Goal: Task Accomplishment & Management: Complete application form

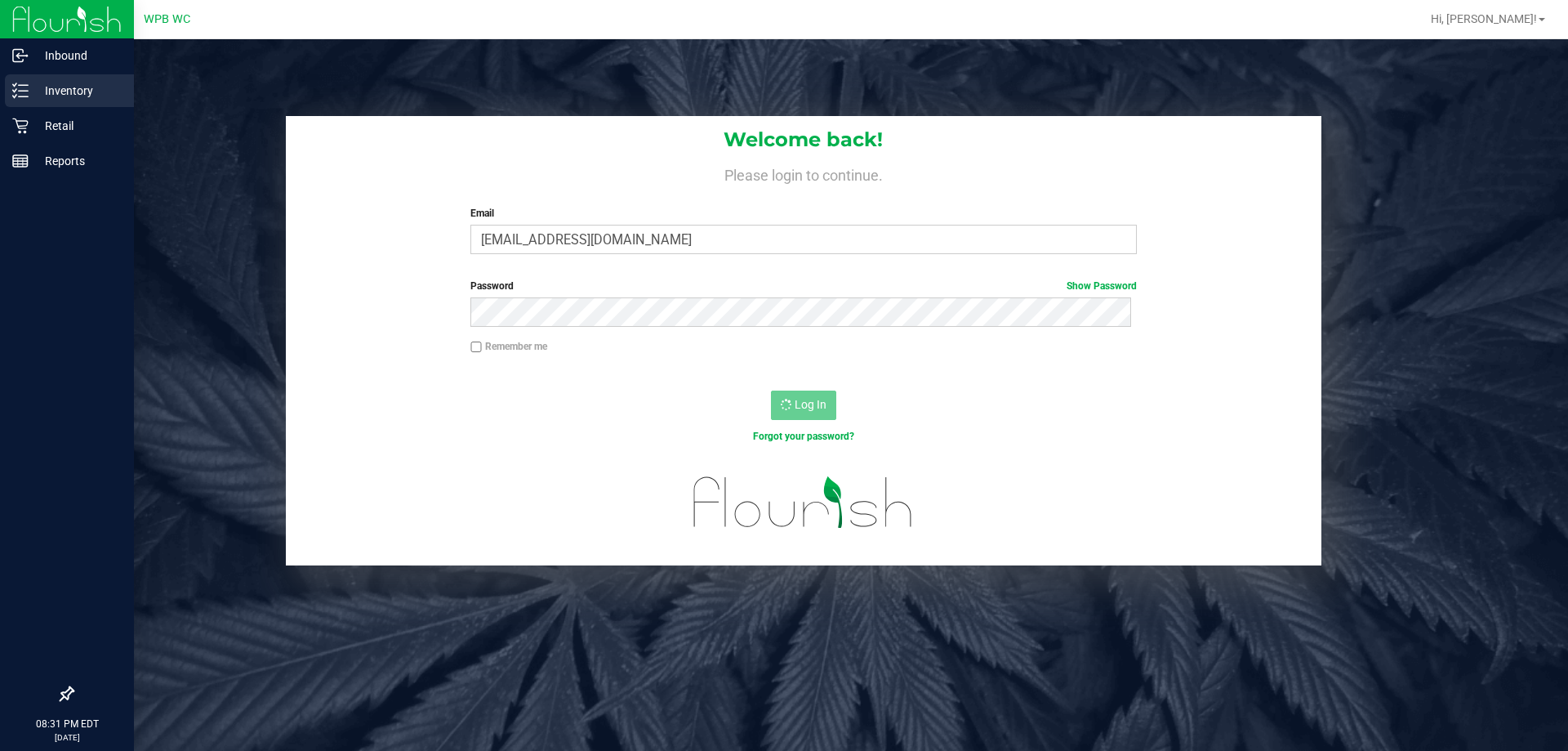
click at [71, 96] on p "Inventory" at bounding box center [77, 91] width 98 height 20
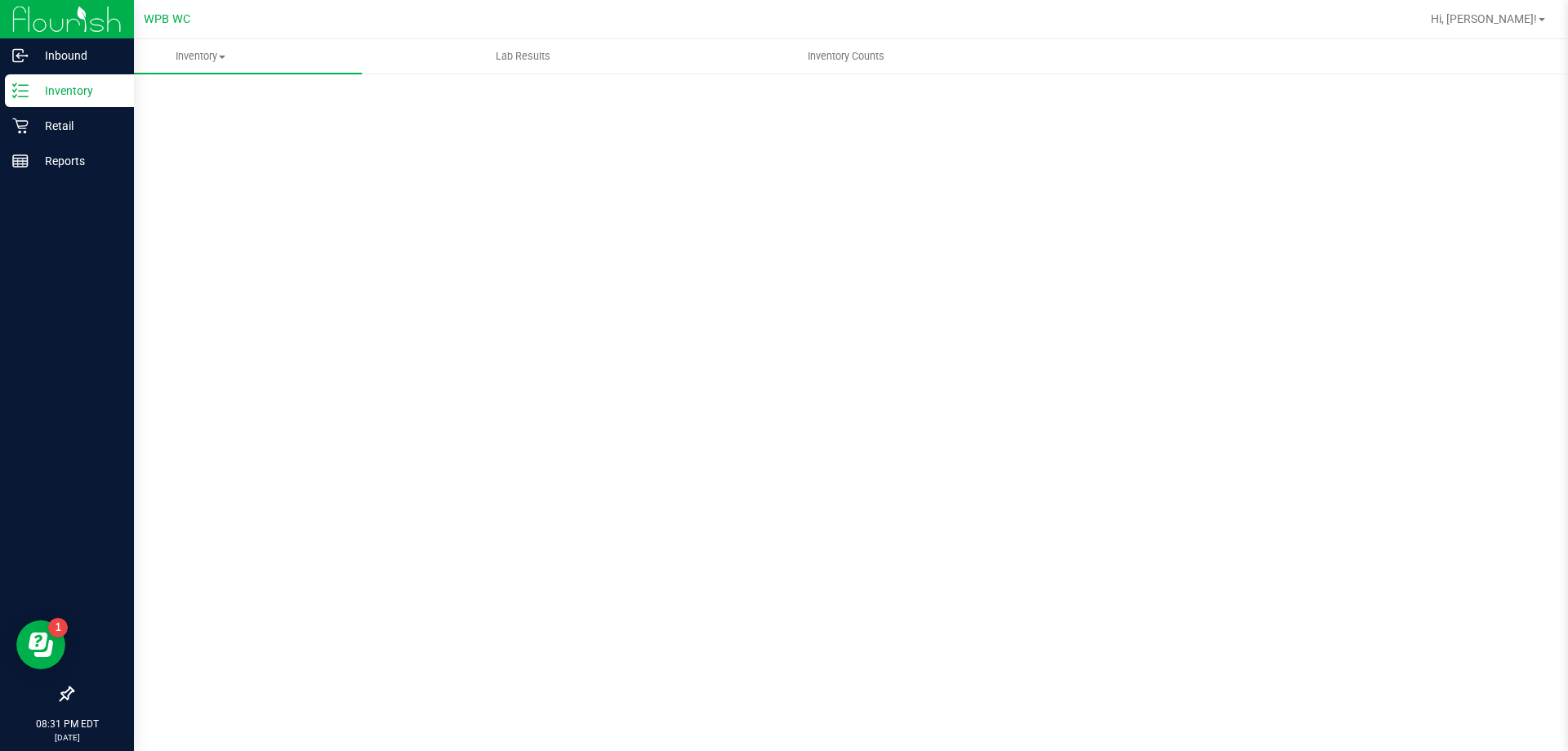
click at [71, 95] on p "Inventory" at bounding box center [77, 91] width 98 height 20
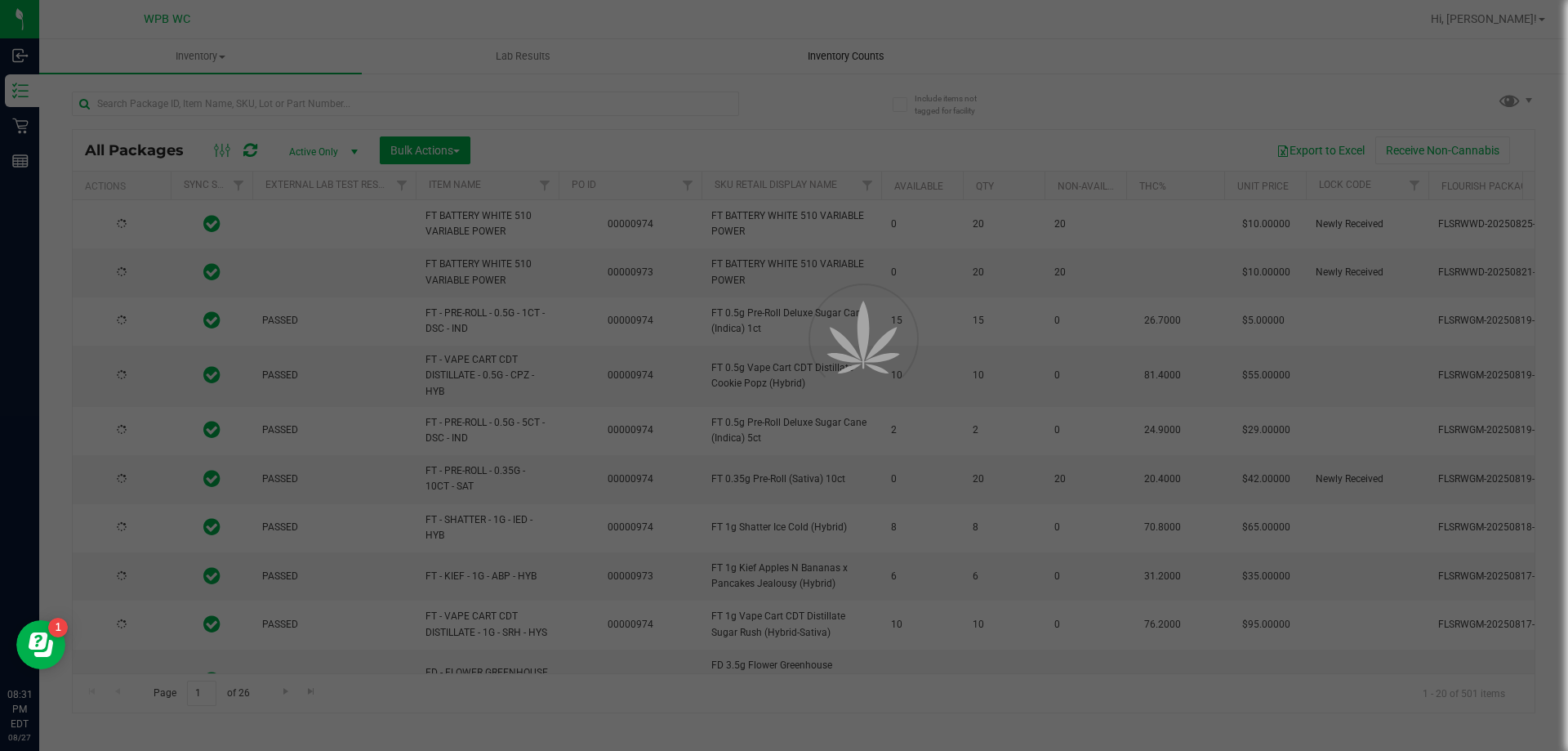
click at [857, 57] on div at bounding box center [784, 376] width 1568 height 751
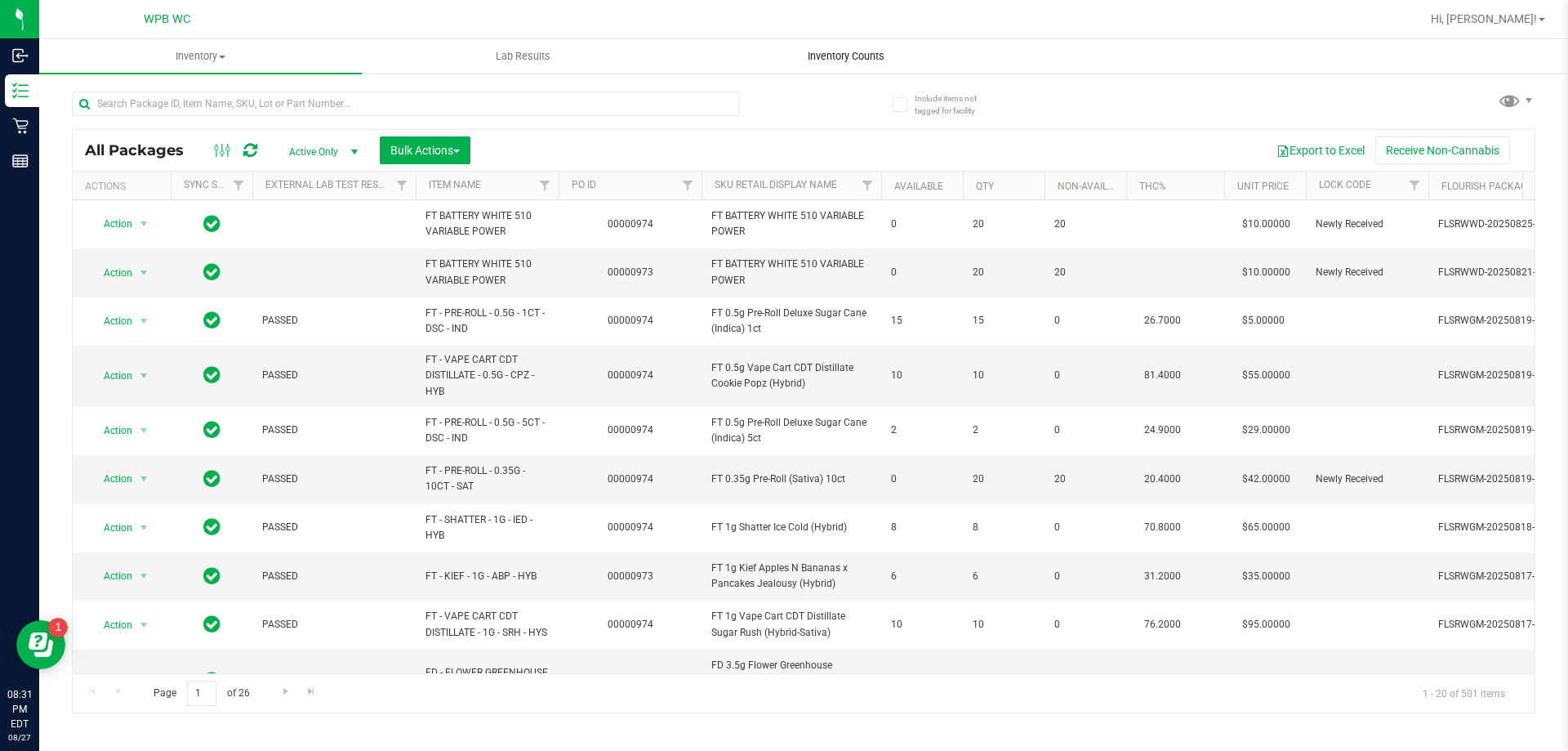
click at [854, 57] on span "Inventory Counts" at bounding box center [846, 56] width 121 height 15
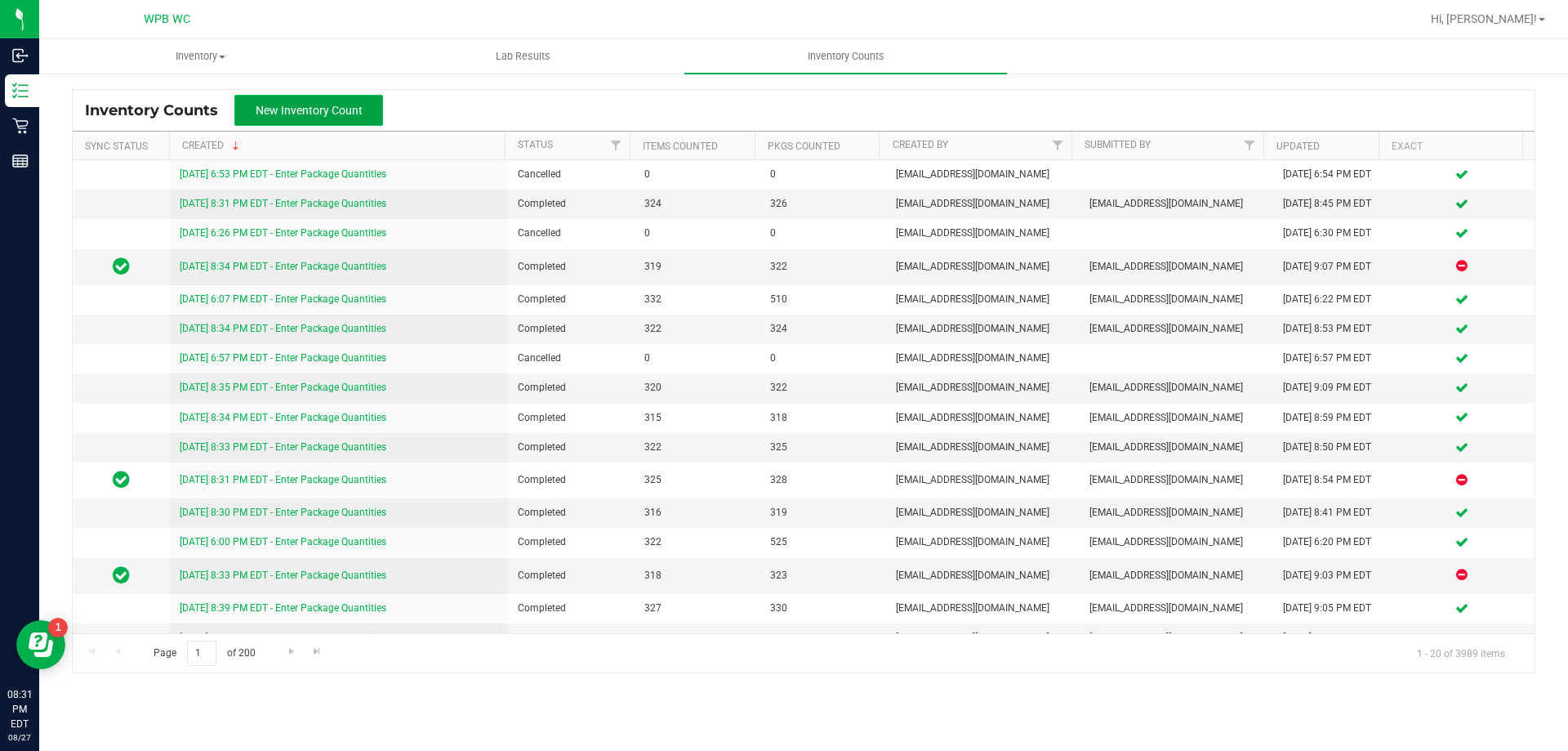
click at [362, 110] on button "New Inventory Count" at bounding box center [308, 110] width 149 height 31
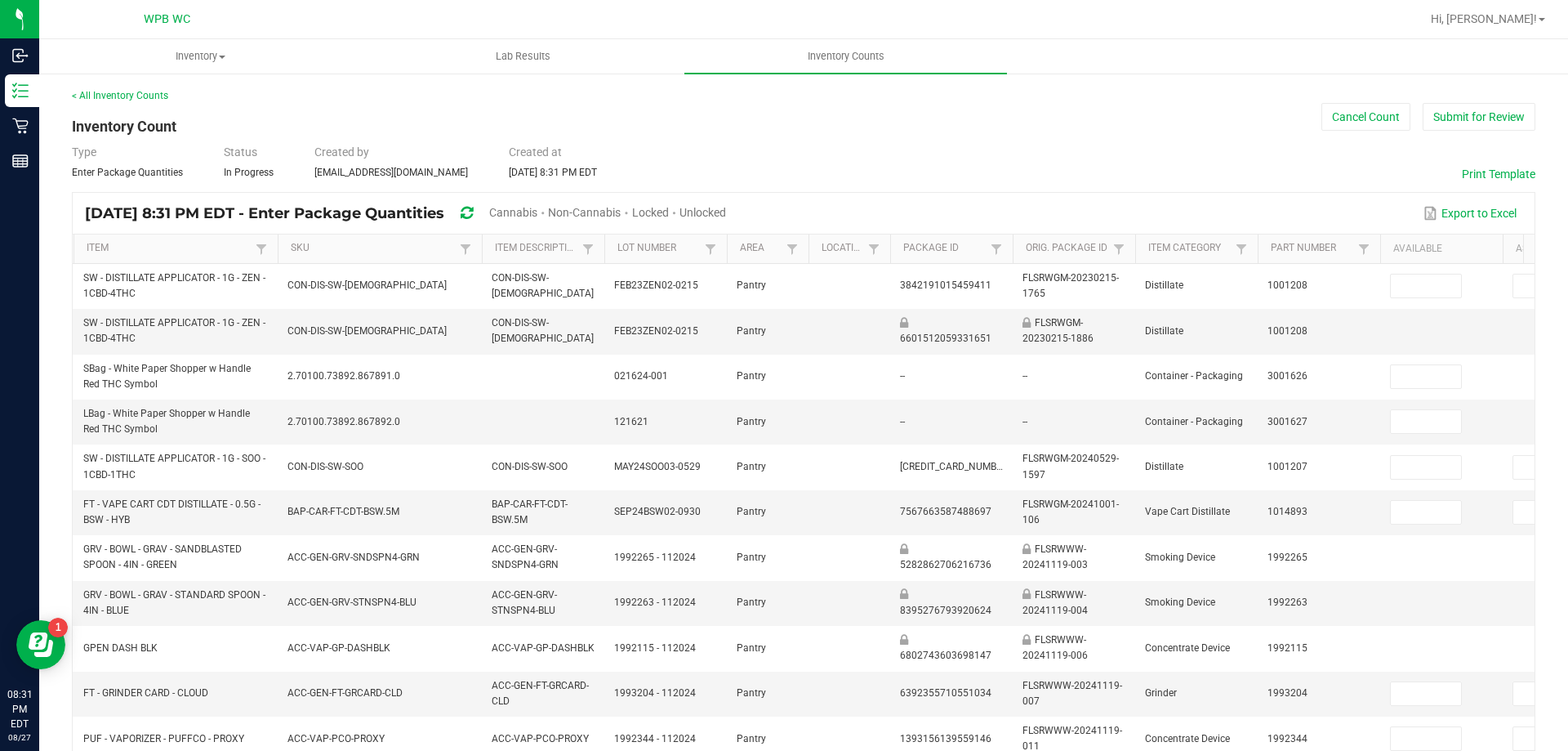
click at [537, 209] on span "Cannabis" at bounding box center [513, 213] width 48 height 13
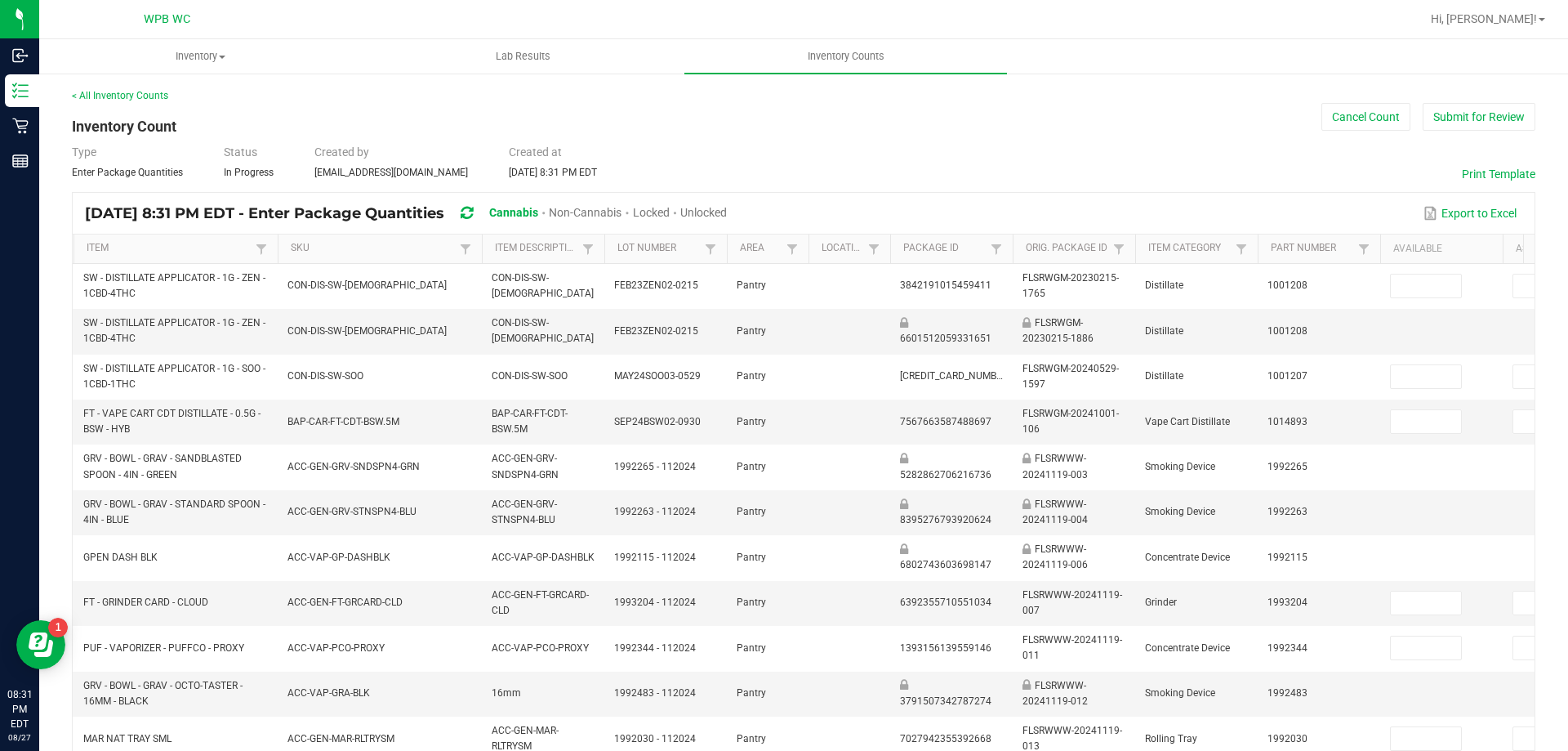
click at [727, 213] on span "Unlocked" at bounding box center [703, 213] width 47 height 13
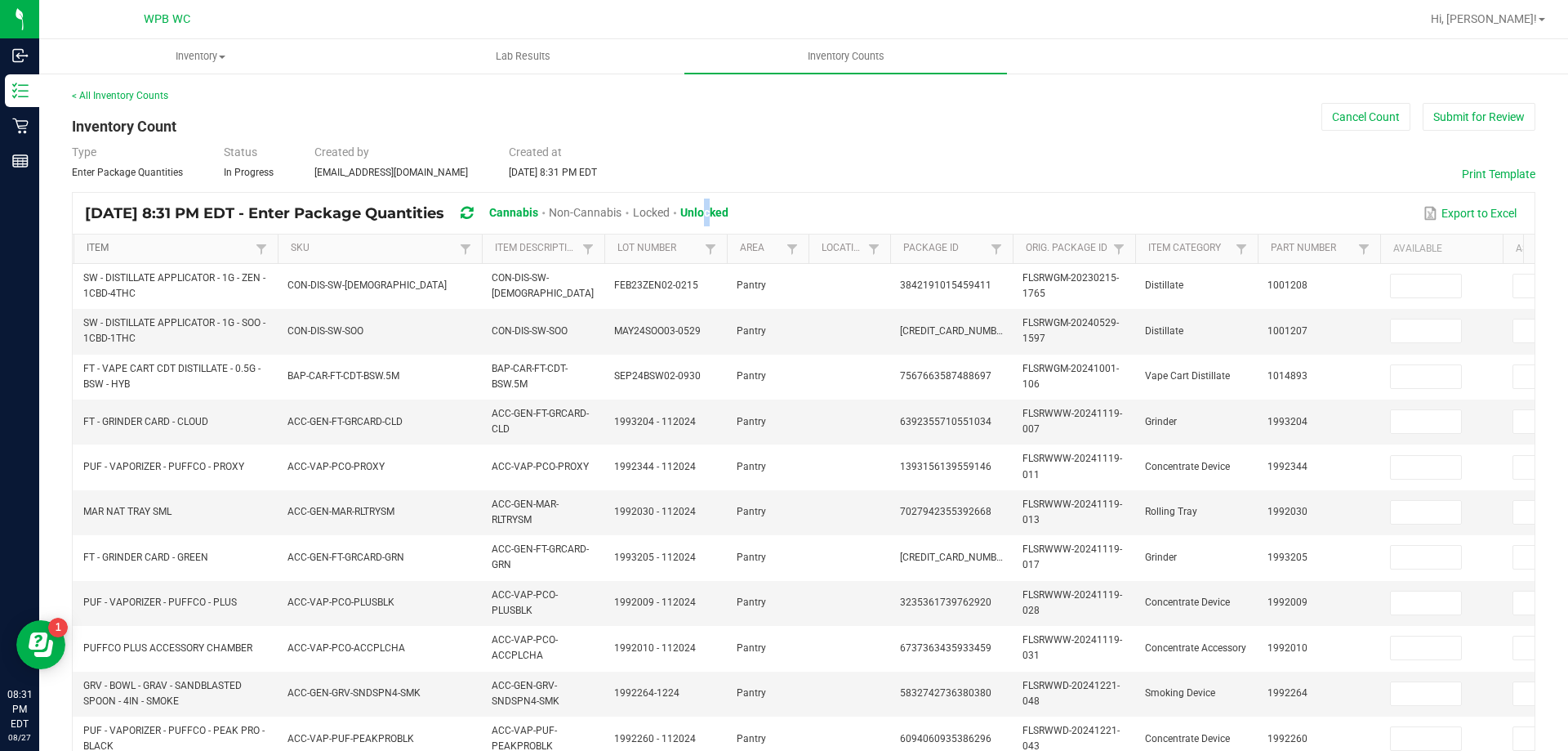
click at [202, 246] on link "Item" at bounding box center [169, 248] width 164 height 13
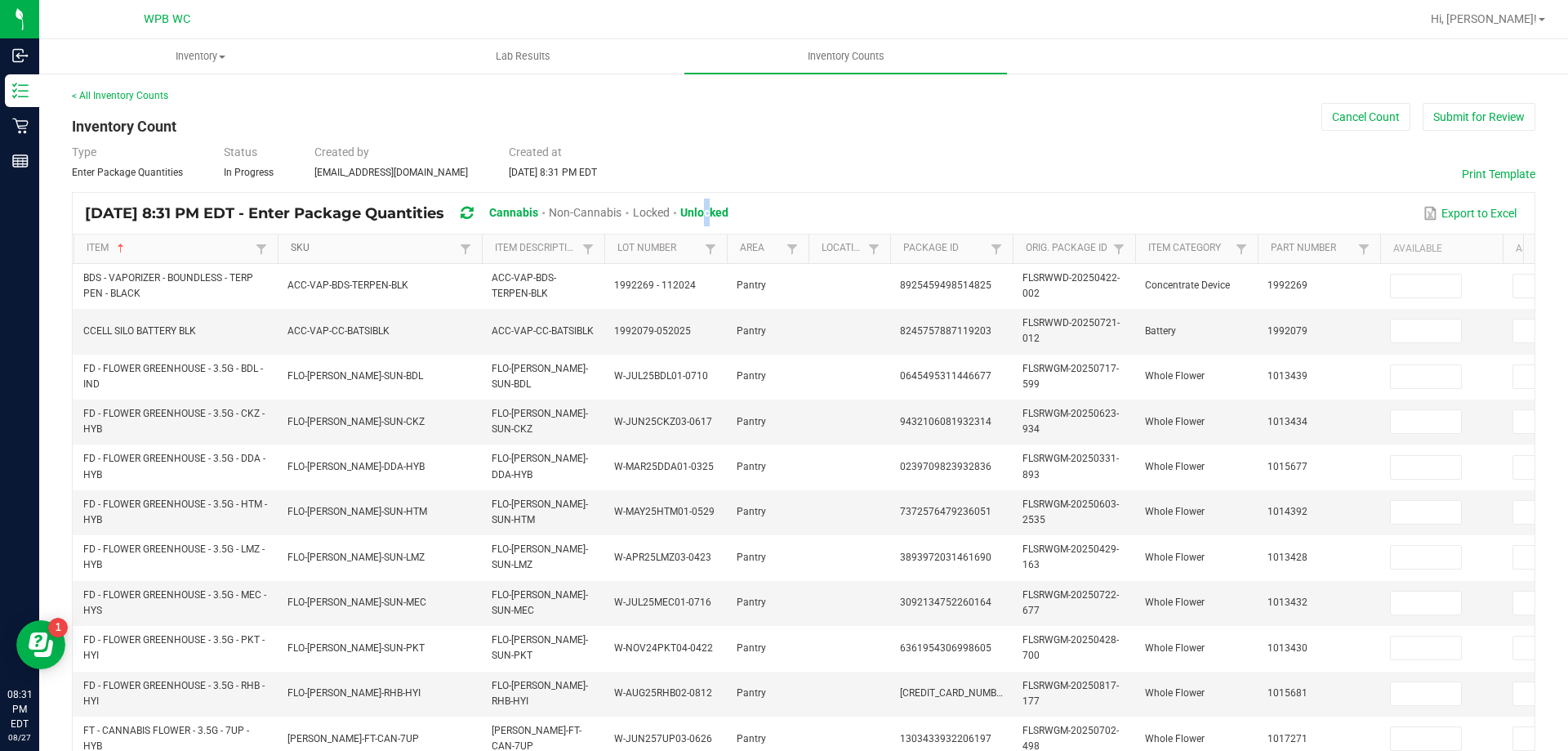
click at [336, 247] on link "SKU" at bounding box center [373, 248] width 164 height 13
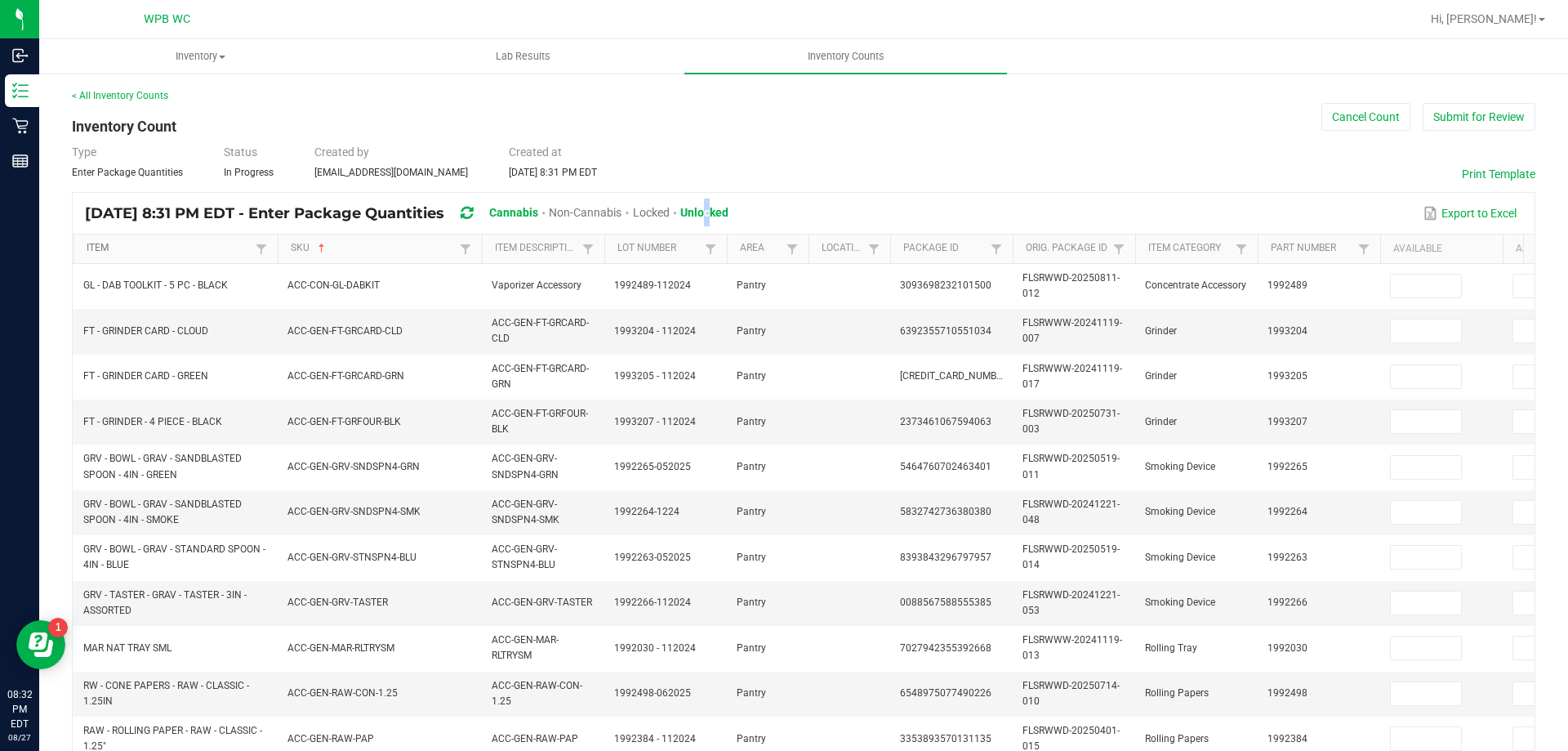
click at [189, 248] on link "Item" at bounding box center [169, 248] width 164 height 13
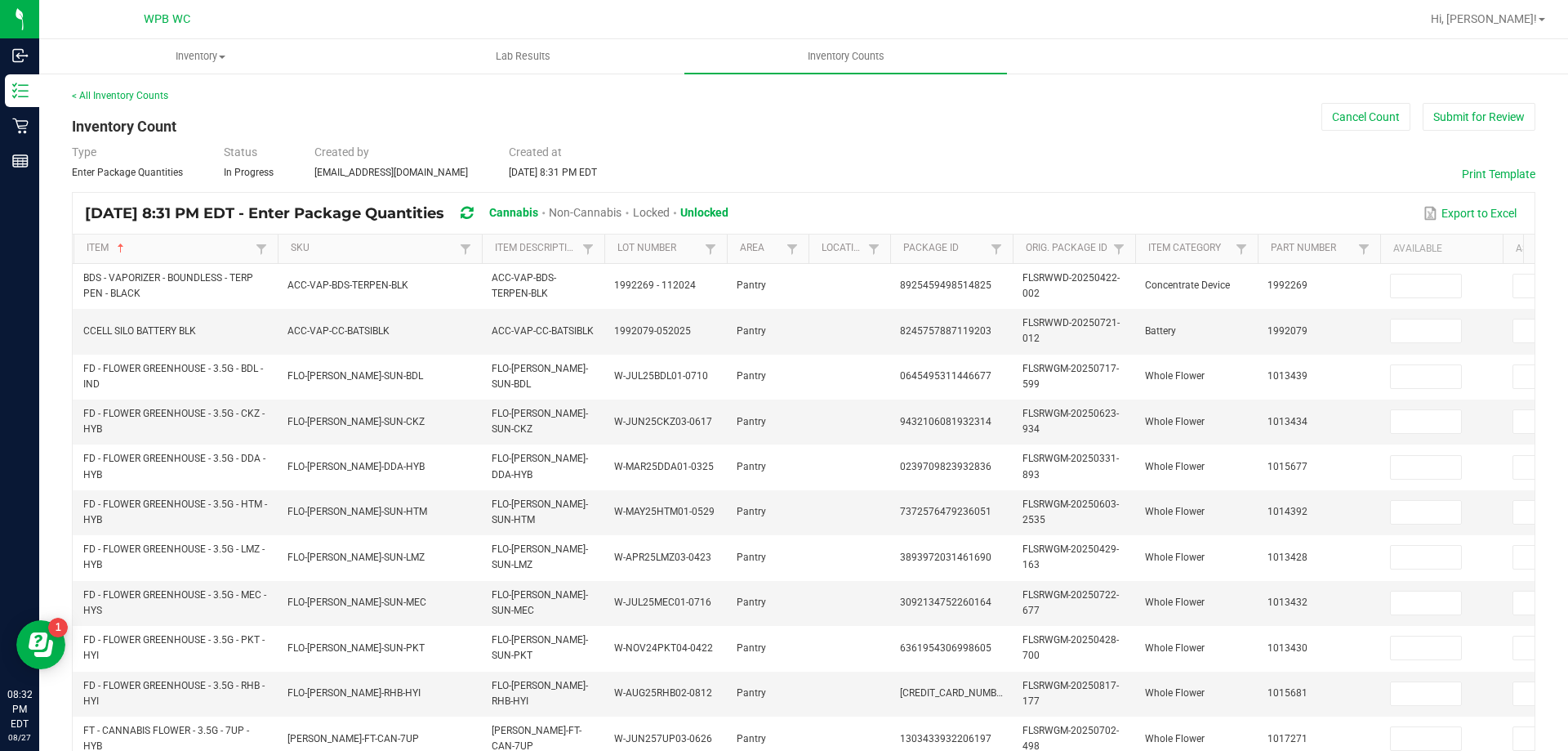
click at [532, 238] on th "Item Description" at bounding box center [543, 248] width 123 height 29
click at [537, 245] on link "Item Description" at bounding box center [536, 248] width 82 height 13
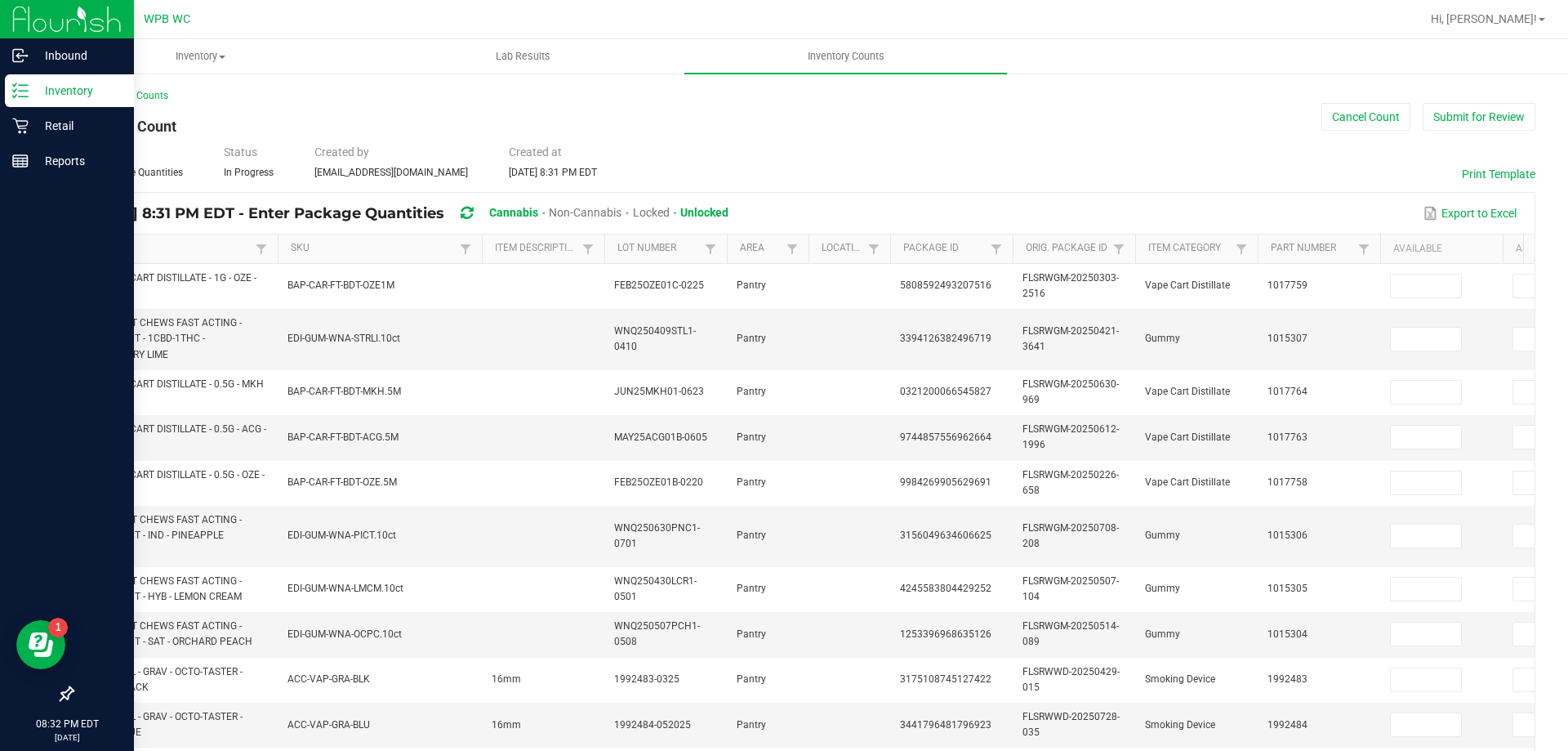
click at [24, 84] on icon at bounding box center [21, 91] width 17 height 17
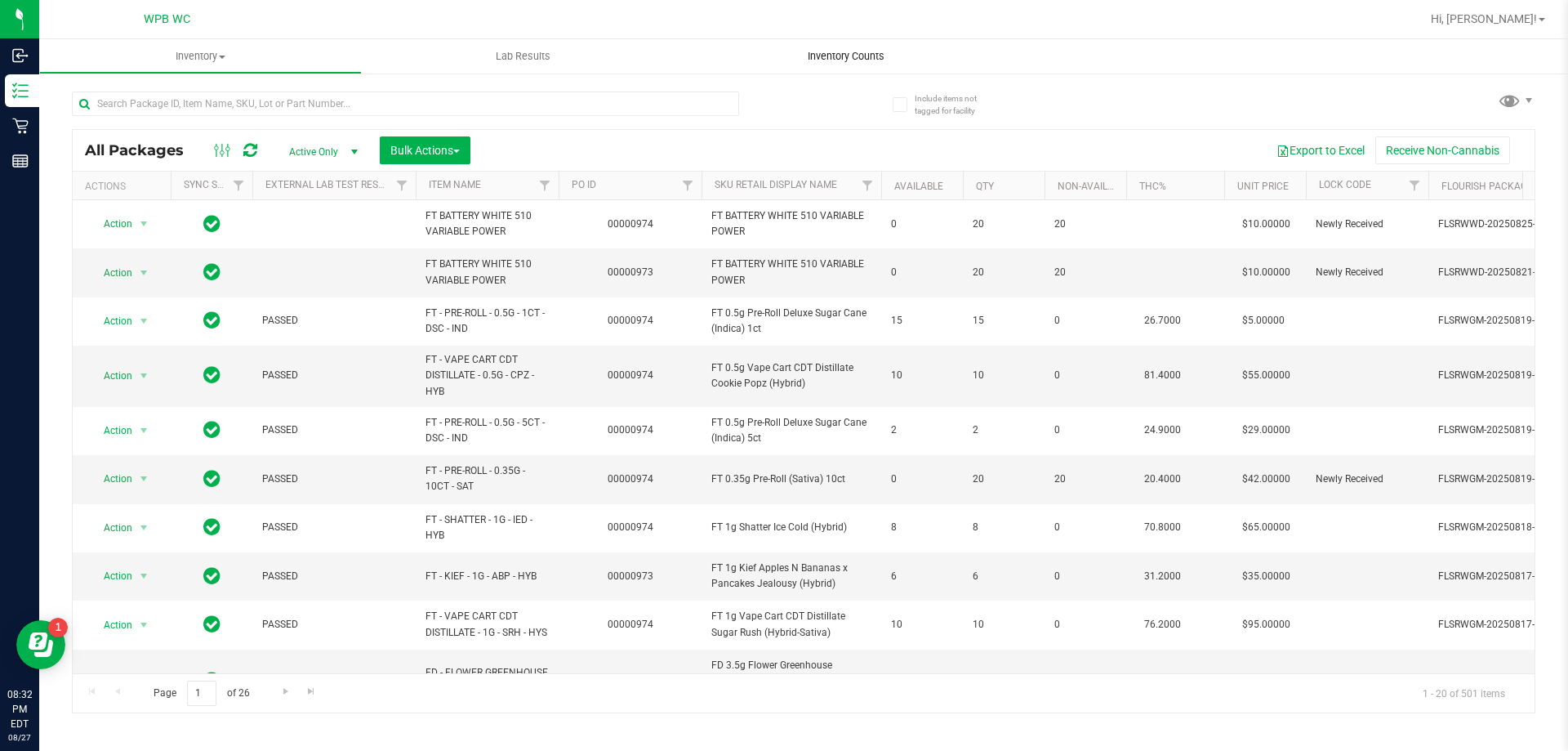
click at [834, 59] on span "Inventory Counts" at bounding box center [846, 56] width 121 height 15
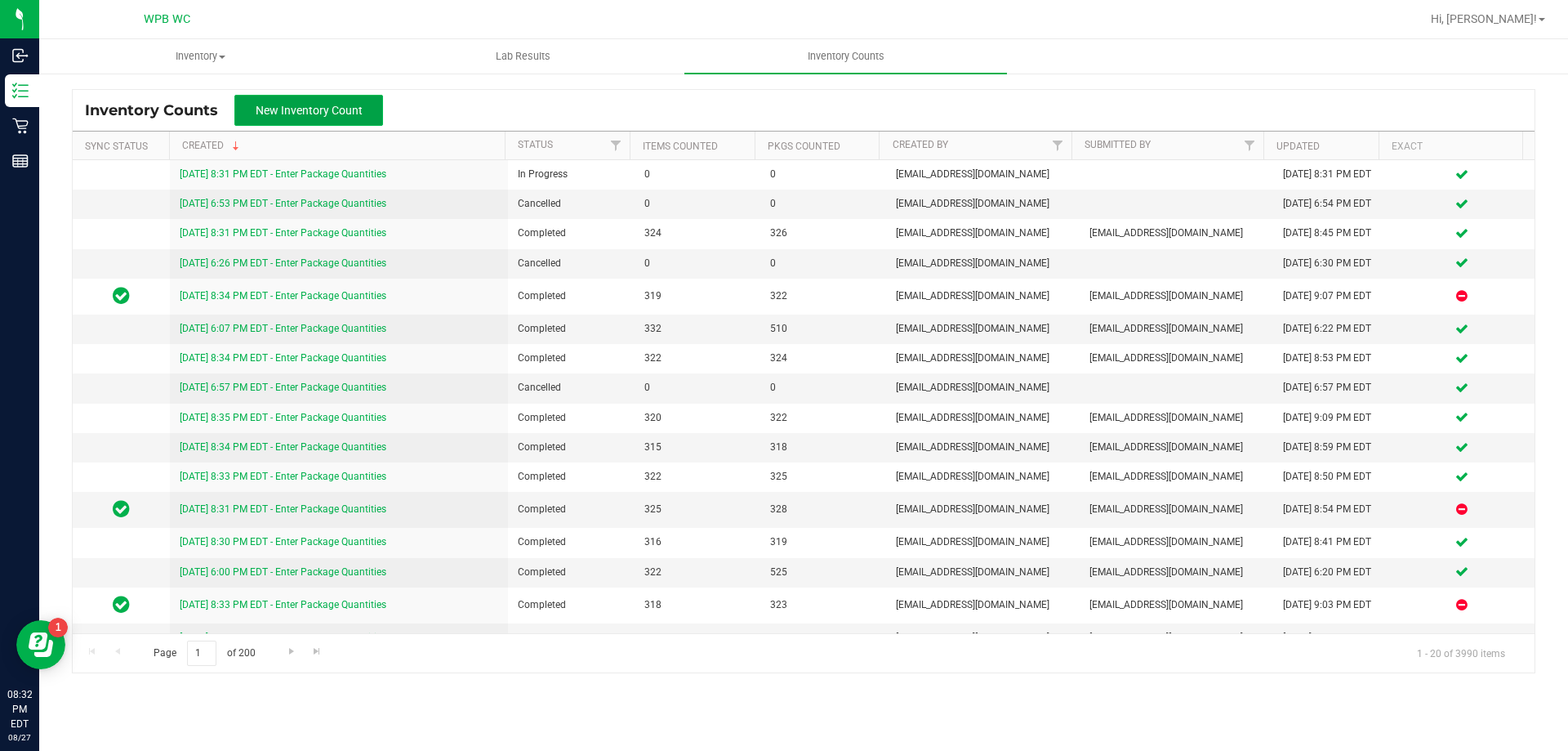
click at [317, 115] on span "New Inventory Count" at bounding box center [309, 110] width 107 height 13
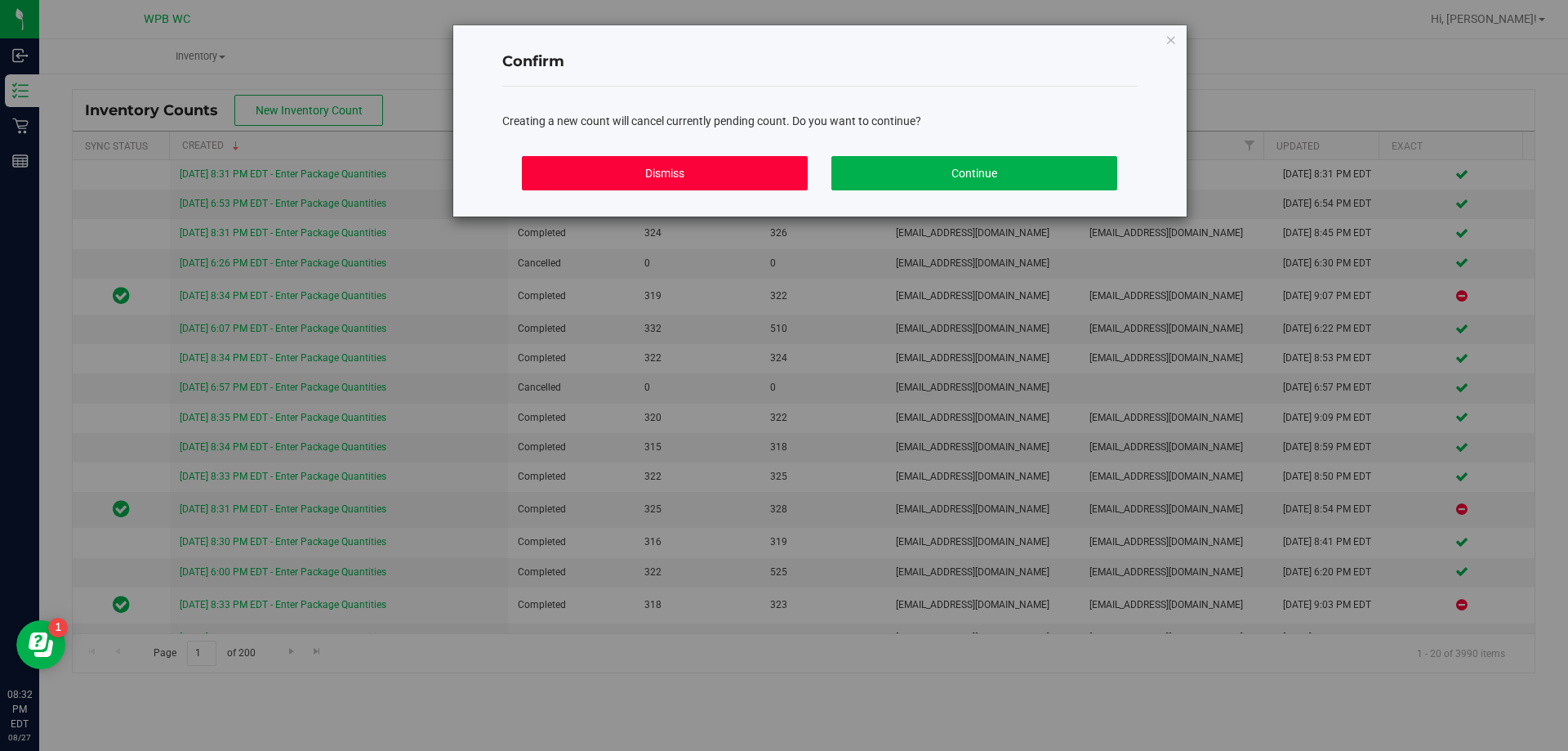
click at [747, 174] on button "Dismiss" at bounding box center [664, 173] width 286 height 34
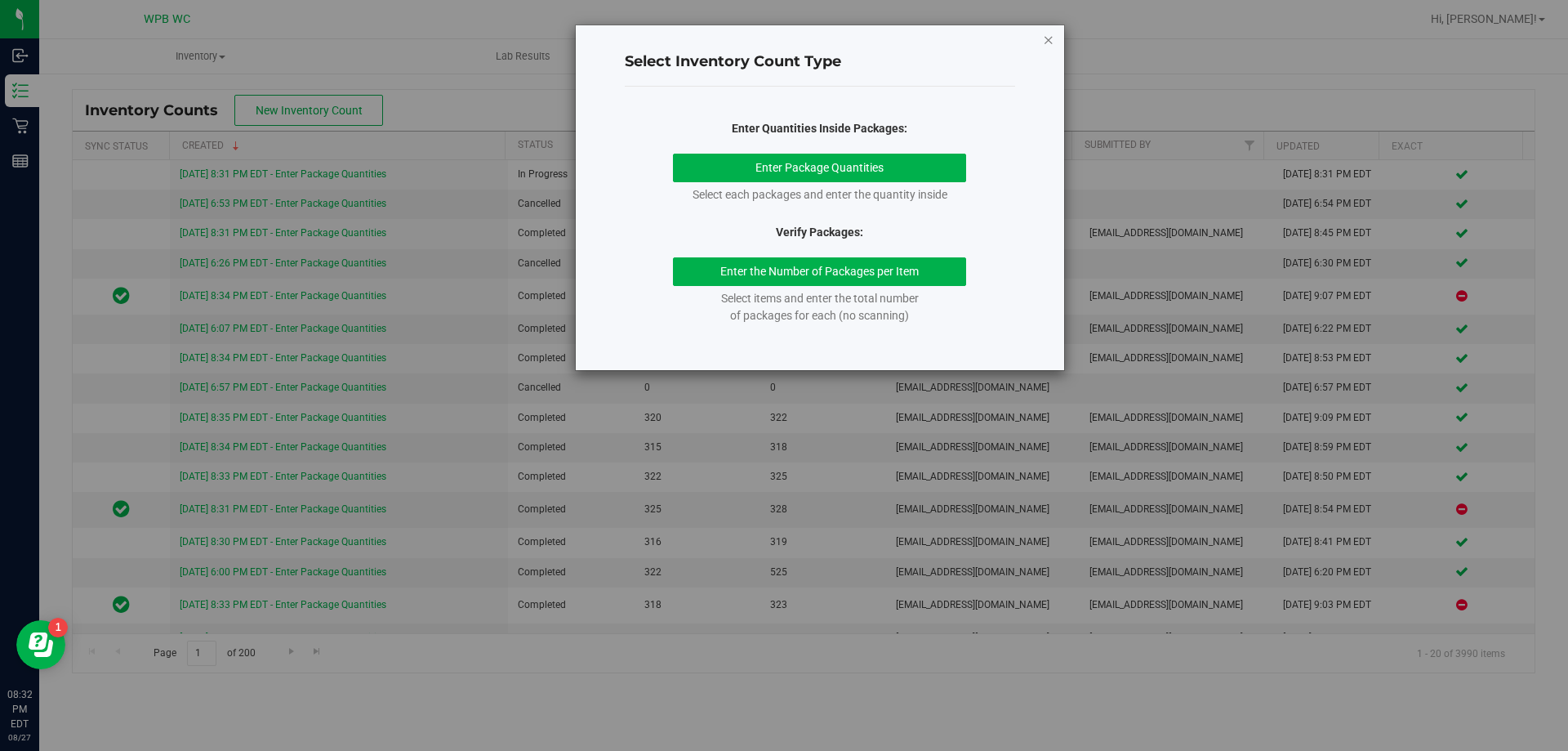
click at [1052, 37] on icon "button" at bounding box center [1049, 39] width 12 height 20
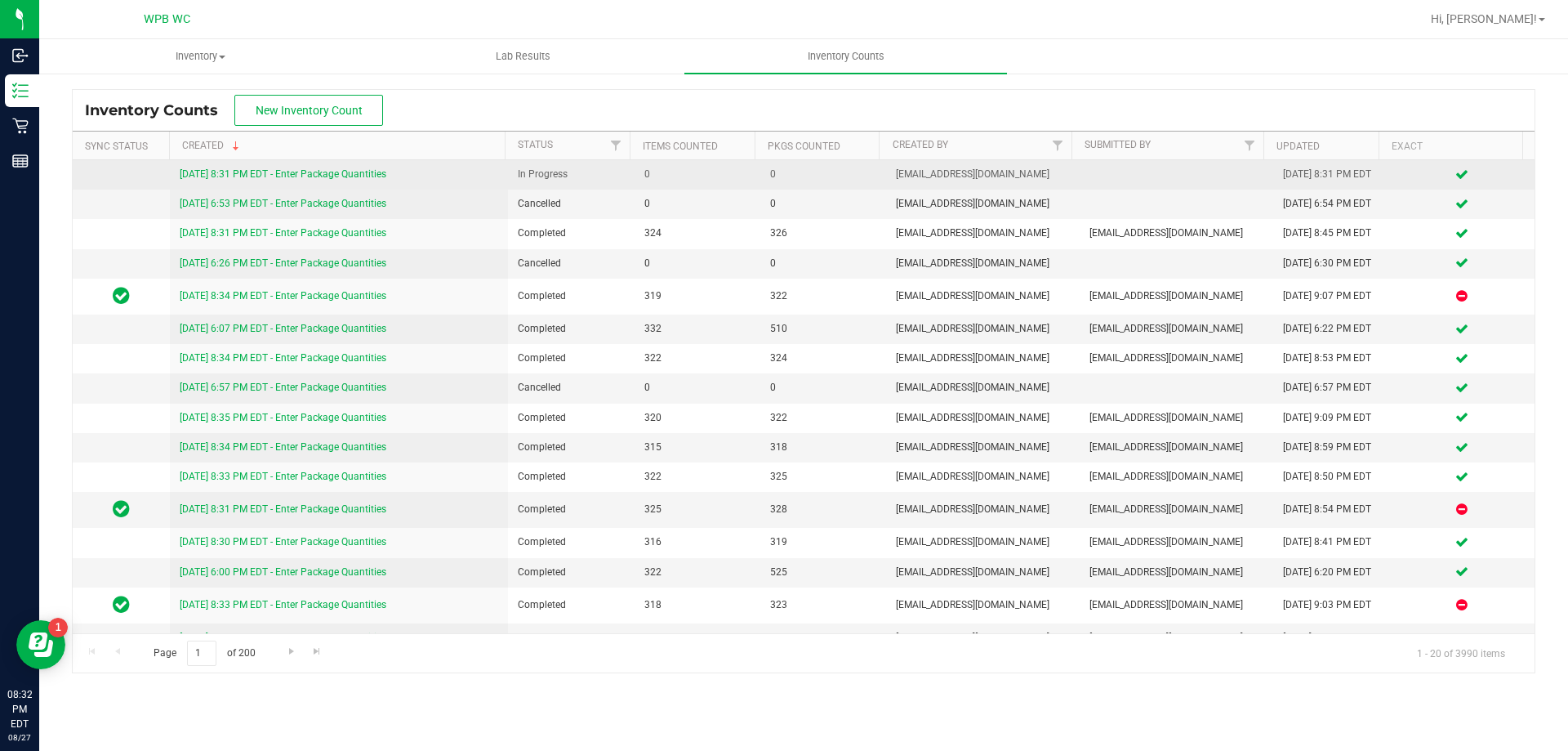
click at [283, 174] on link "[DATE] 8:31 PM EDT - Enter Package Quantities" at bounding box center [282, 174] width 207 height 12
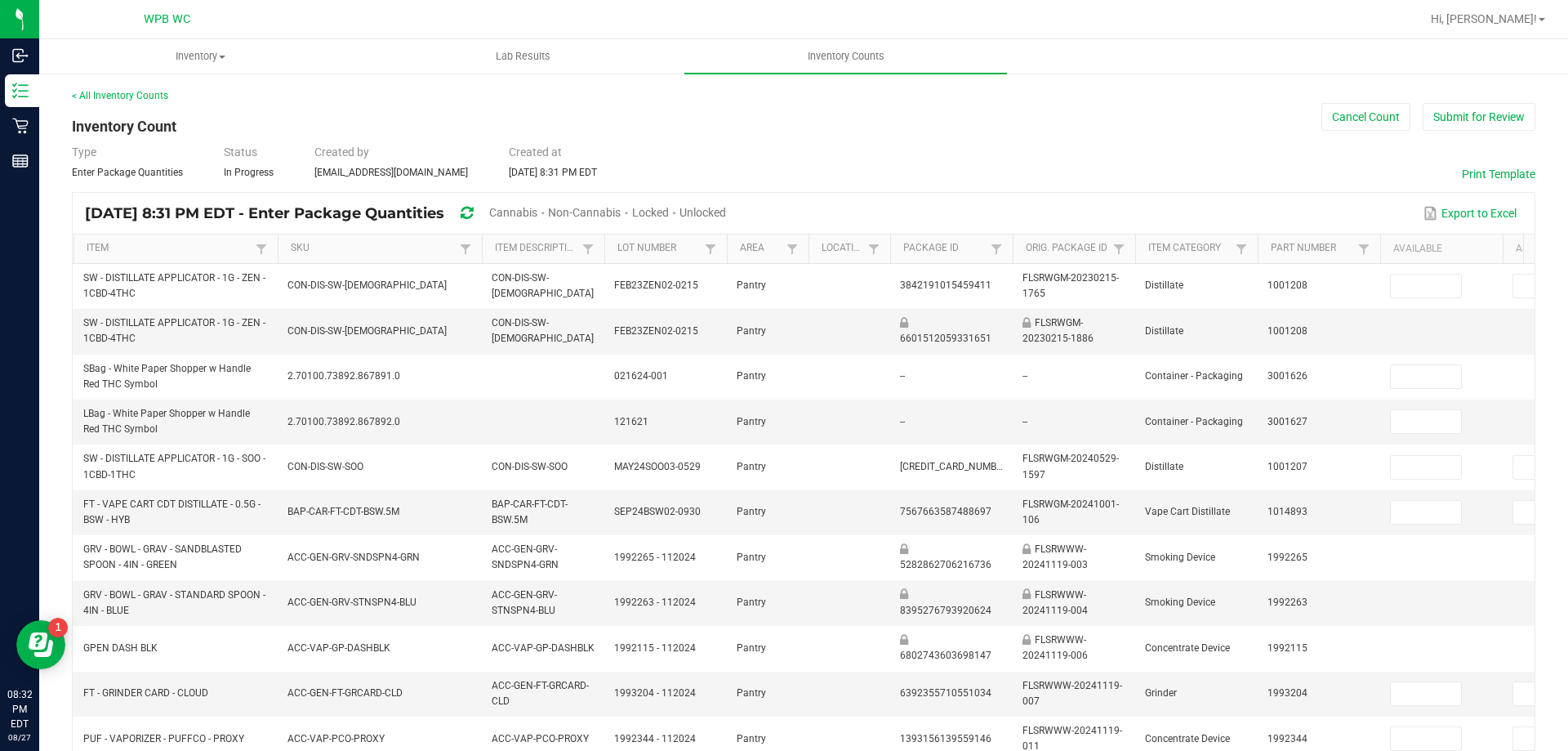
click at [537, 210] on span "Cannabis" at bounding box center [513, 213] width 48 height 13
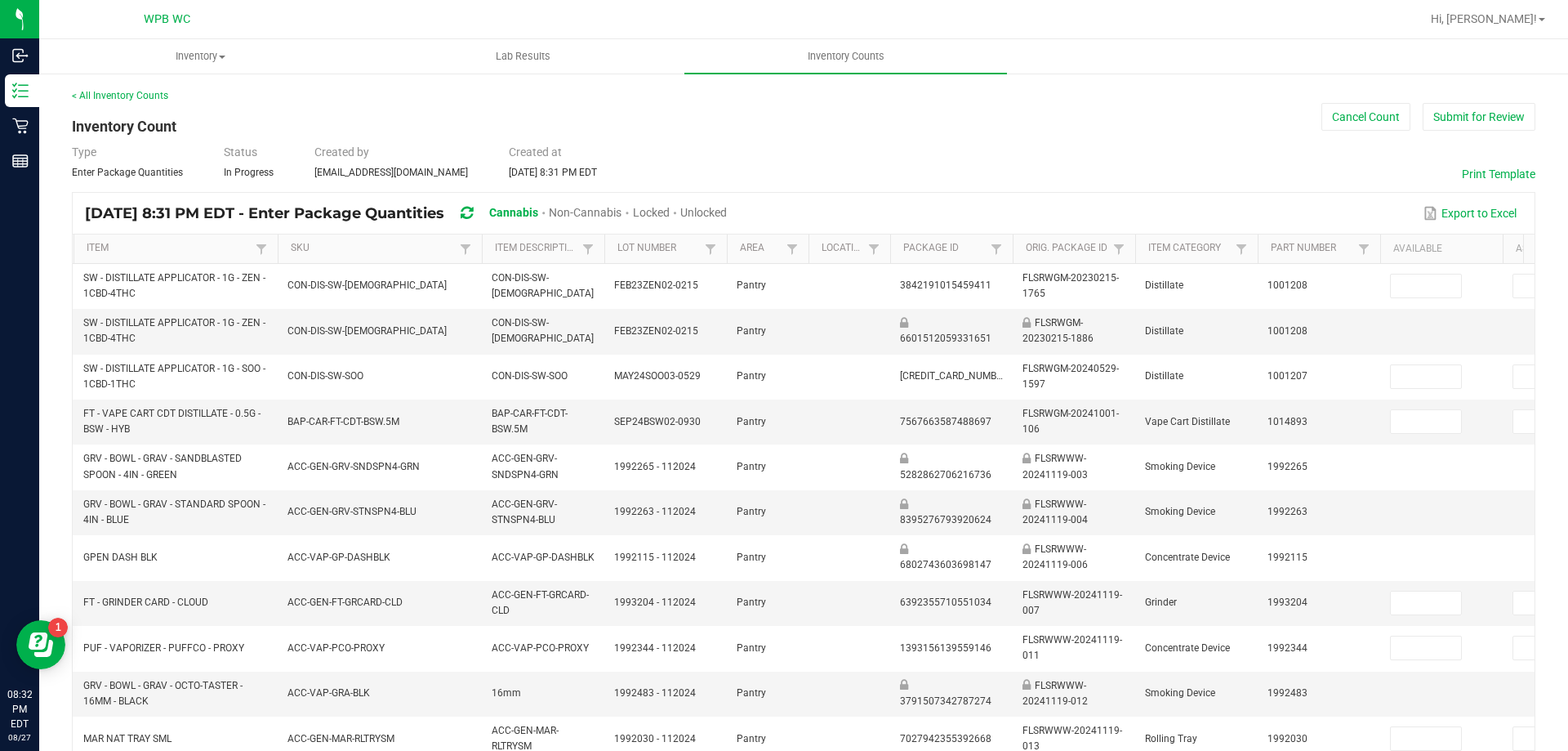
click at [727, 210] on span "Unlocked" at bounding box center [703, 213] width 47 height 13
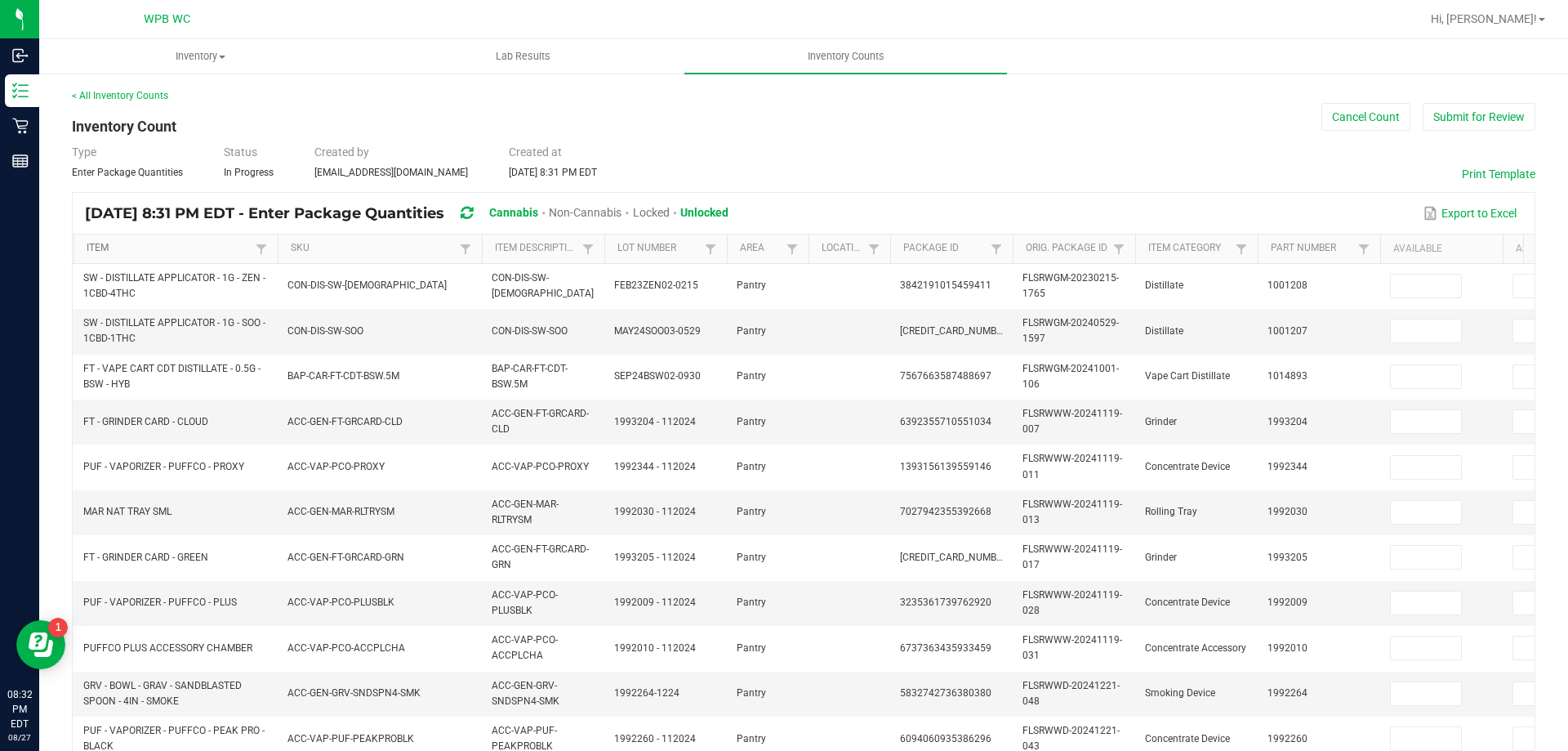
click at [175, 247] on link "Item" at bounding box center [169, 248] width 164 height 13
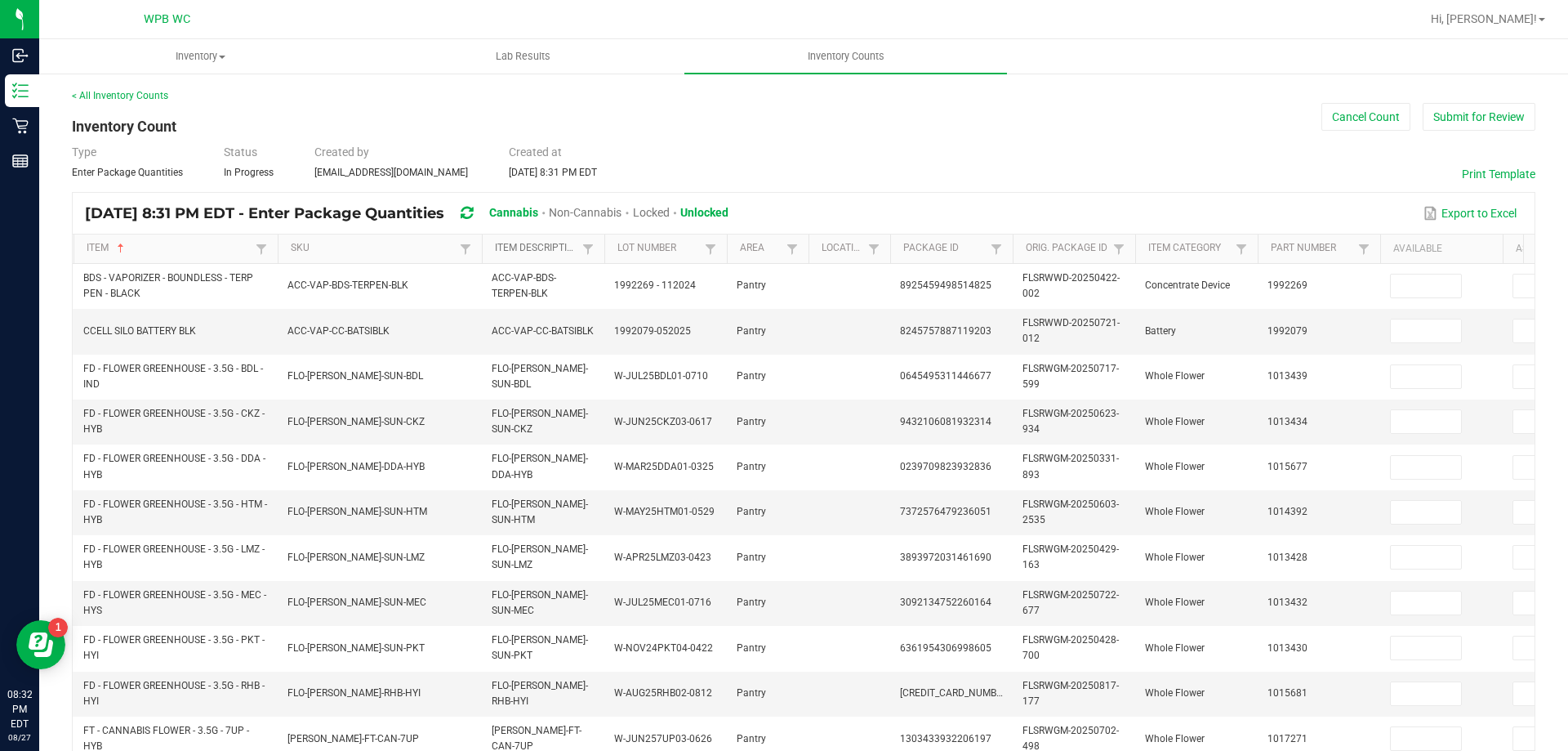
click at [527, 243] on link "Item Description" at bounding box center [536, 248] width 82 height 13
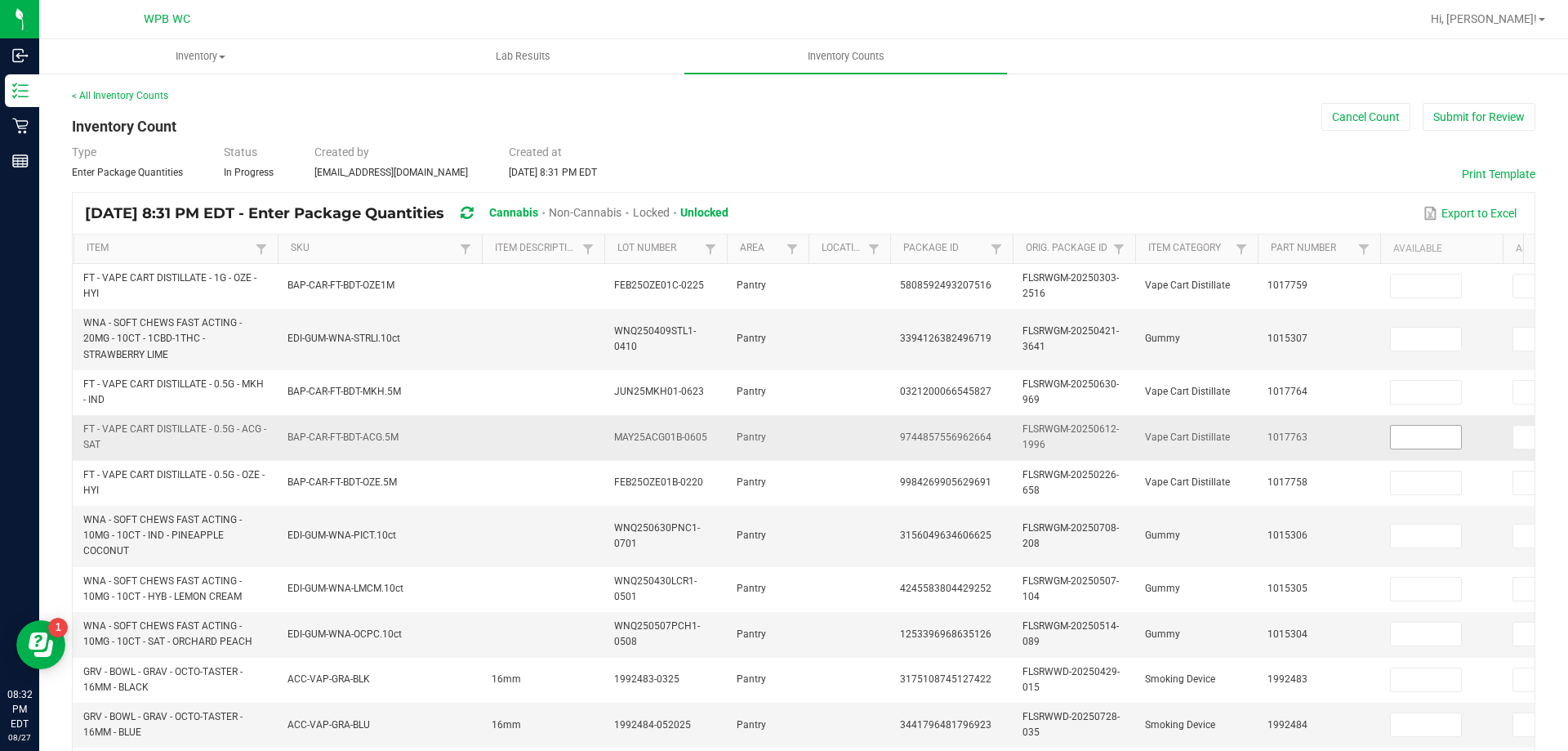
click at [1412, 440] on input at bounding box center [1426, 437] width 71 height 23
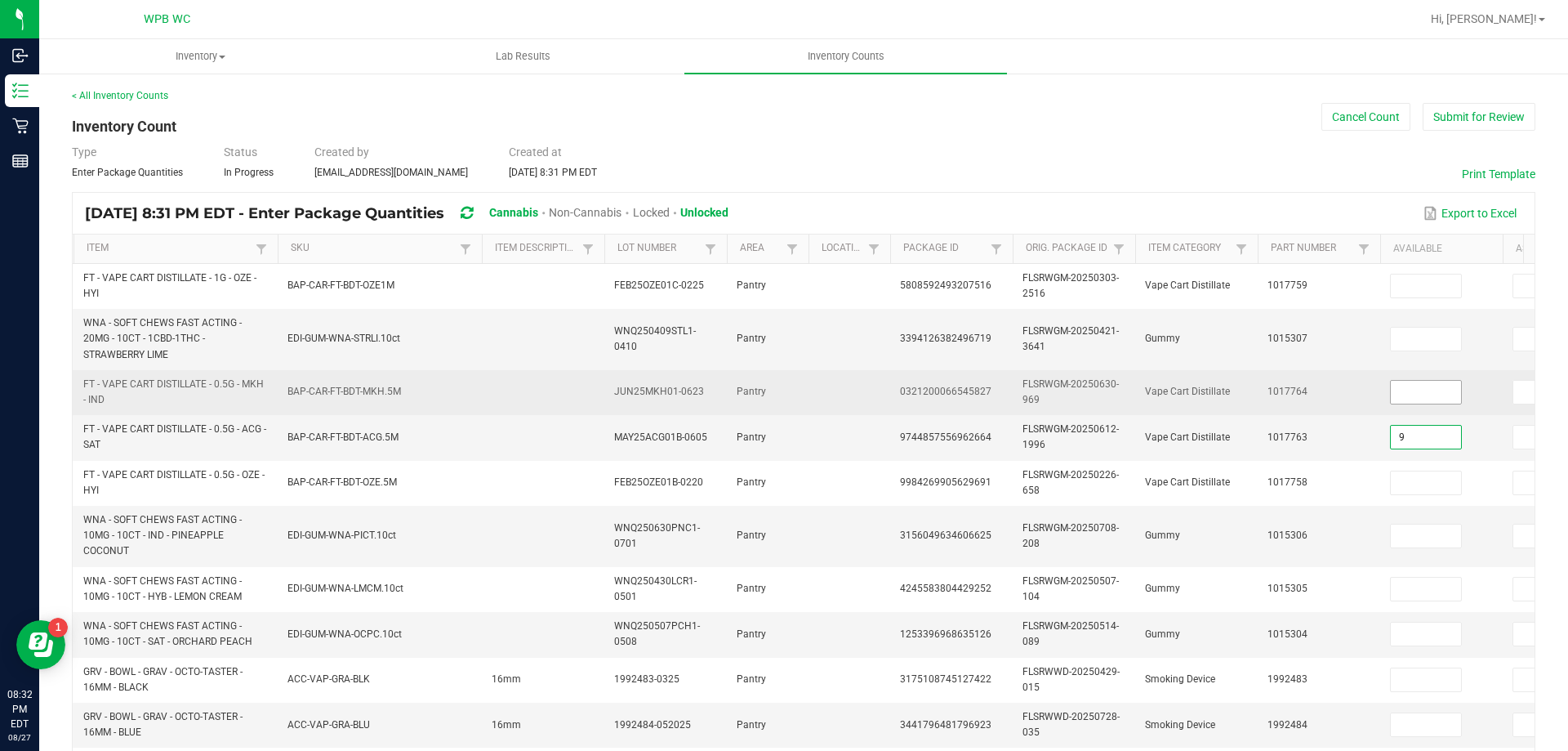
type input "9"
click at [1433, 391] on input at bounding box center [1426, 392] width 71 height 23
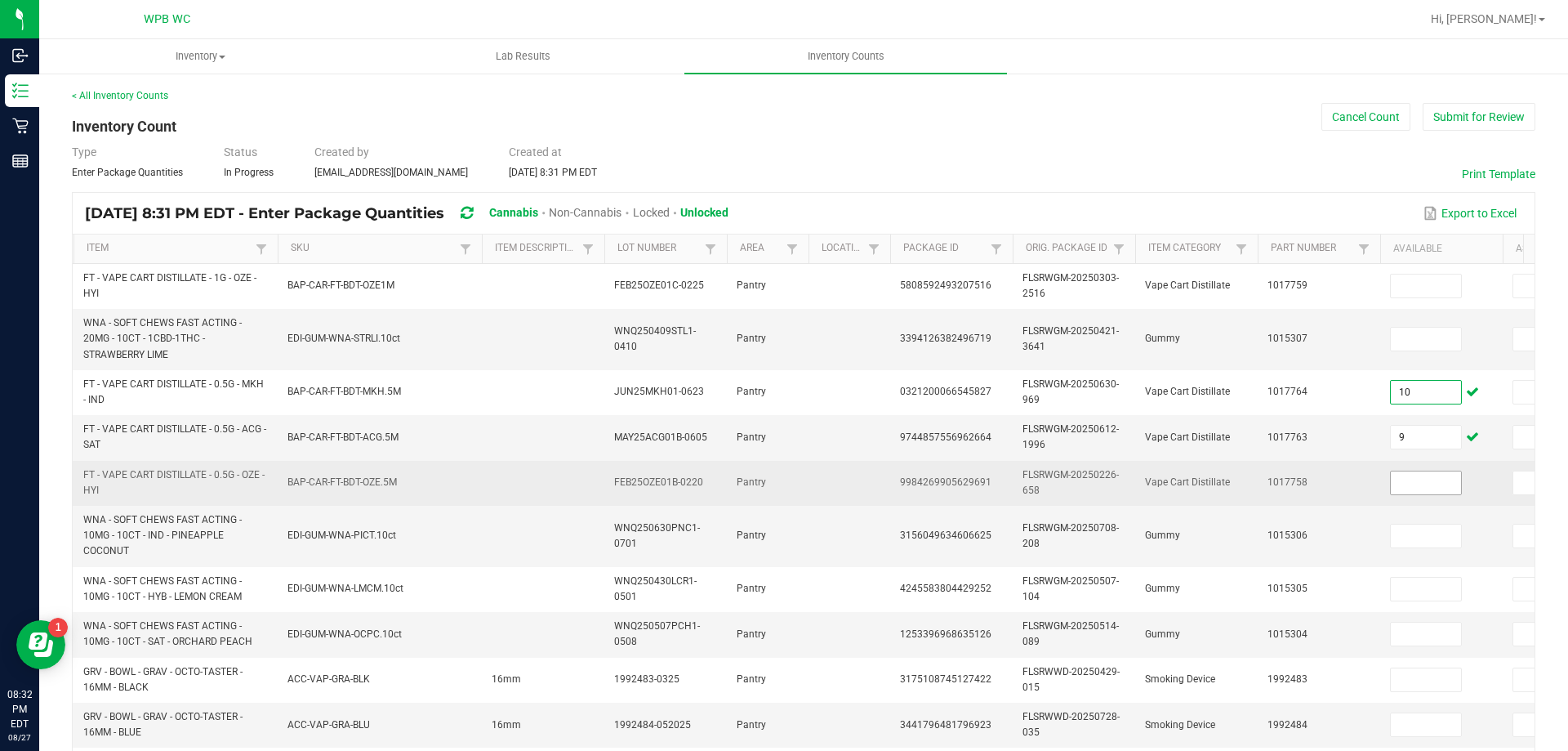
type input "10"
click at [1438, 479] on input at bounding box center [1426, 483] width 71 height 23
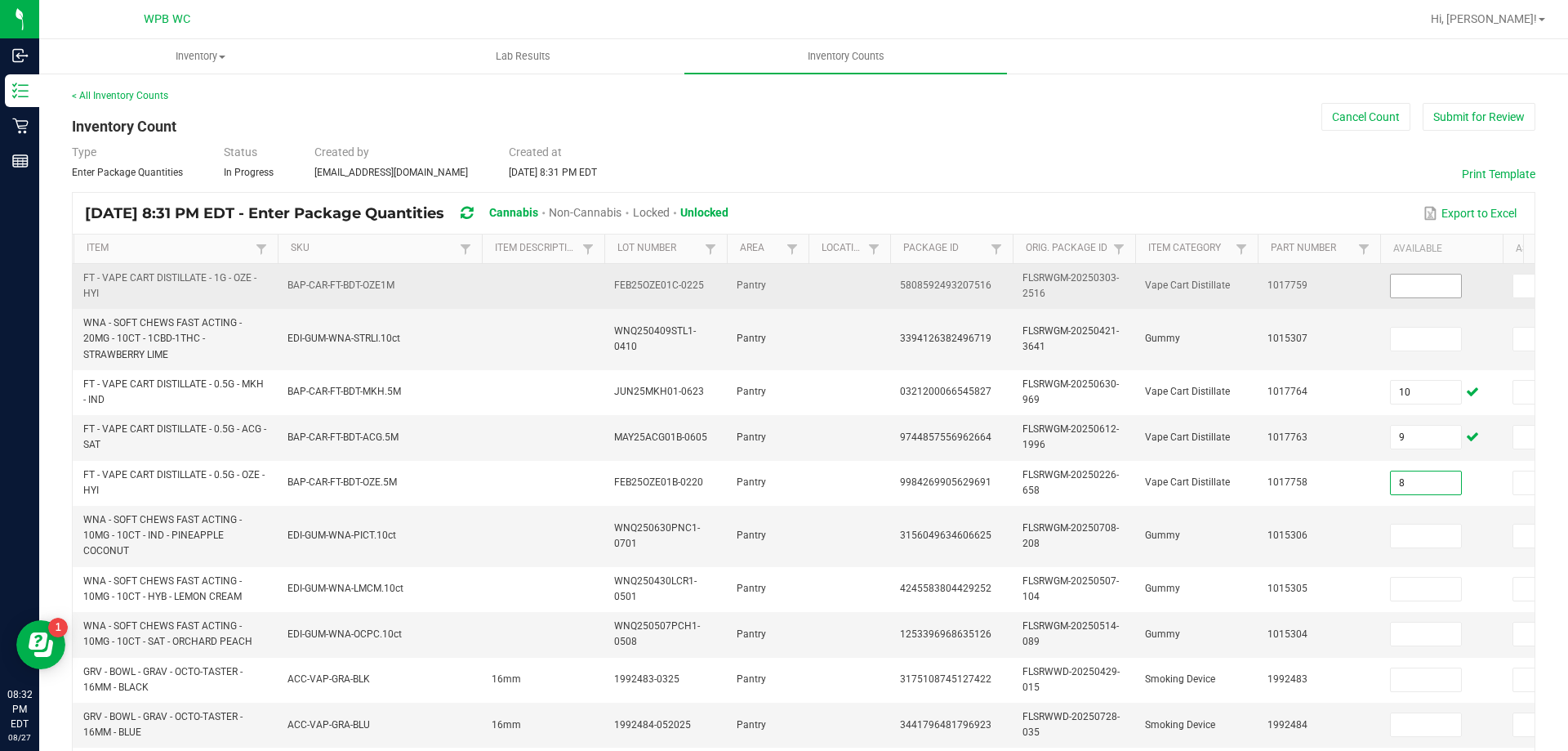
type input "8"
click at [1423, 287] on input at bounding box center [1426, 286] width 71 height 23
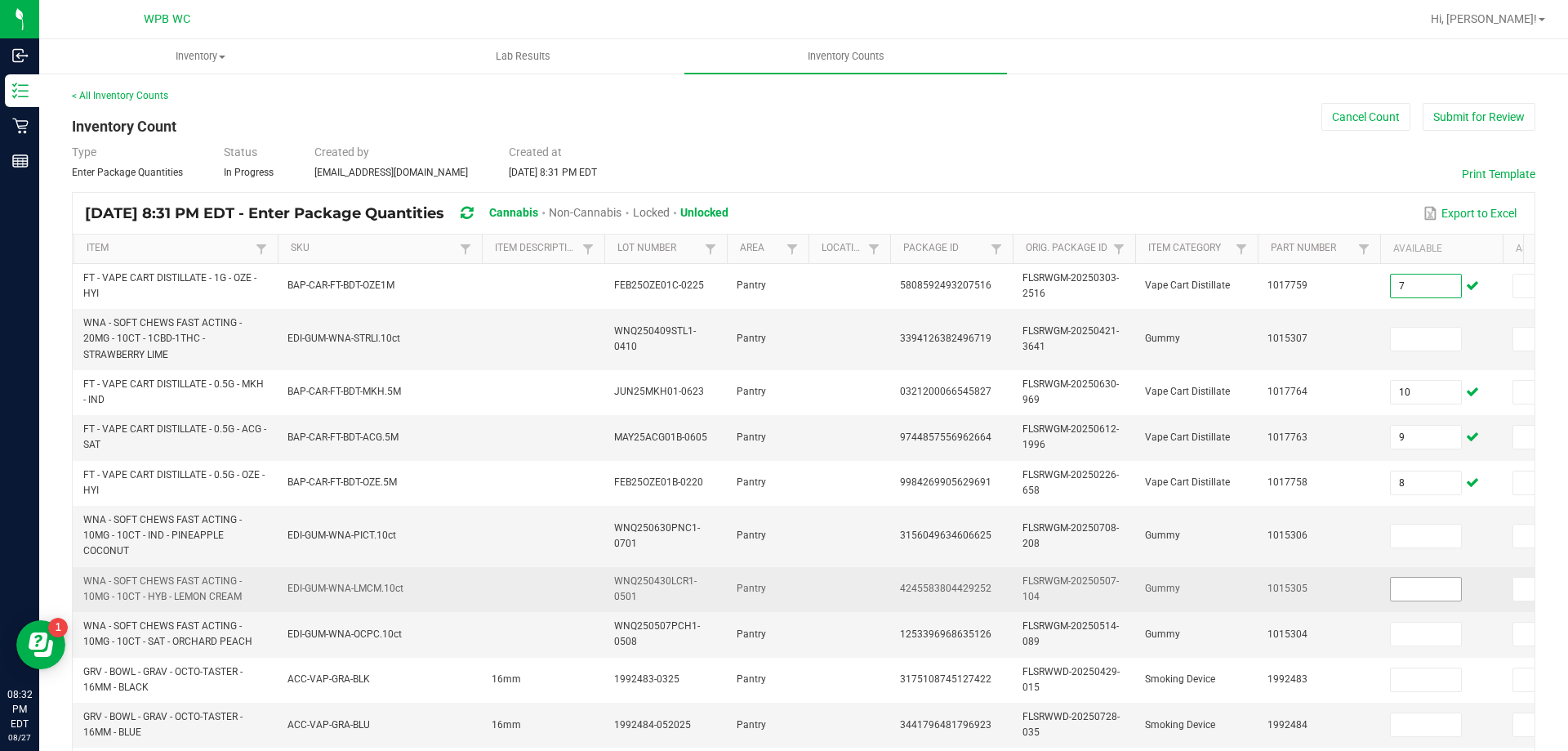
type input "7"
click at [1414, 594] on input at bounding box center [1426, 589] width 71 height 23
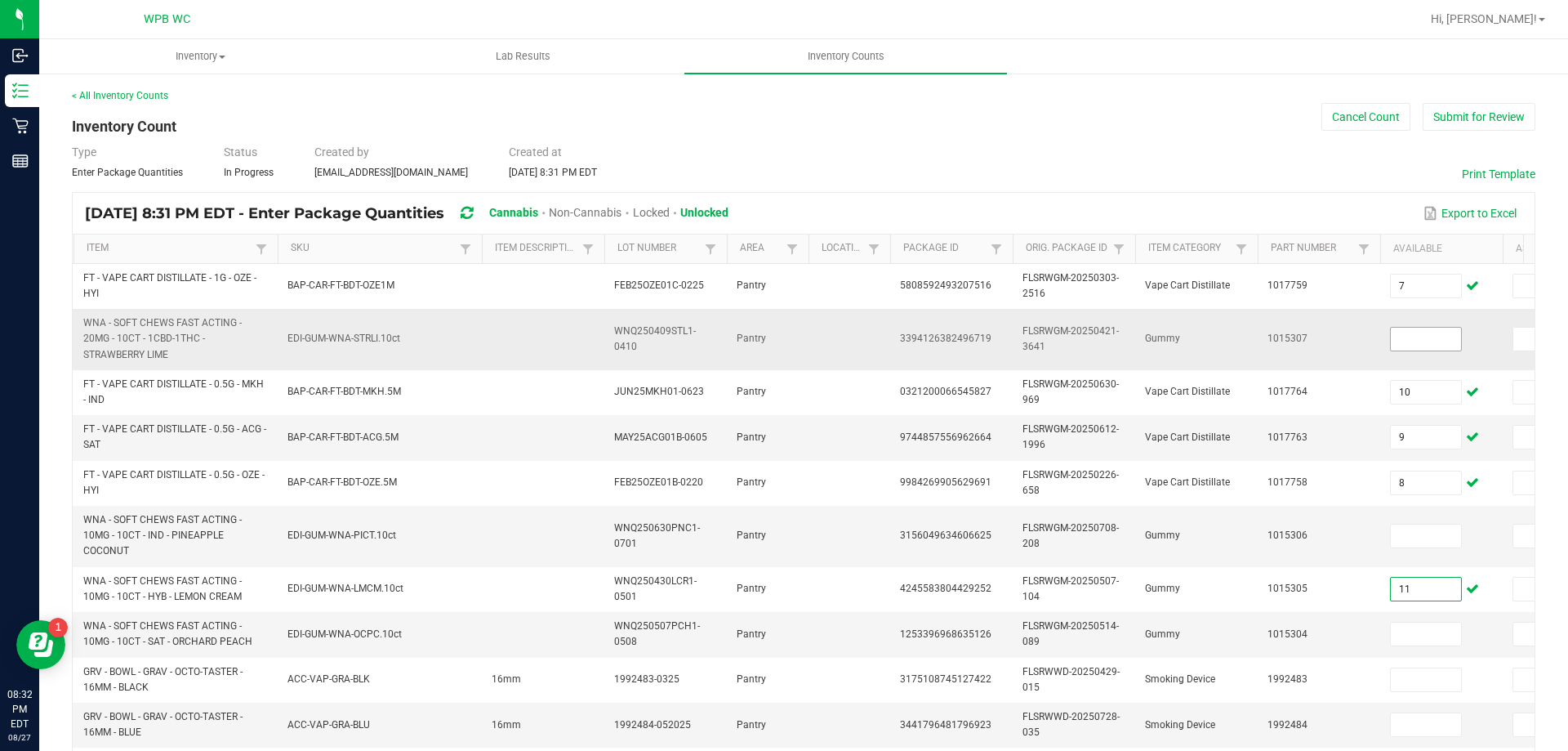
type input "11"
click at [1449, 341] on input at bounding box center [1426, 339] width 71 height 23
type input "22"
click at [1423, 631] on input at bounding box center [1426, 634] width 71 height 23
type input "13"
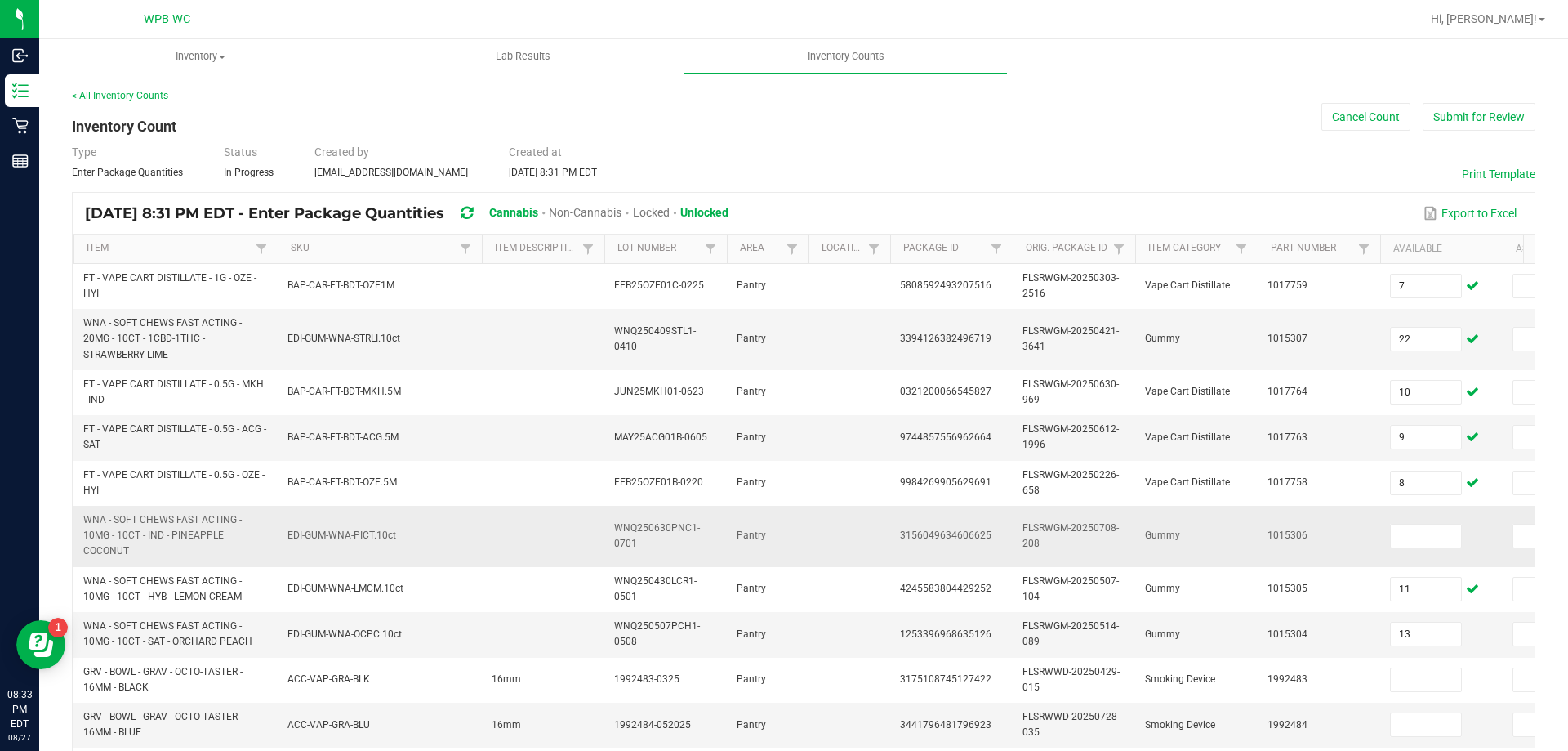
click at [1414, 515] on td at bounding box center [1442, 537] width 123 height 61
click at [1422, 533] on input at bounding box center [1426, 536] width 71 height 23
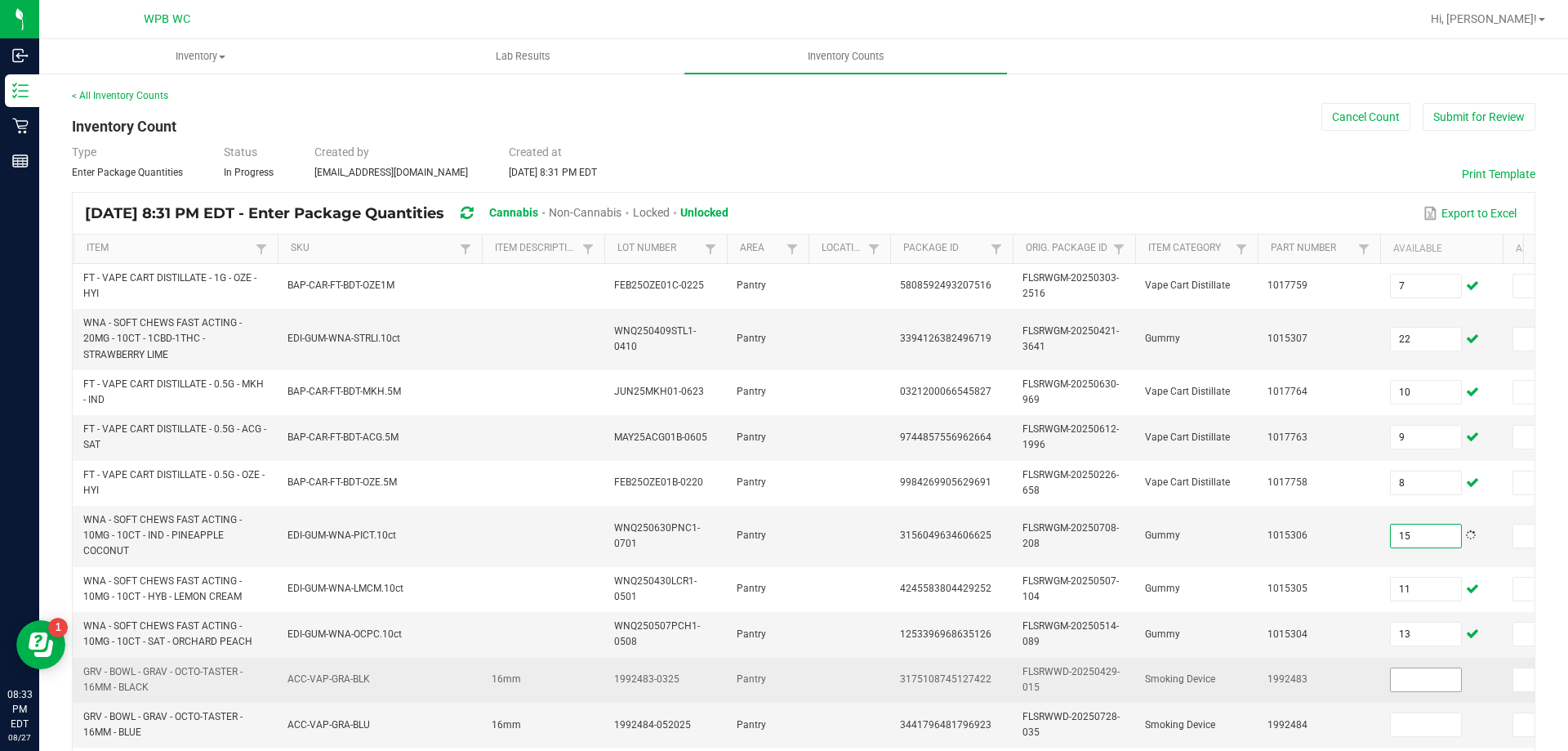
type input "15"
click at [1427, 674] on input at bounding box center [1426, 680] width 71 height 23
type input "6"
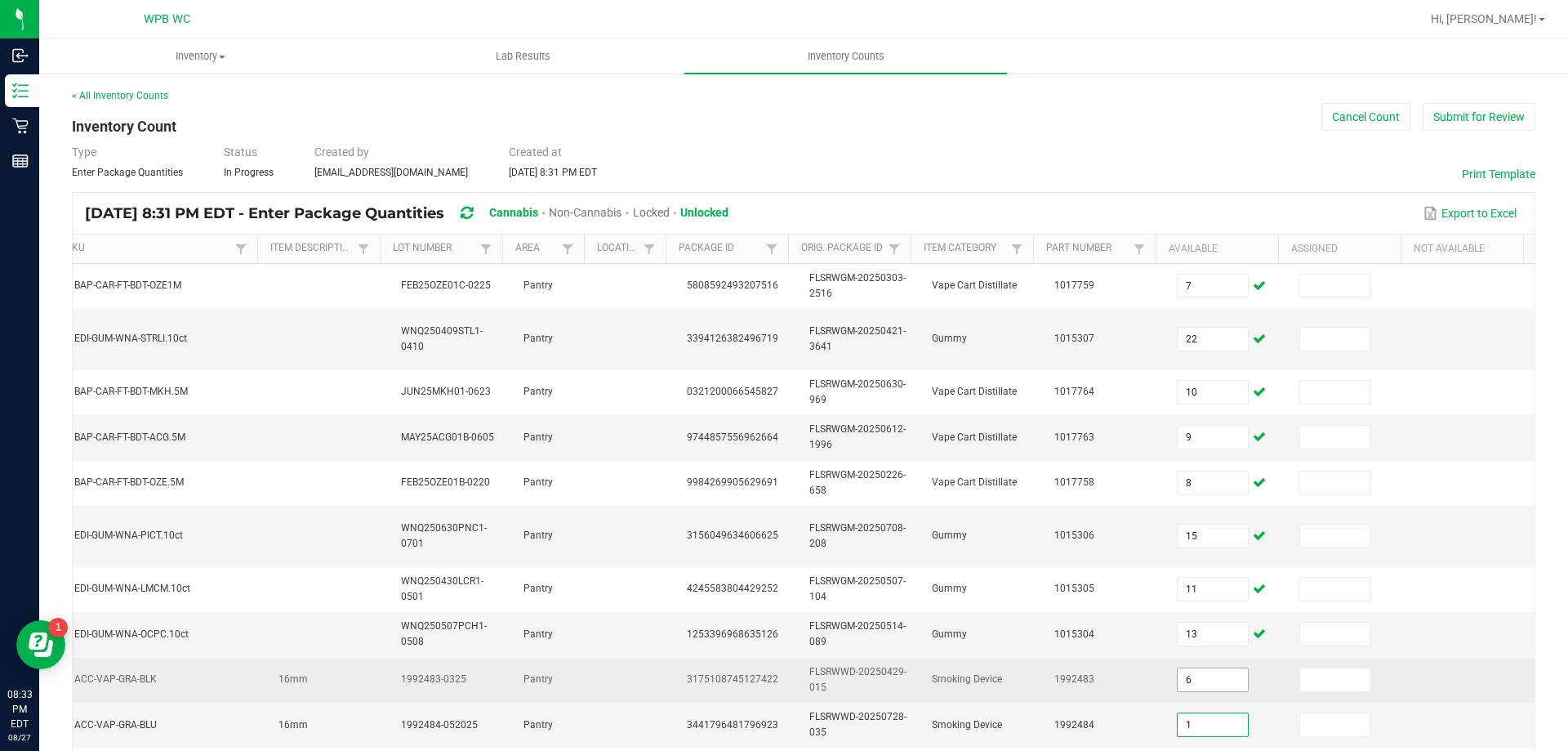
type input "1"
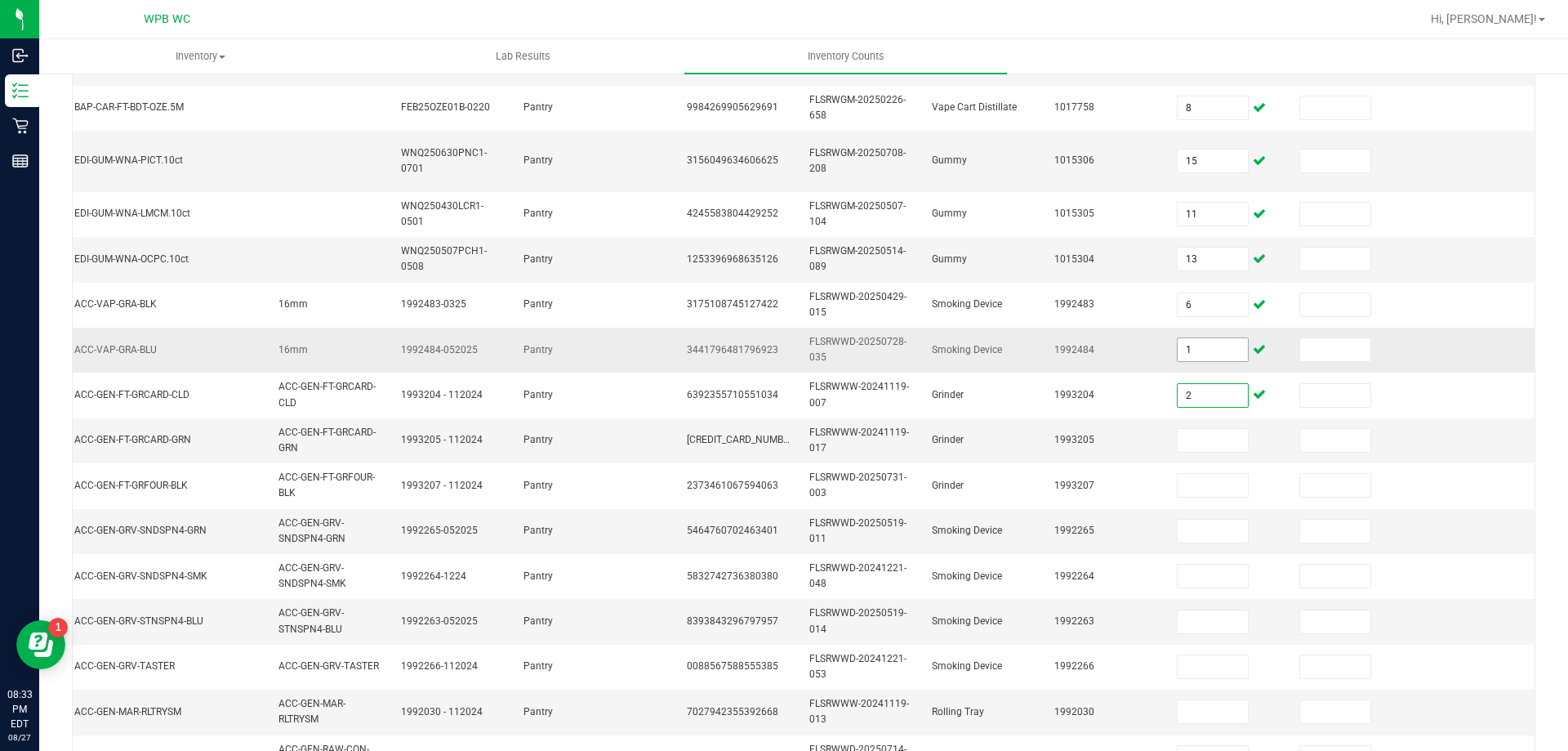
type input "2"
click at [1206, 356] on input "1" at bounding box center [1213, 350] width 71 height 23
type input "2"
type input "1"
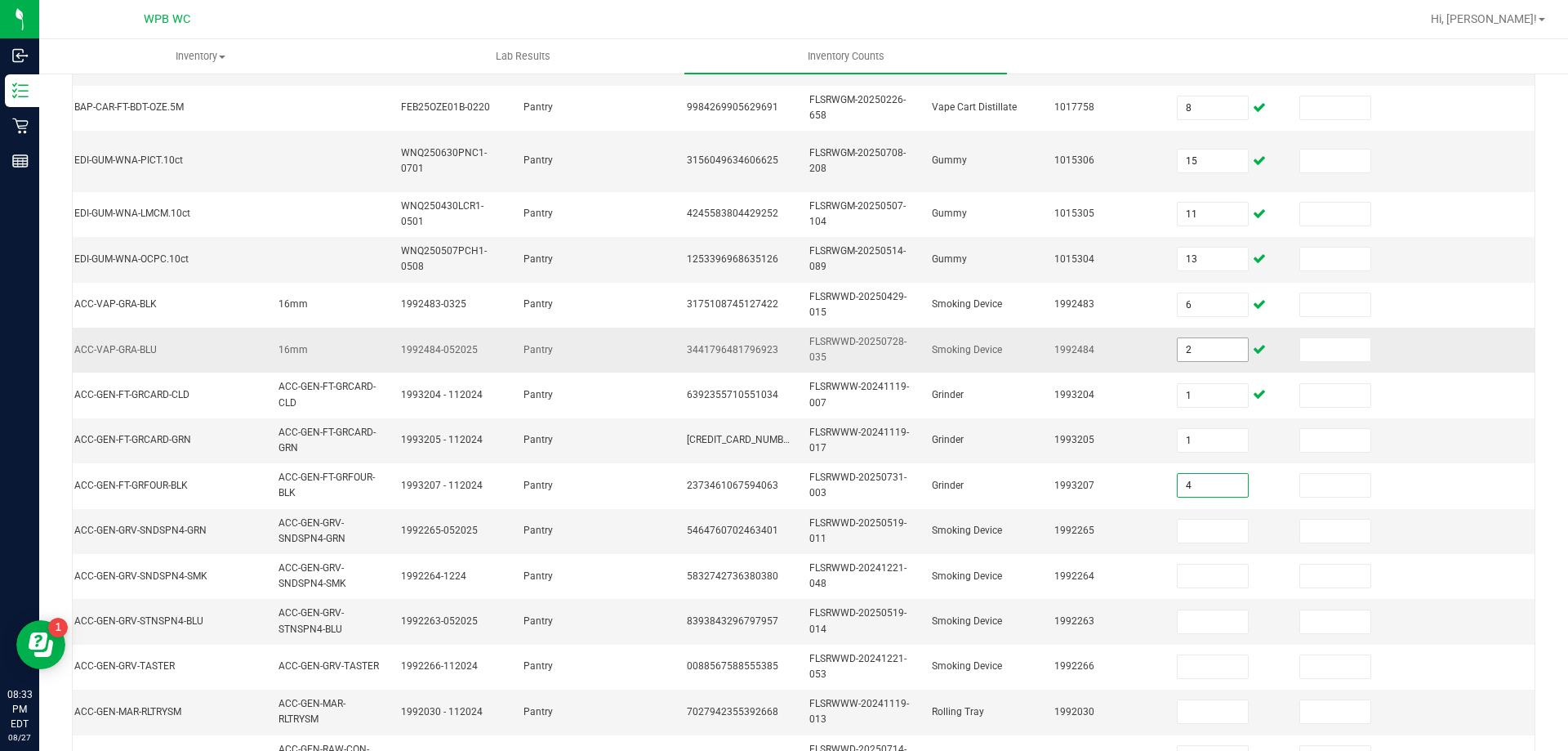
type input "4"
type input "2"
type input "8"
type input "1"
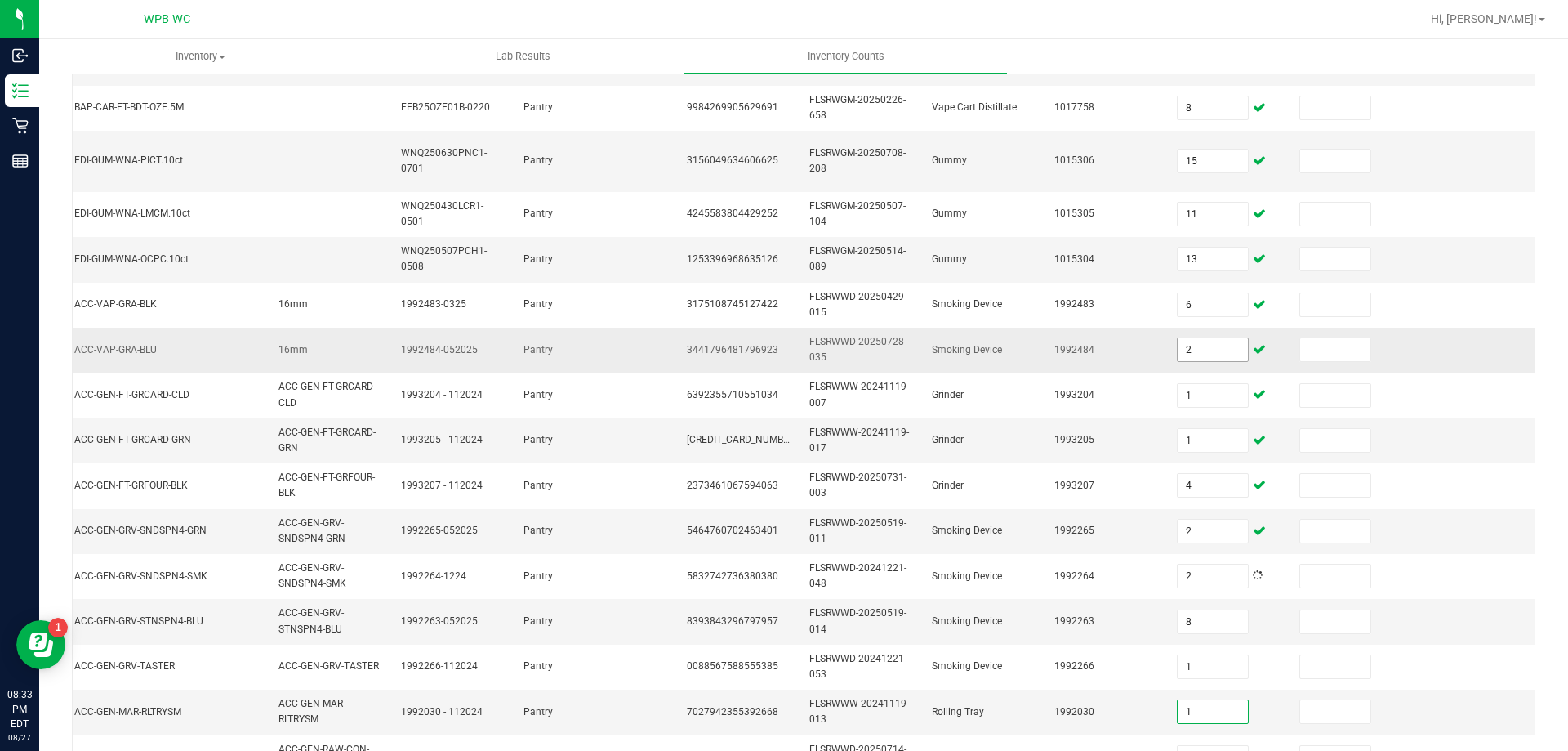
type input "1"
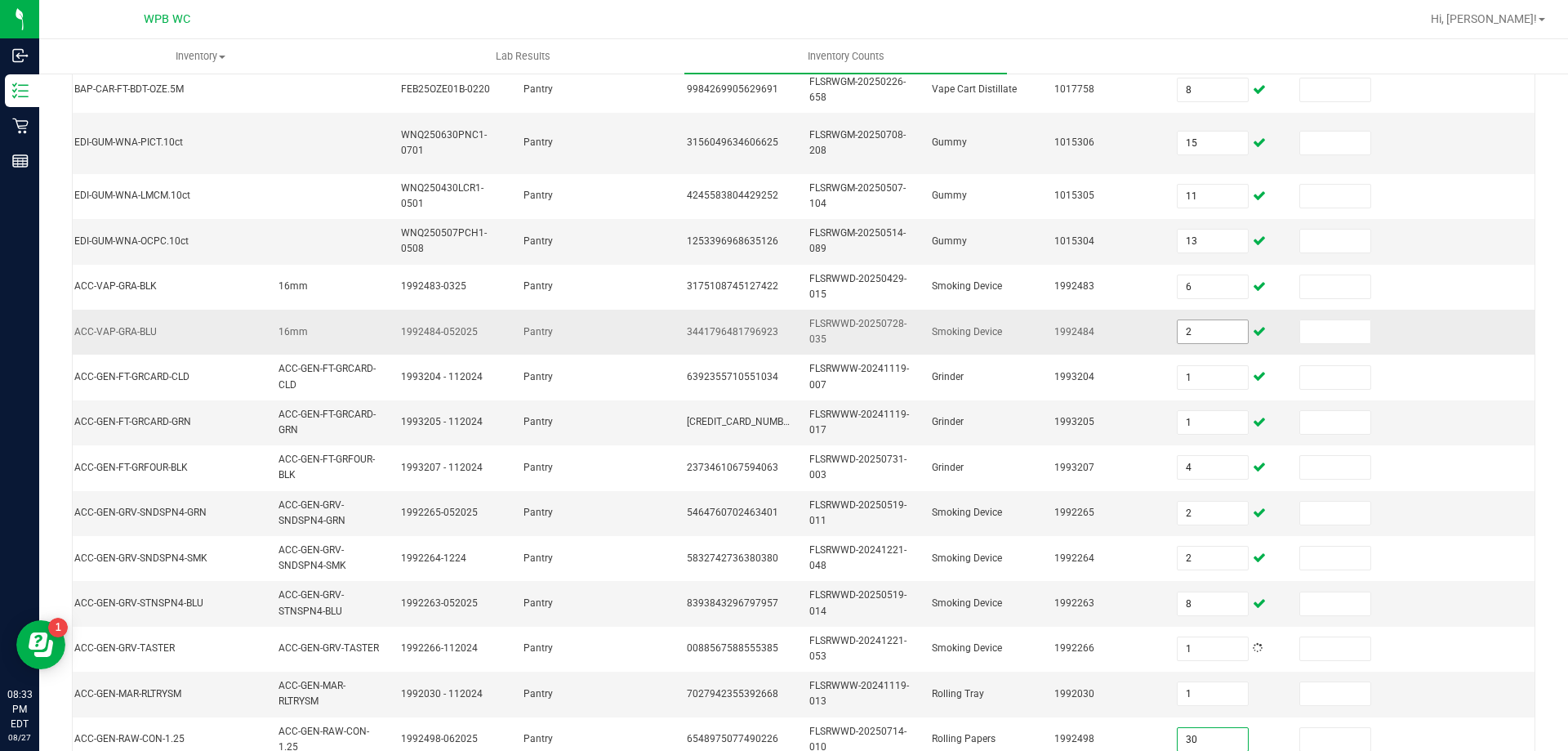
type input "30"
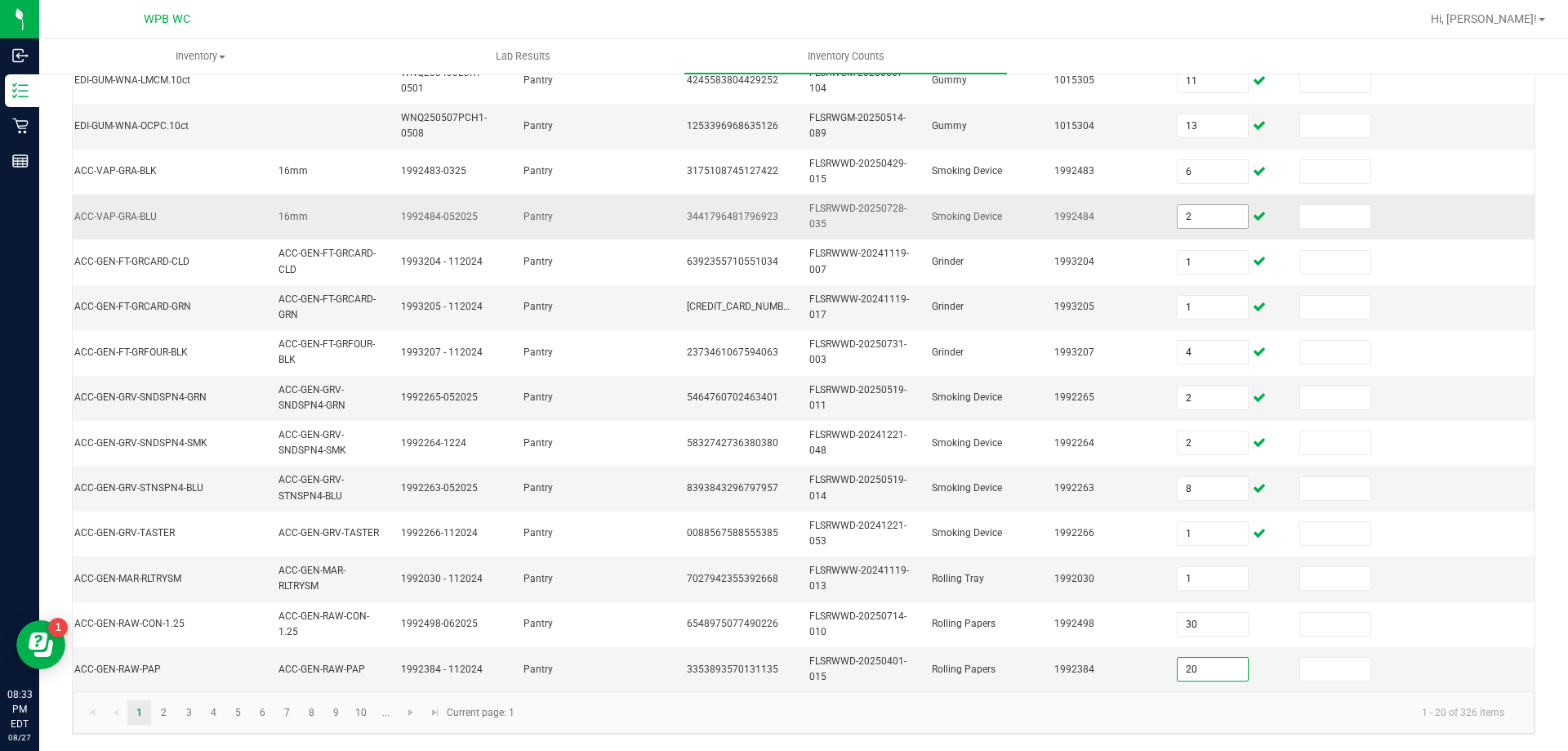
type input "20"
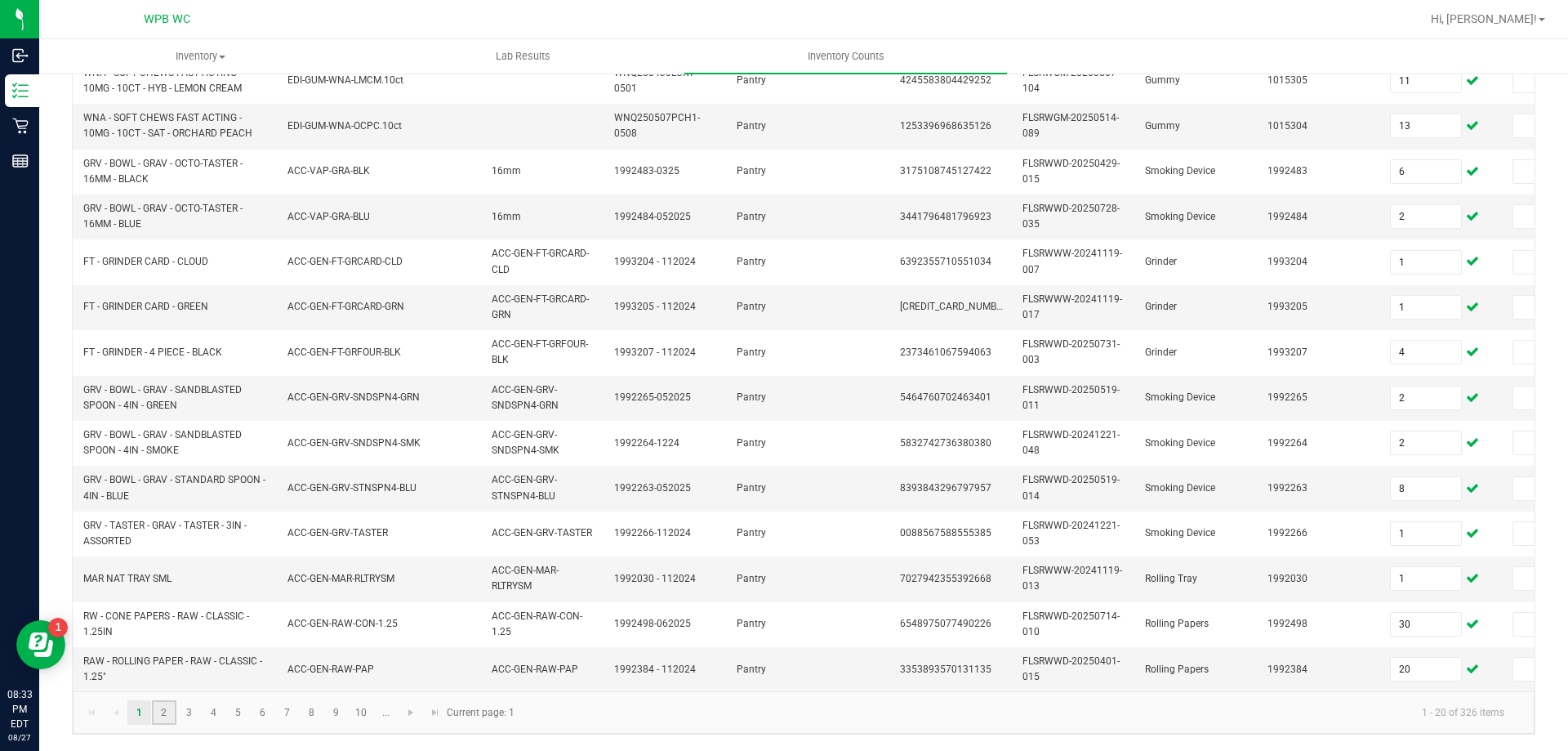
click at [174, 708] on link "2" at bounding box center [164, 713] width 24 height 25
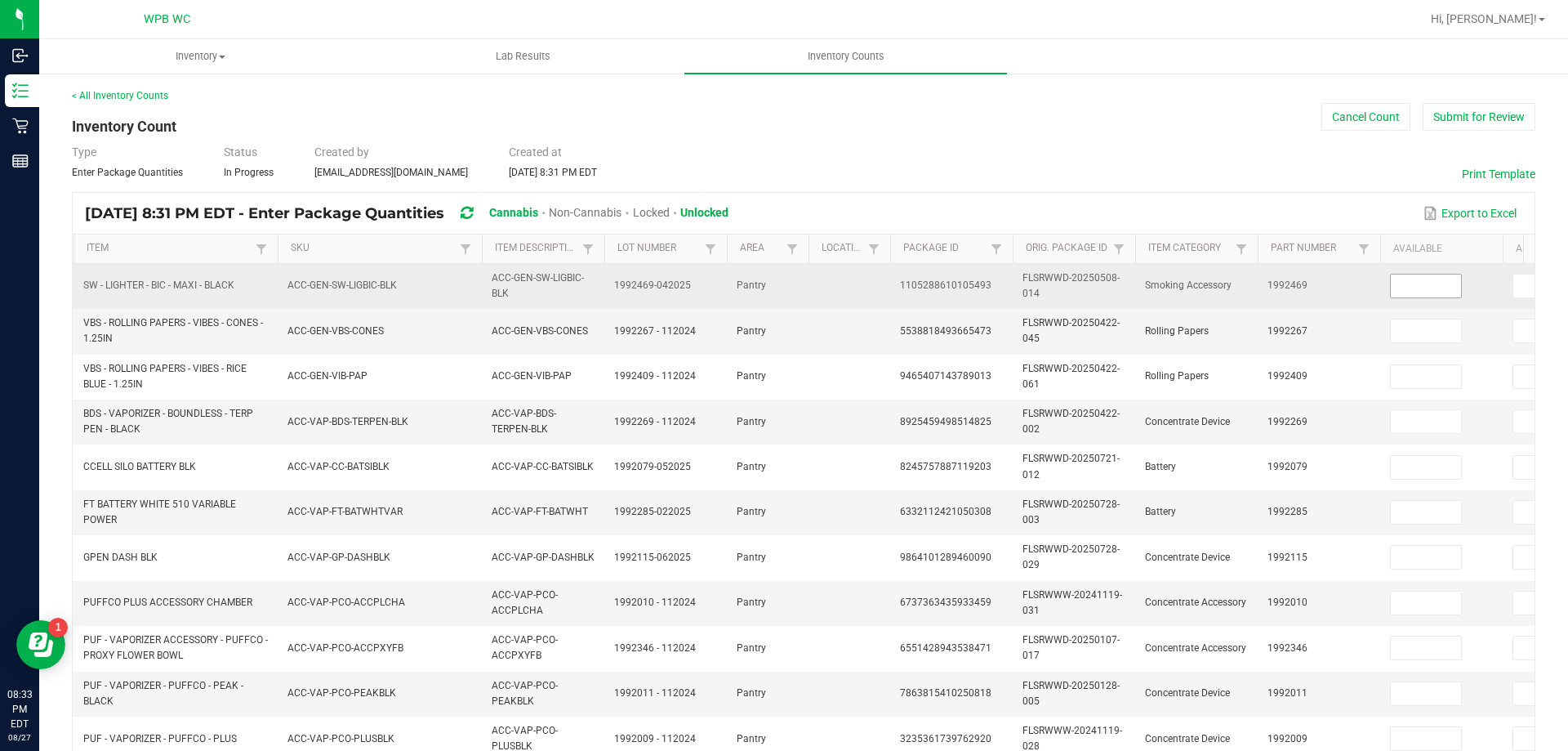
click at [1428, 284] on input at bounding box center [1426, 286] width 71 height 23
type input "28"
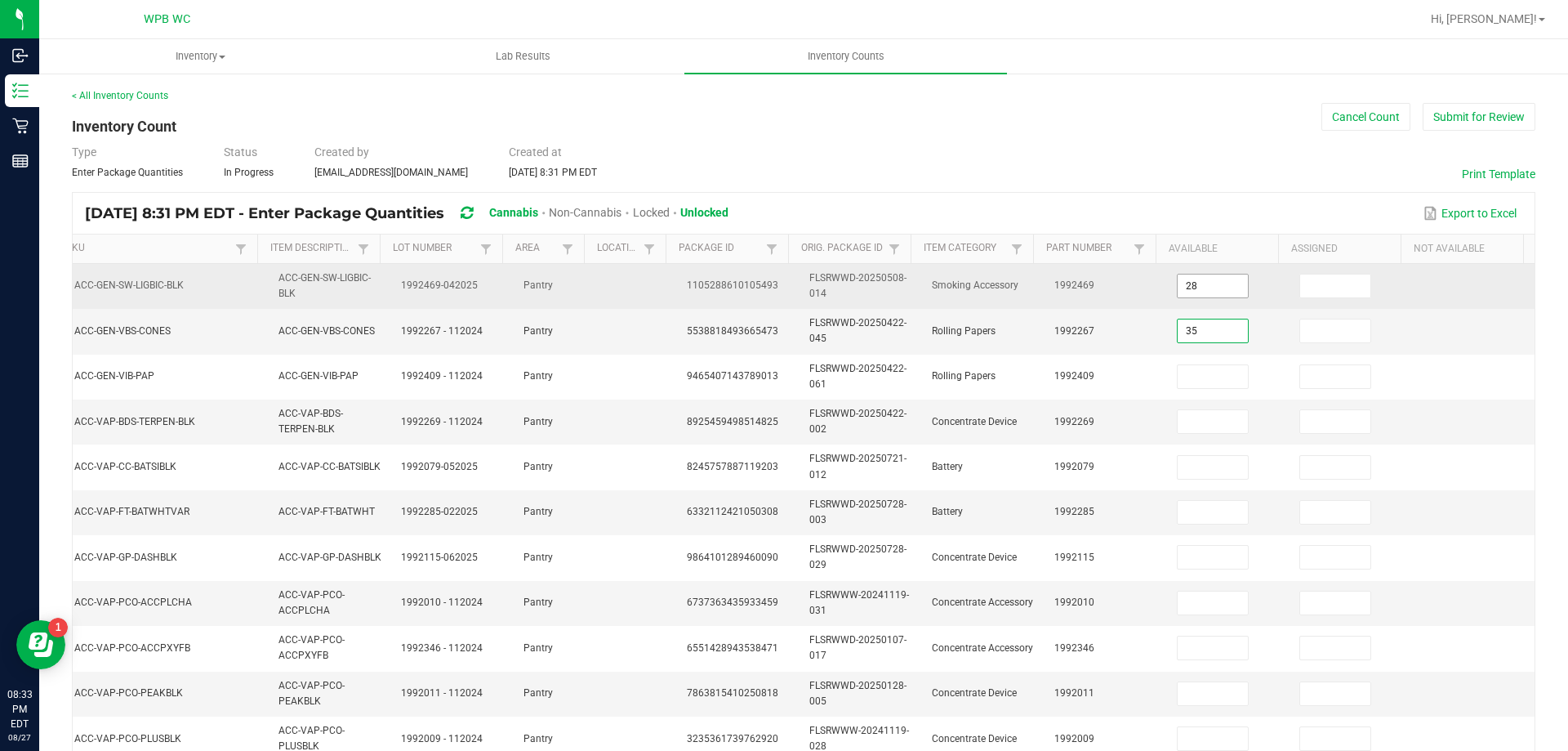
type input "35"
type input "2"
type input "1"
type input "9"
type input "3"
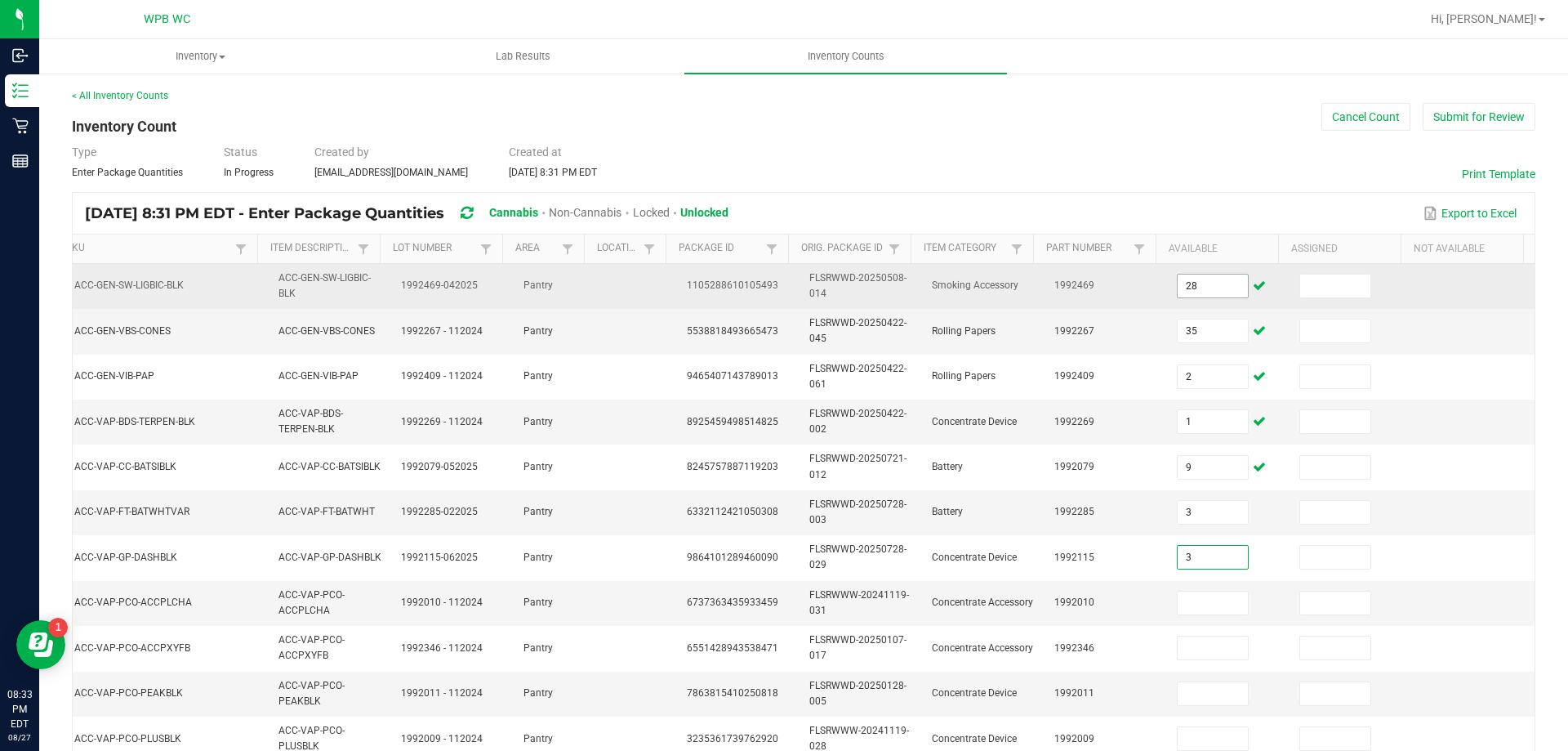
type input "3"
type input "1"
type input "2"
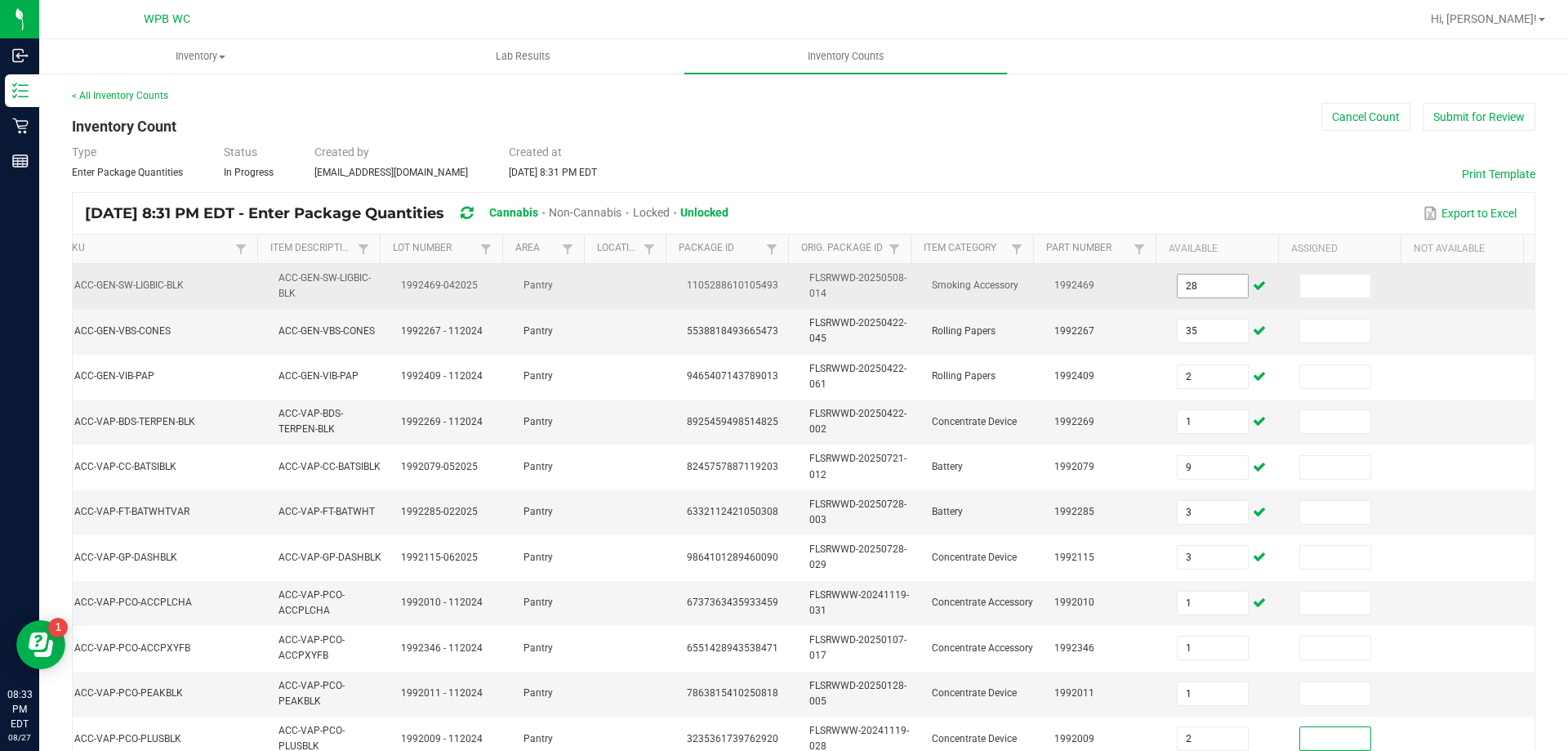
scroll to position [389, 0]
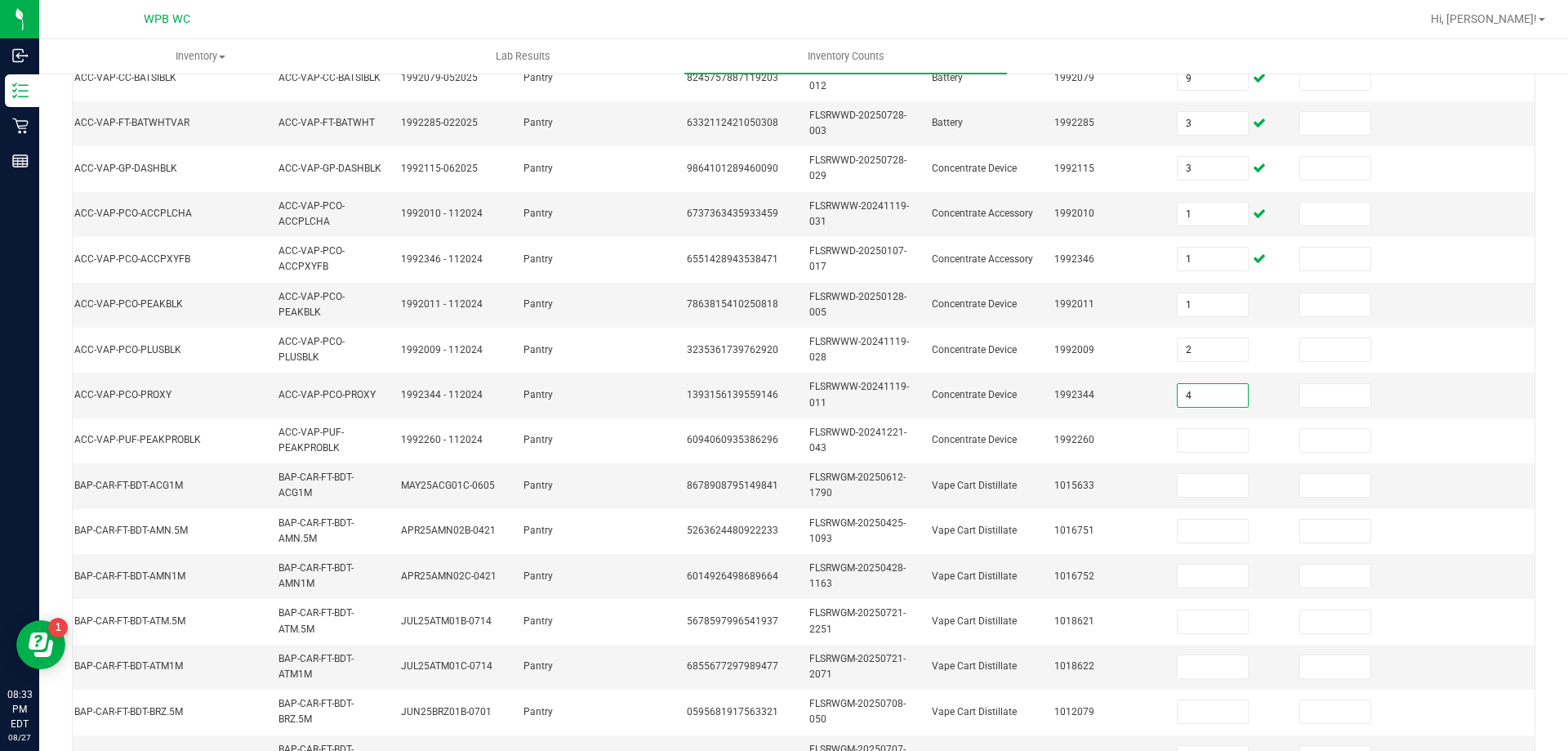
type input "4"
type input "1"
type input "12"
type input "2"
type input "10"
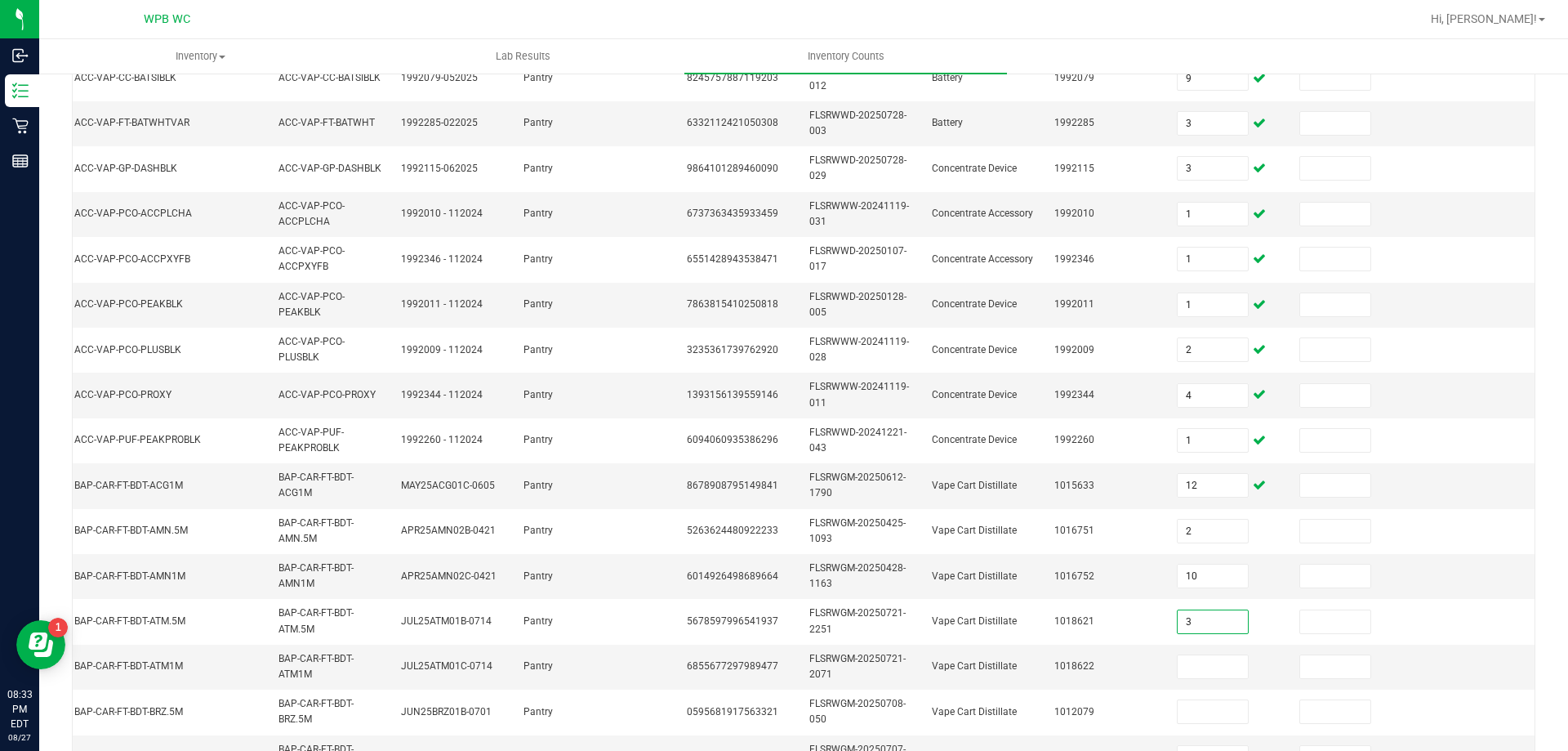
type input "3"
type input "10"
type input "8"
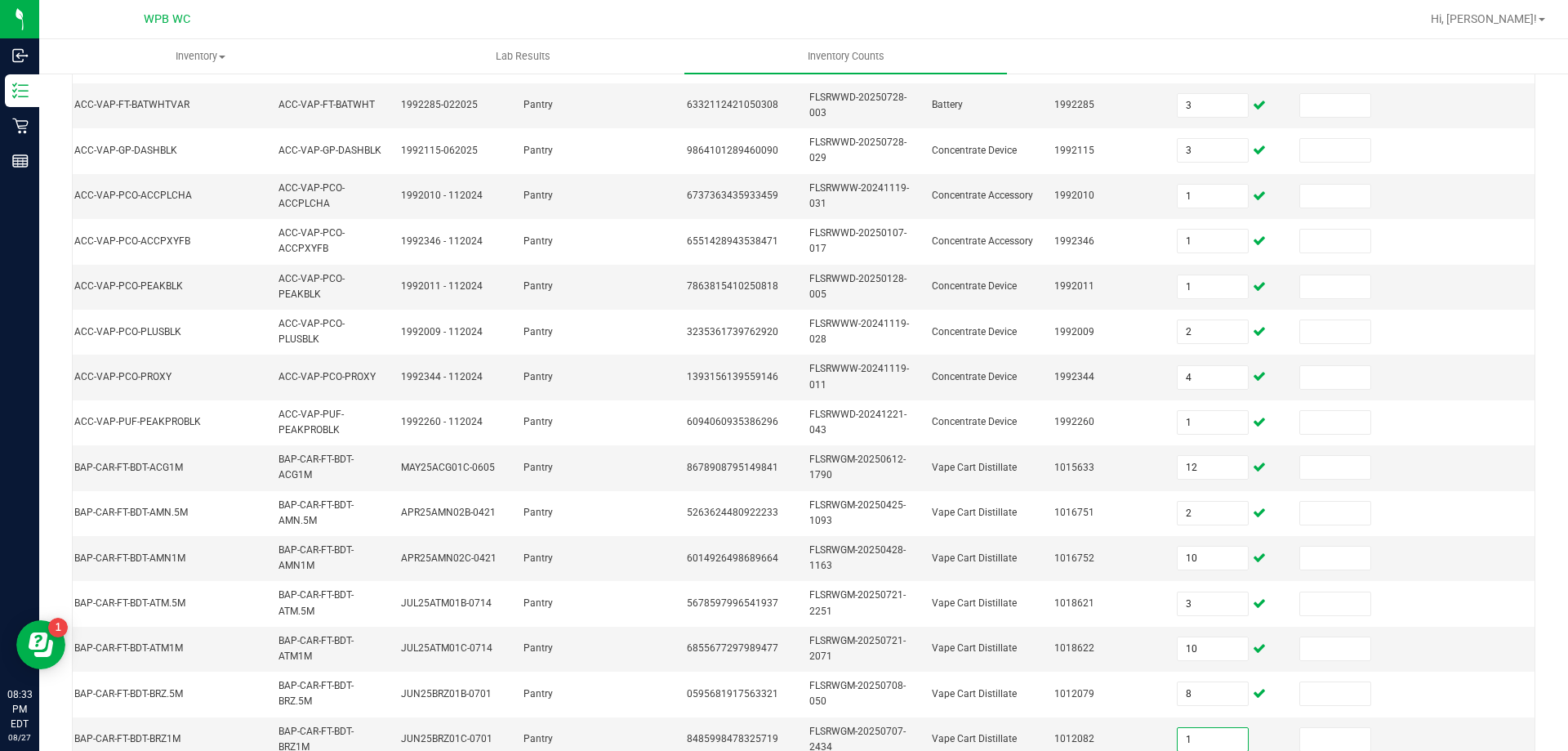
type input "1"
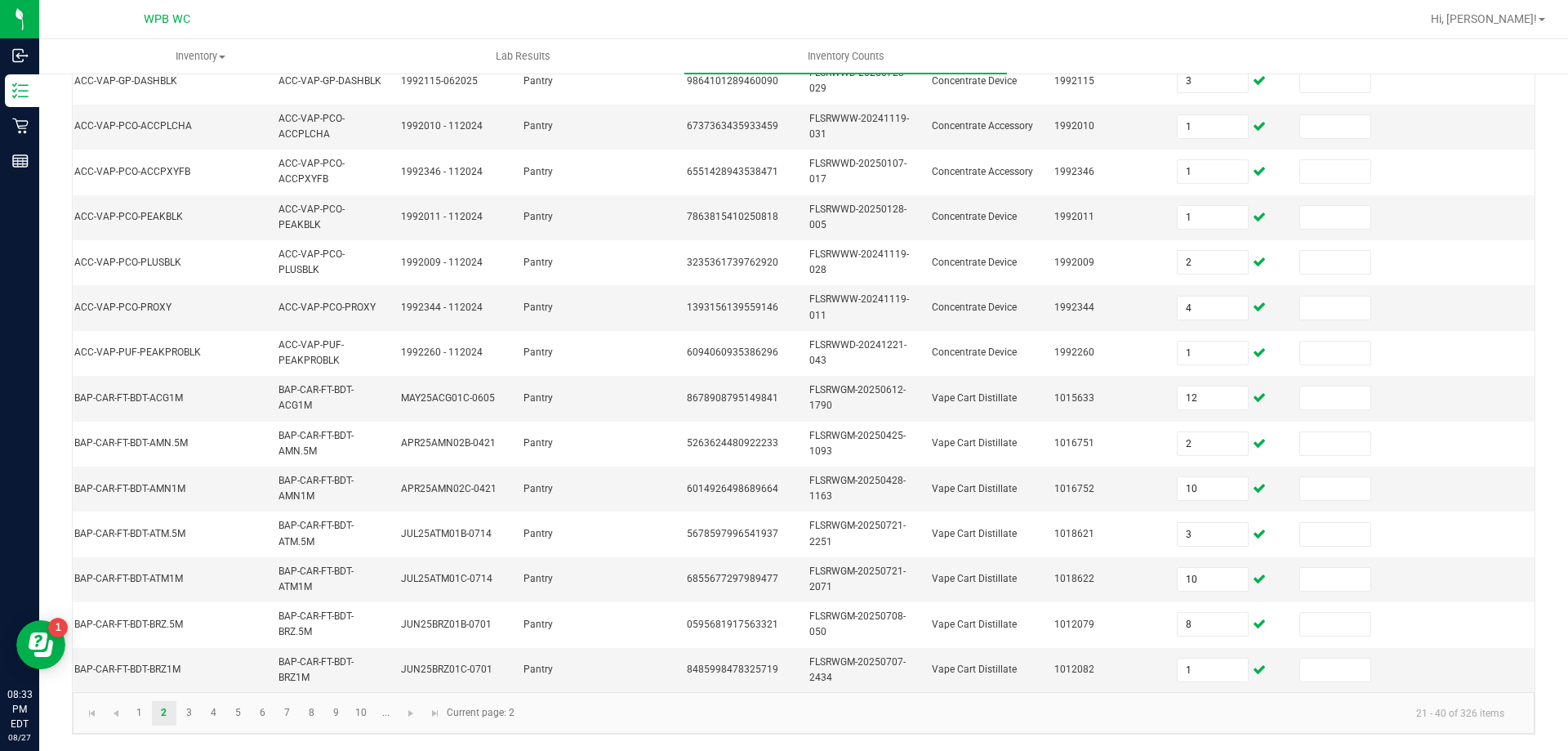
scroll to position [0, 0]
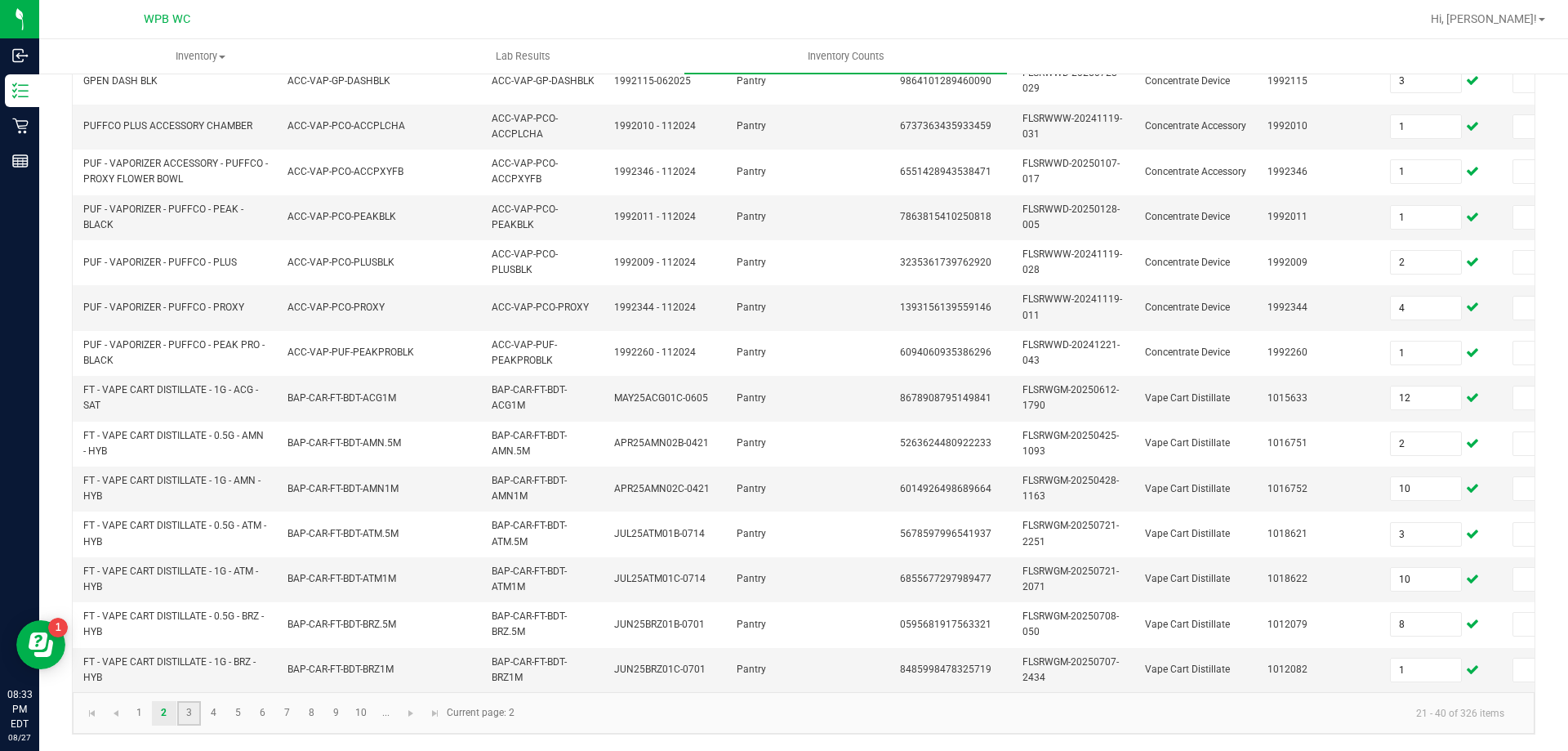
click at [189, 713] on link "3" at bounding box center [189, 714] width 24 height 25
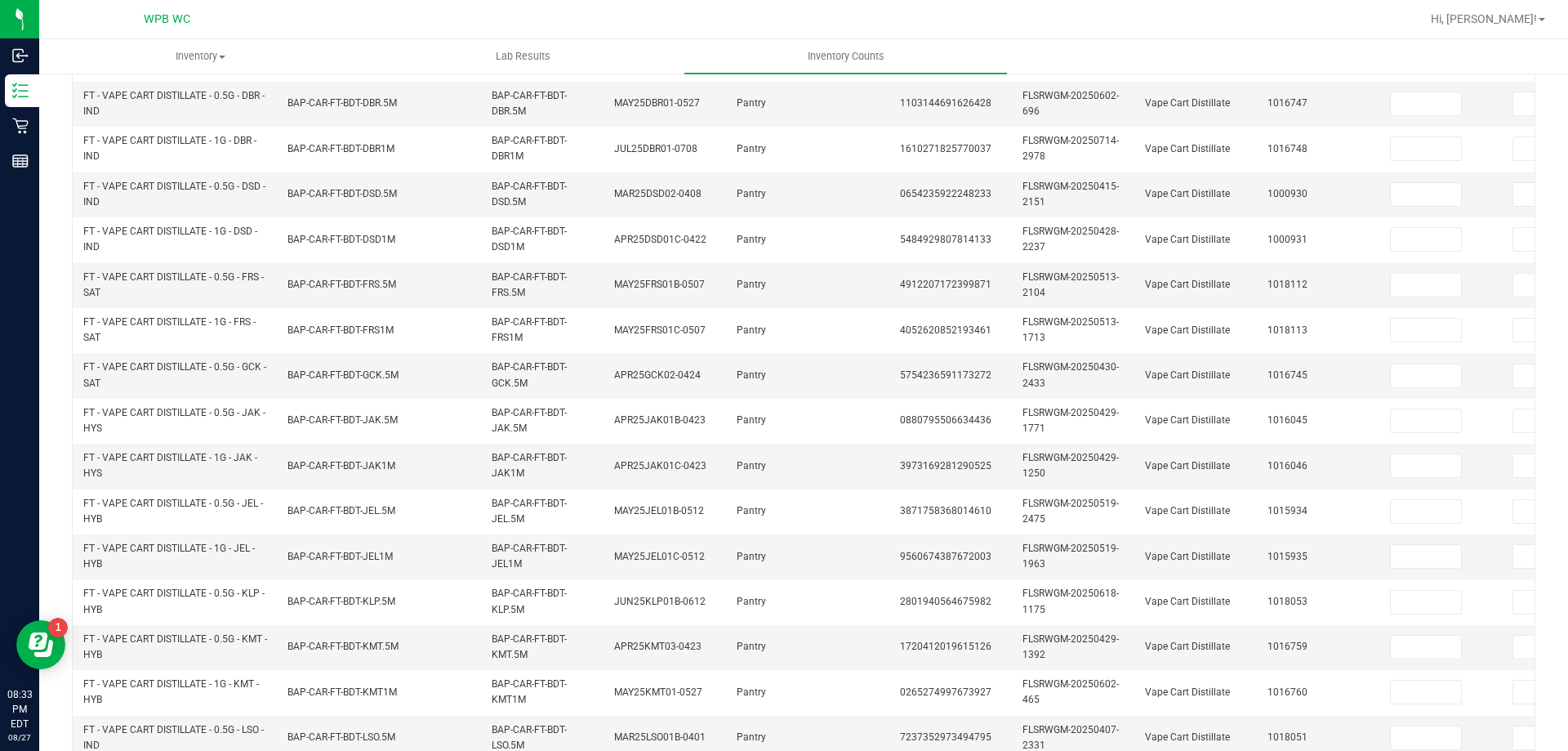
scroll to position [162, 0]
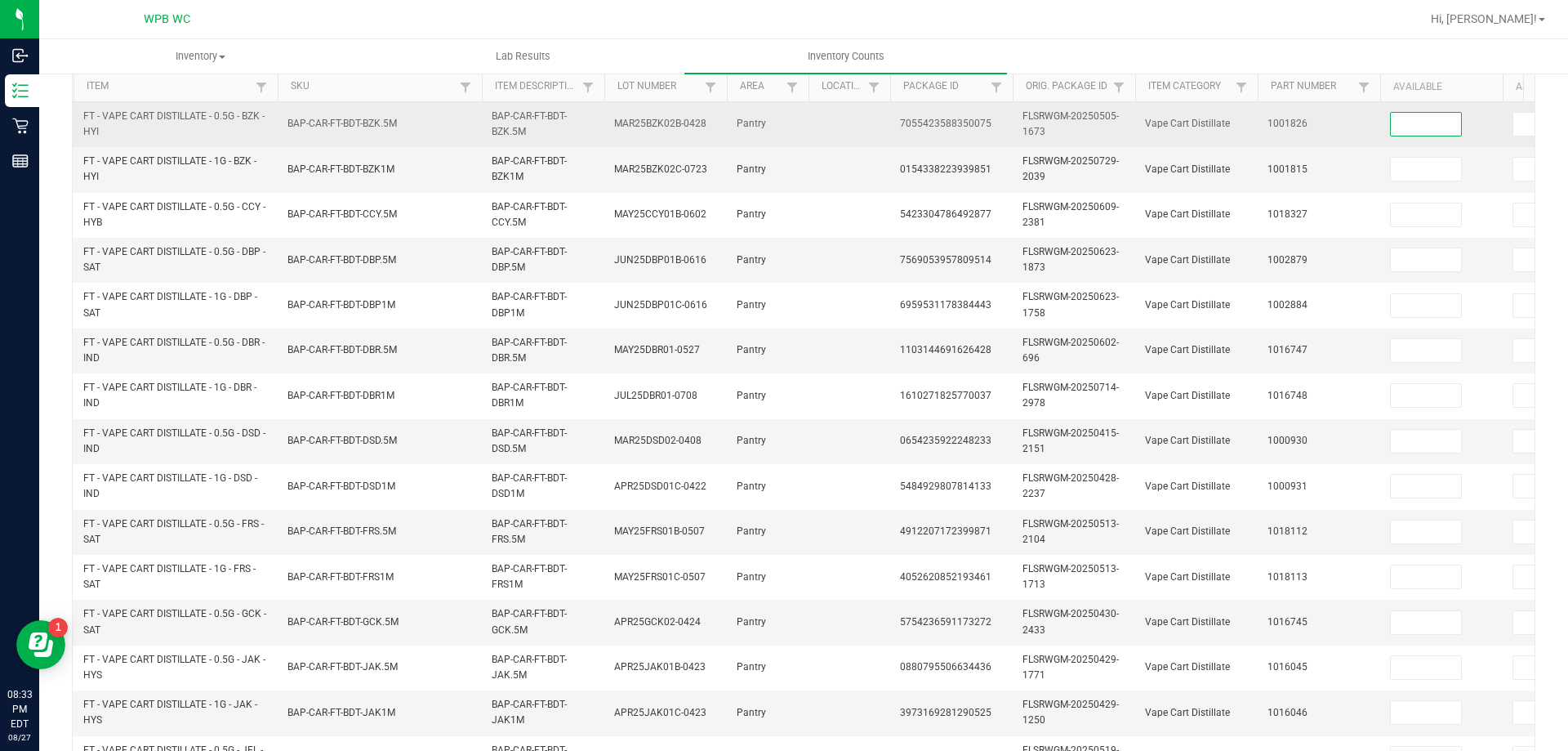
click at [1447, 126] on input at bounding box center [1426, 125] width 71 height 23
type input "11"
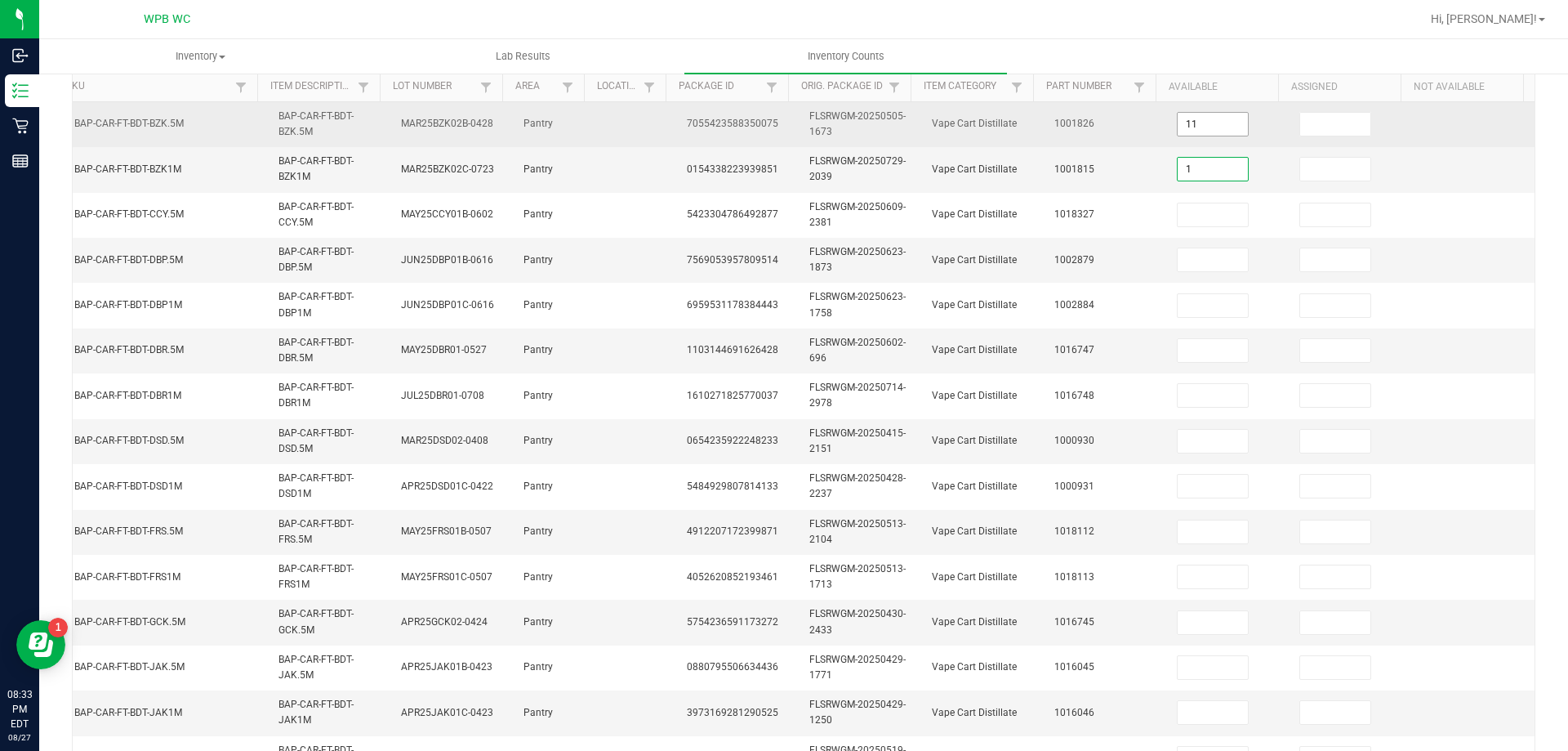
type input "1"
type input "8"
type input "6"
type input "11"
type input "7"
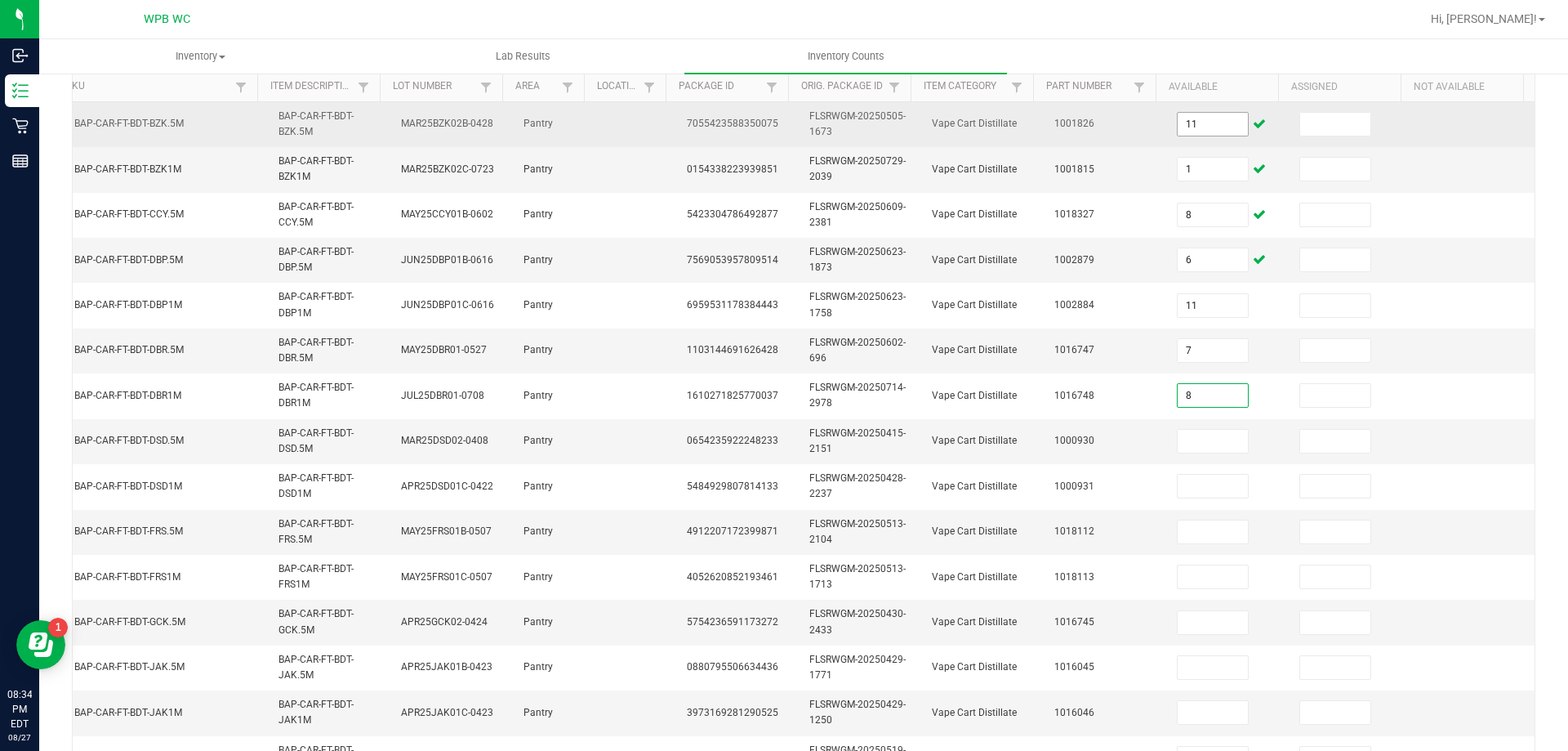
type input "8"
type input "11"
type input "5"
type input "11"
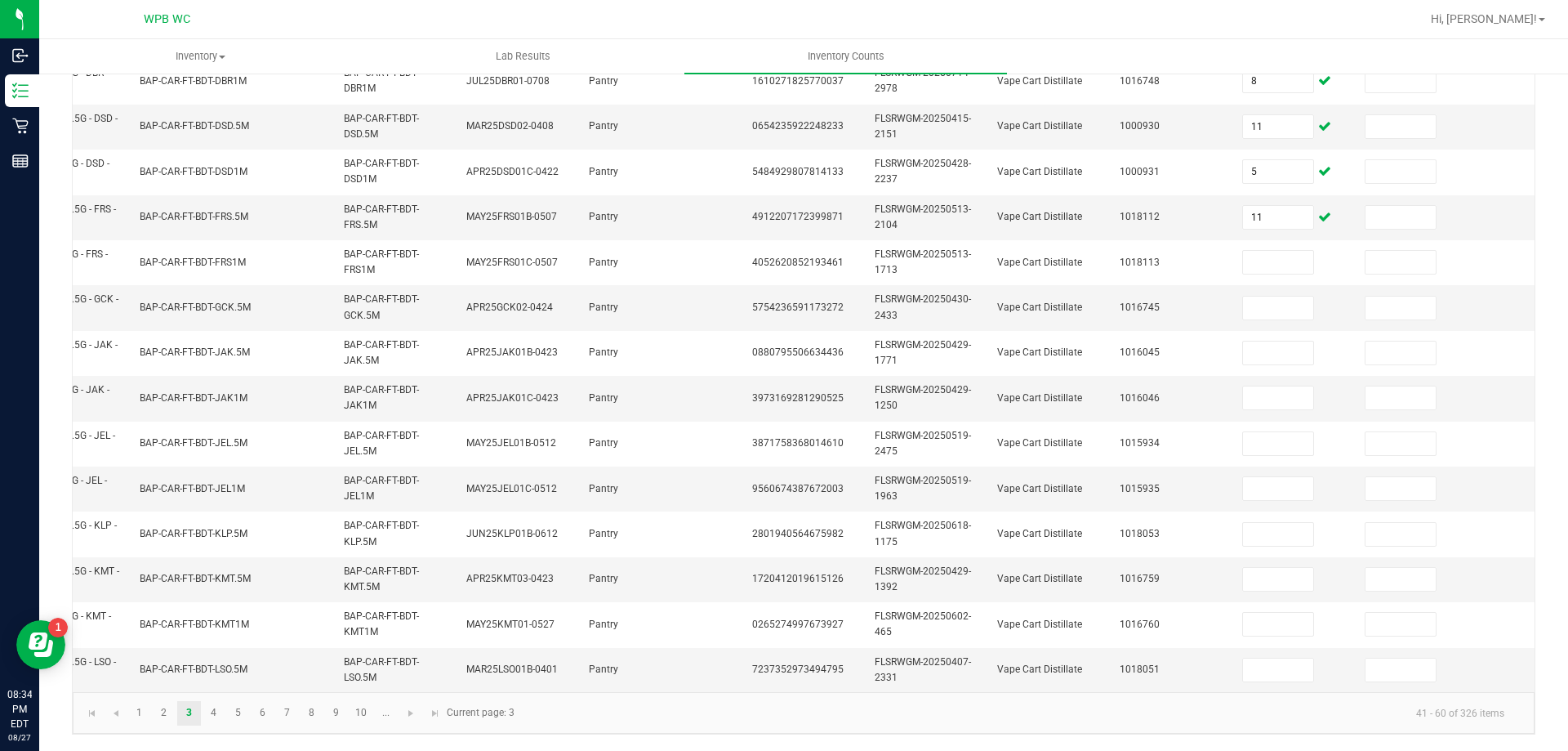
scroll to position [0, 0]
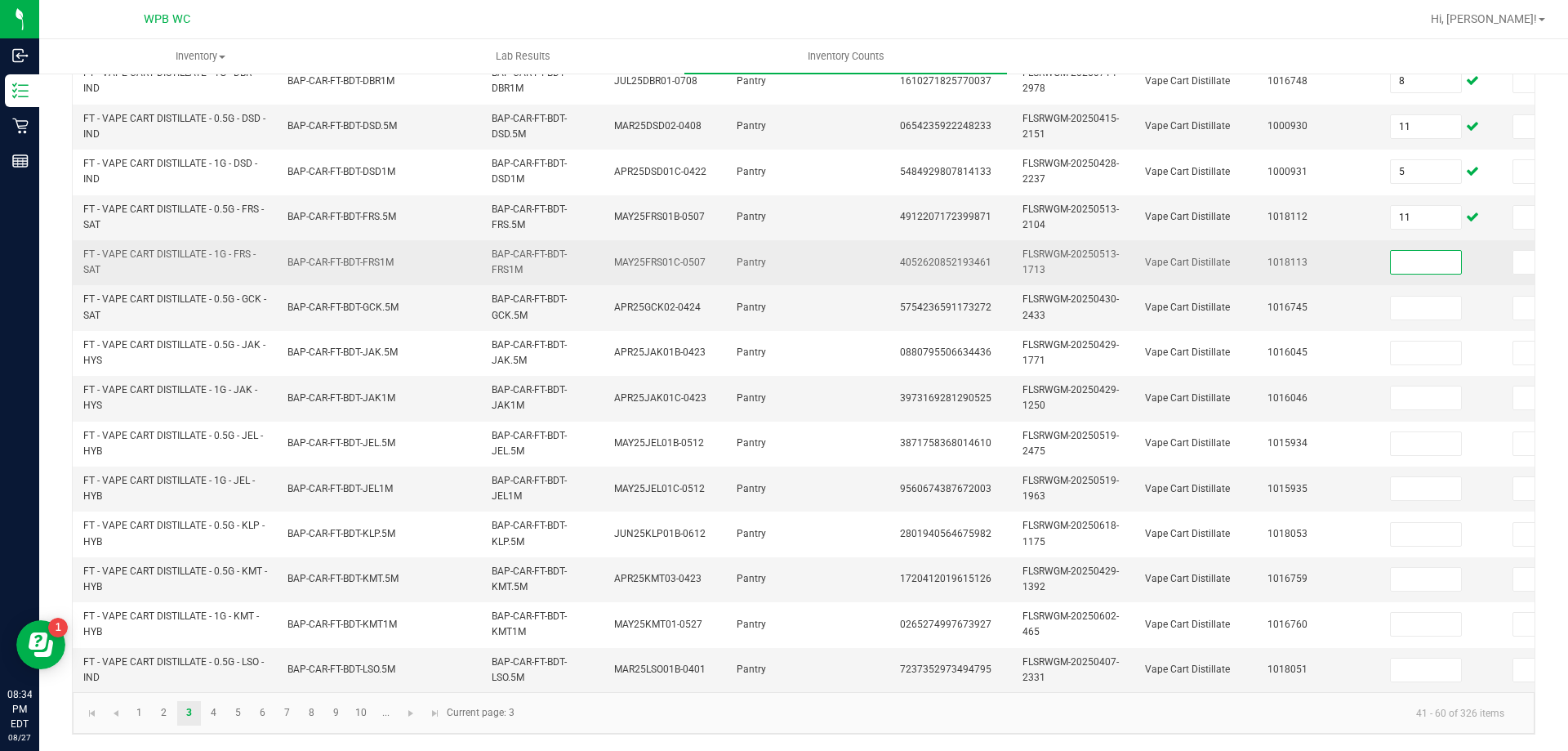
click at [1431, 253] on input at bounding box center [1426, 263] width 71 height 23
type input "10"
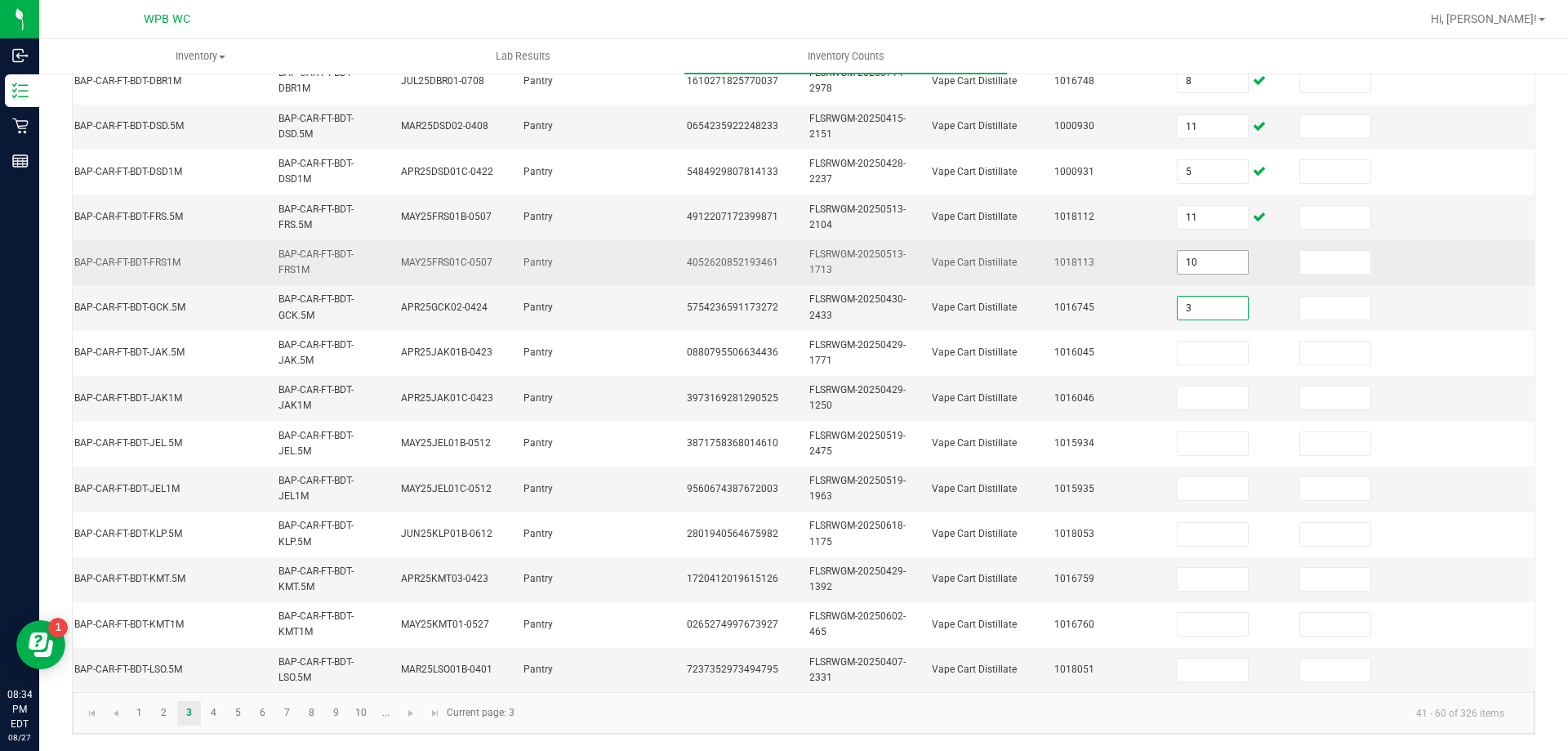
type input "3"
type input "1"
type input "2"
type input "7"
type input "11"
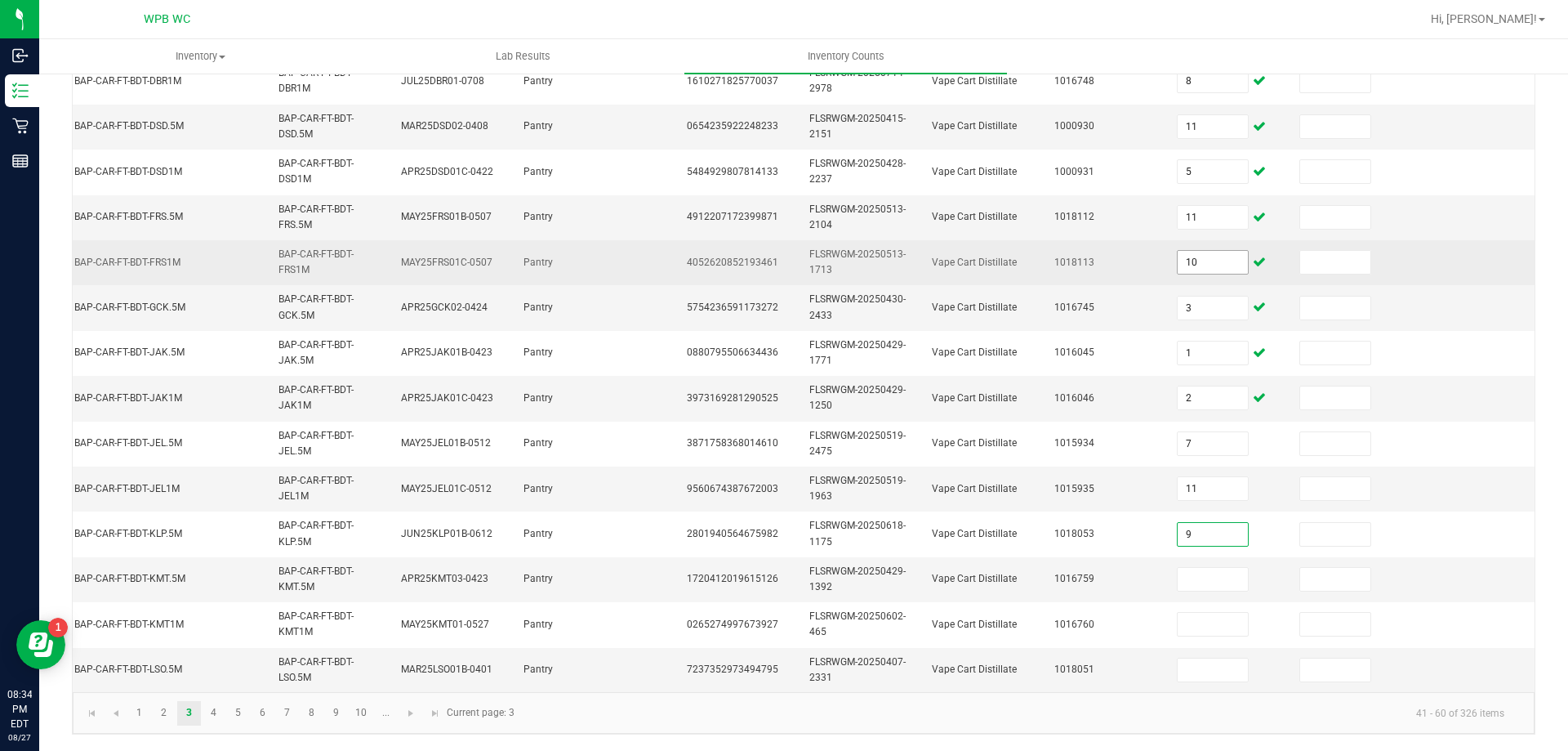
type input "9"
type input "1"
type input "8"
type input "5"
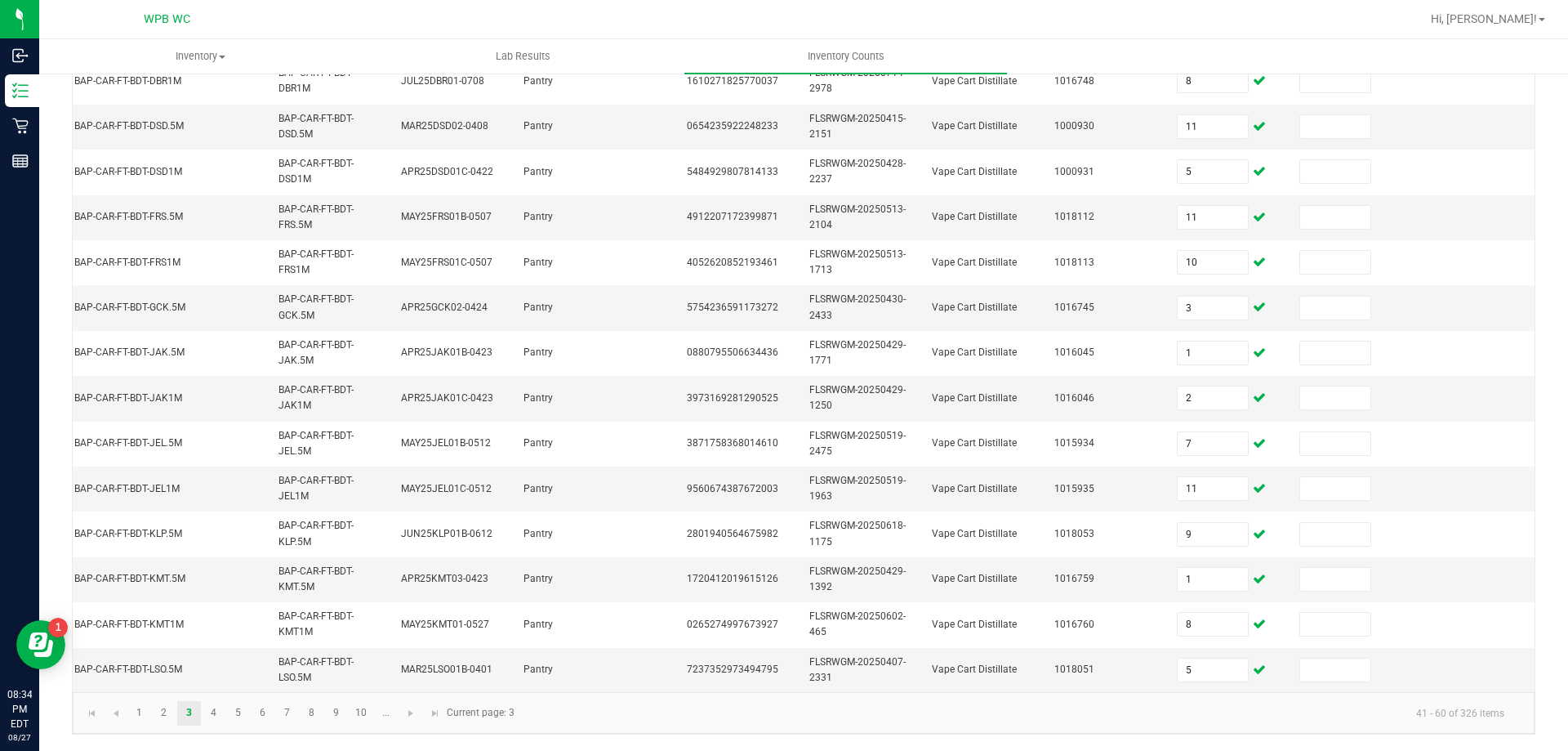
scroll to position [0, 0]
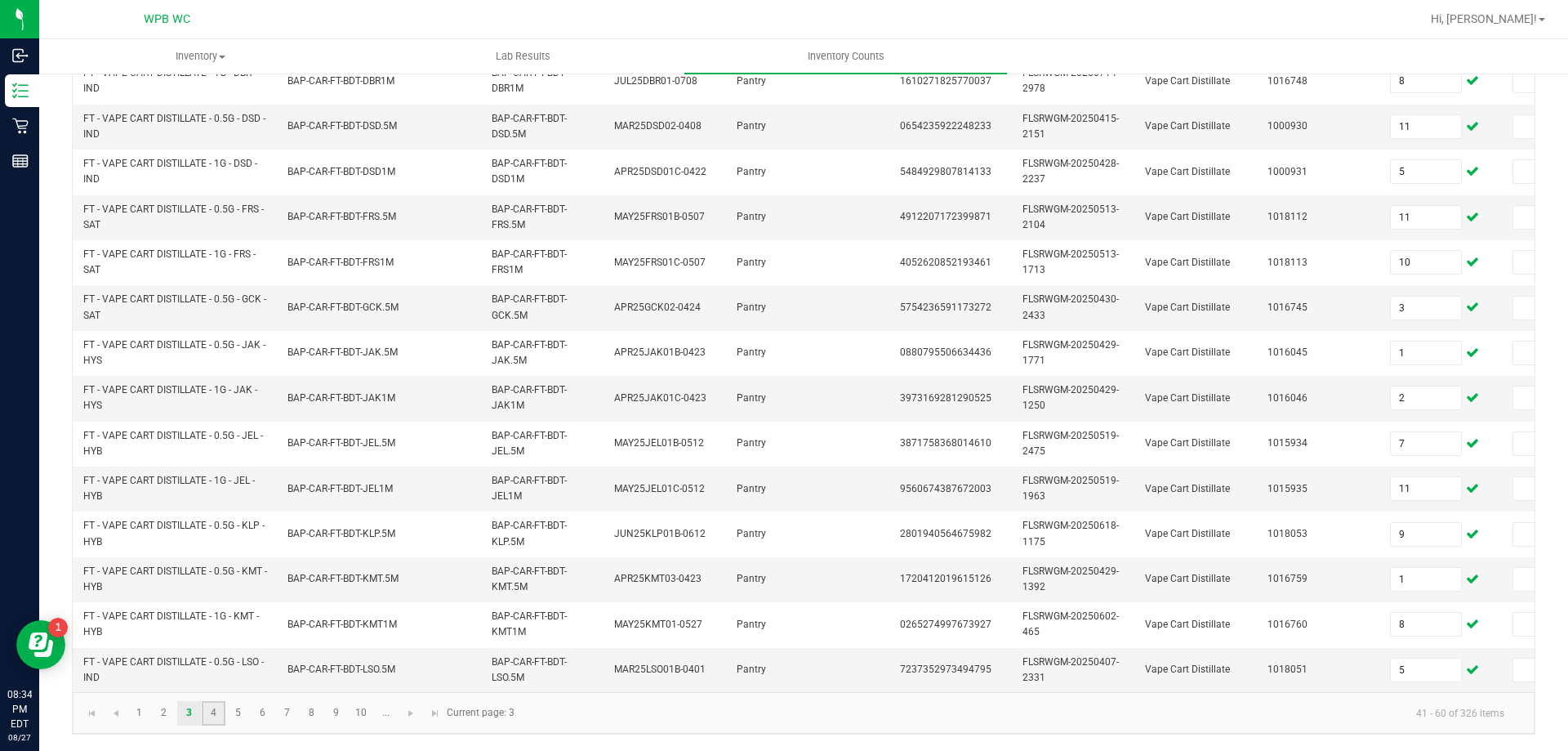
click at [213, 715] on link "4" at bounding box center [213, 714] width 24 height 25
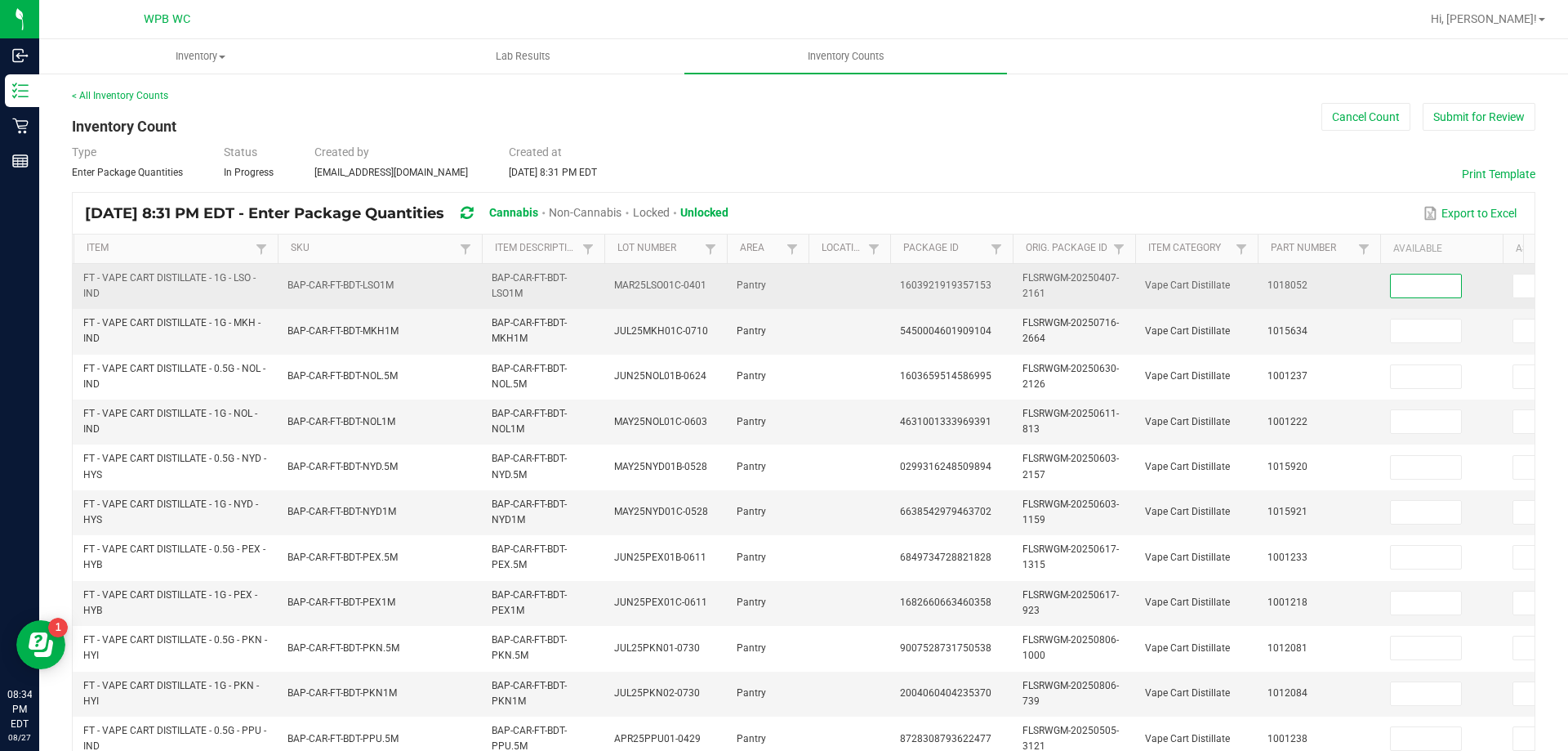
click at [1423, 282] on input at bounding box center [1426, 286] width 71 height 23
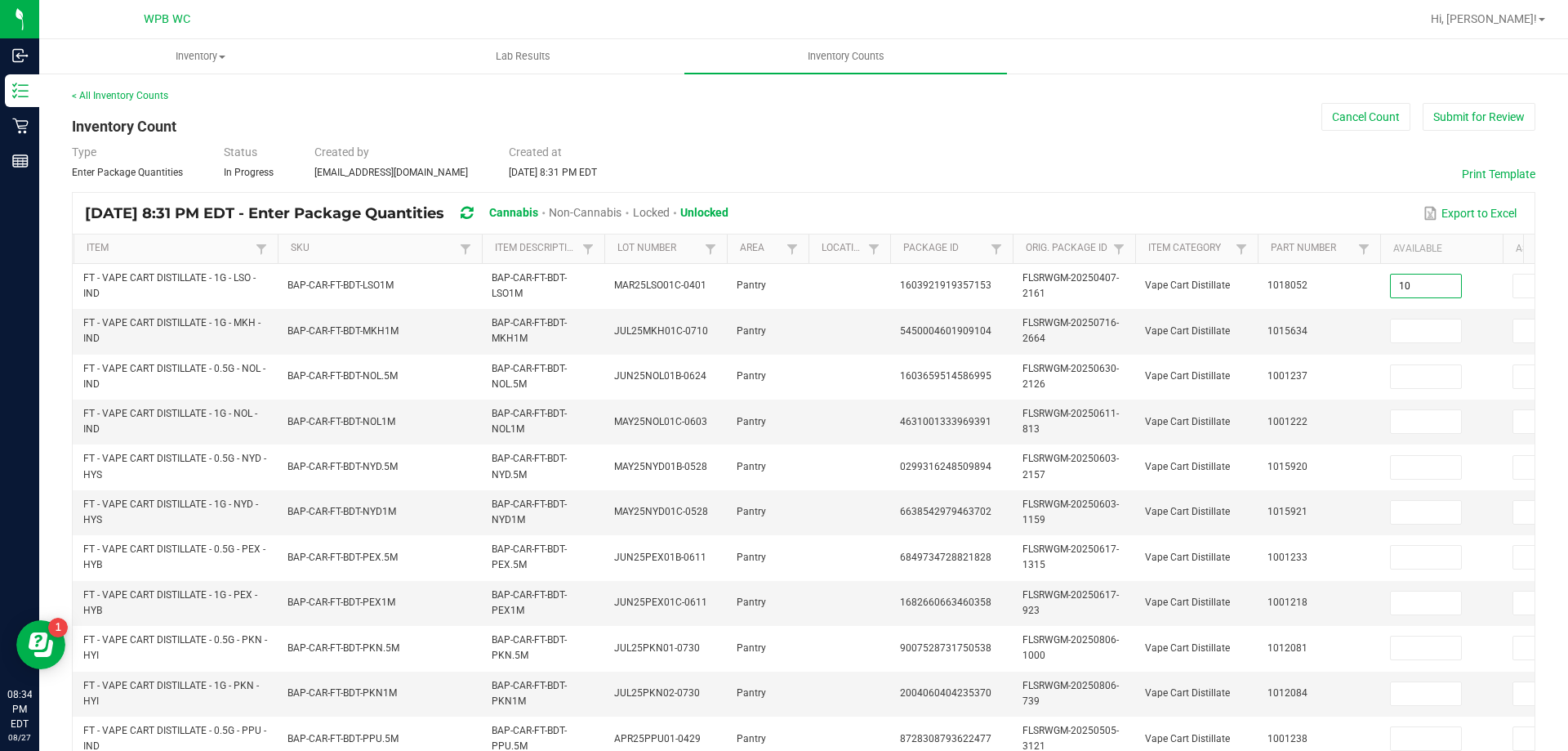
type input "10"
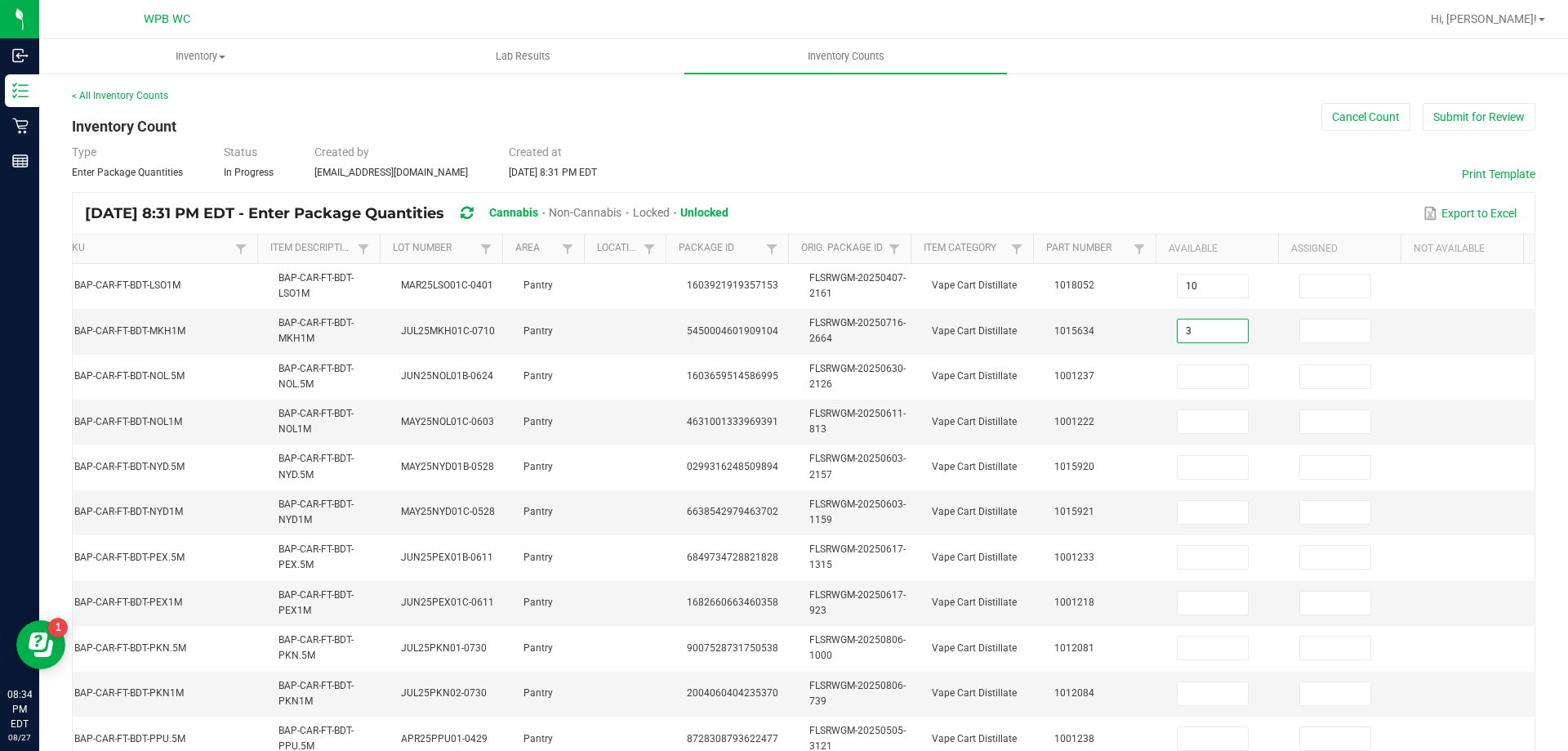
type input "3"
type input "12"
type input "10"
type input "1"
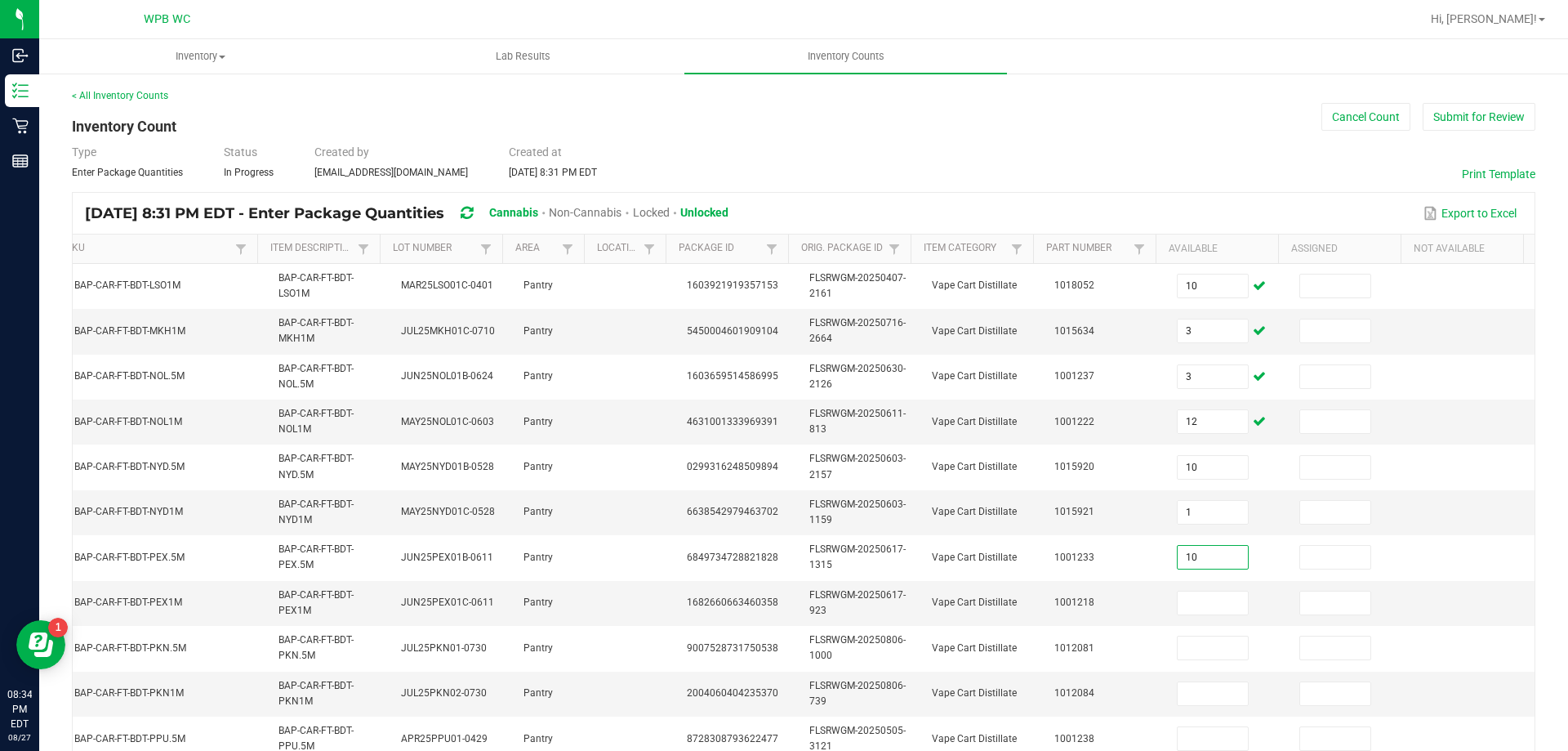
type input "10"
type input "12"
type input "11"
type input "6"
type input "1"
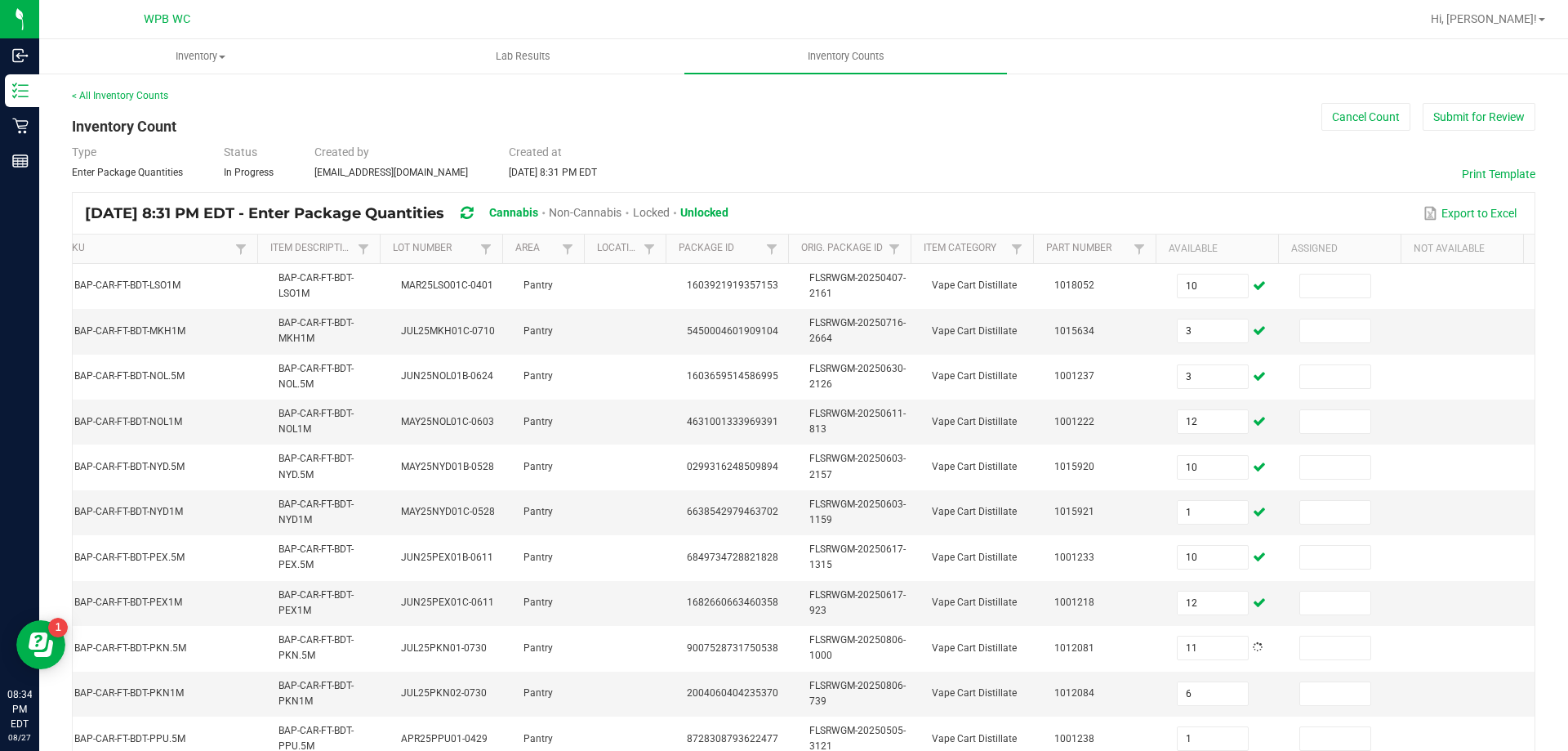
scroll to position [389, 0]
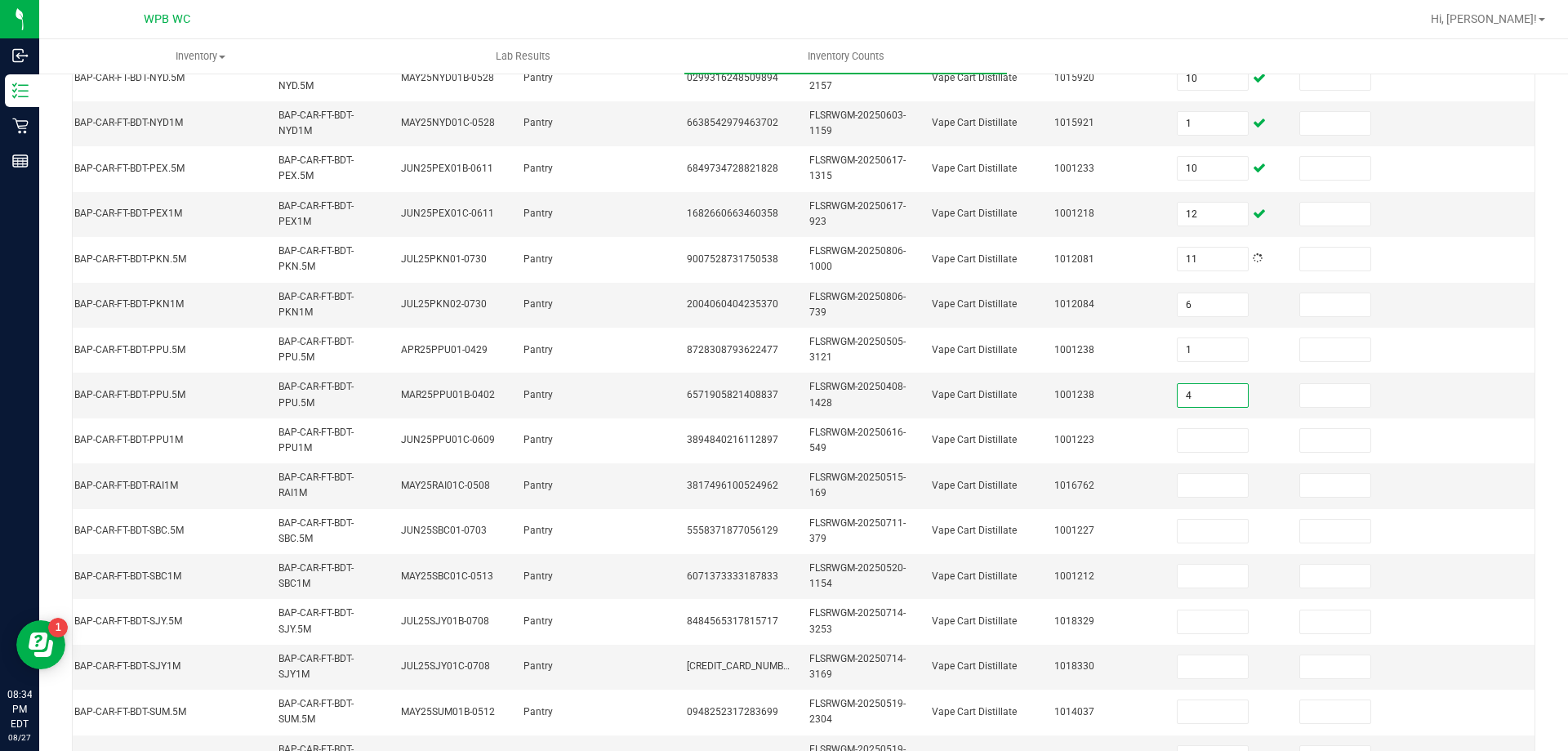
type input "4"
type input "1"
type input "4"
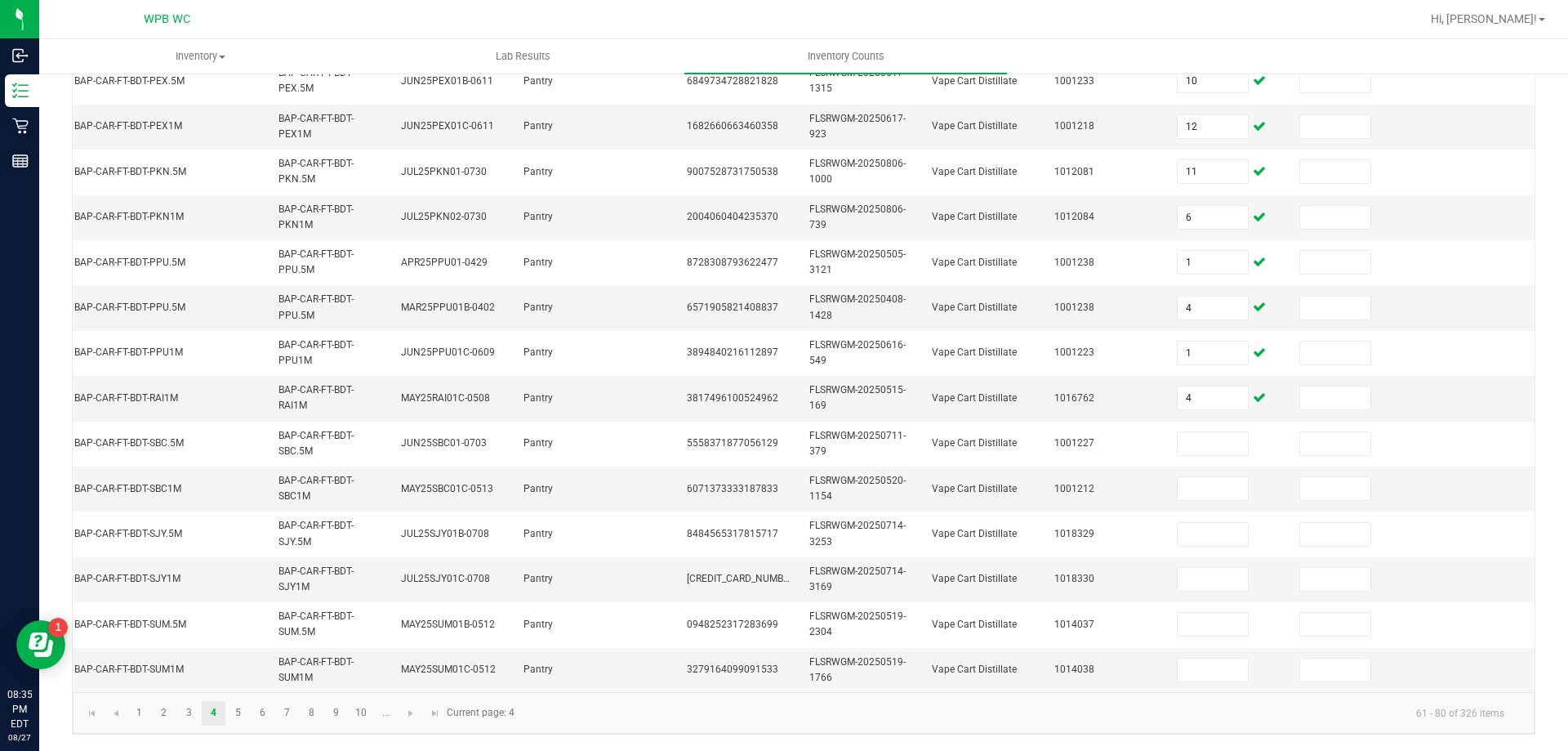
scroll to position [0, 0]
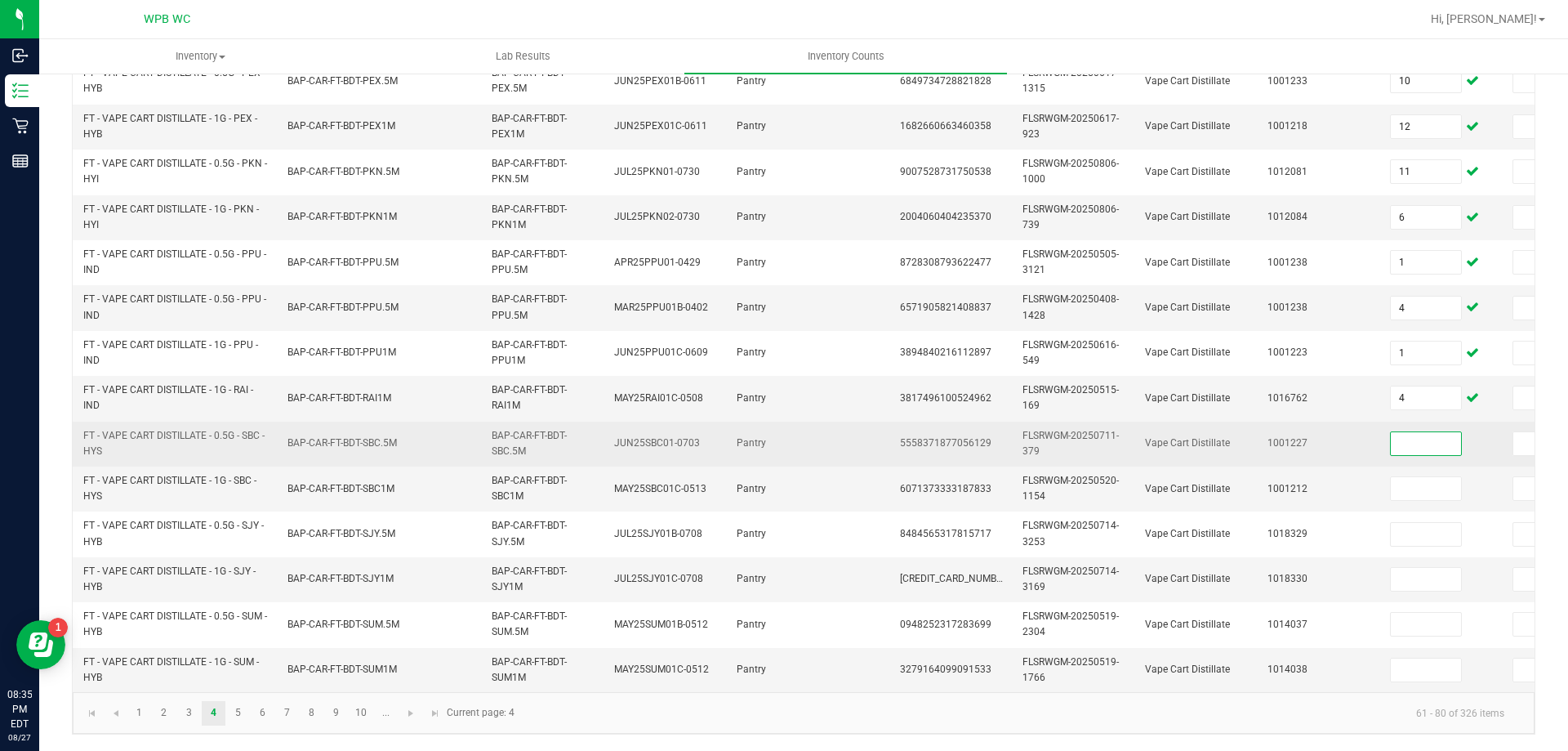
click at [1448, 432] on input at bounding box center [1426, 444] width 71 height 23
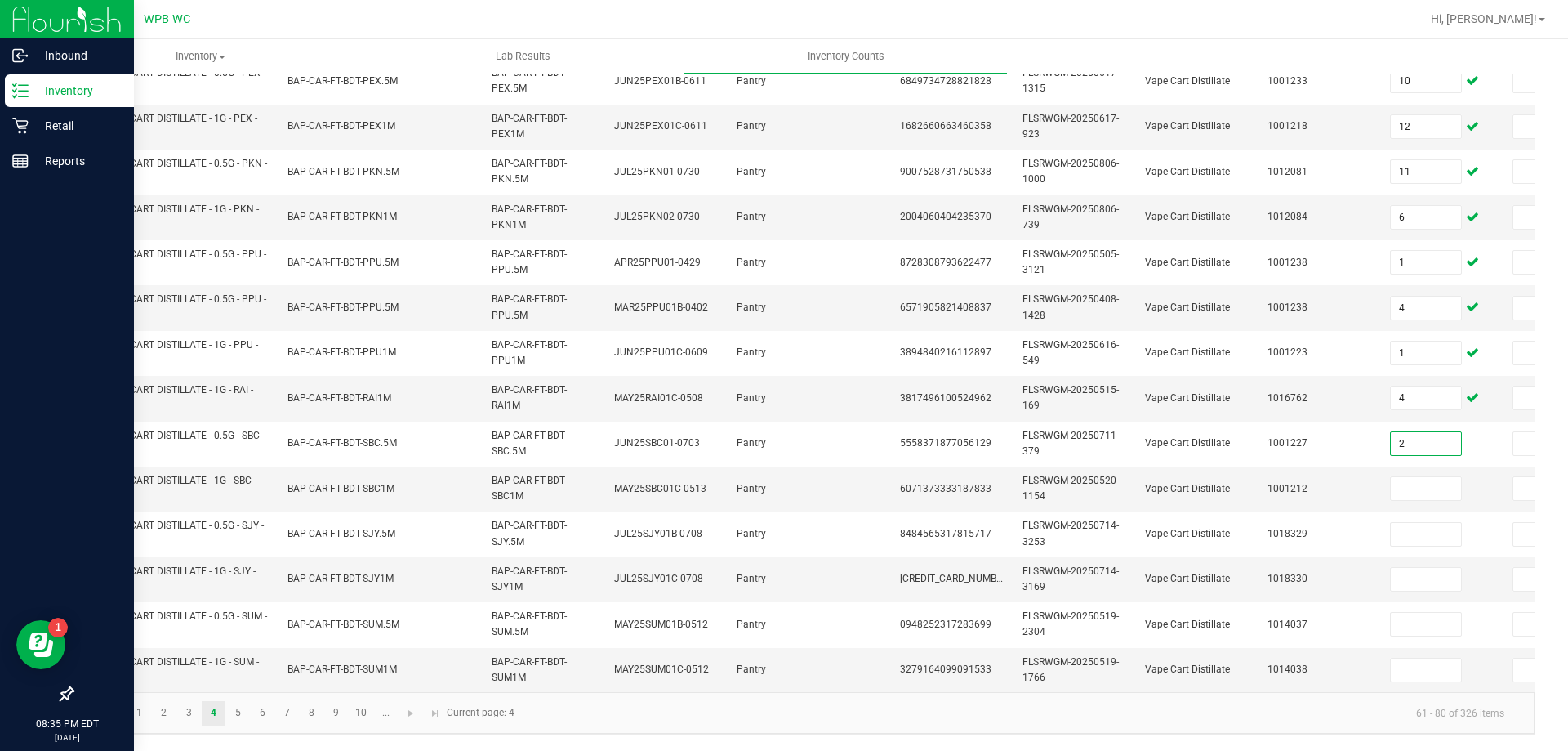
type input "2"
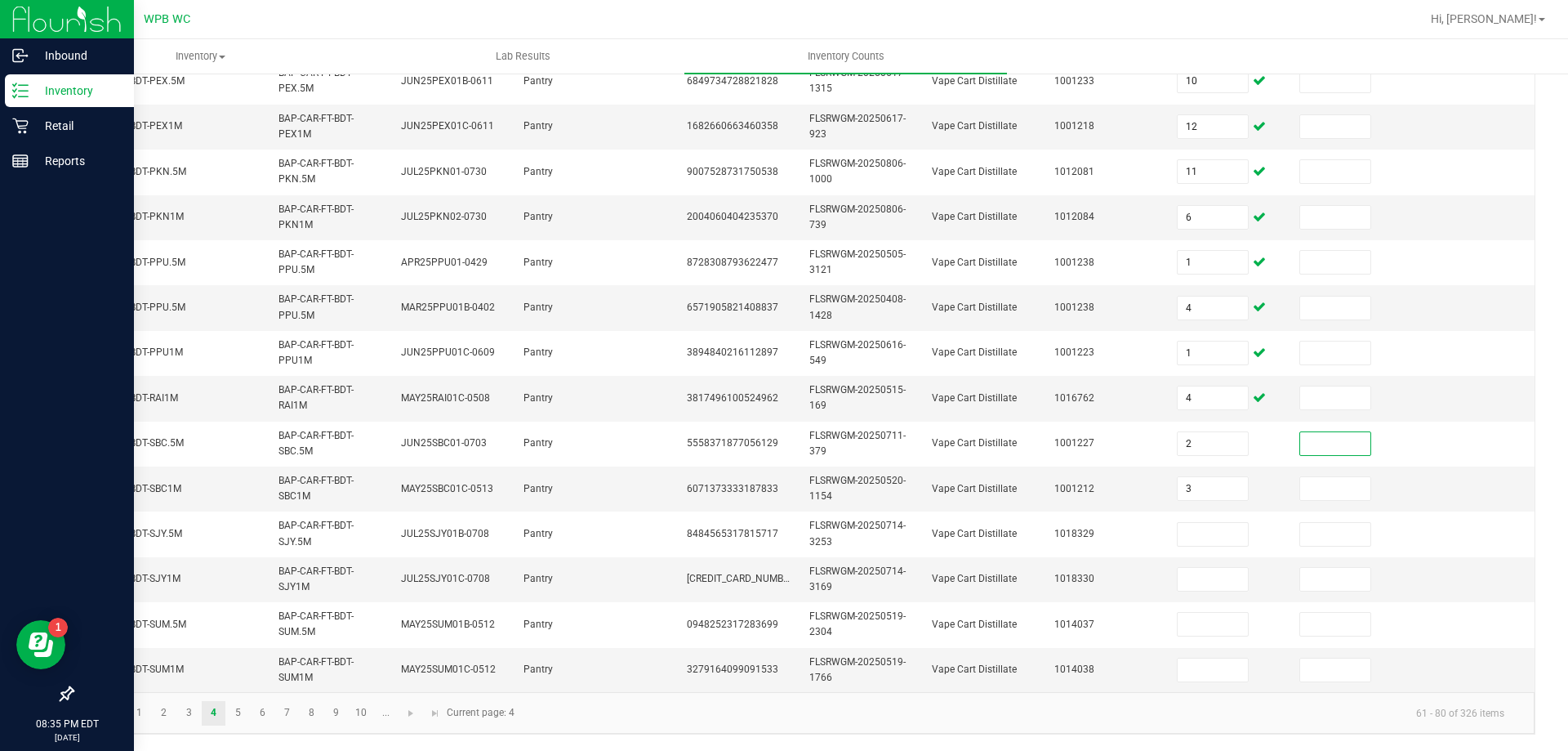
type input "3"
type input "1"
type input "3"
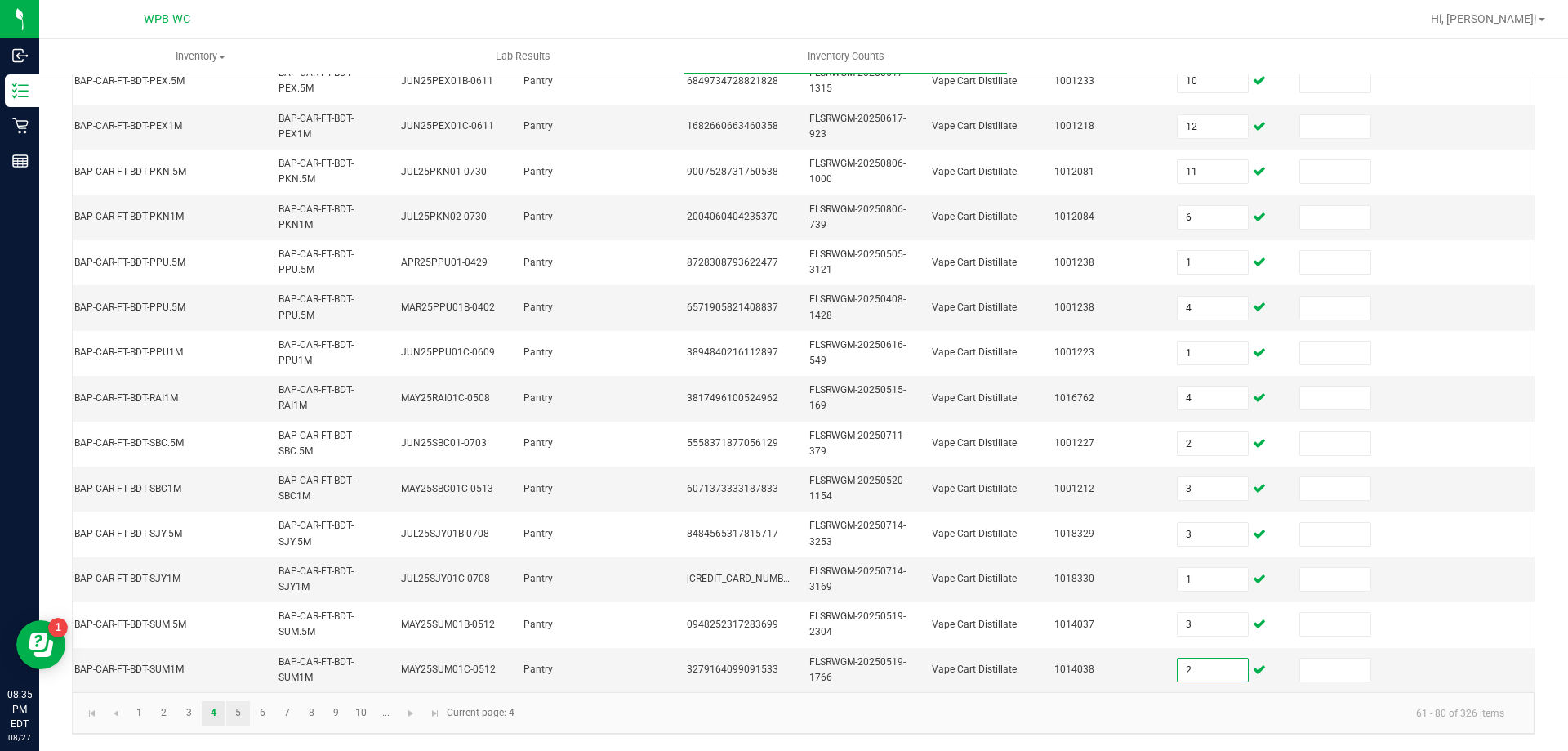
type input "2"
click at [236, 711] on link "5" at bounding box center [238, 714] width 24 height 25
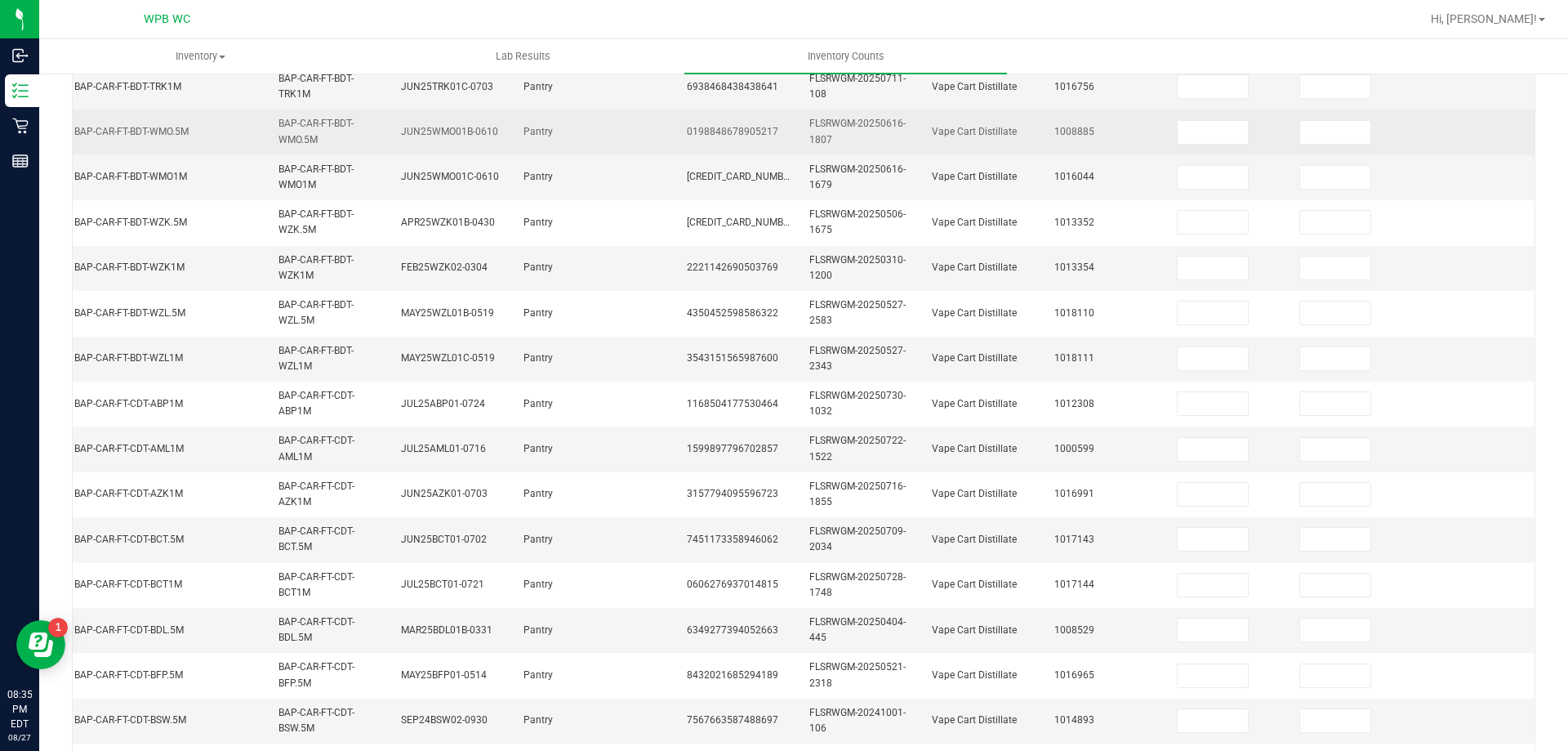
scroll to position [80, 0]
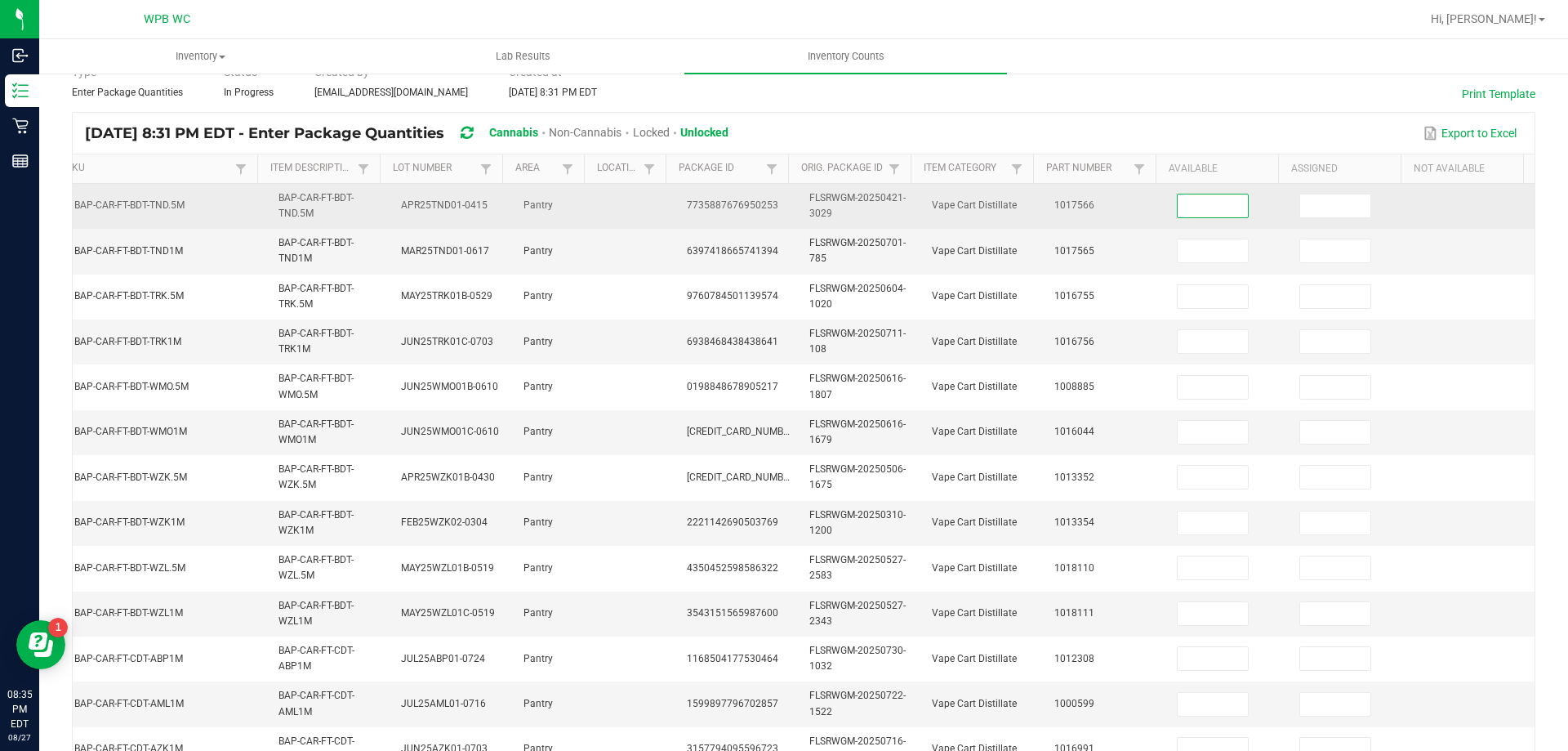
click at [1206, 207] on input at bounding box center [1213, 206] width 71 height 23
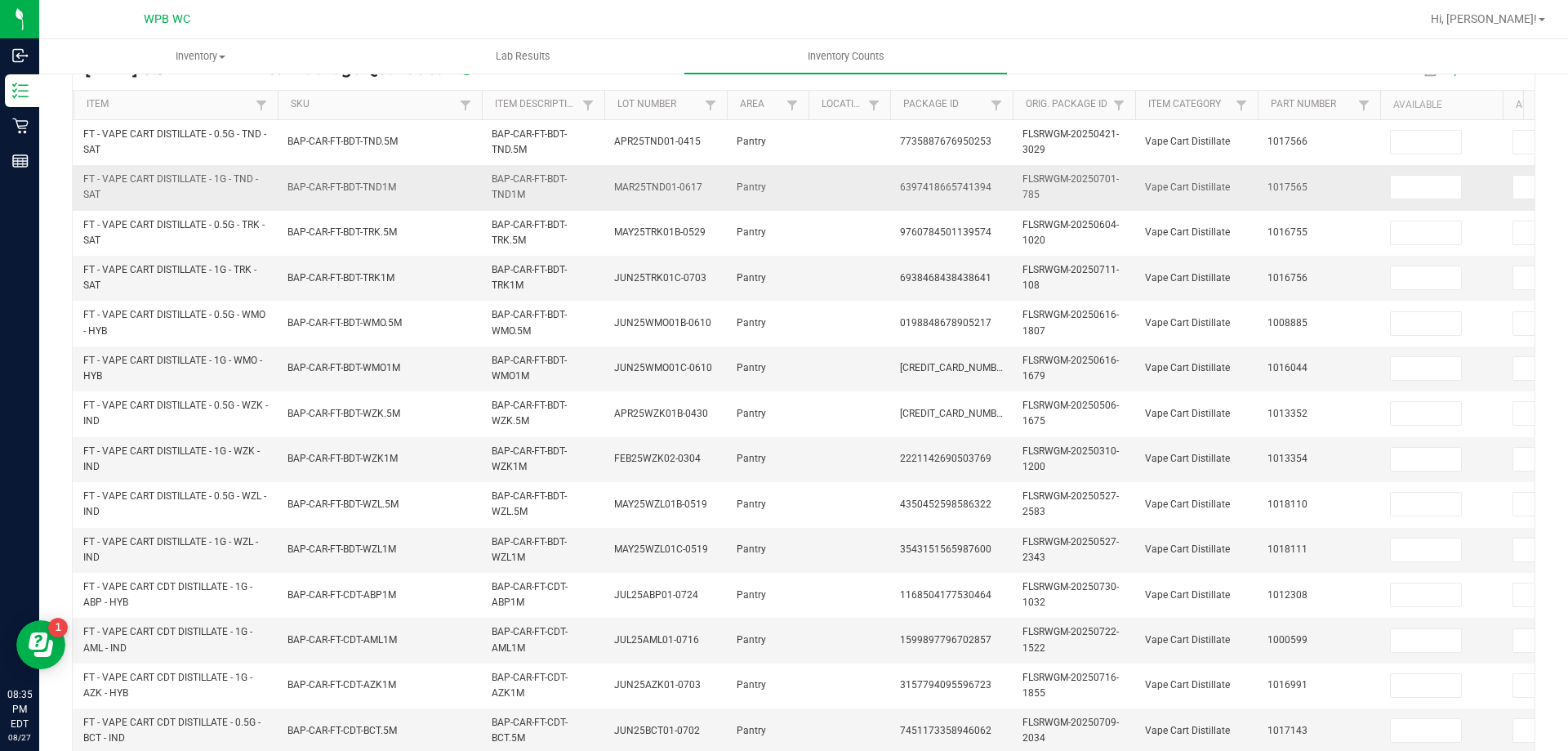
scroll to position [0, 0]
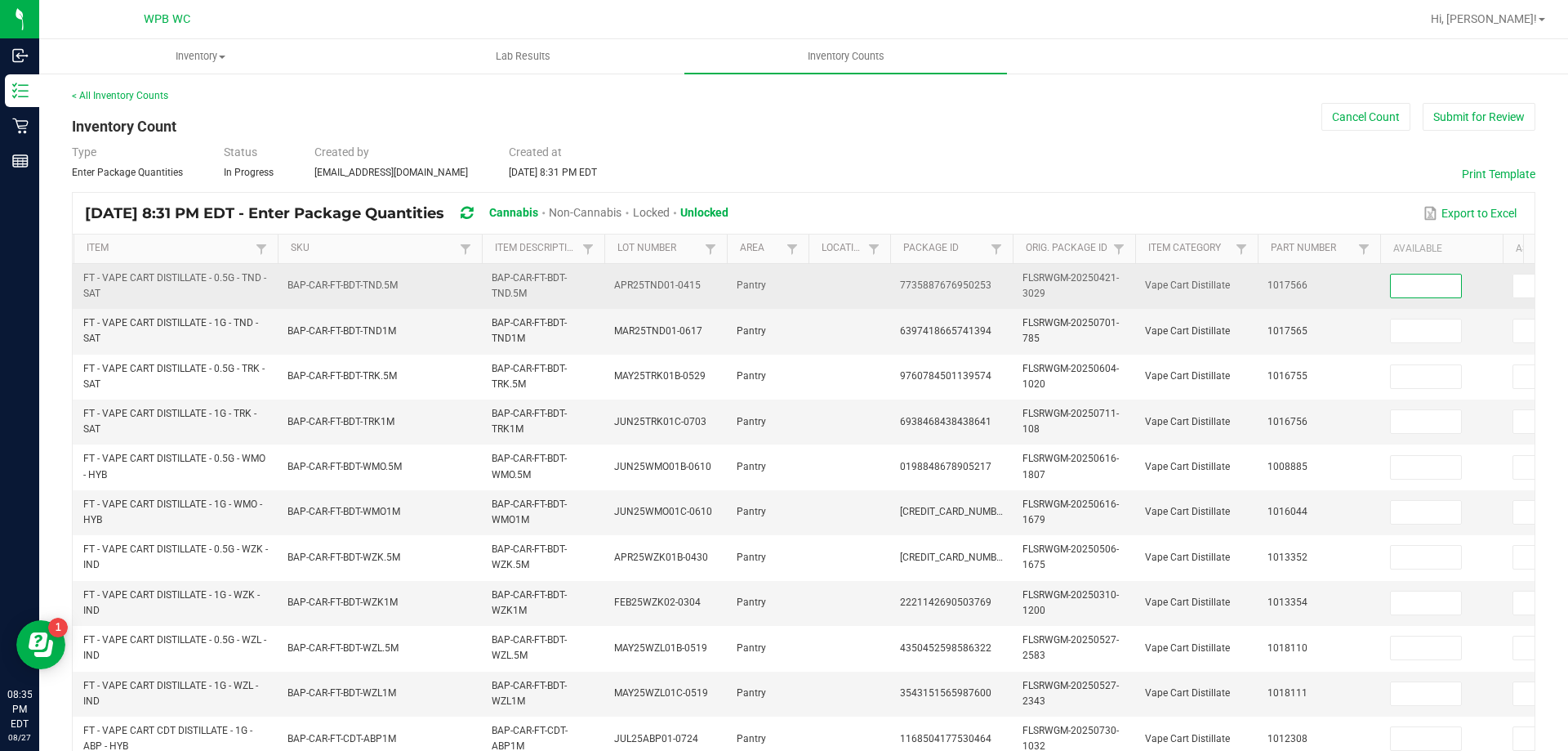
click at [1438, 289] on input at bounding box center [1426, 286] width 71 height 23
type input "2"
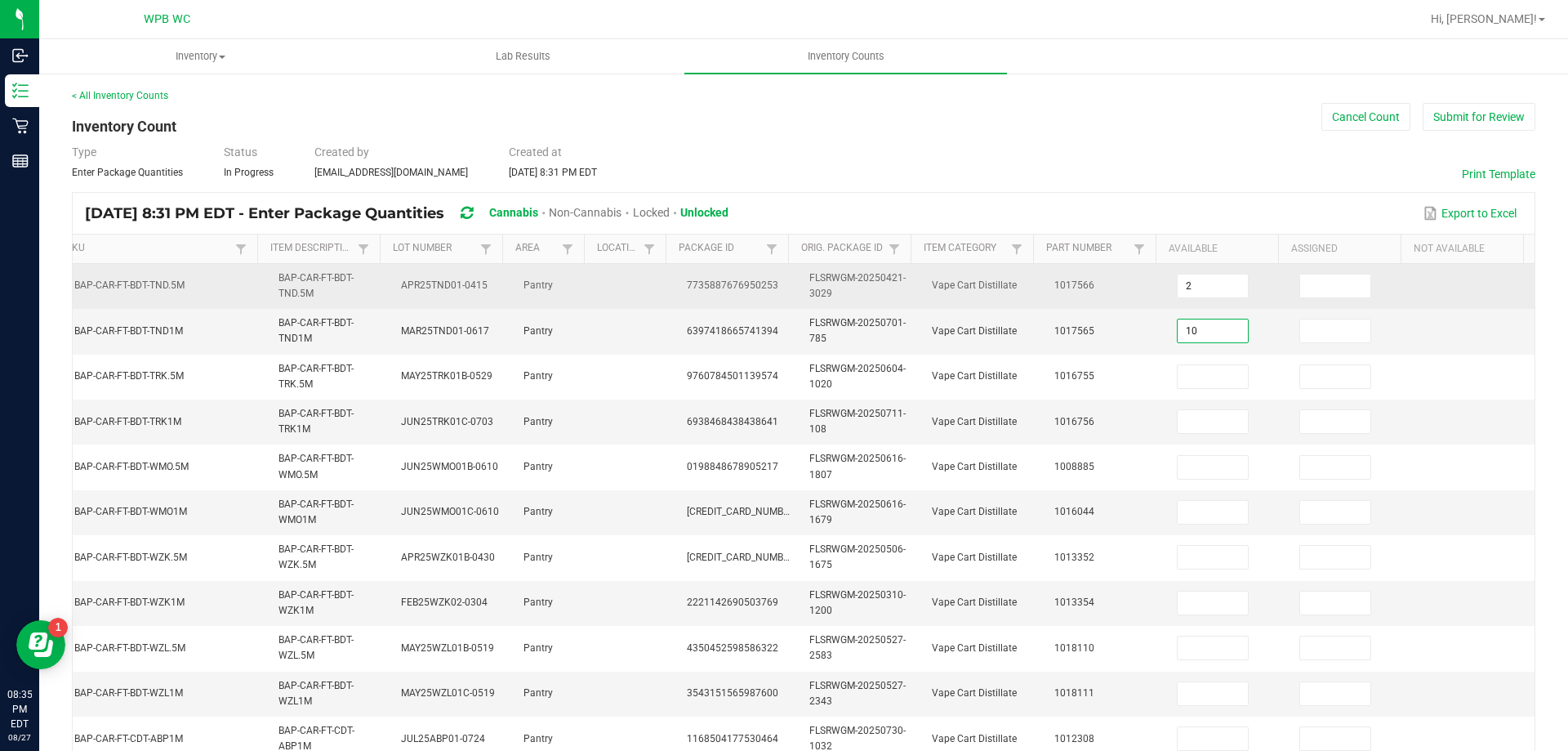
type input "10"
type input "1"
type input "4"
type input "11"
type input "8"
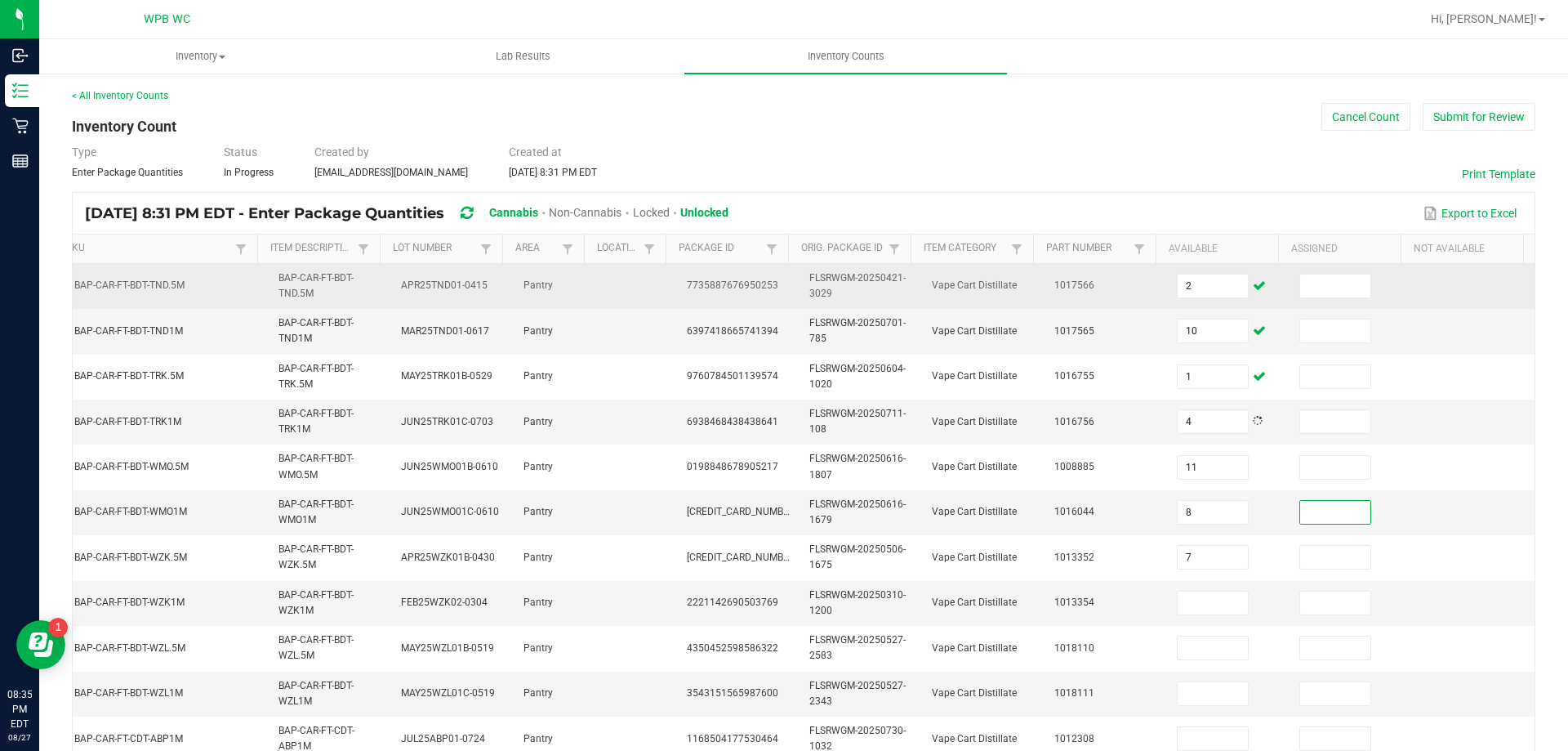
type input "7"
type input "12"
type input "7"
type input "4"
type input "3"
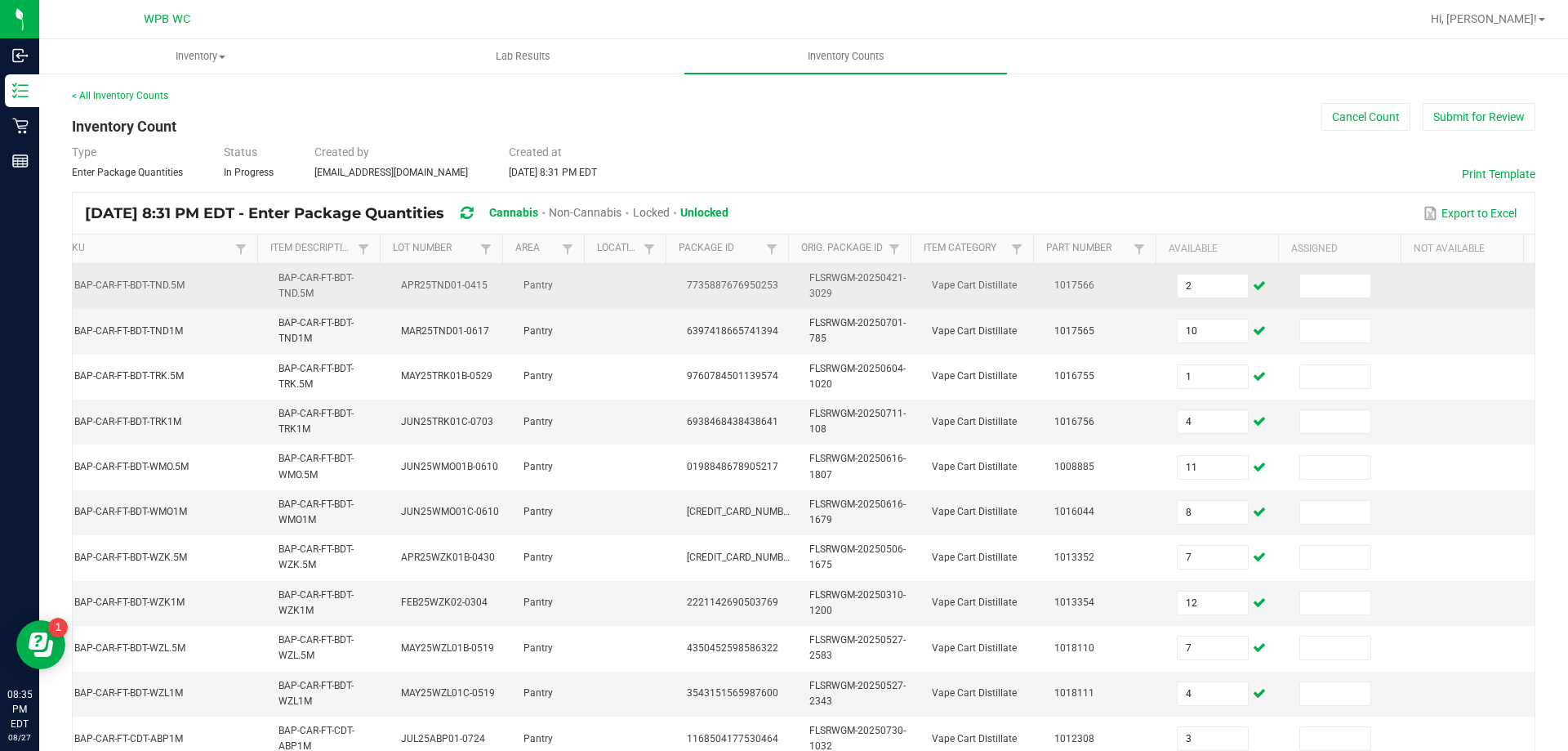
scroll to position [389, 0]
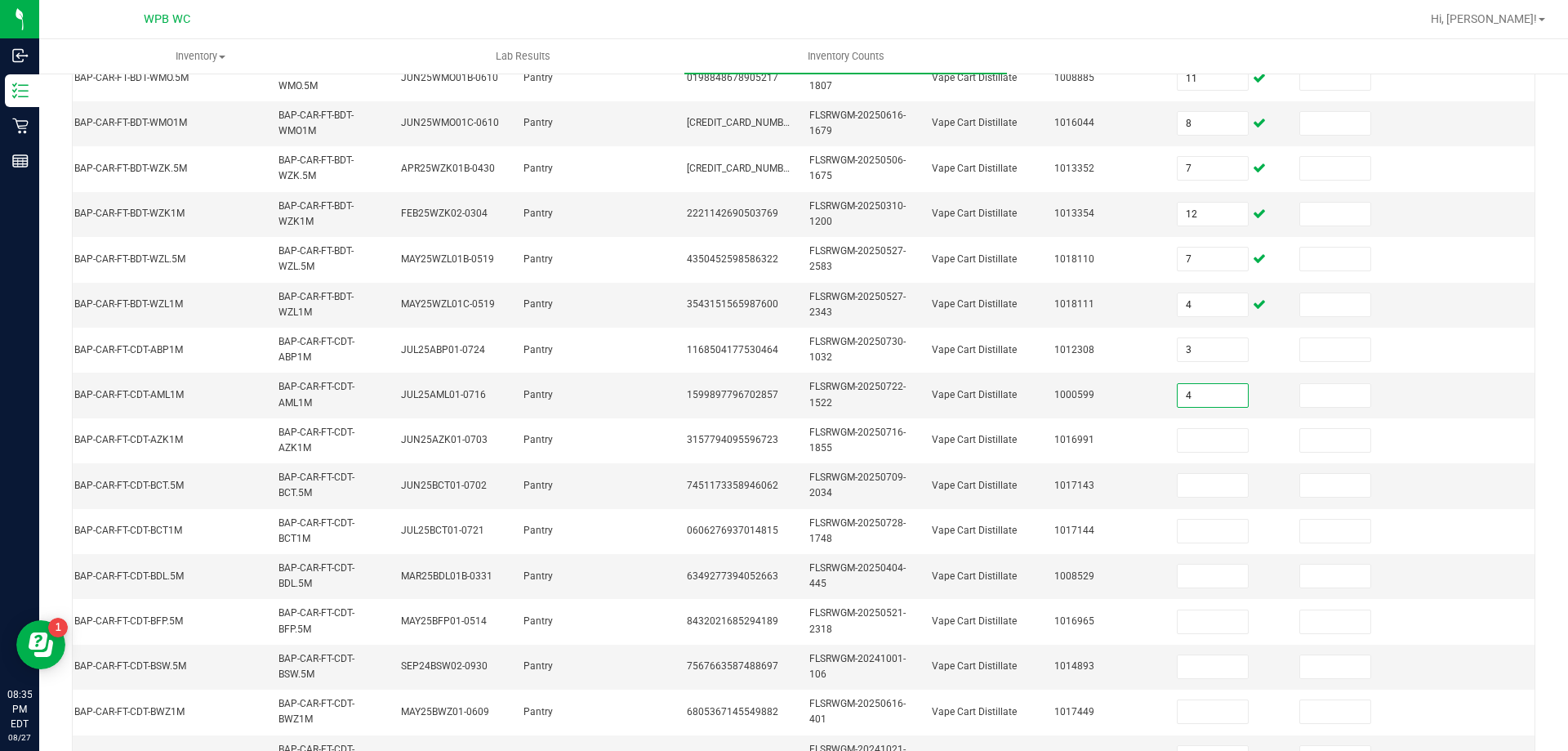
type input "4"
type input "10"
type input "7"
type input "3"
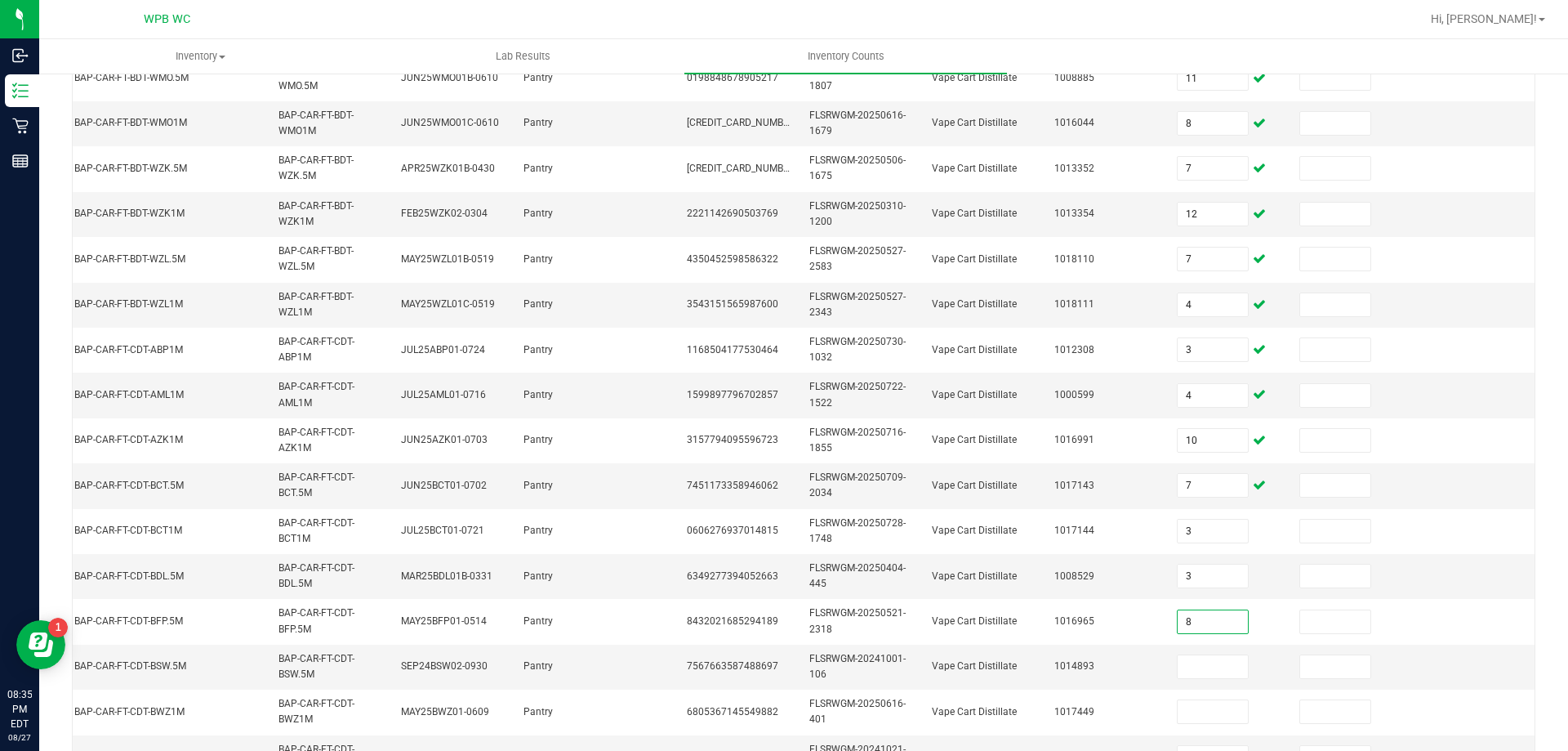
type input "8"
type input "4"
type input "1"
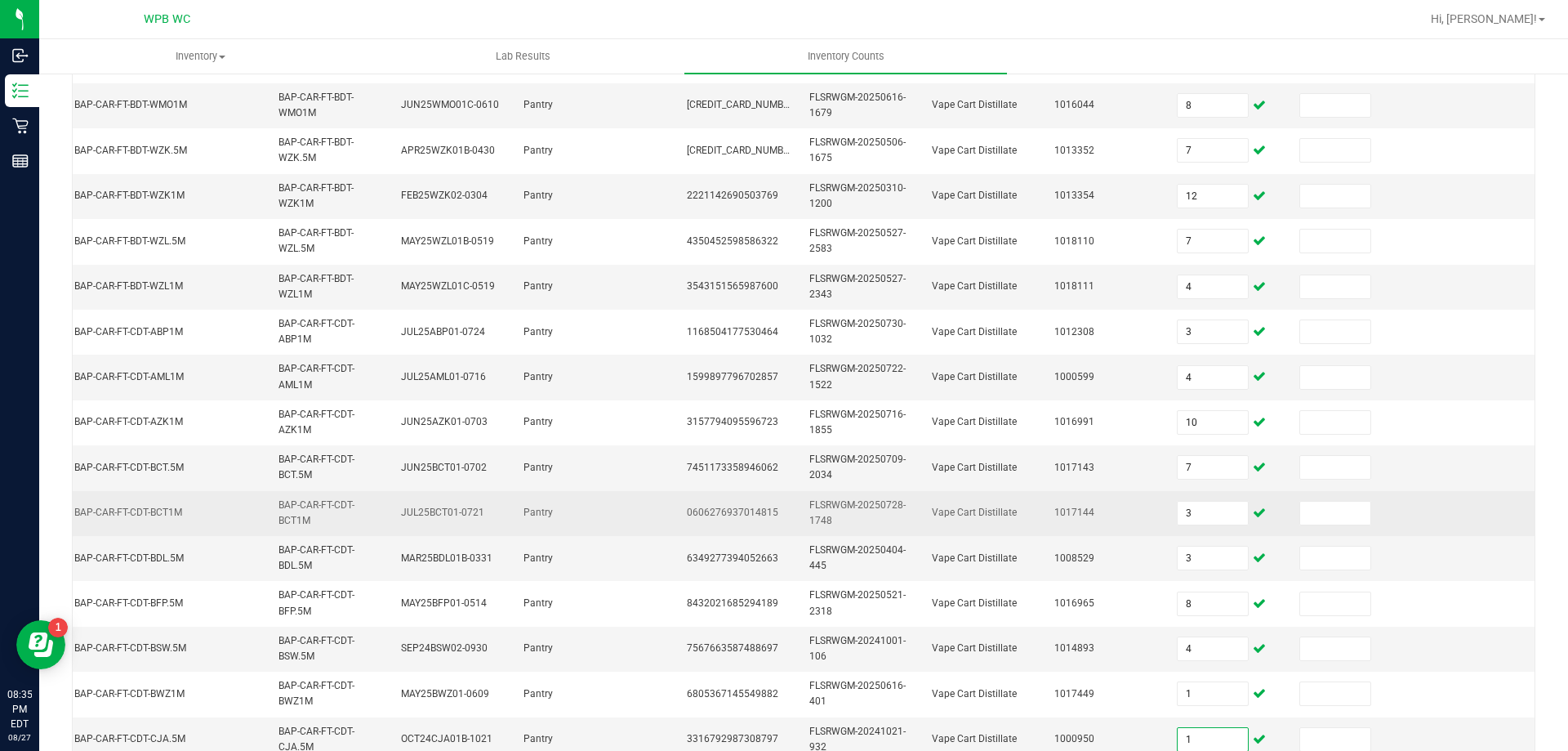
type input "1"
click at [1417, 518] on td at bounding box center [1474, 513] width 123 height 45
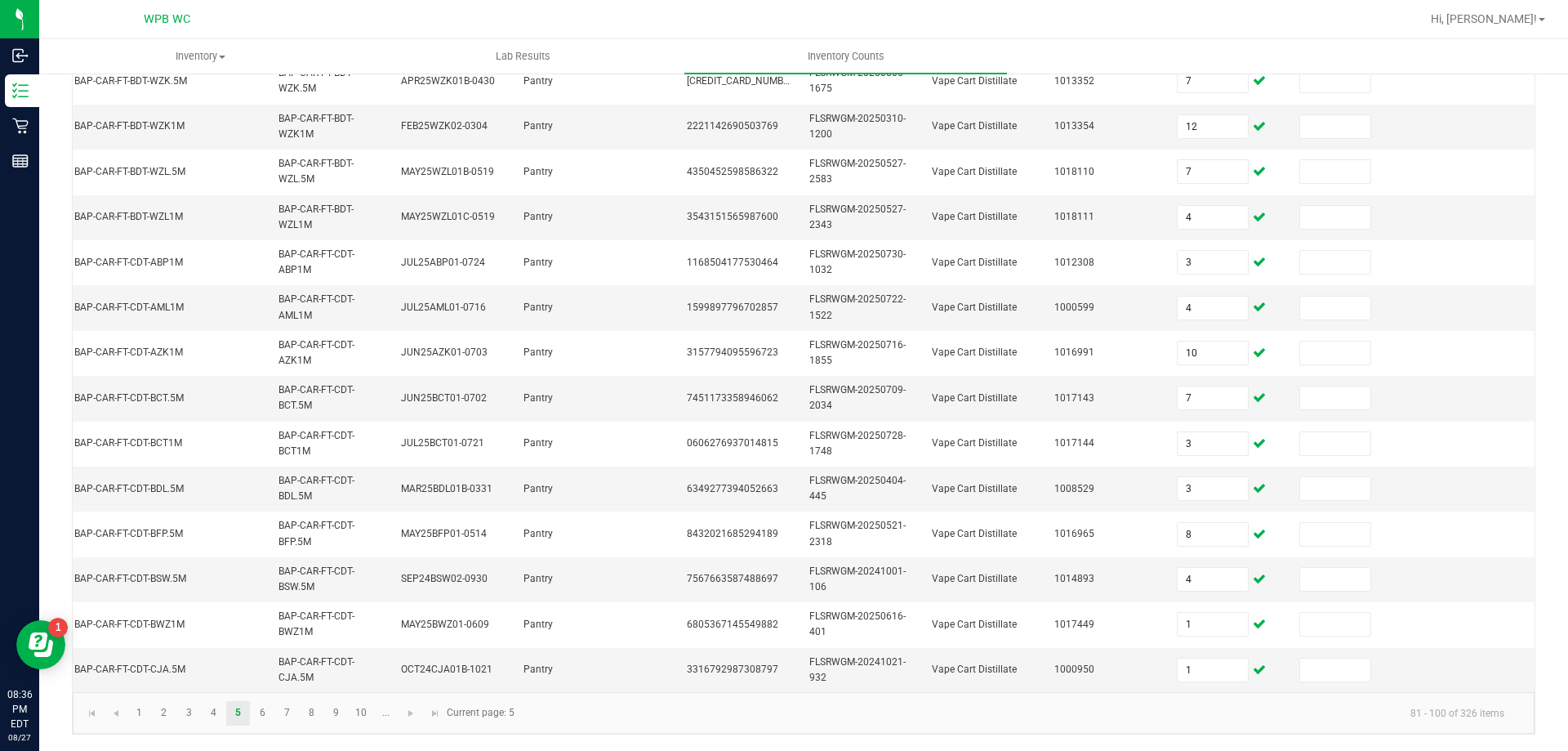
scroll to position [0, 0]
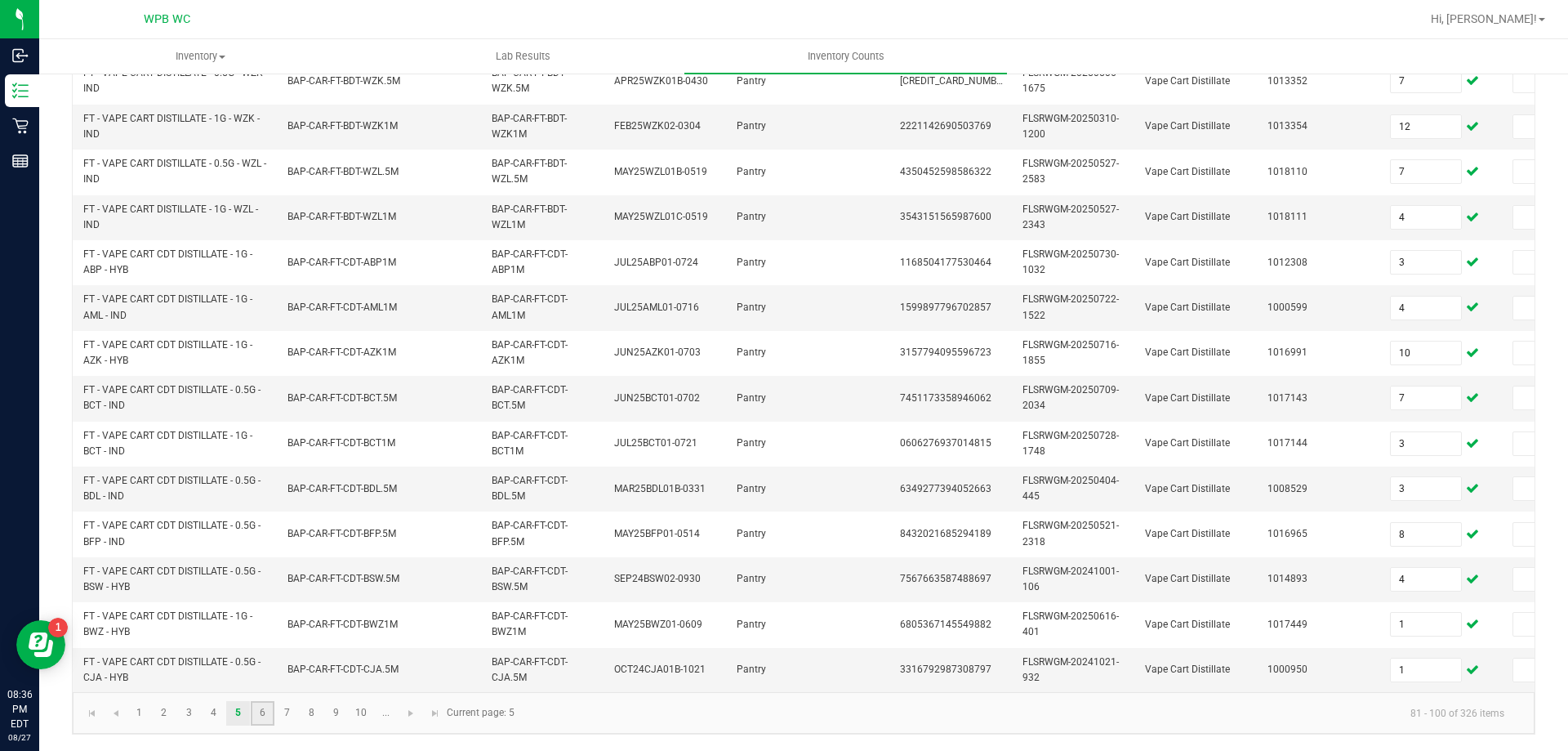
click at [264, 719] on link "6" at bounding box center [262, 714] width 24 height 25
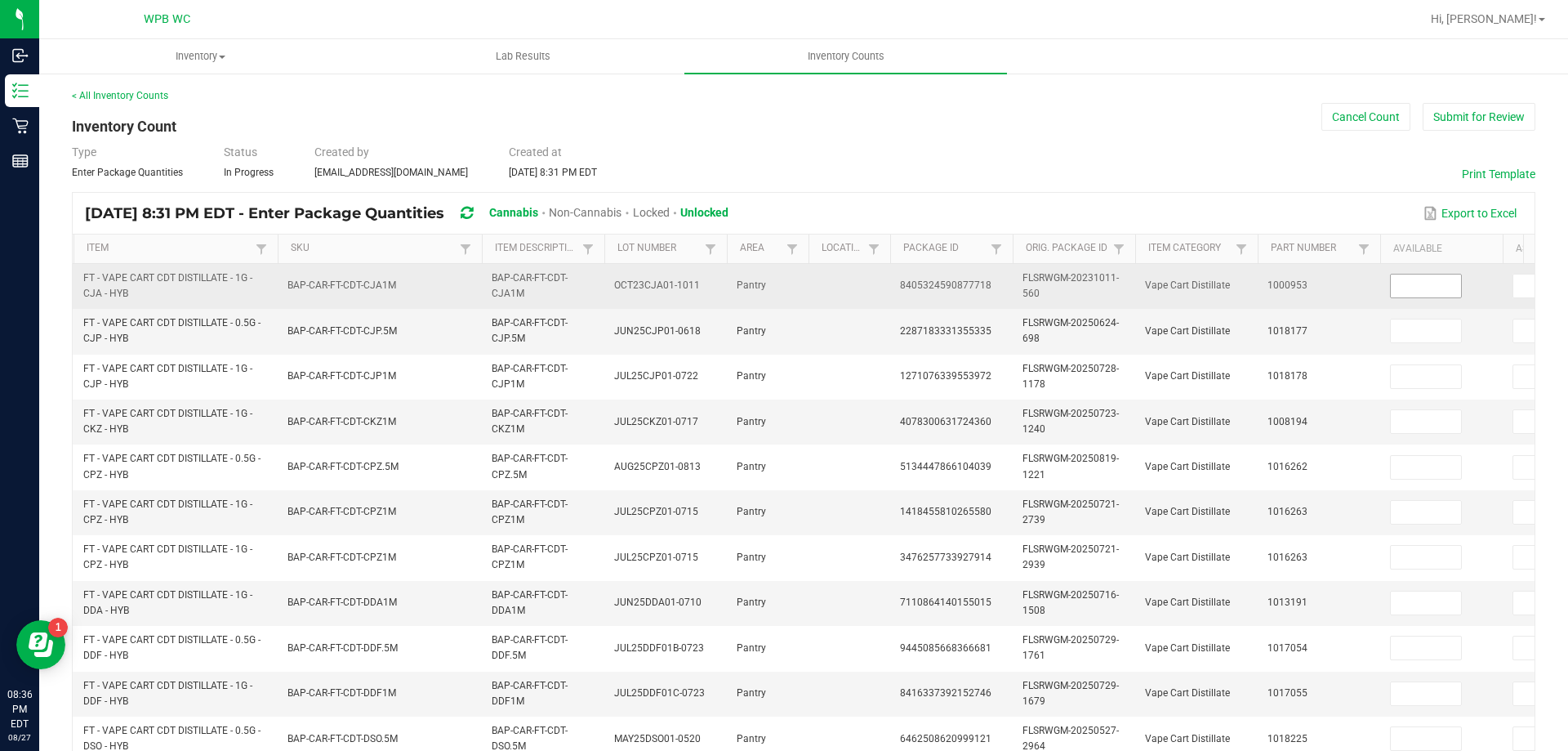
click at [1403, 282] on input at bounding box center [1426, 286] width 71 height 23
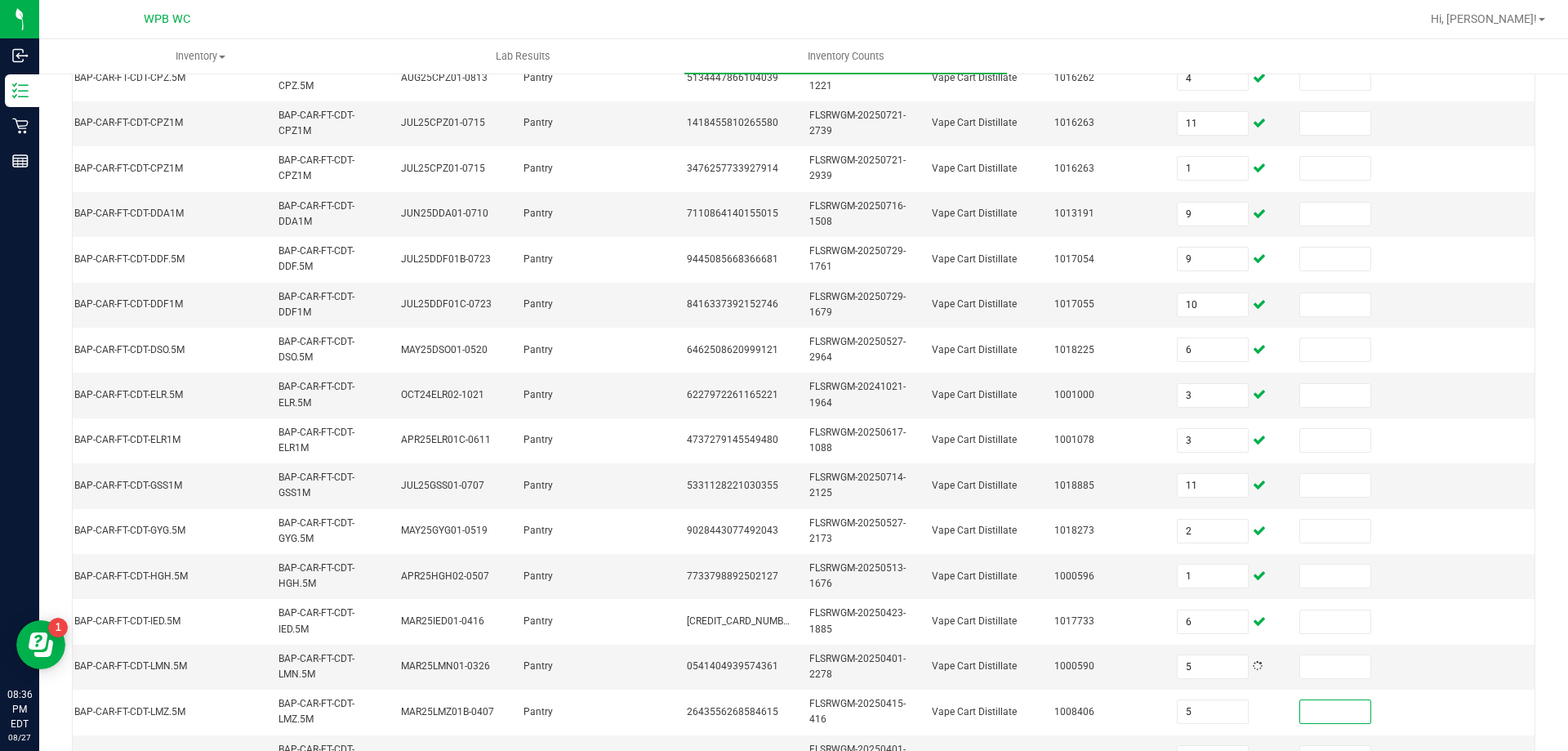
scroll to position [407, 0]
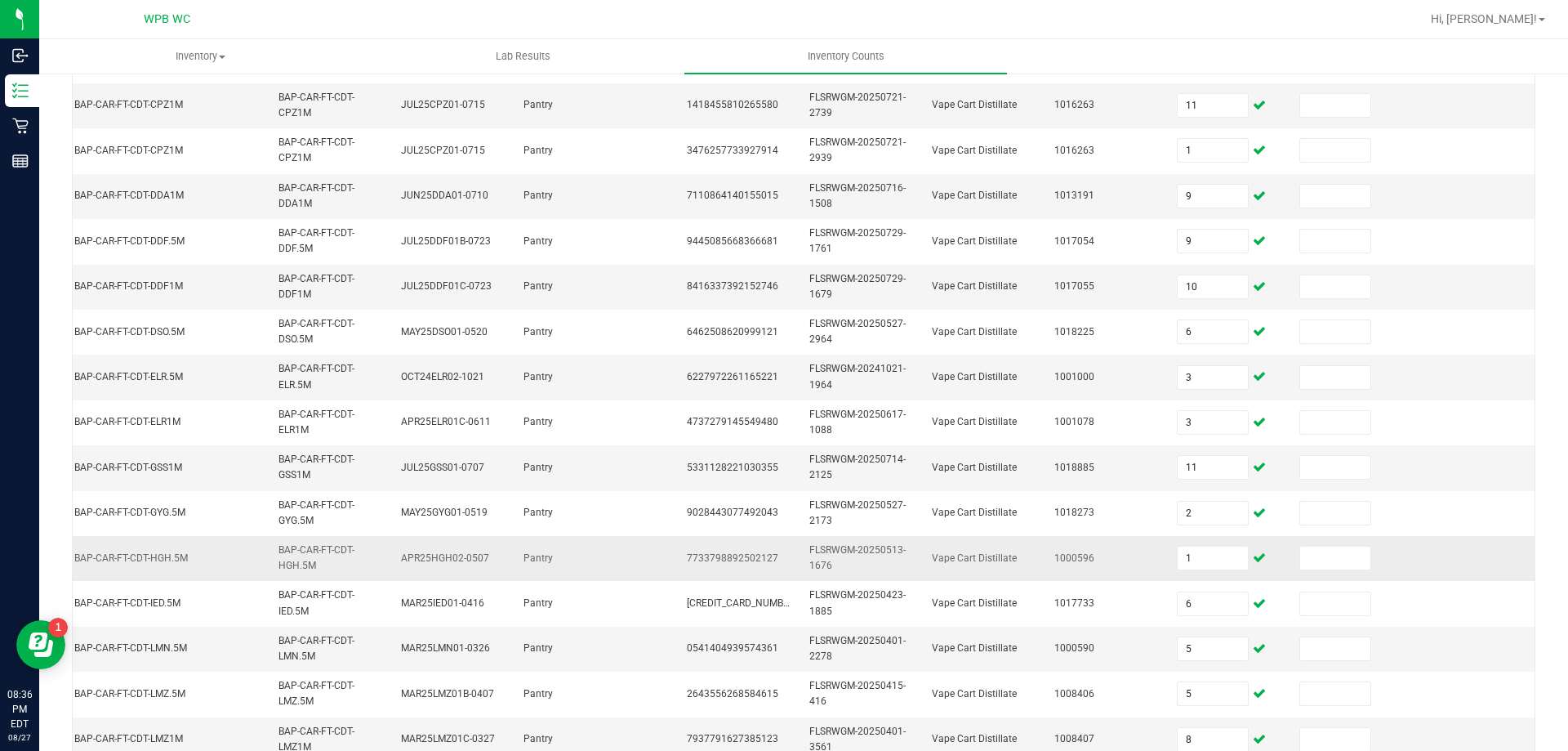
click at [1448, 562] on td at bounding box center [1474, 558] width 123 height 45
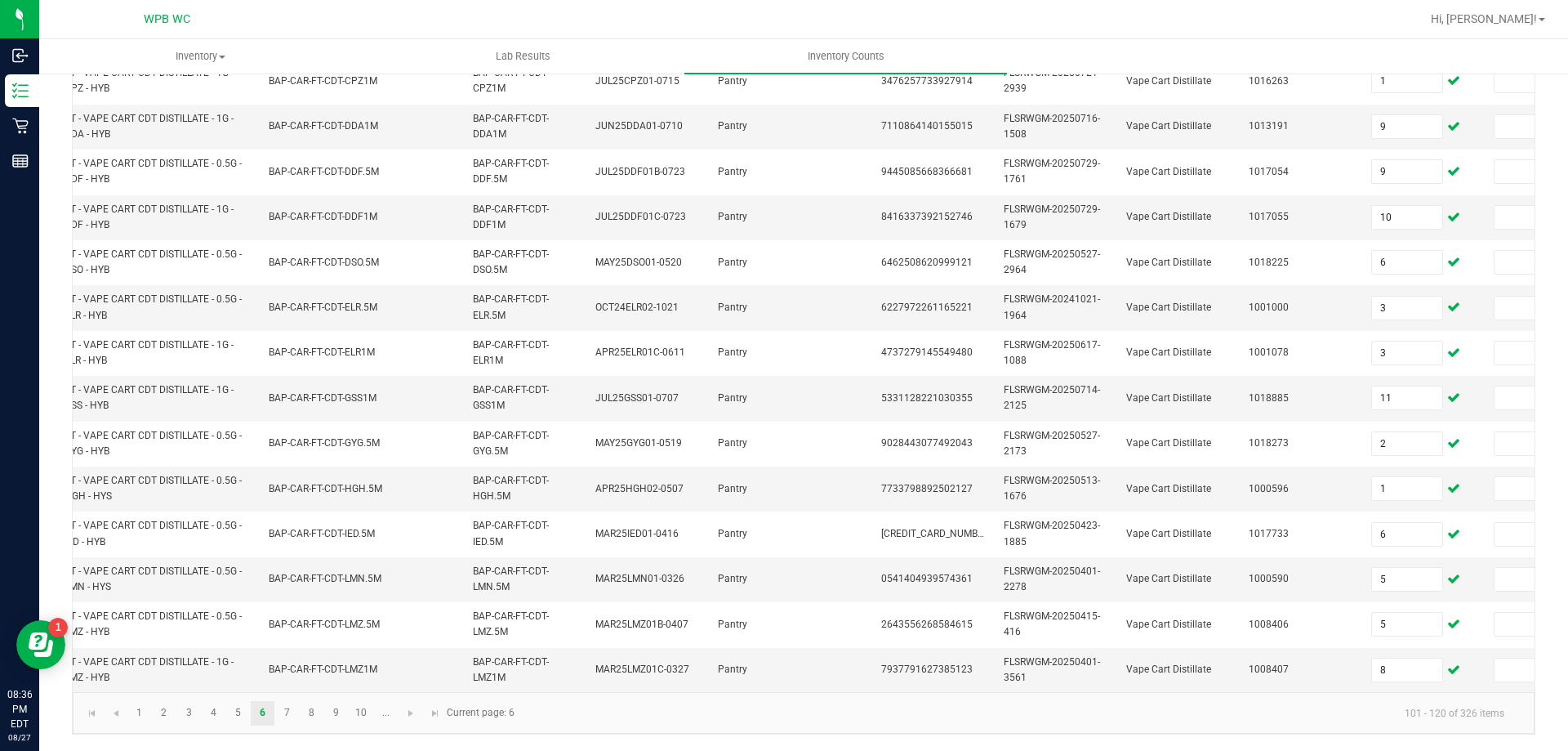
scroll to position [0, 0]
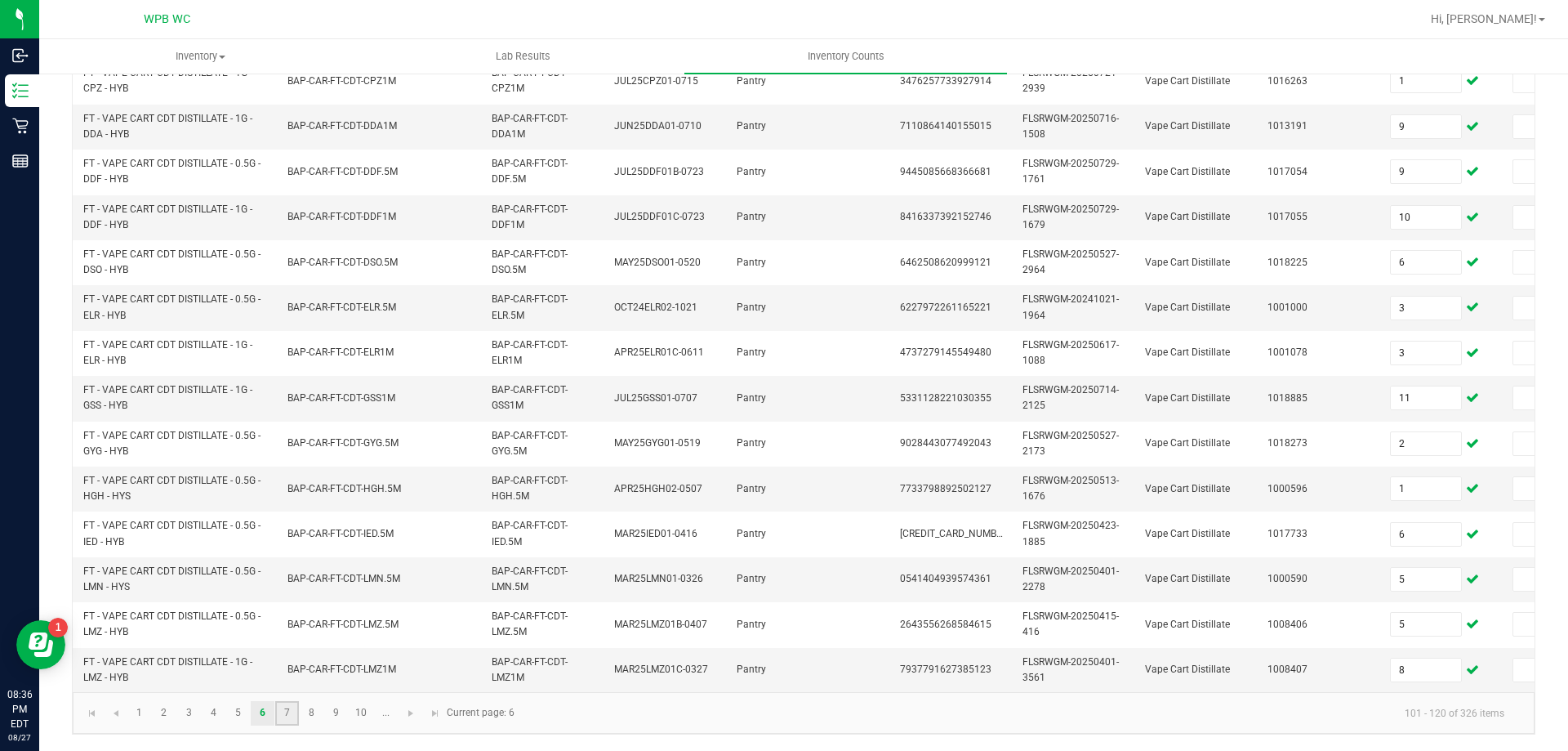
click at [293, 714] on link "7" at bounding box center [287, 714] width 24 height 25
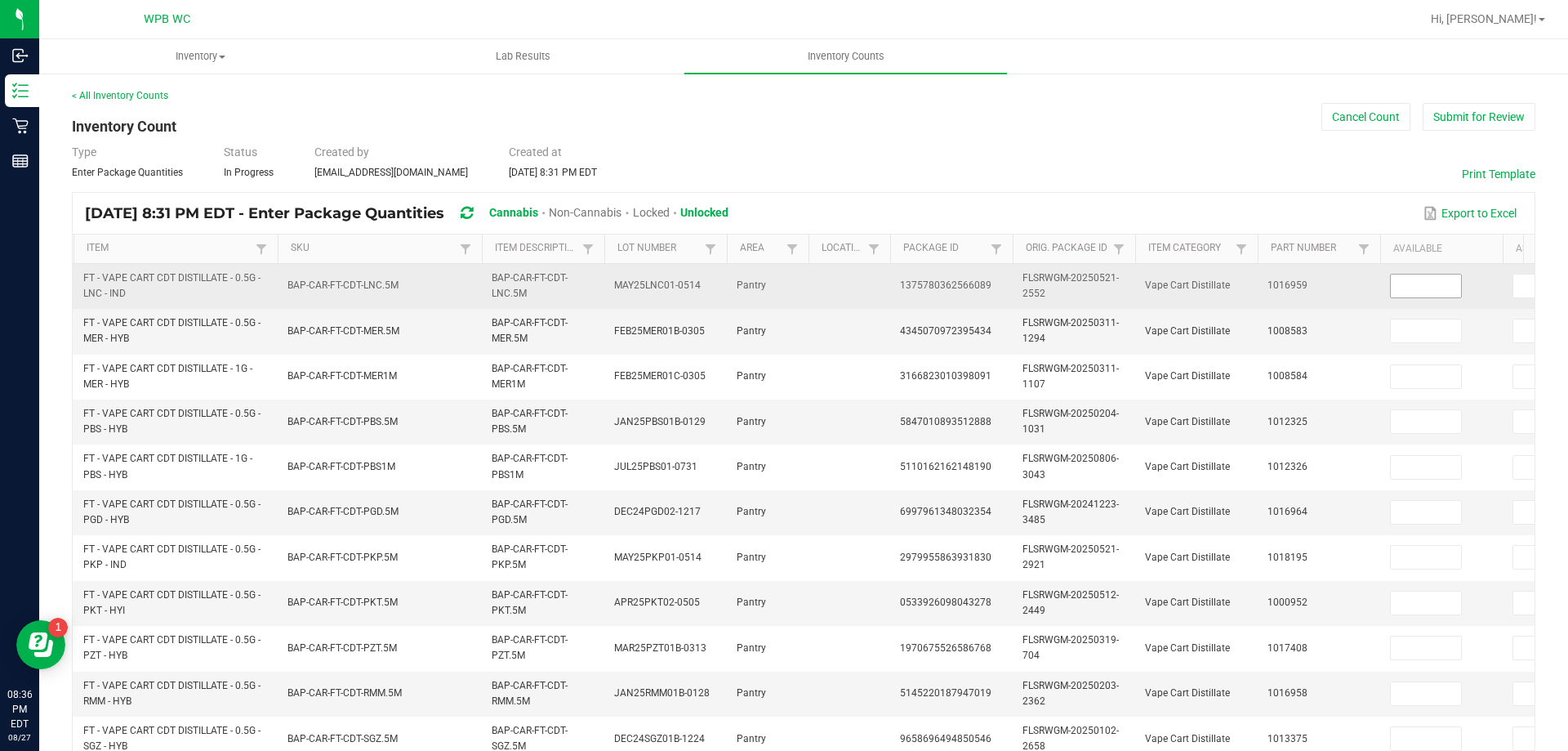
click at [1437, 279] on input at bounding box center [1426, 286] width 71 height 23
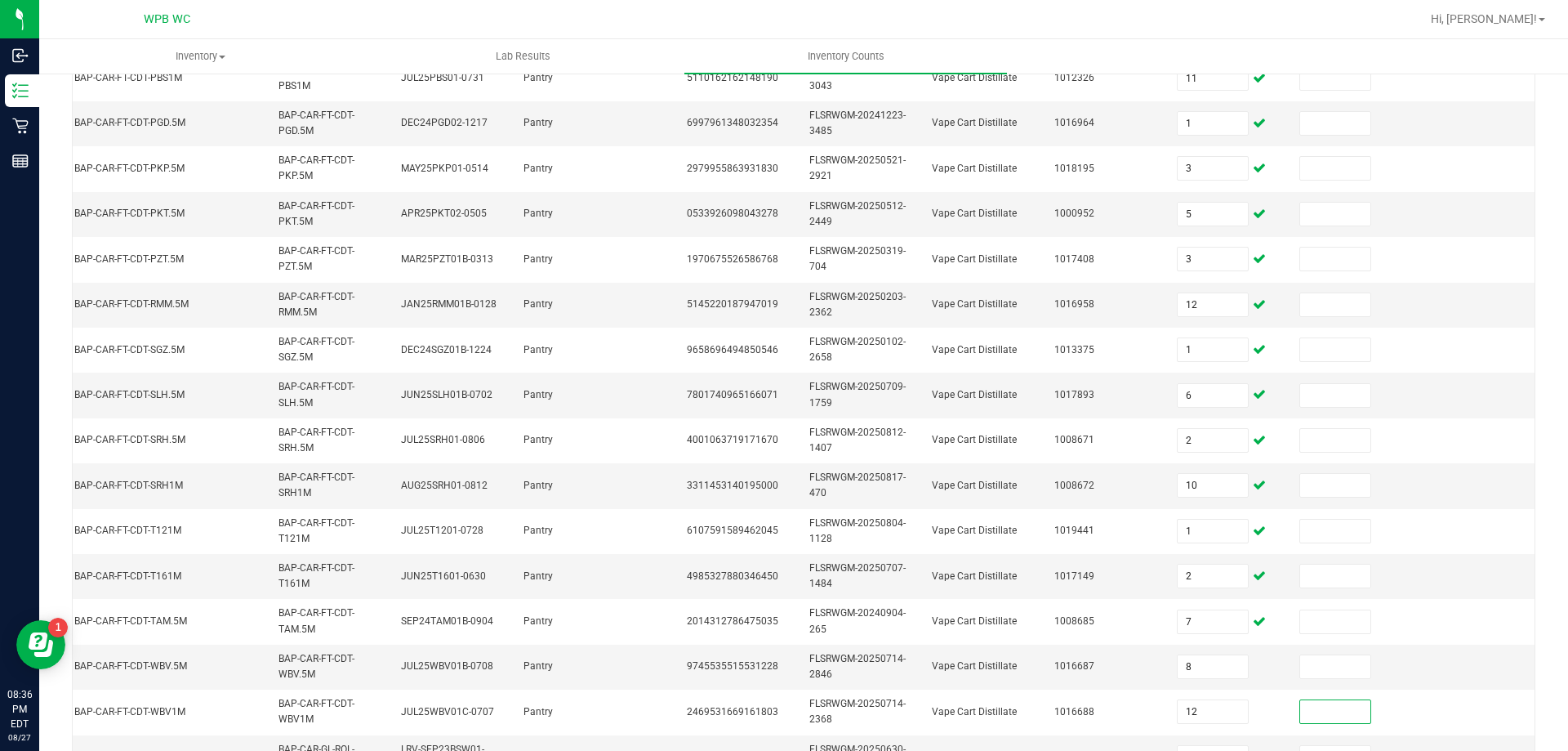
scroll to position [407, 0]
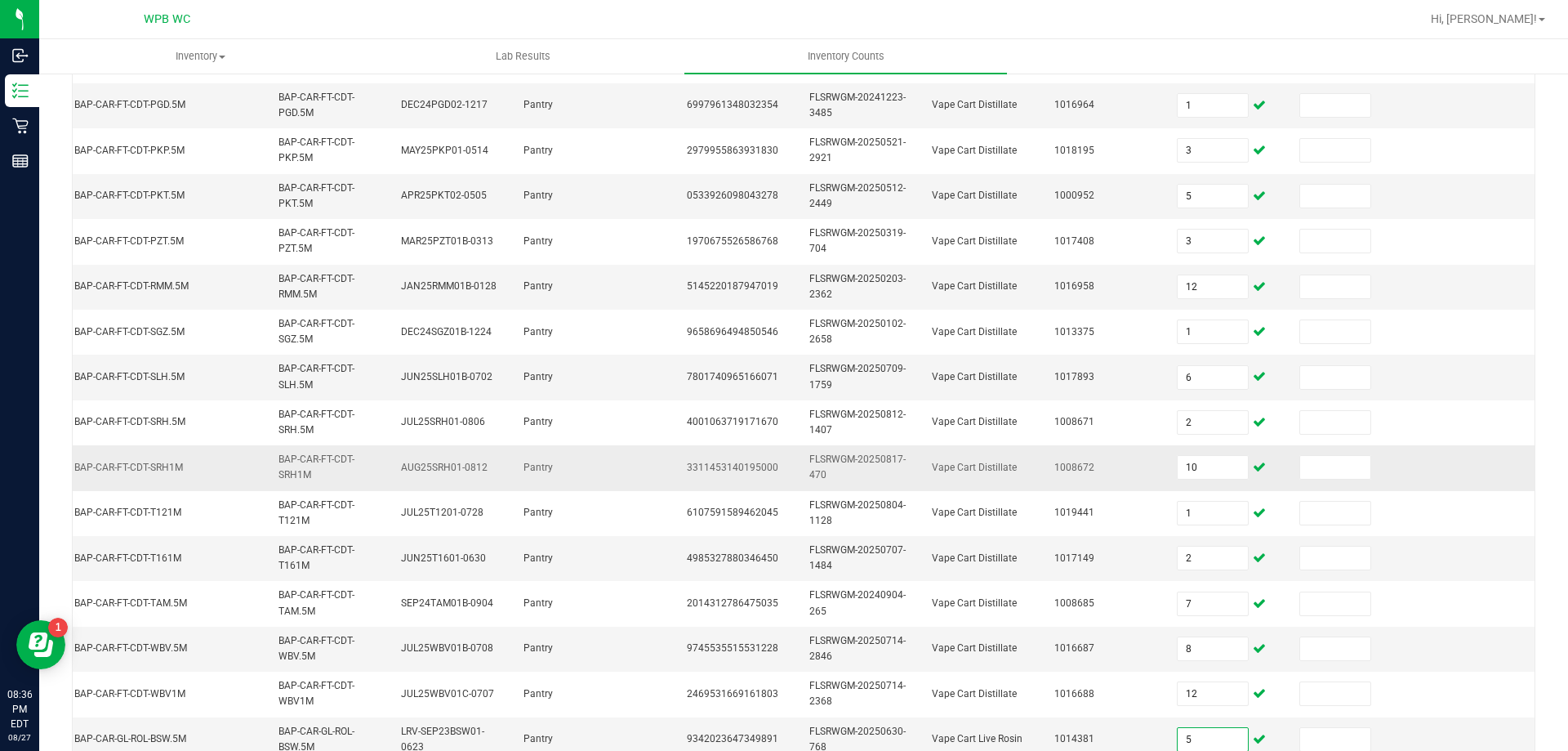
click at [1470, 486] on td at bounding box center [1474, 468] width 123 height 45
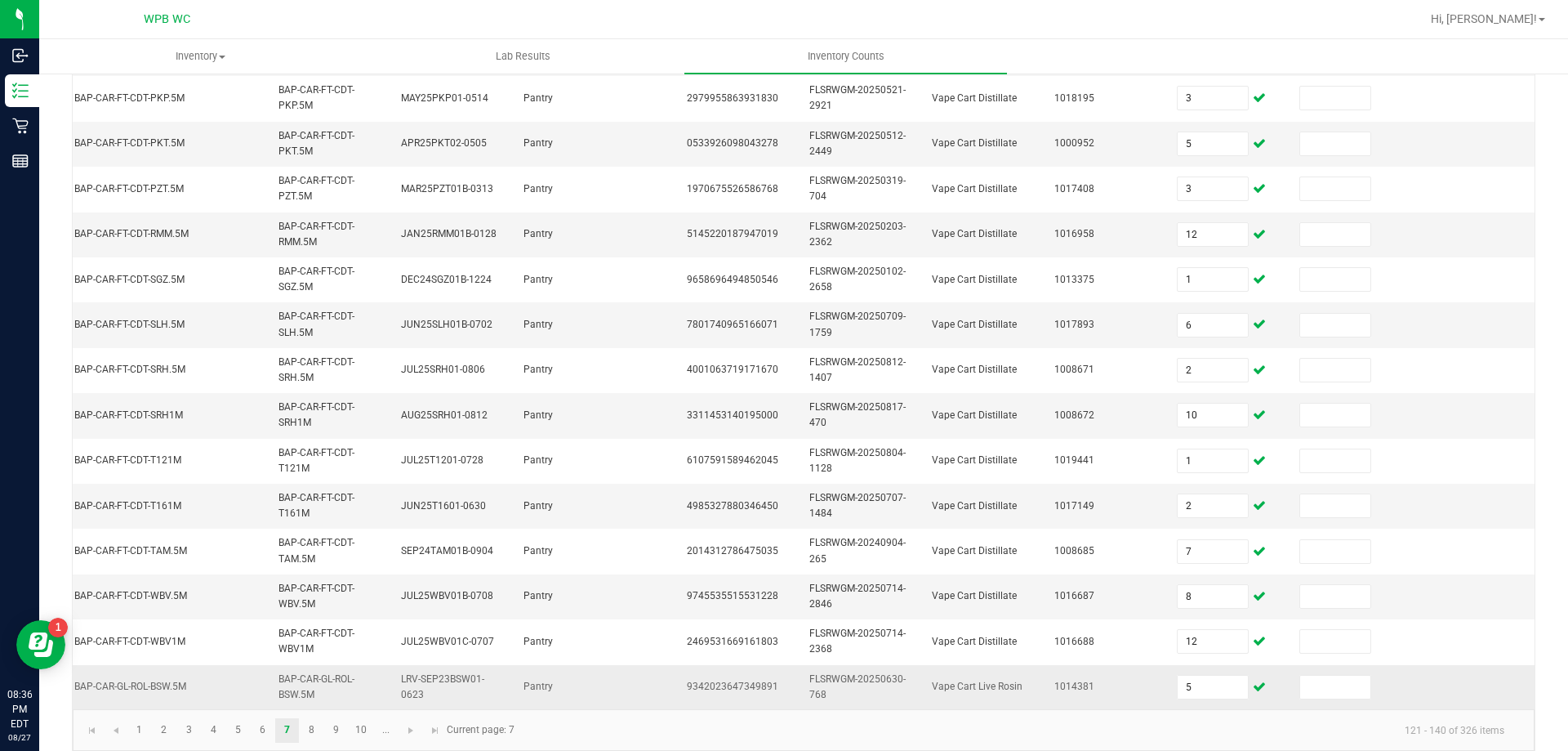
scroll to position [488, 0]
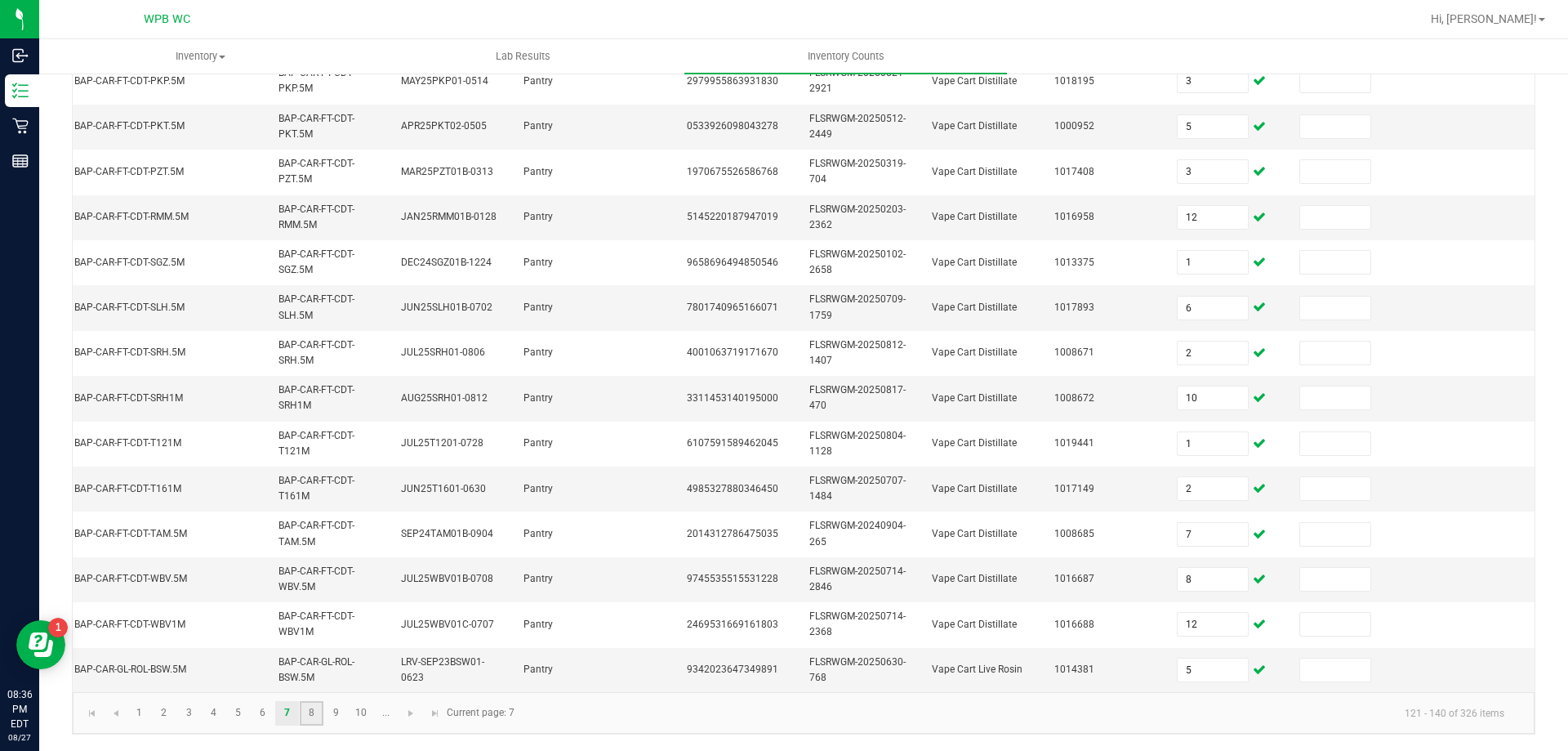
click at [304, 709] on link "8" at bounding box center [311, 714] width 24 height 25
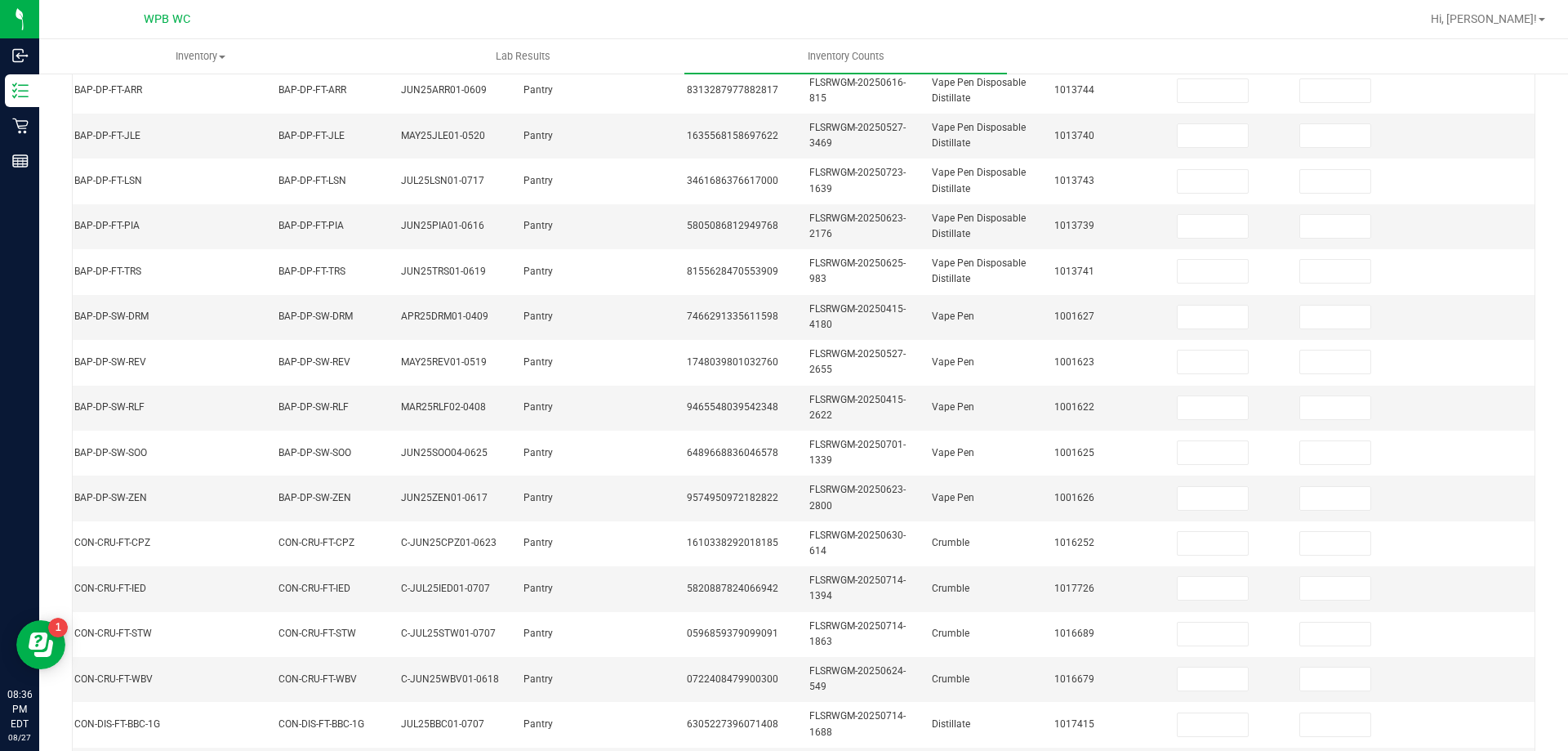
scroll to position [0, 0]
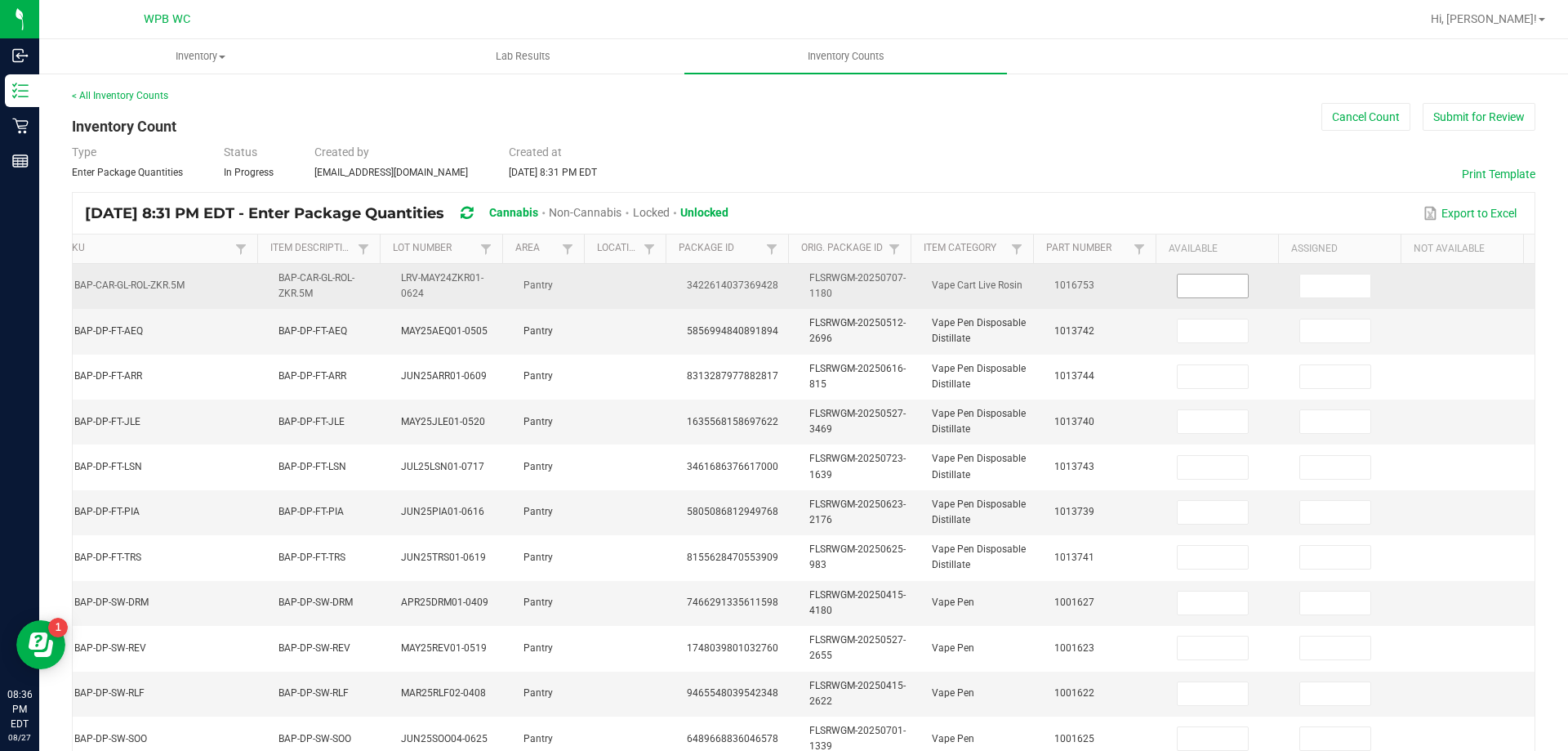
click at [1178, 277] on input at bounding box center [1213, 286] width 71 height 23
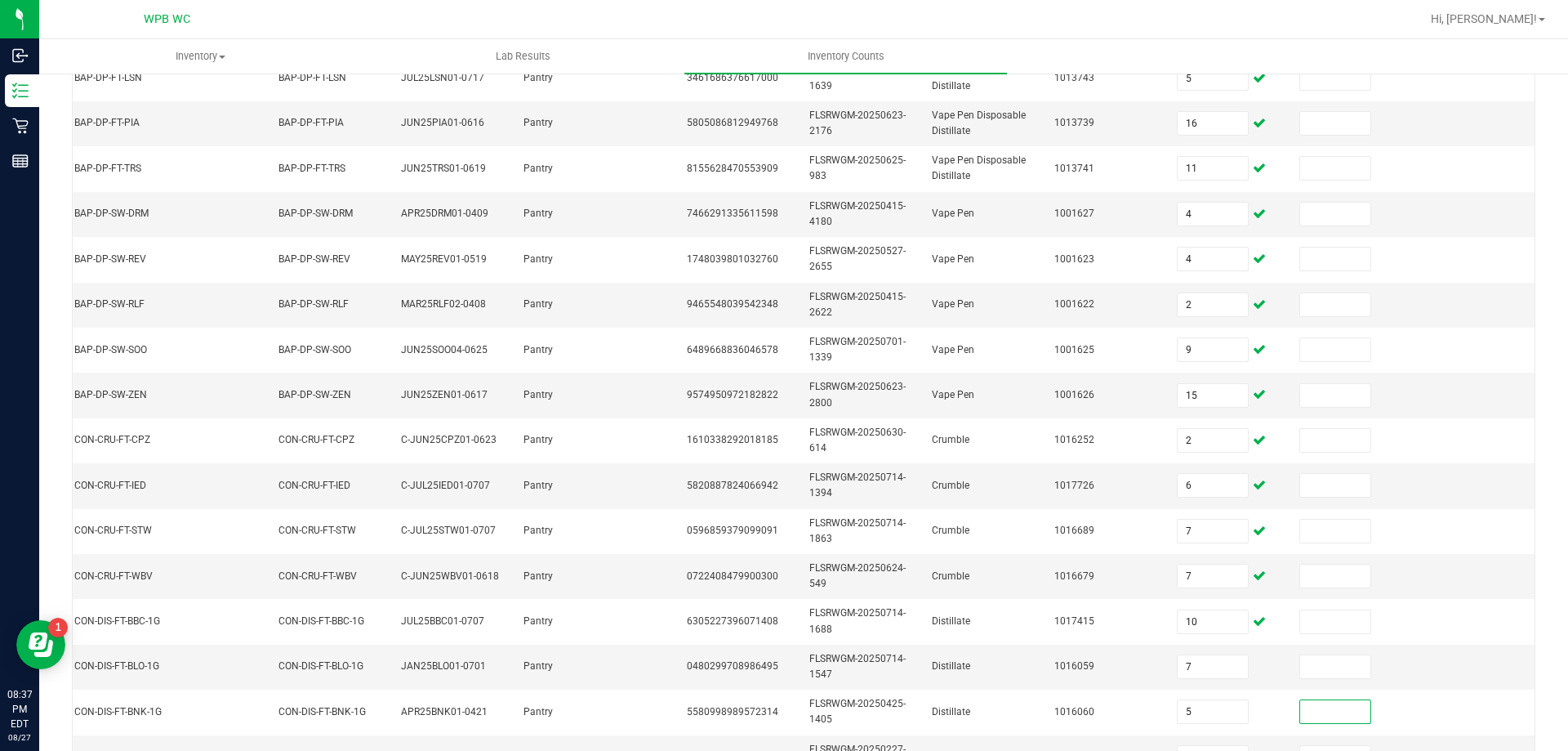
scroll to position [407, 0]
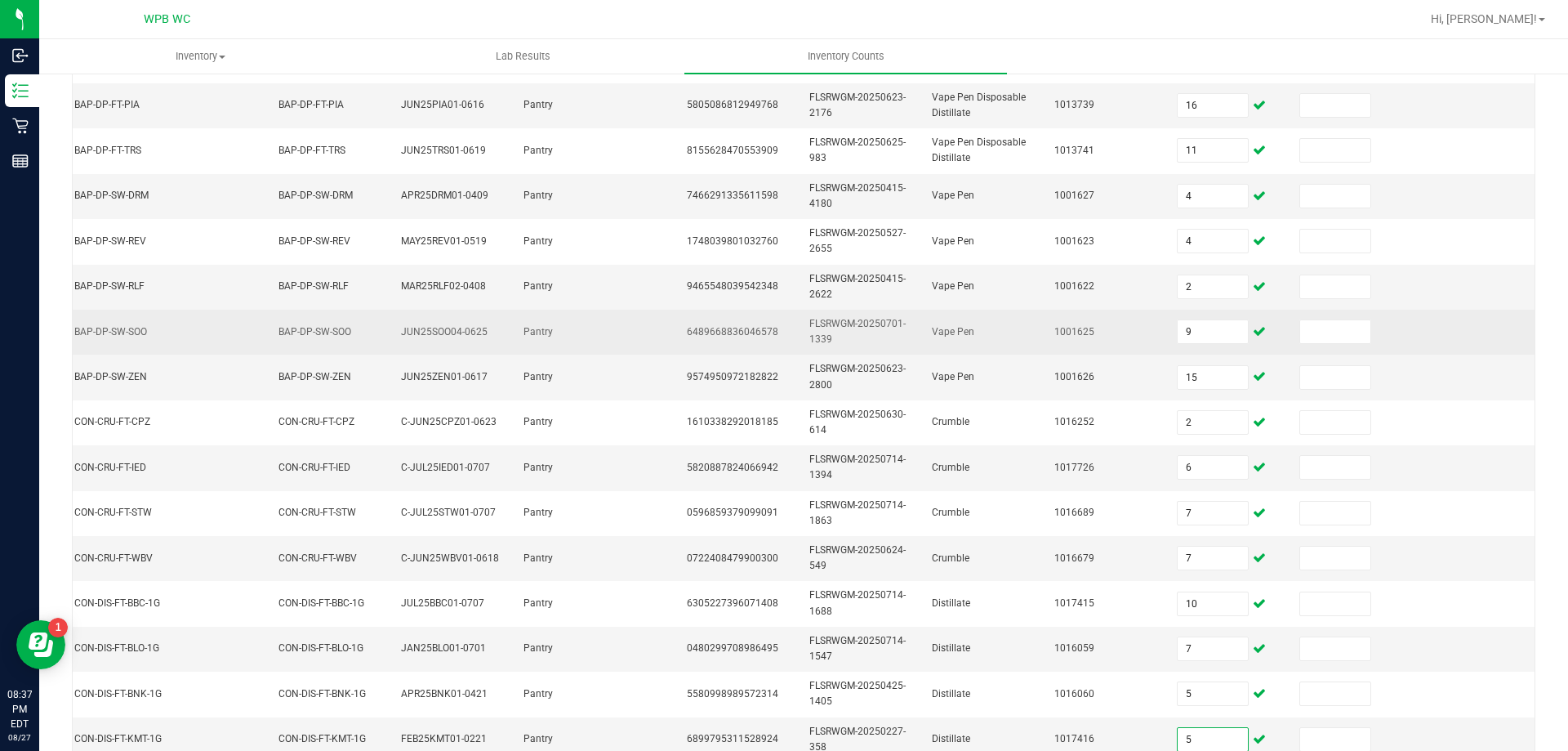
click at [1360, 328] on td at bounding box center [1351, 332] width 123 height 45
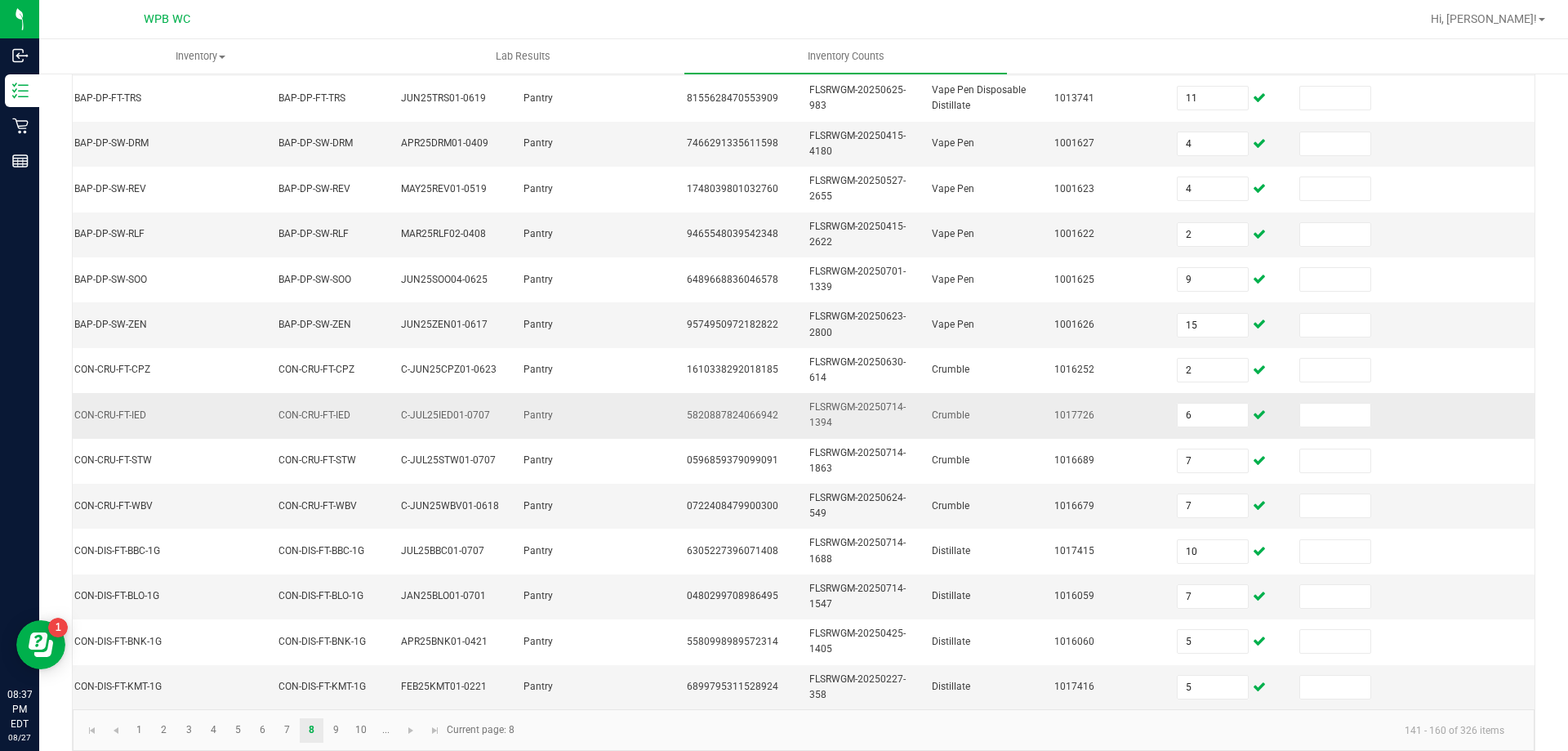
scroll to position [488, 0]
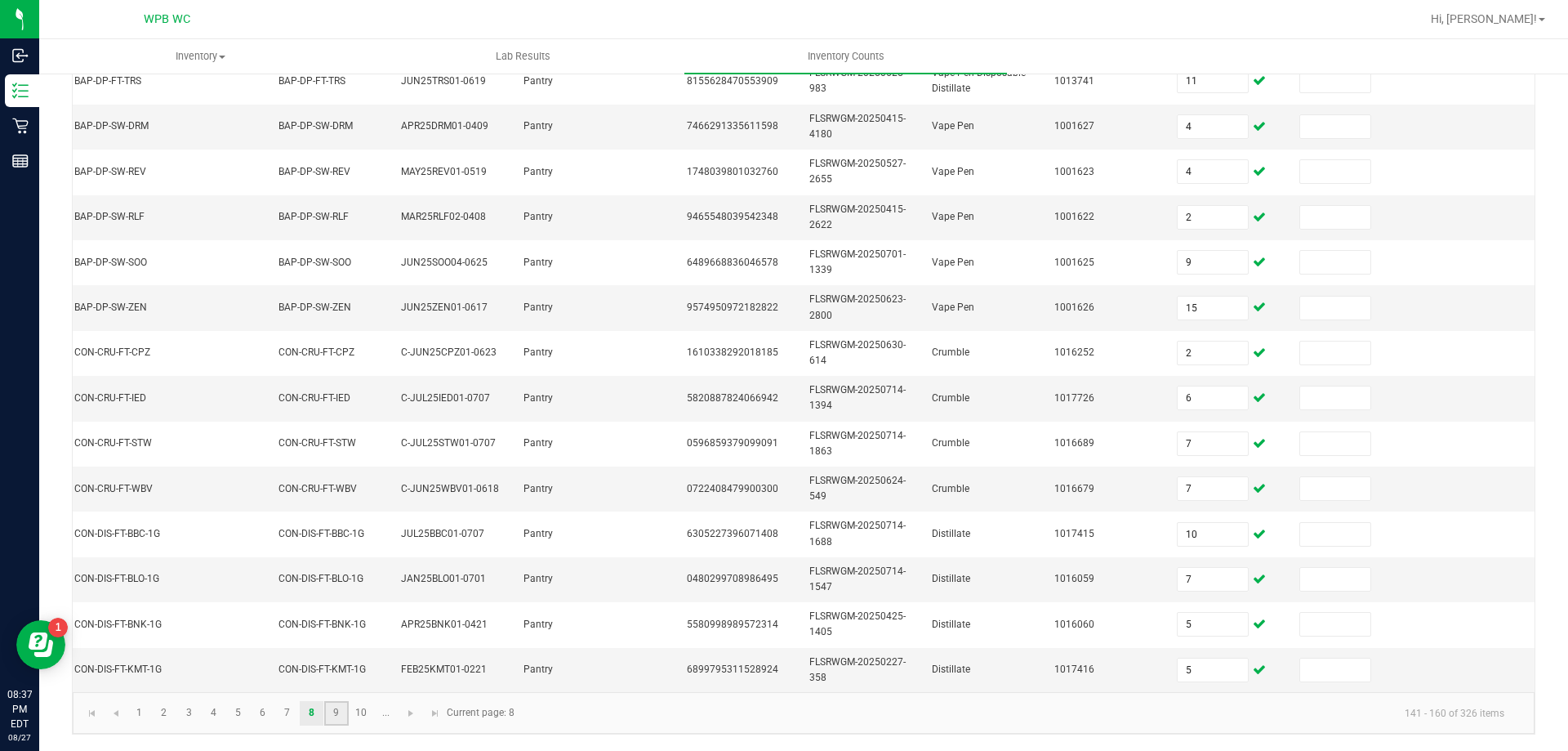
click at [333, 707] on link "9" at bounding box center [336, 714] width 24 height 25
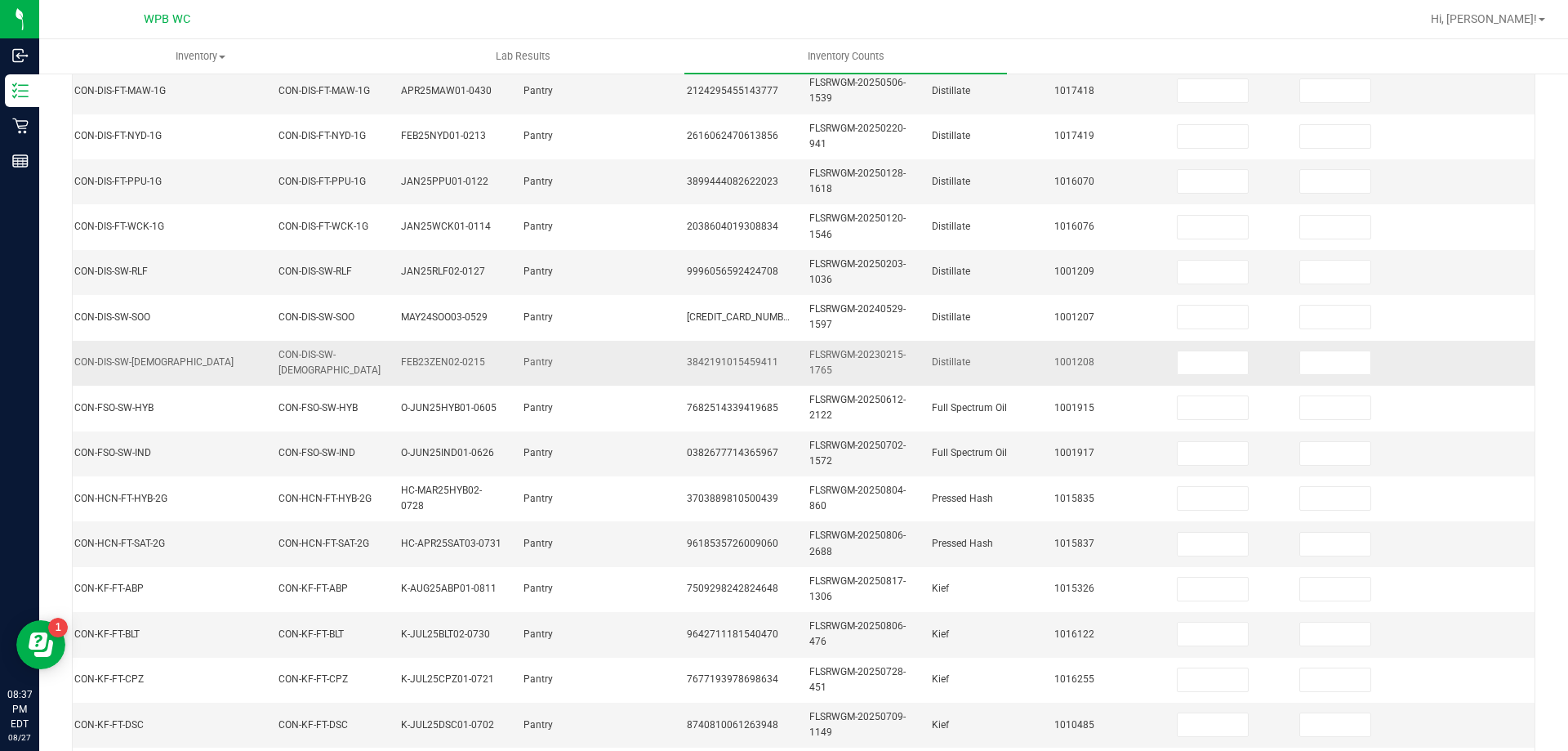
scroll to position [0, 0]
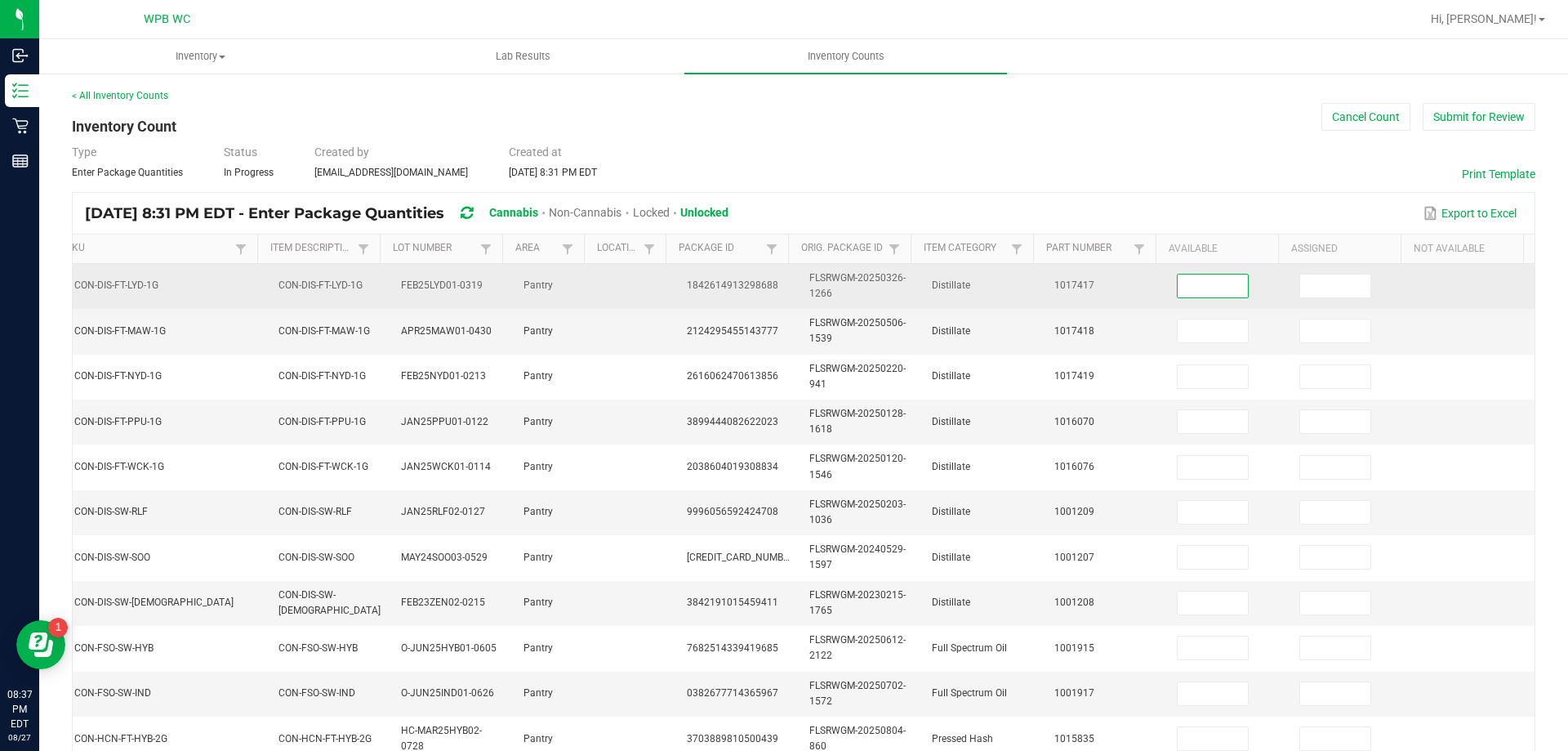
click at [1199, 287] on input at bounding box center [1213, 286] width 71 height 23
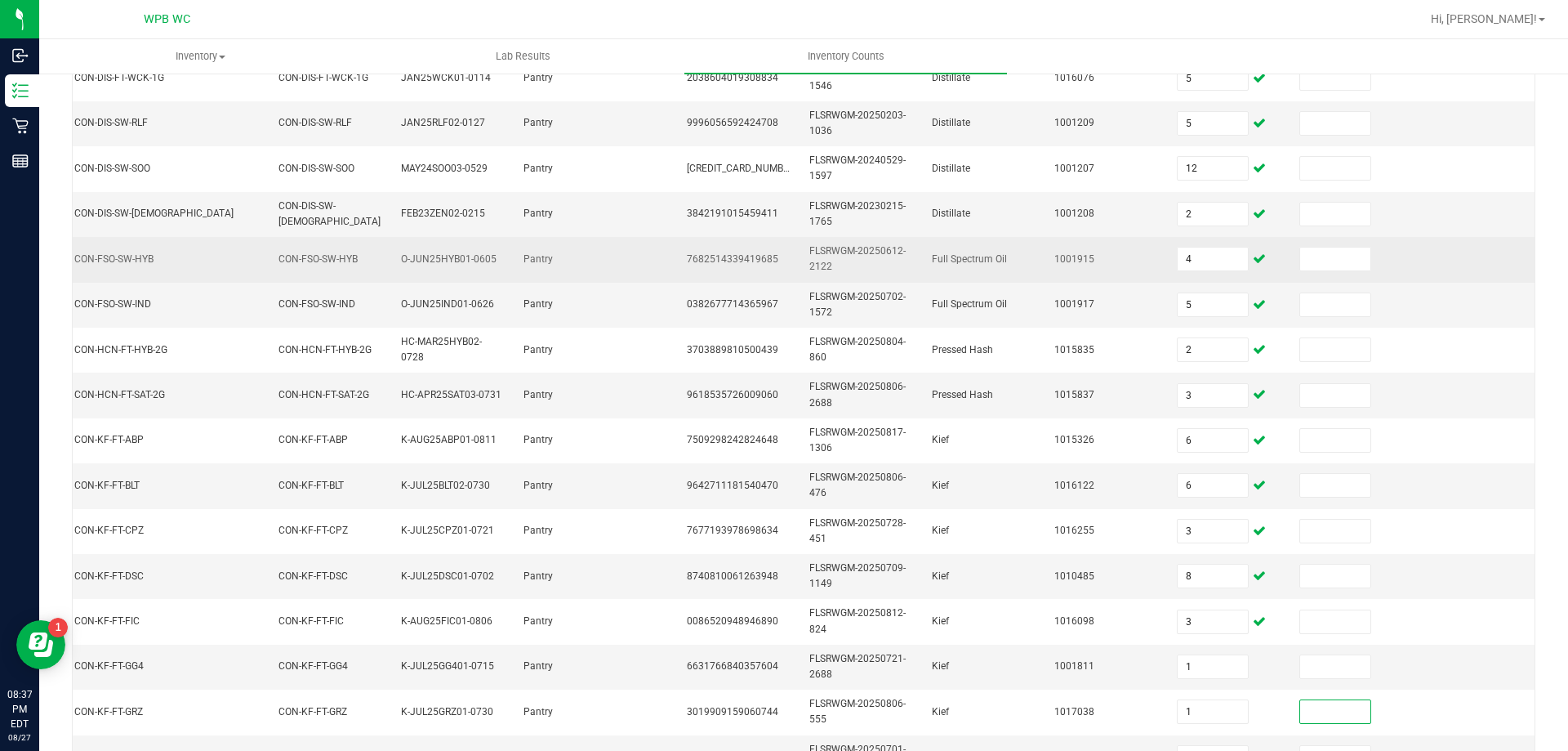
scroll to position [407, 0]
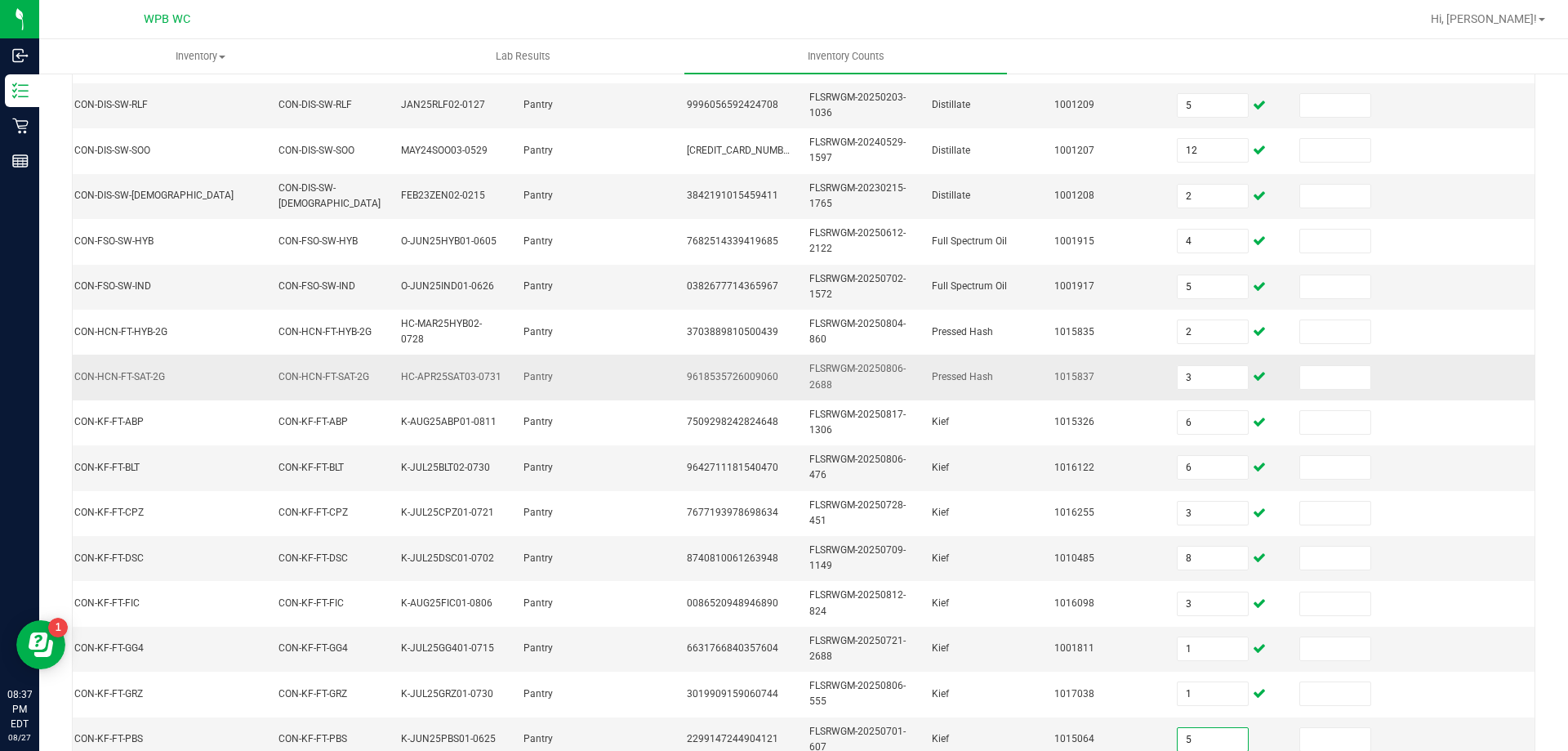
click at [1417, 374] on td at bounding box center [1474, 377] width 123 height 45
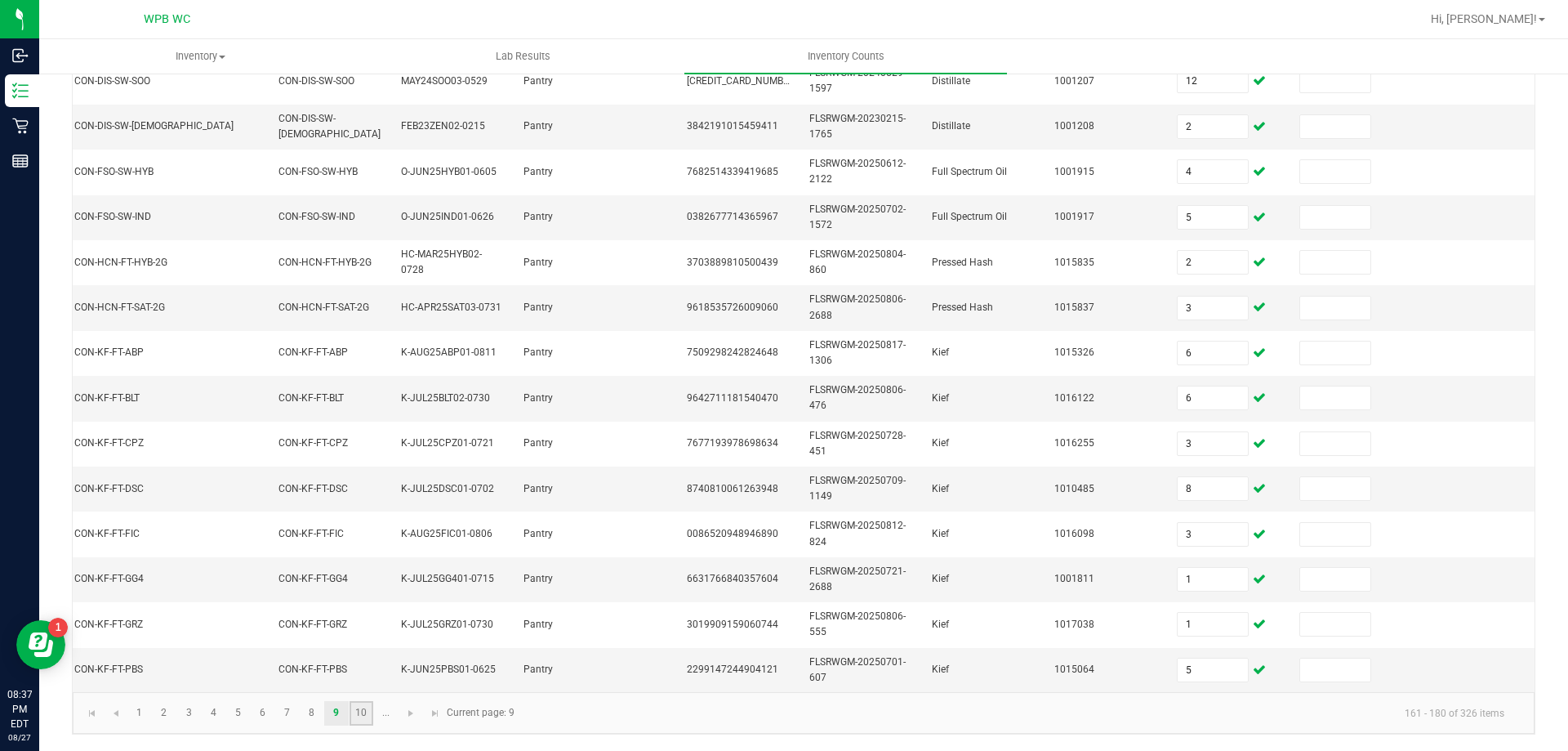
click at [363, 709] on link "10" at bounding box center [361, 714] width 24 height 25
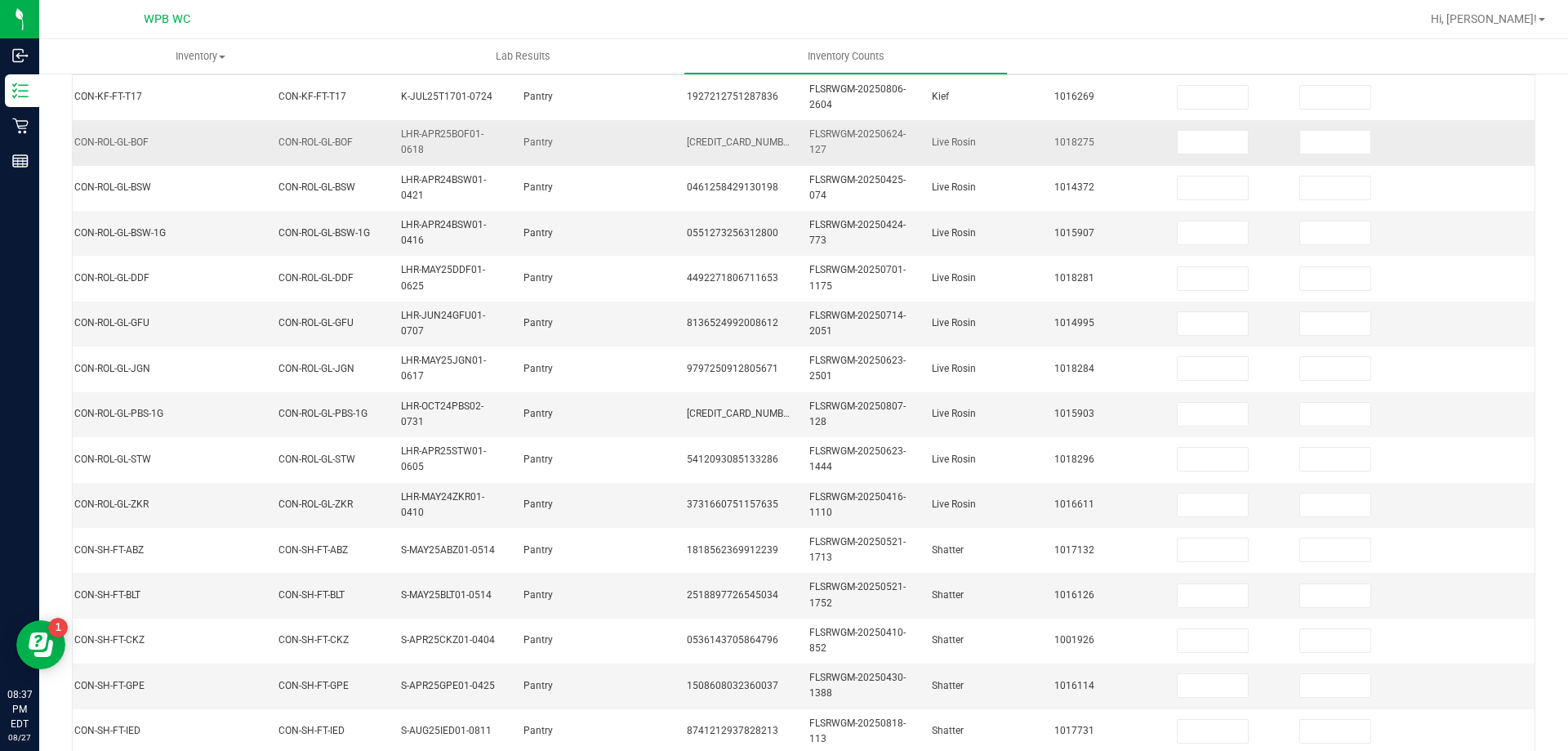
scroll to position [0, 0]
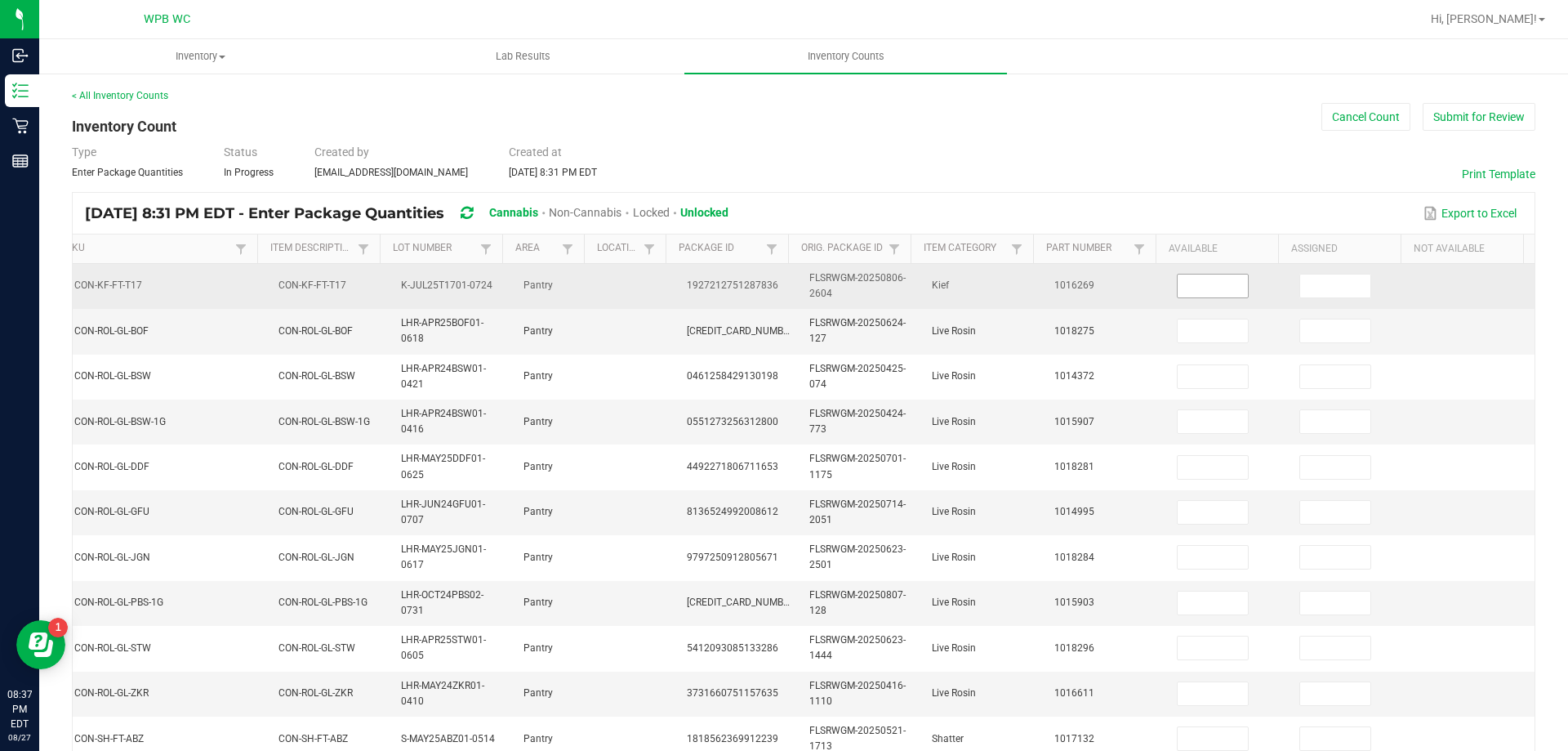
click at [1177, 273] on span at bounding box center [1213, 286] width 72 height 25
click at [1178, 279] on input at bounding box center [1213, 286] width 71 height 23
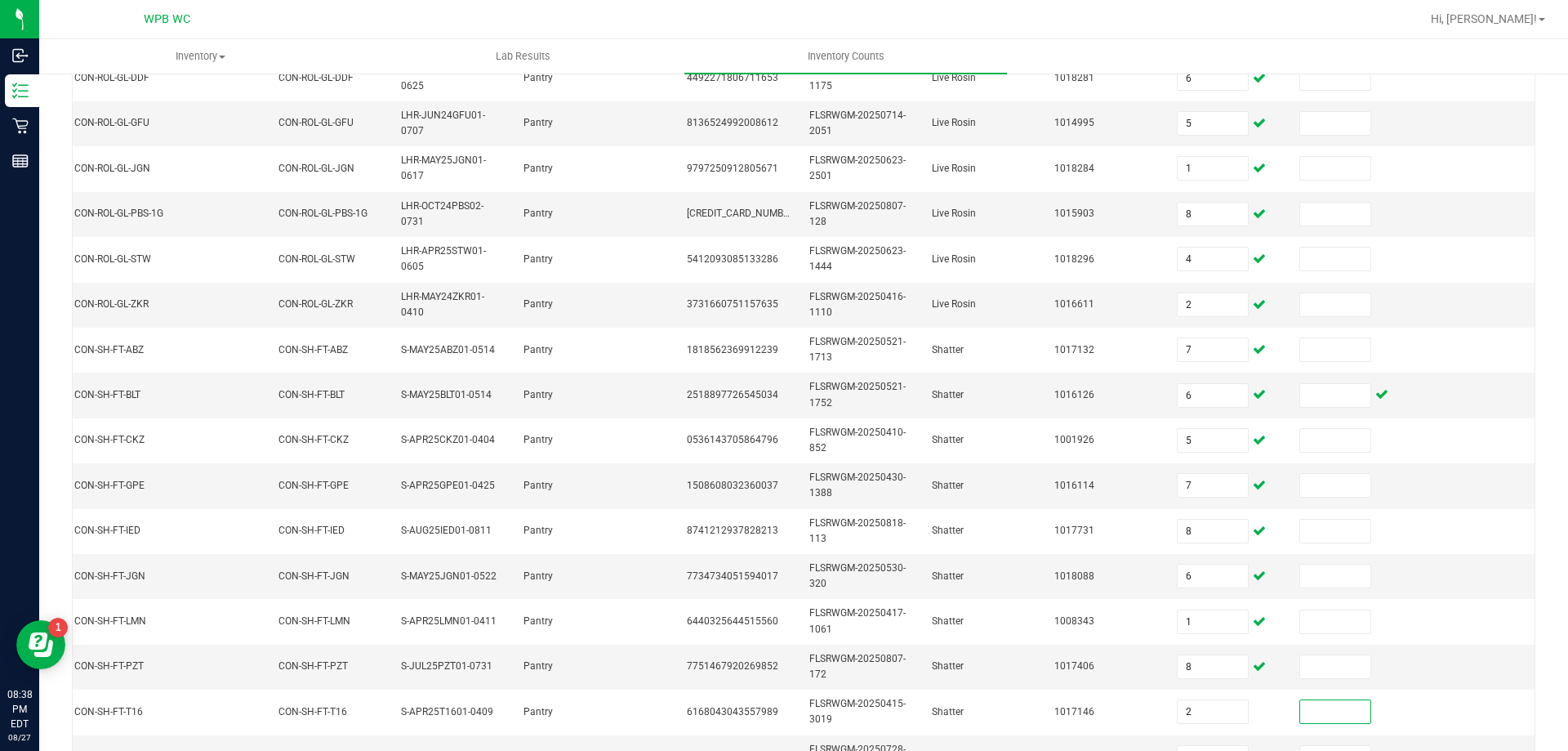
scroll to position [407, 0]
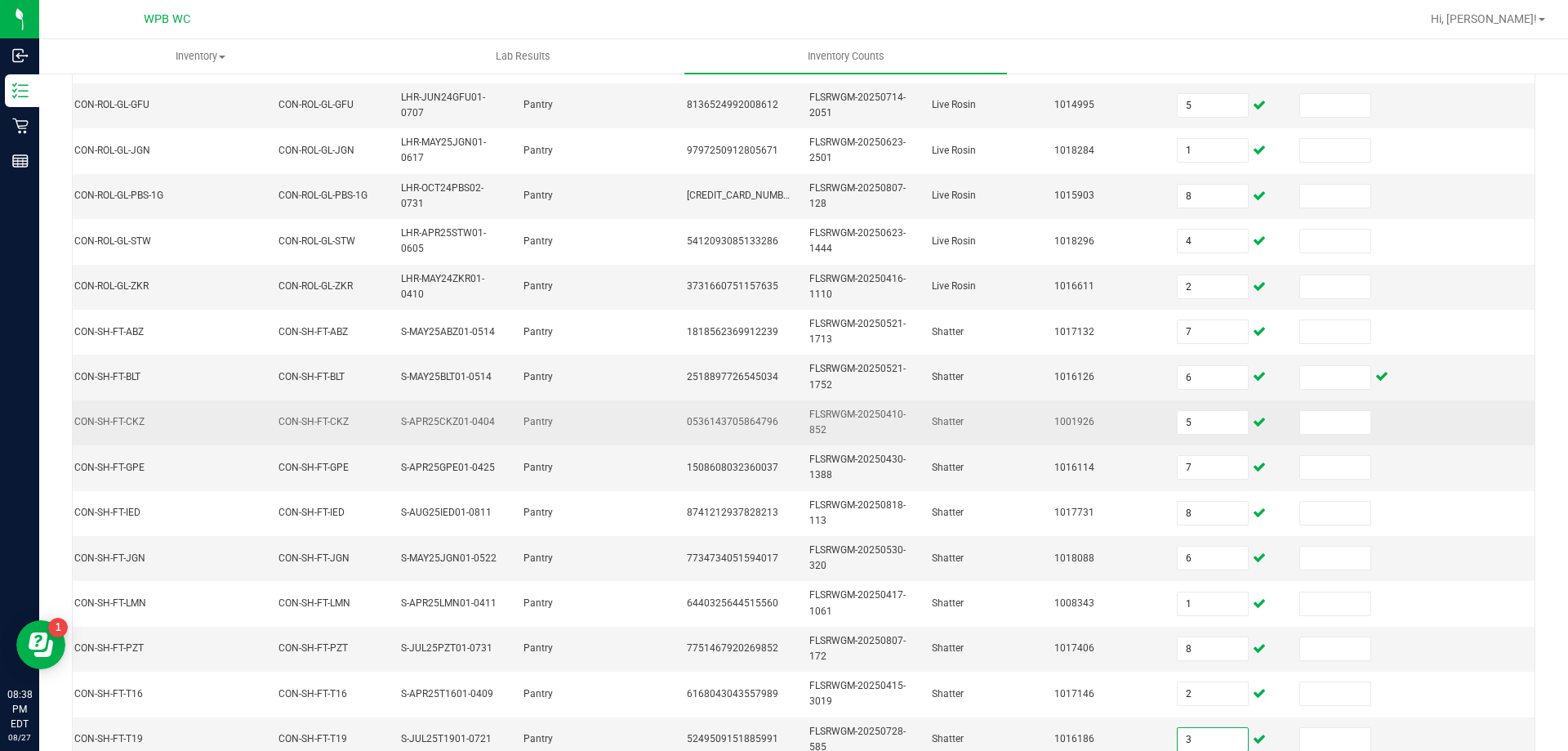
click at [1414, 428] on td at bounding box center [1474, 423] width 123 height 45
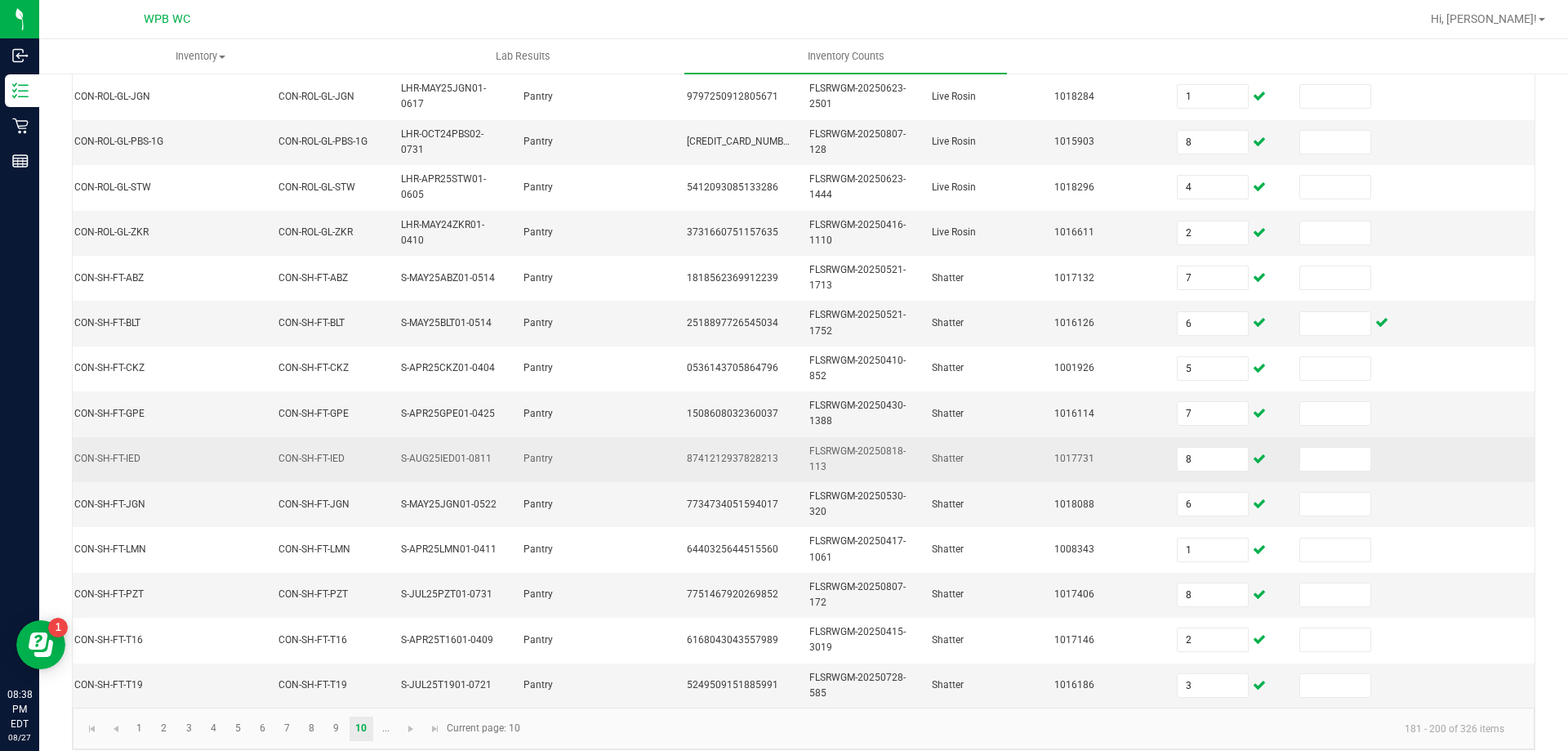
scroll to position [488, 0]
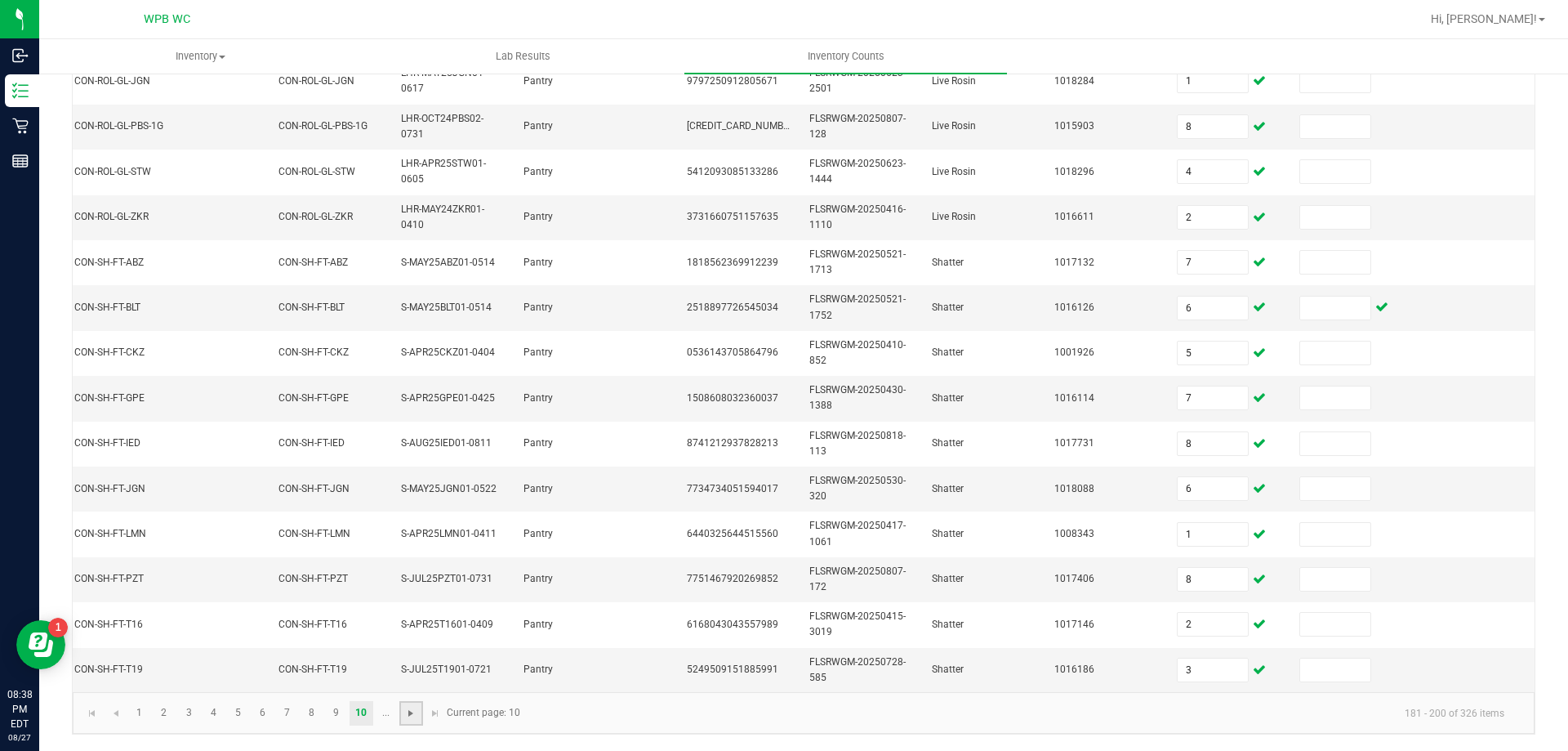
click at [407, 711] on span "Go to the next page" at bounding box center [411, 714] width 13 height 13
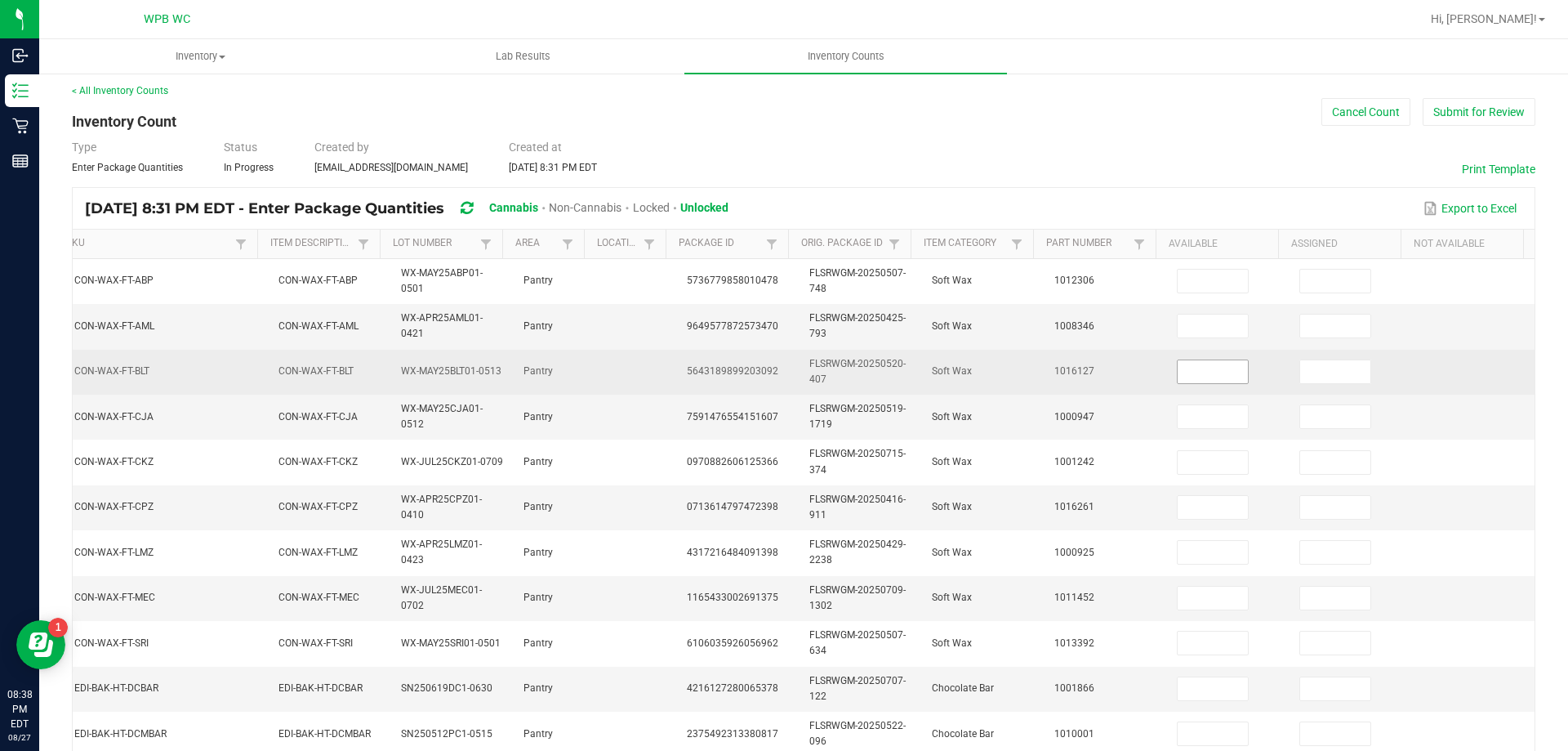
scroll to position [0, 0]
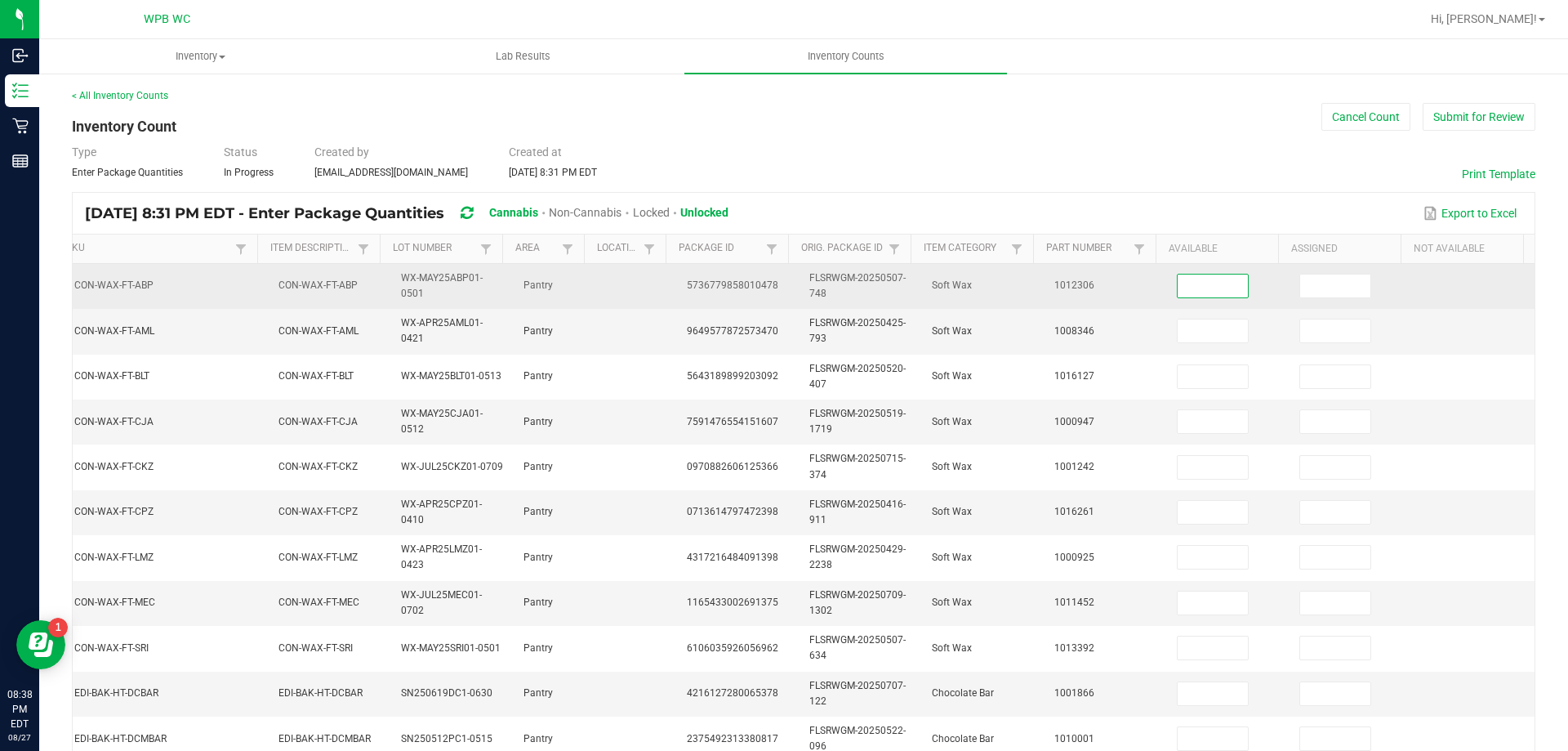
click at [1186, 277] on input at bounding box center [1213, 286] width 71 height 23
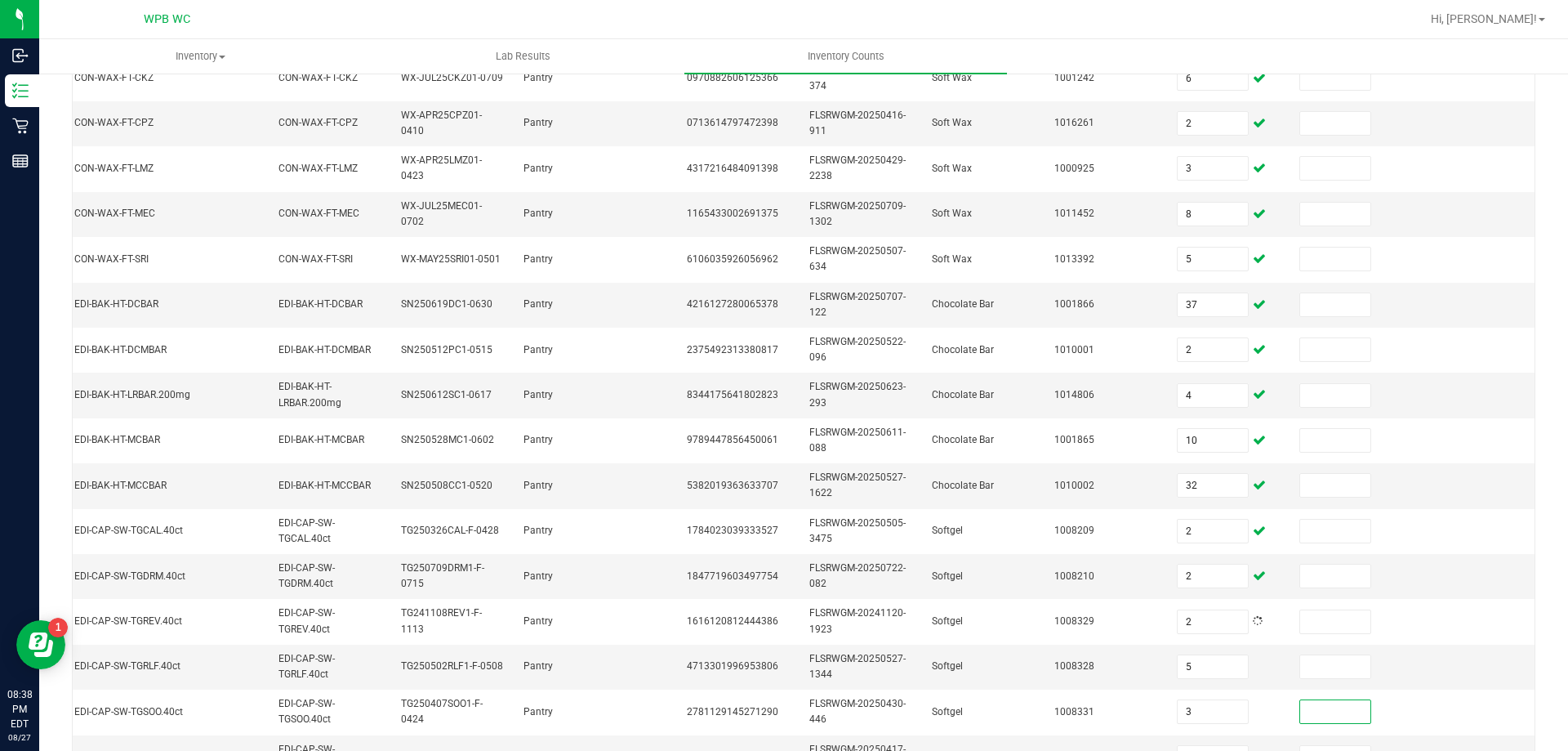
scroll to position [407, 0]
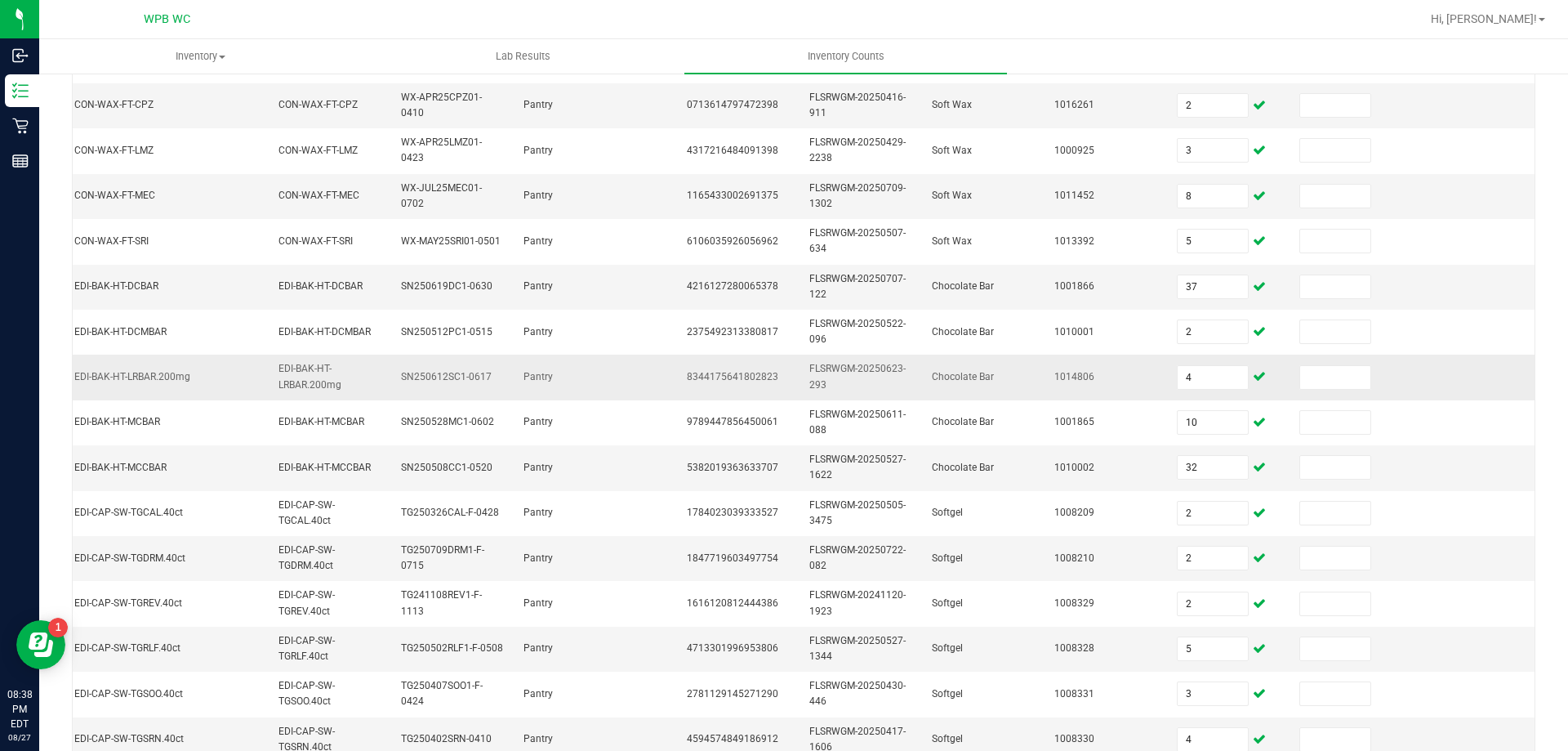
click at [1495, 367] on td at bounding box center [1474, 377] width 123 height 45
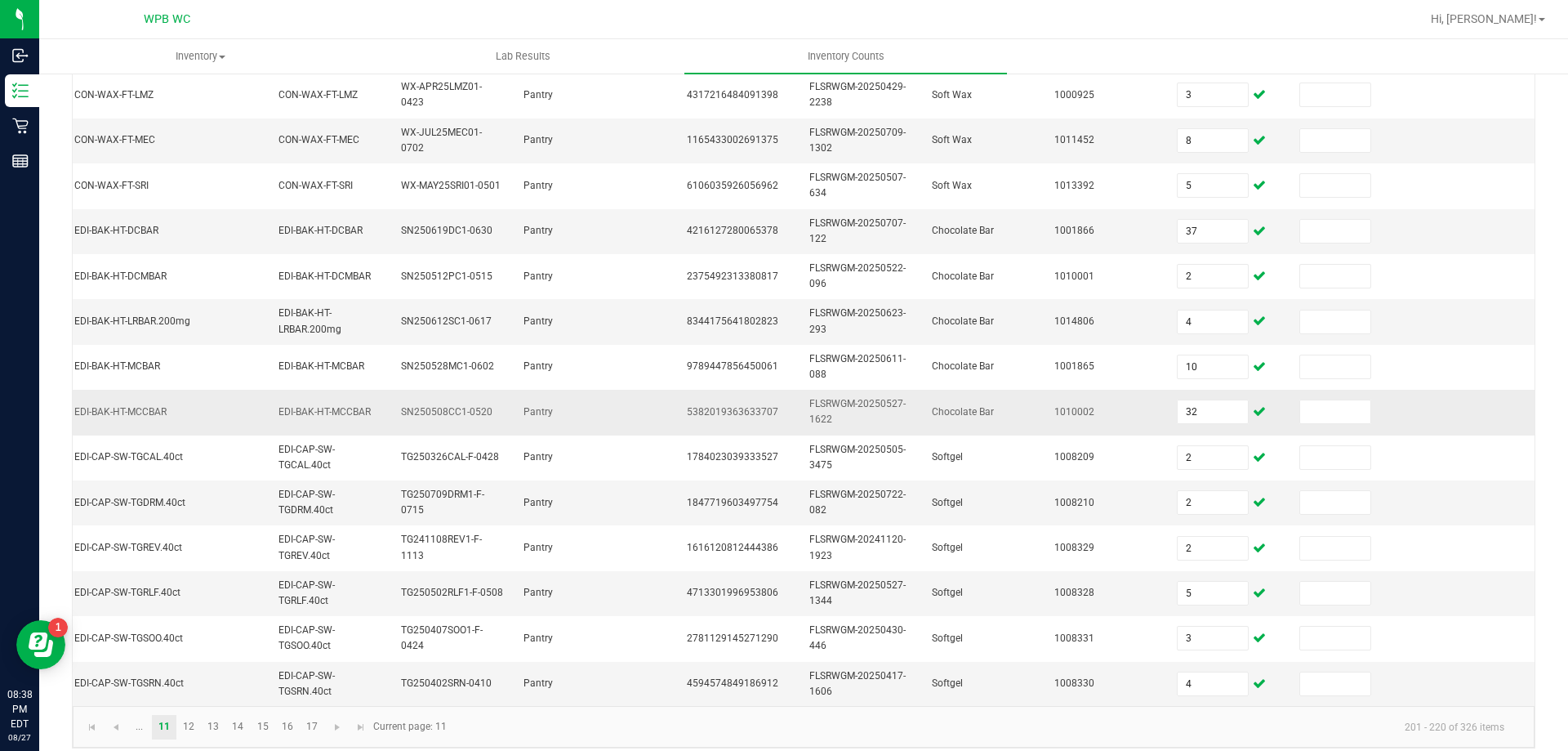
scroll to position [488, 0]
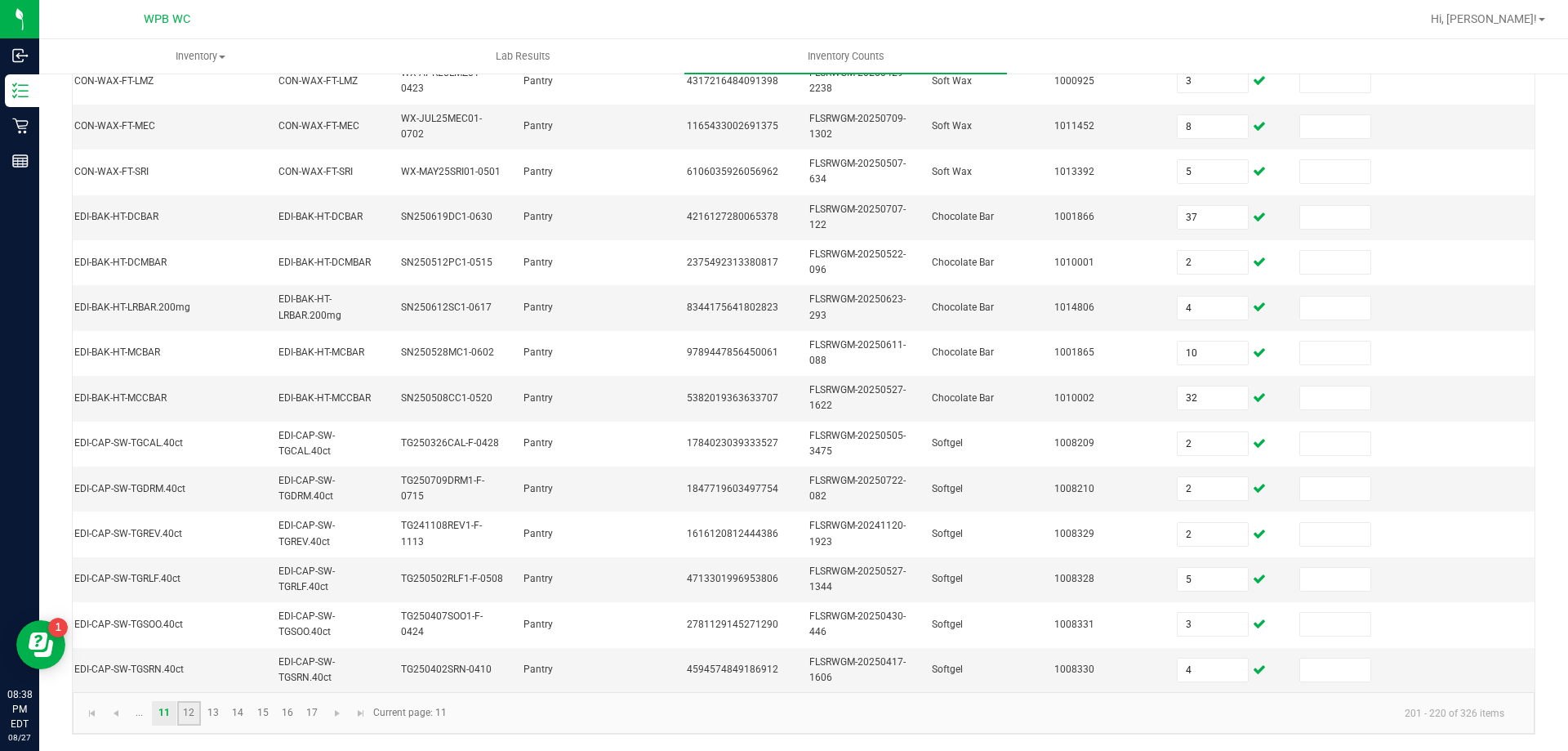
click at [185, 712] on link "12" at bounding box center [189, 714] width 24 height 25
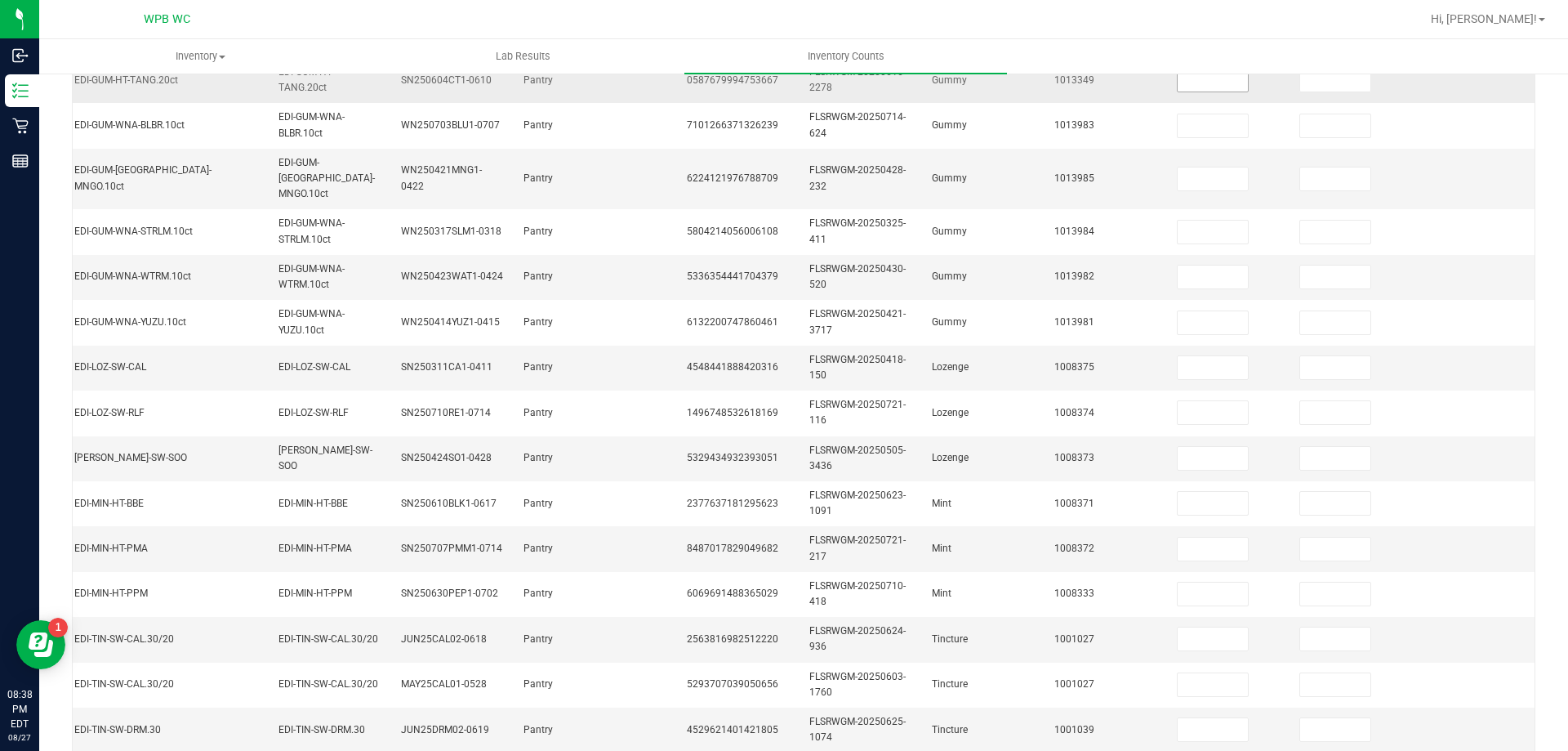
scroll to position [80, 0]
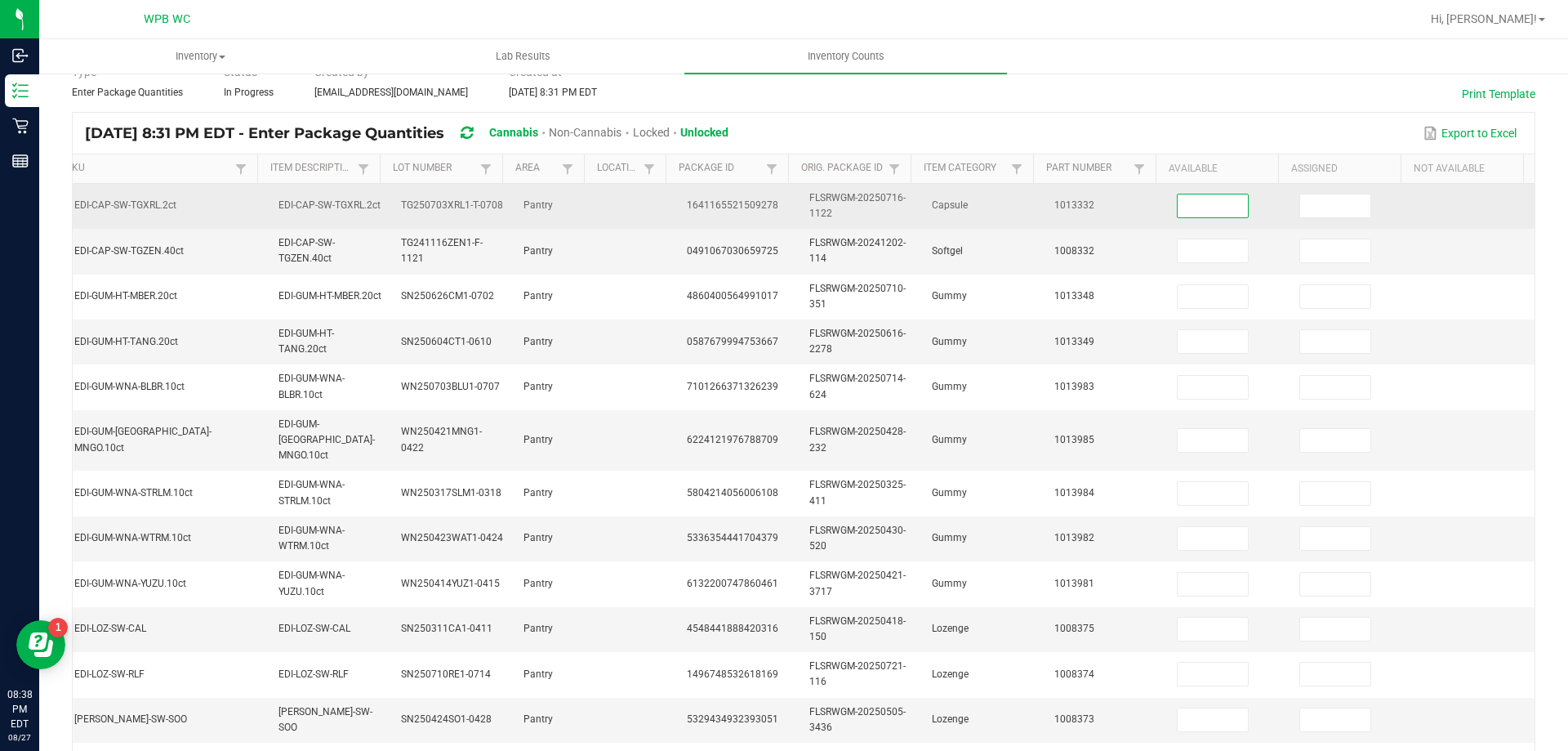
click at [1194, 209] on input at bounding box center [1213, 206] width 71 height 23
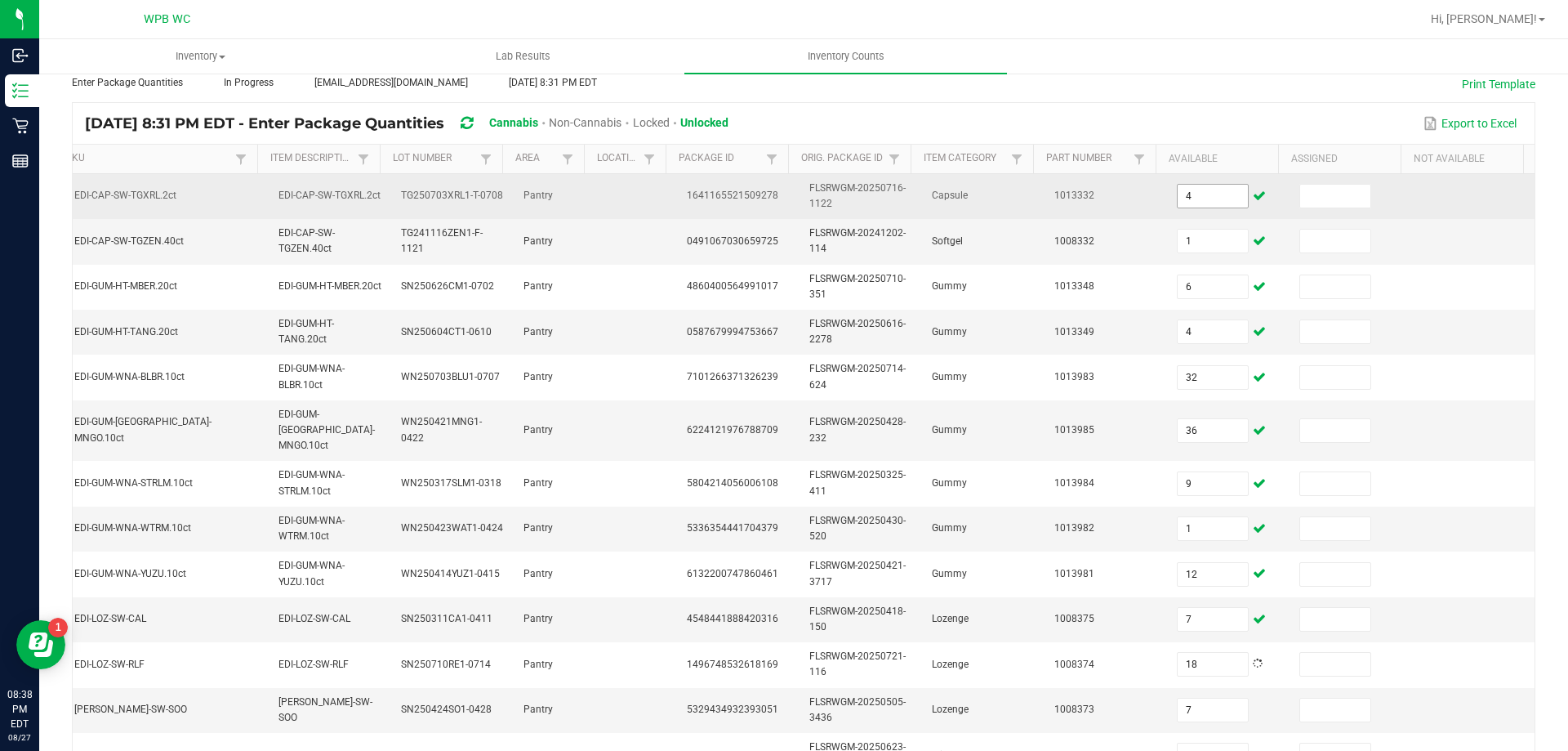
scroll to position [479, 0]
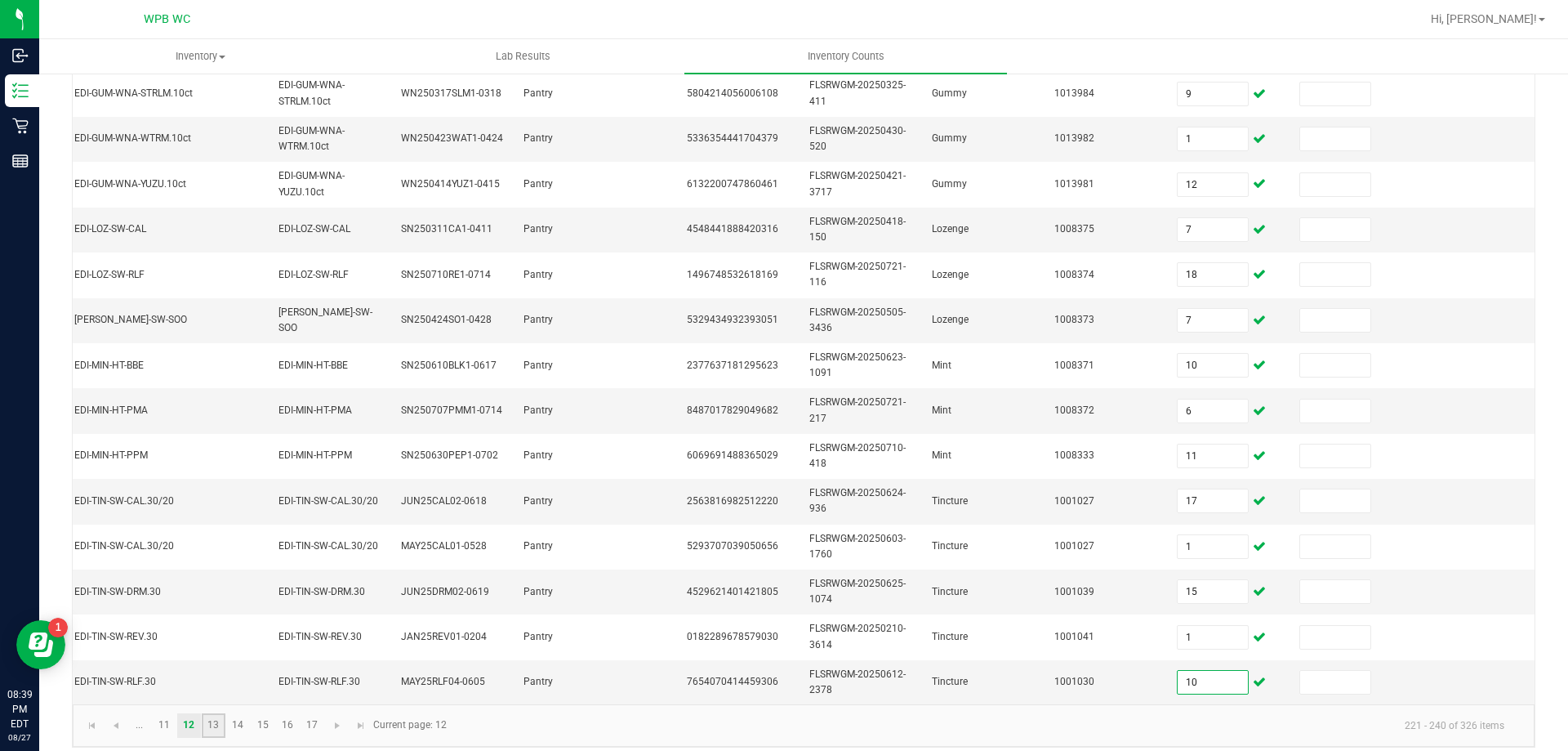
click at [216, 722] on link "13" at bounding box center [213, 726] width 24 height 25
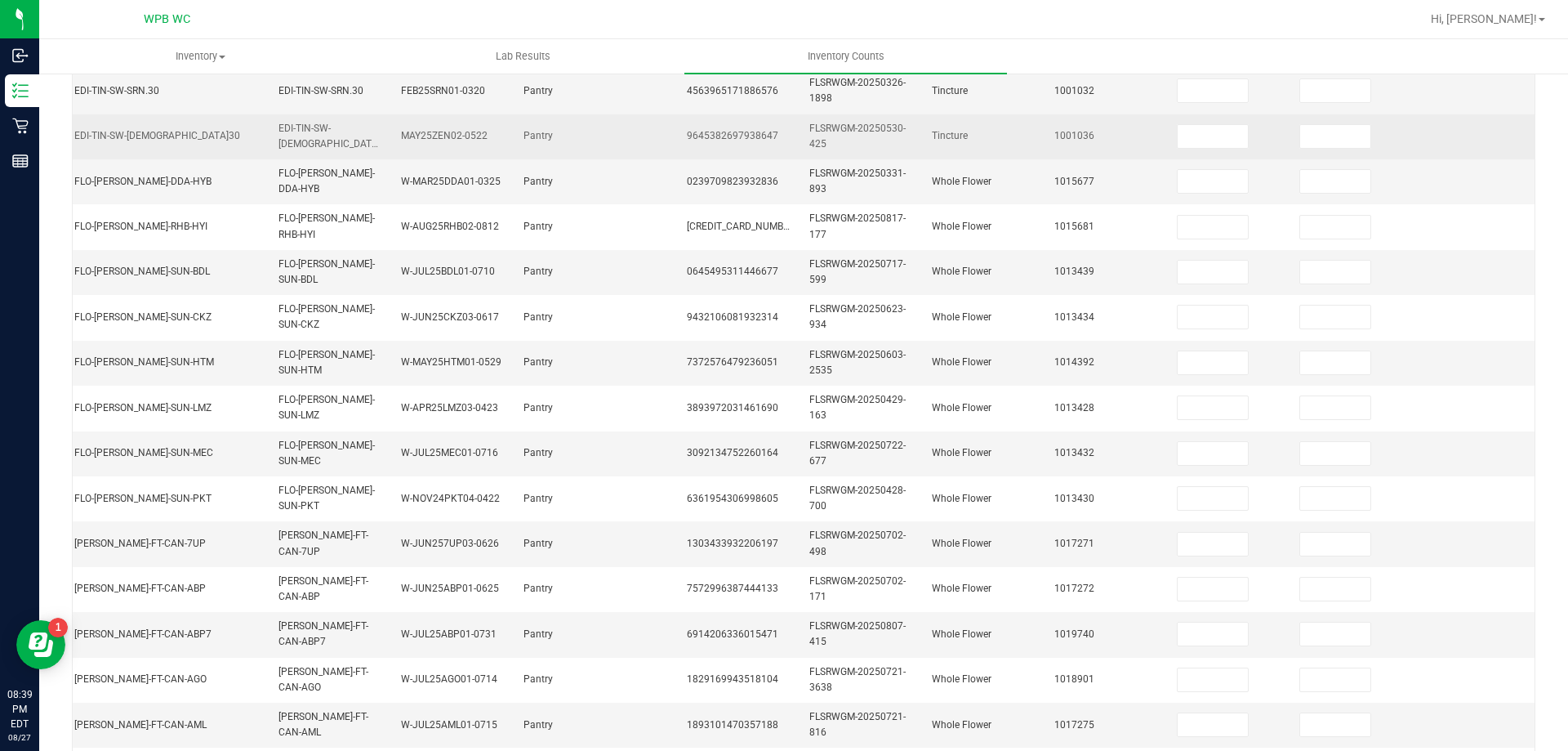
scroll to position [71, 0]
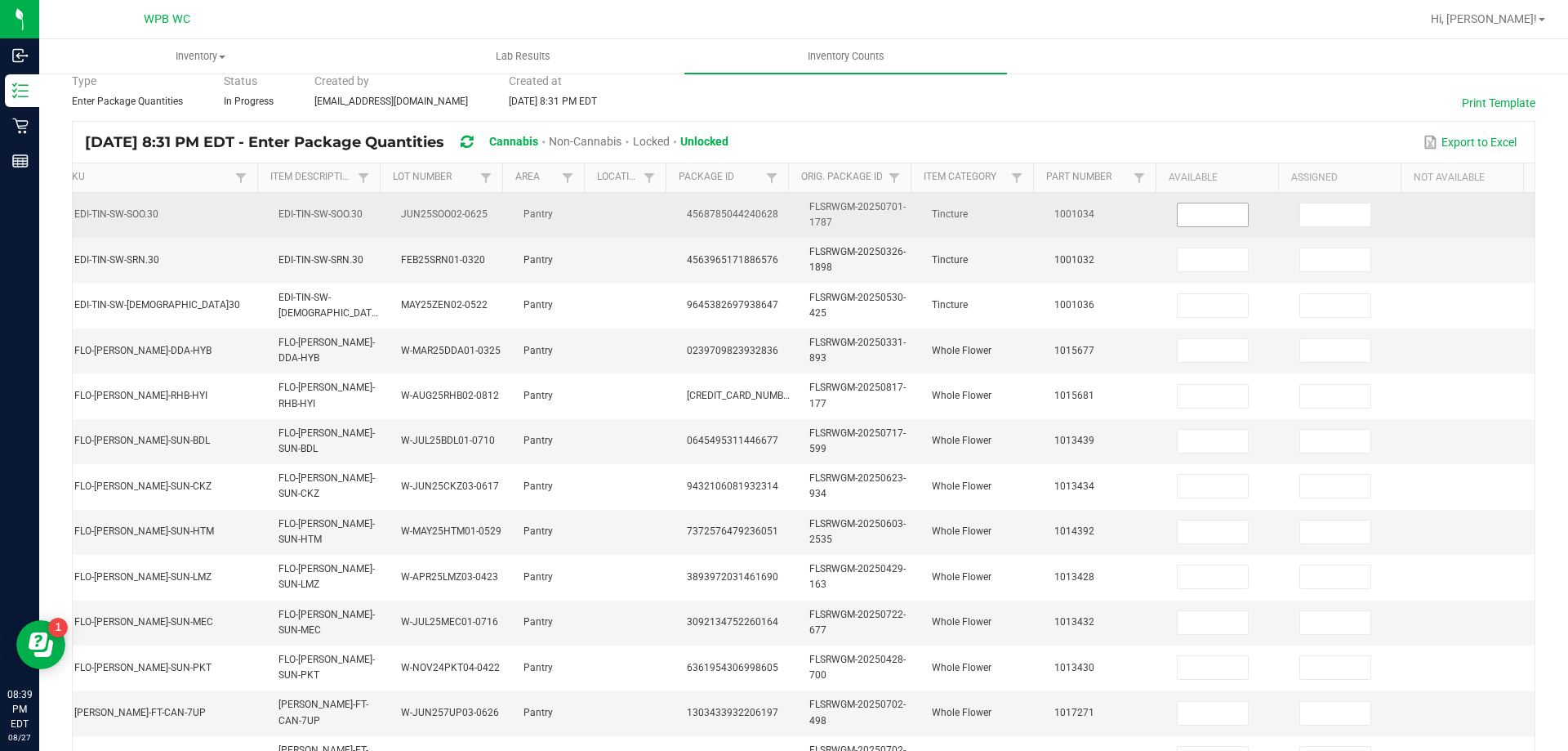
click at [1178, 212] on input at bounding box center [1213, 215] width 71 height 23
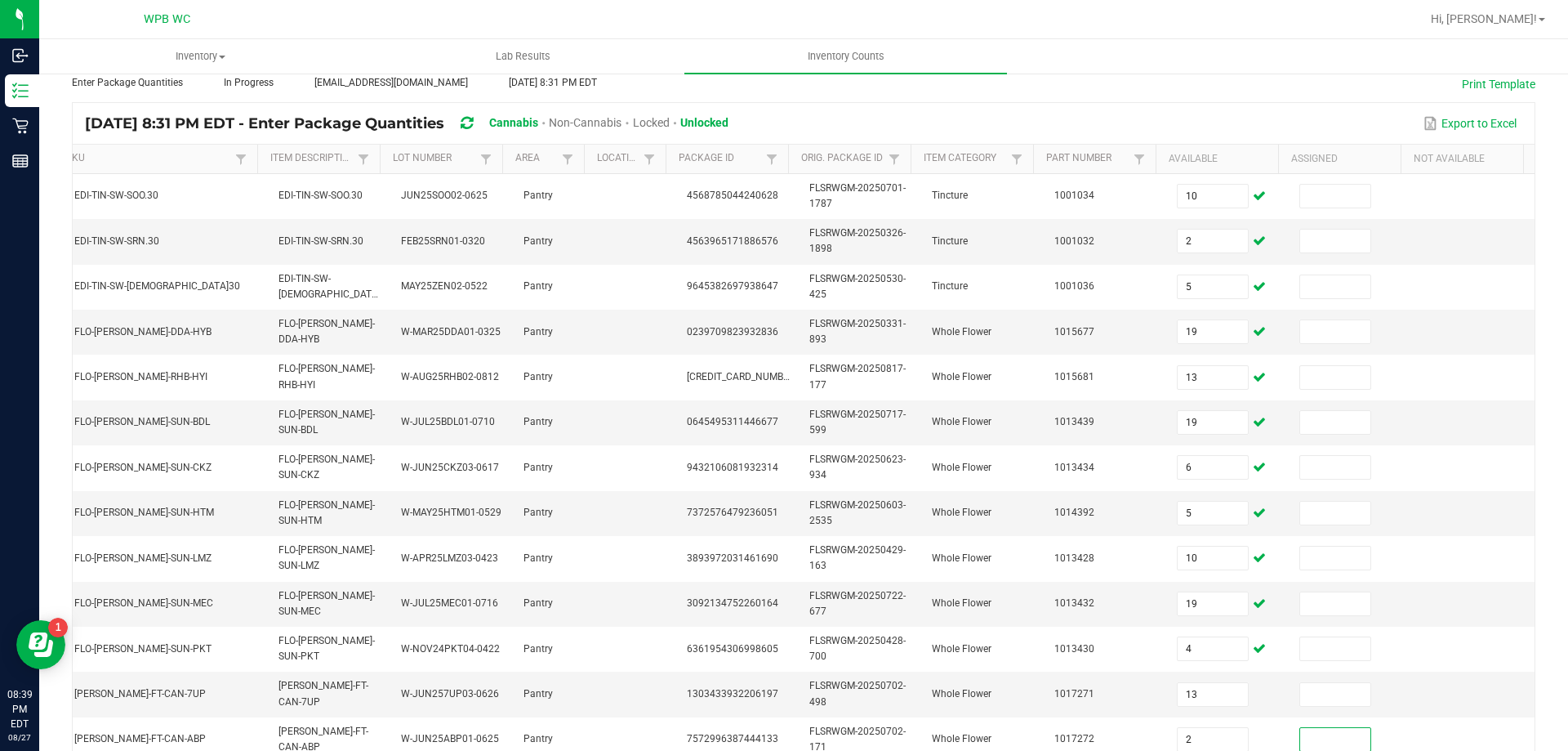
scroll to position [479, 0]
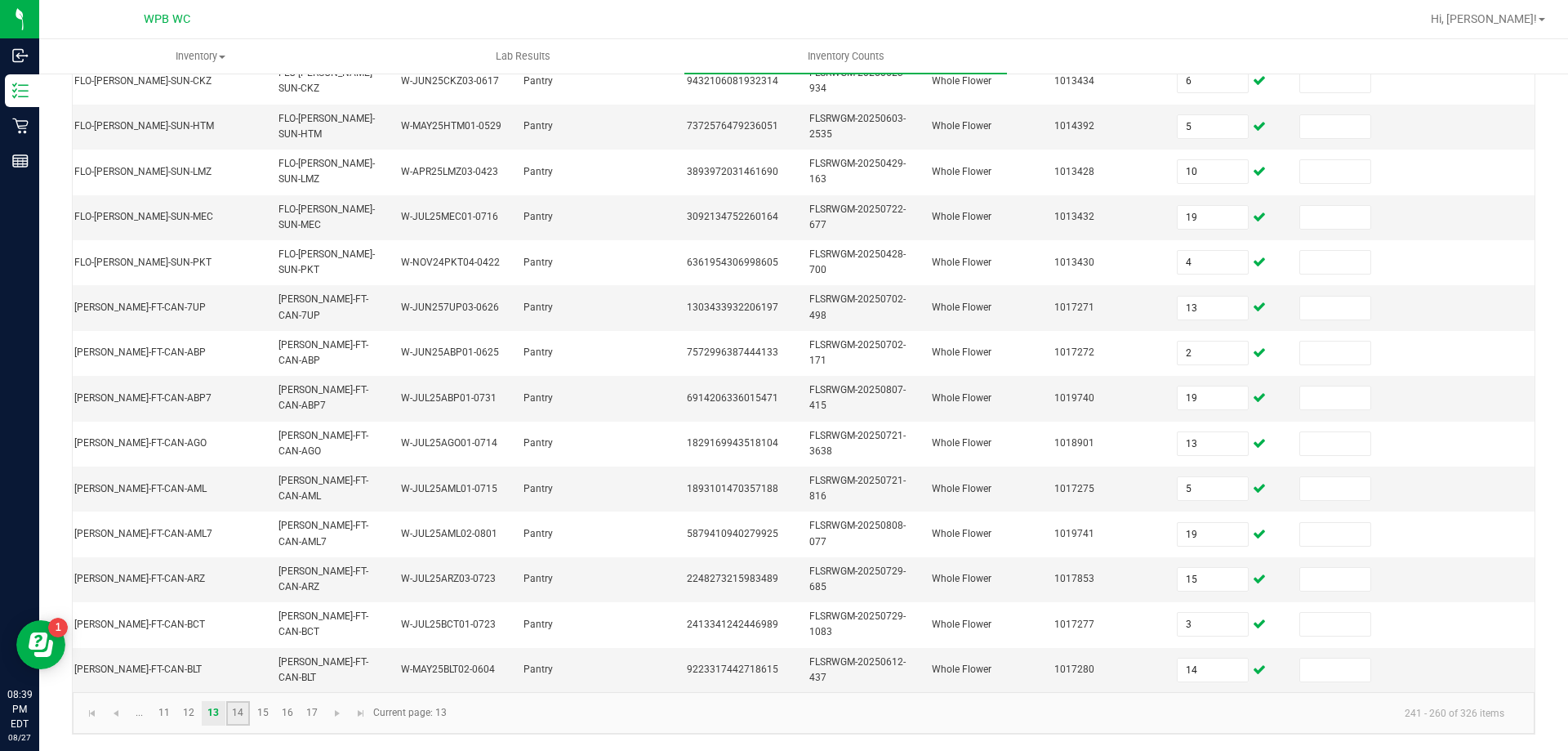
click at [236, 719] on link "14" at bounding box center [238, 714] width 24 height 25
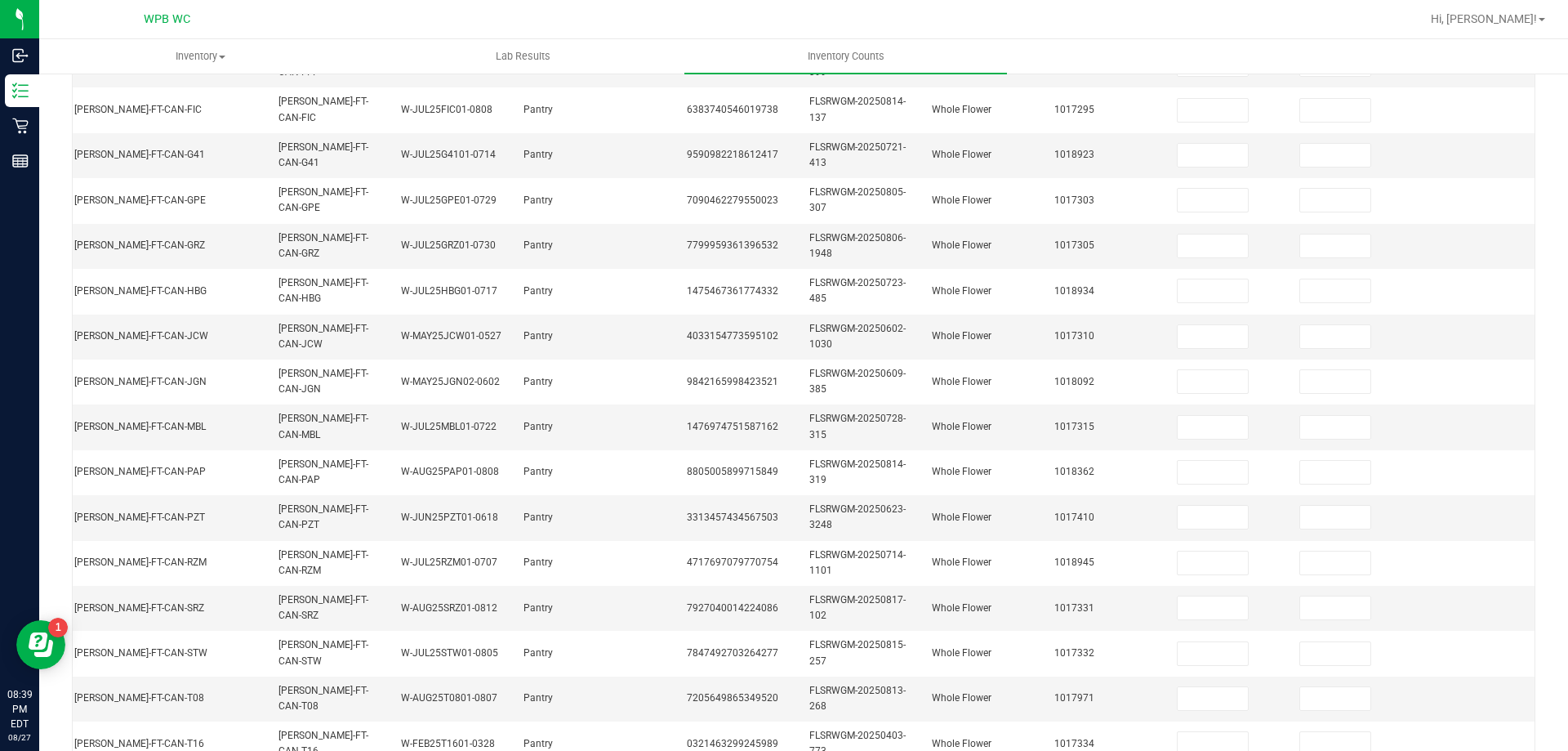
scroll to position [0, 0]
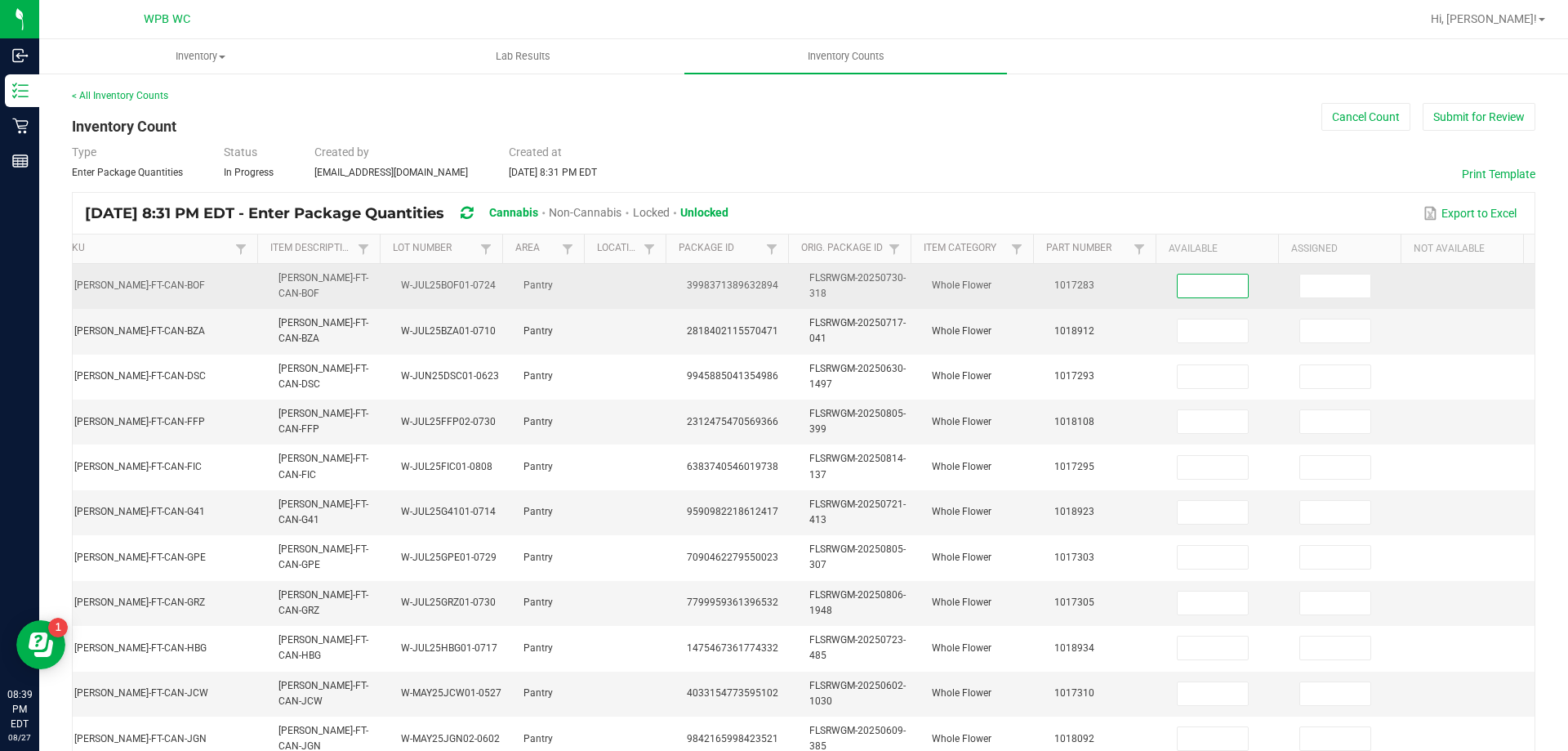
click at [1195, 276] on input at bounding box center [1213, 286] width 71 height 23
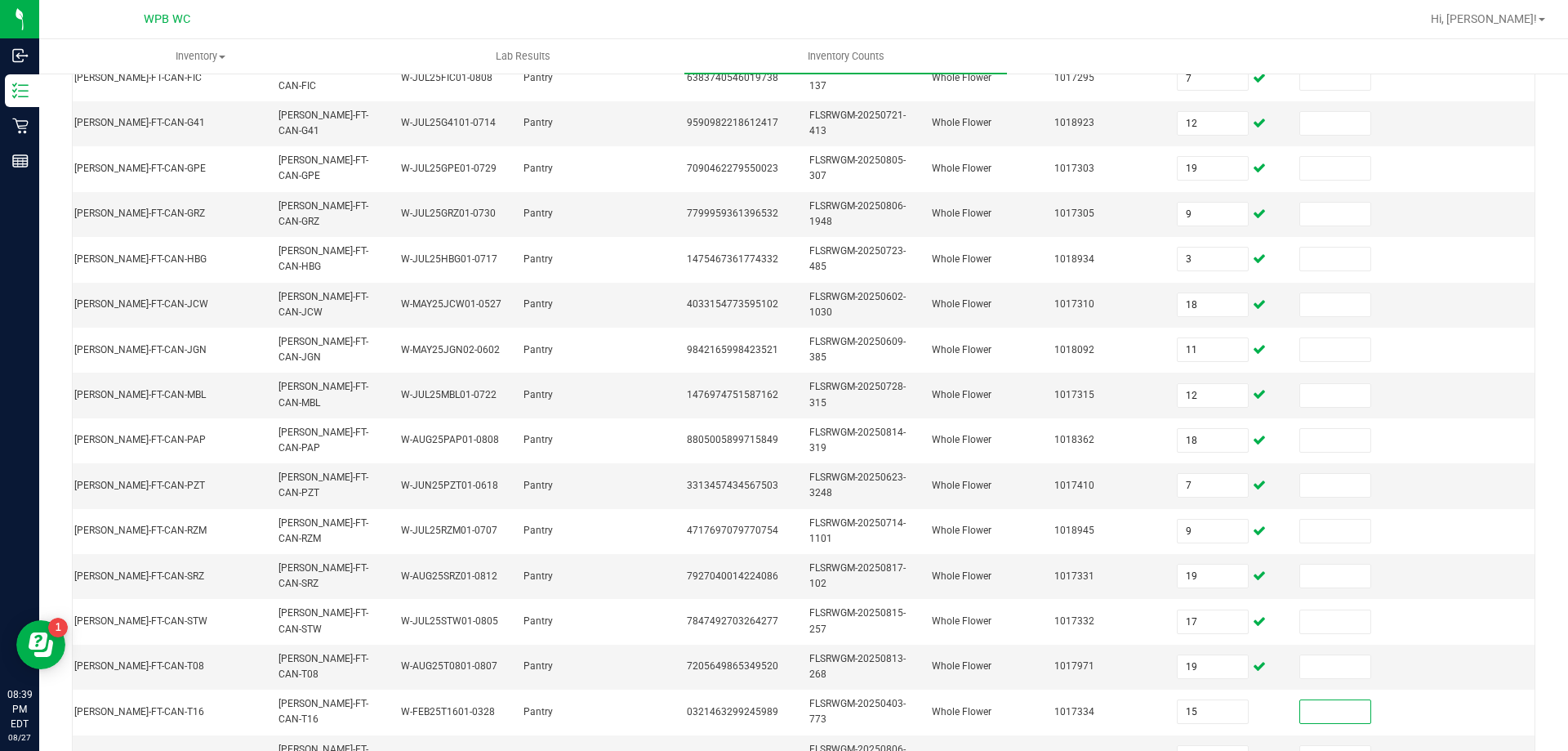
scroll to position [407, 0]
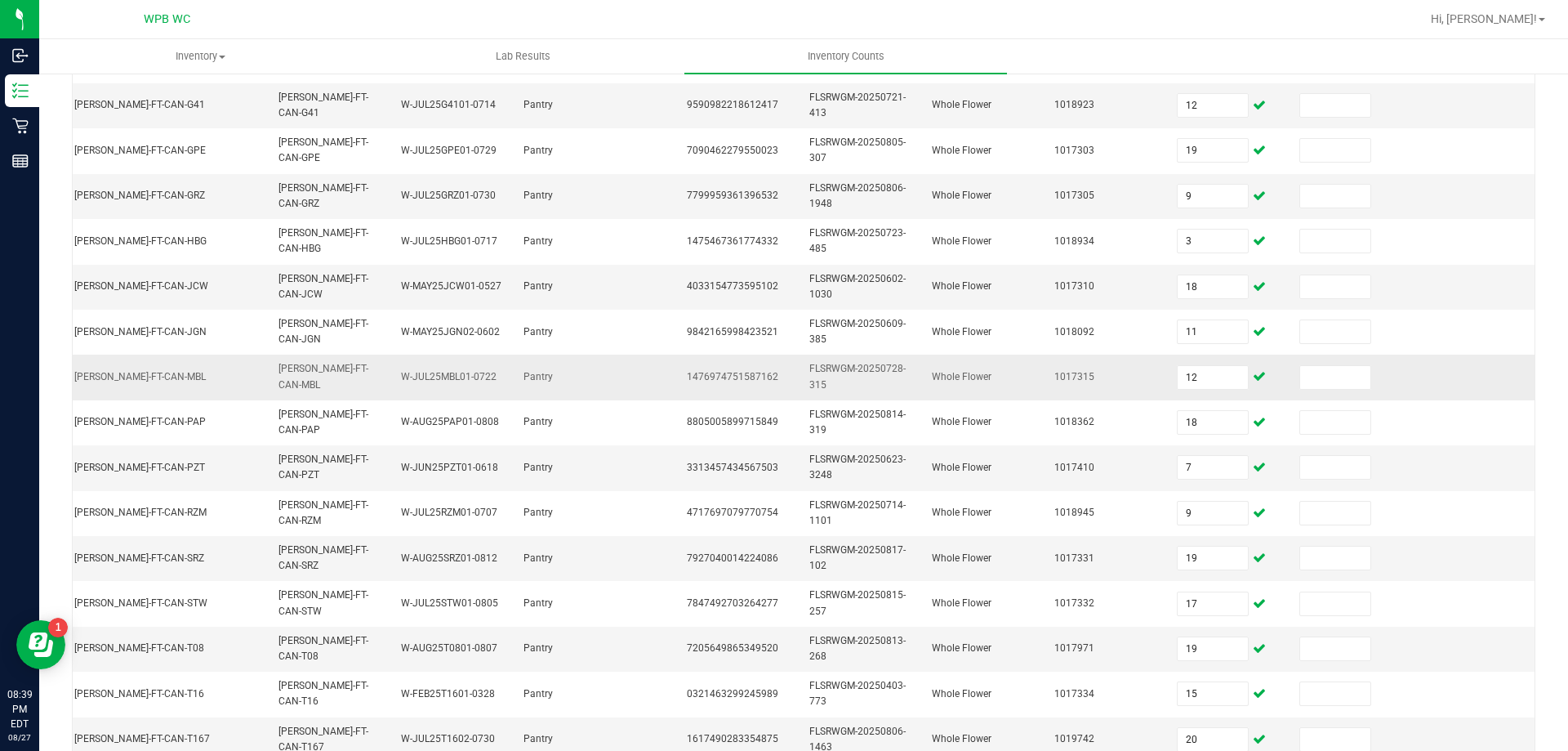
click at [1440, 395] on td at bounding box center [1474, 377] width 123 height 45
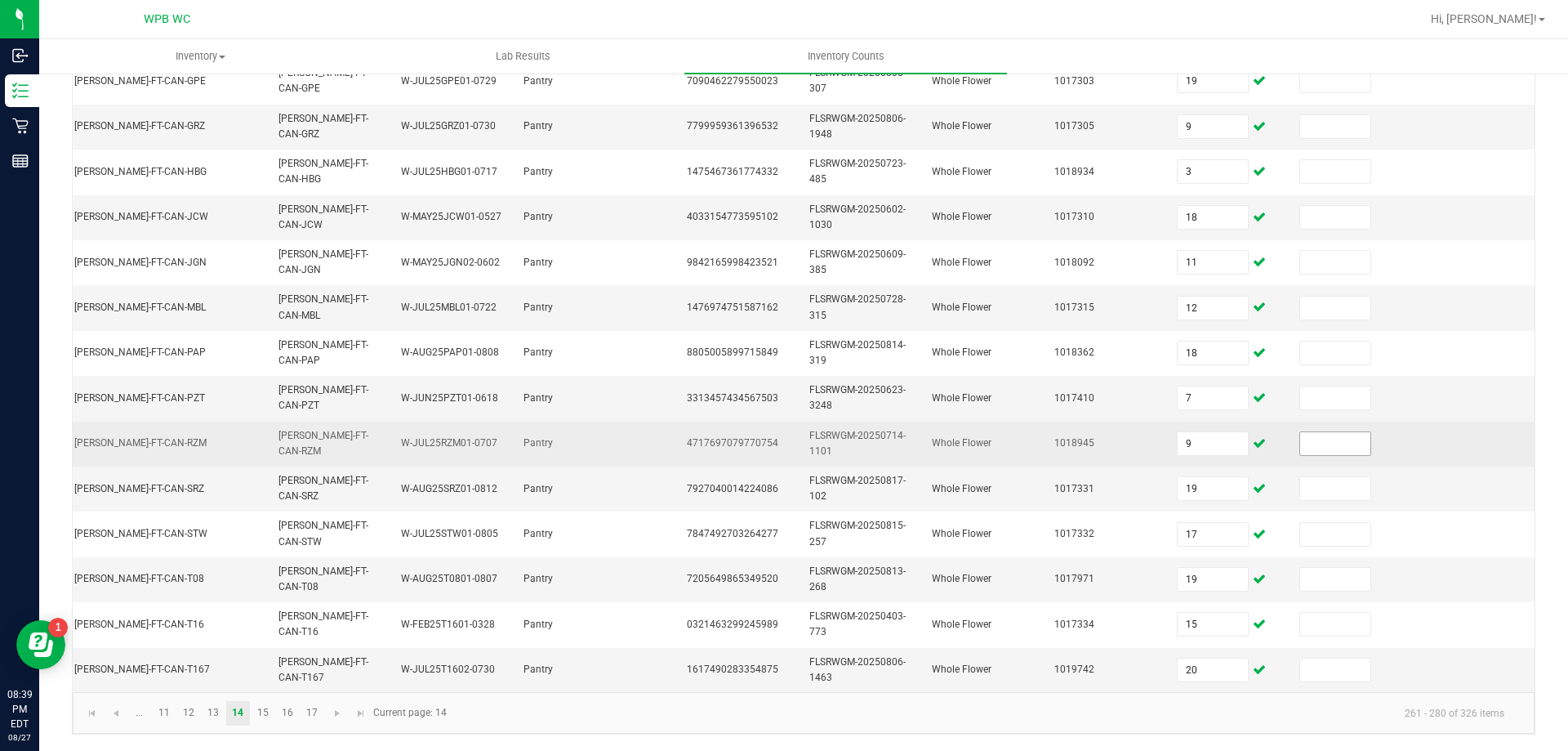
scroll to position [488, 0]
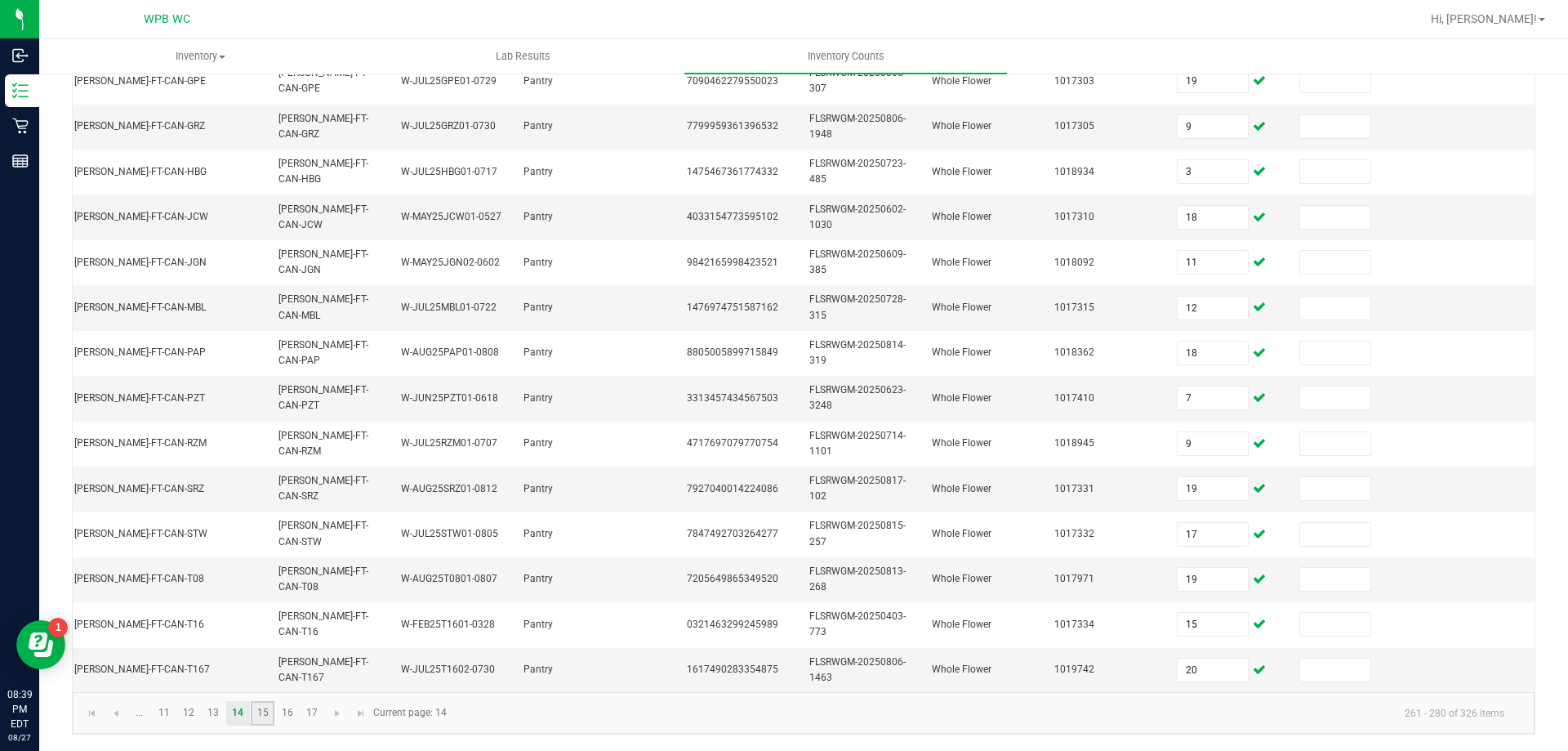
click at [272, 713] on link "15" at bounding box center [262, 714] width 24 height 25
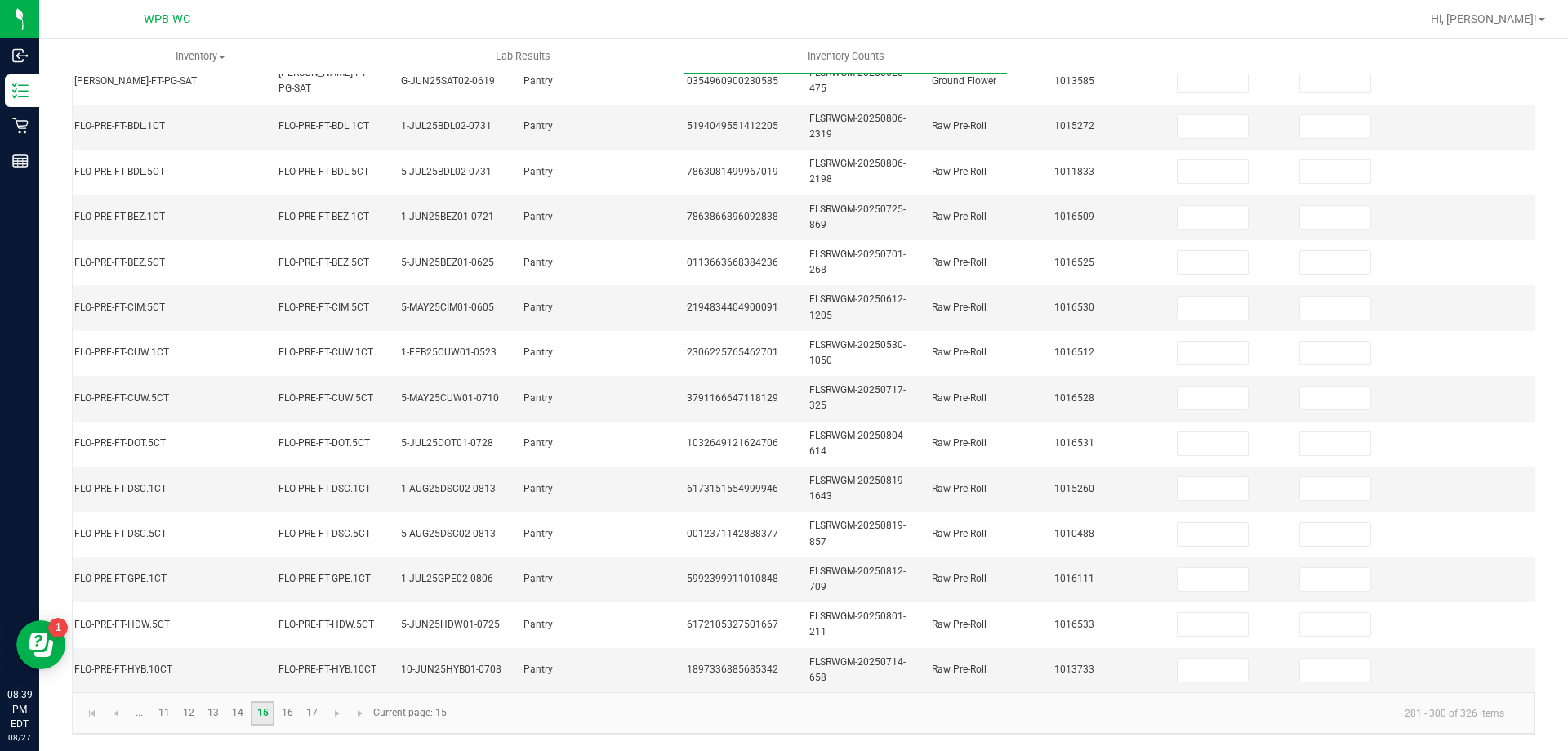
scroll to position [80, 0]
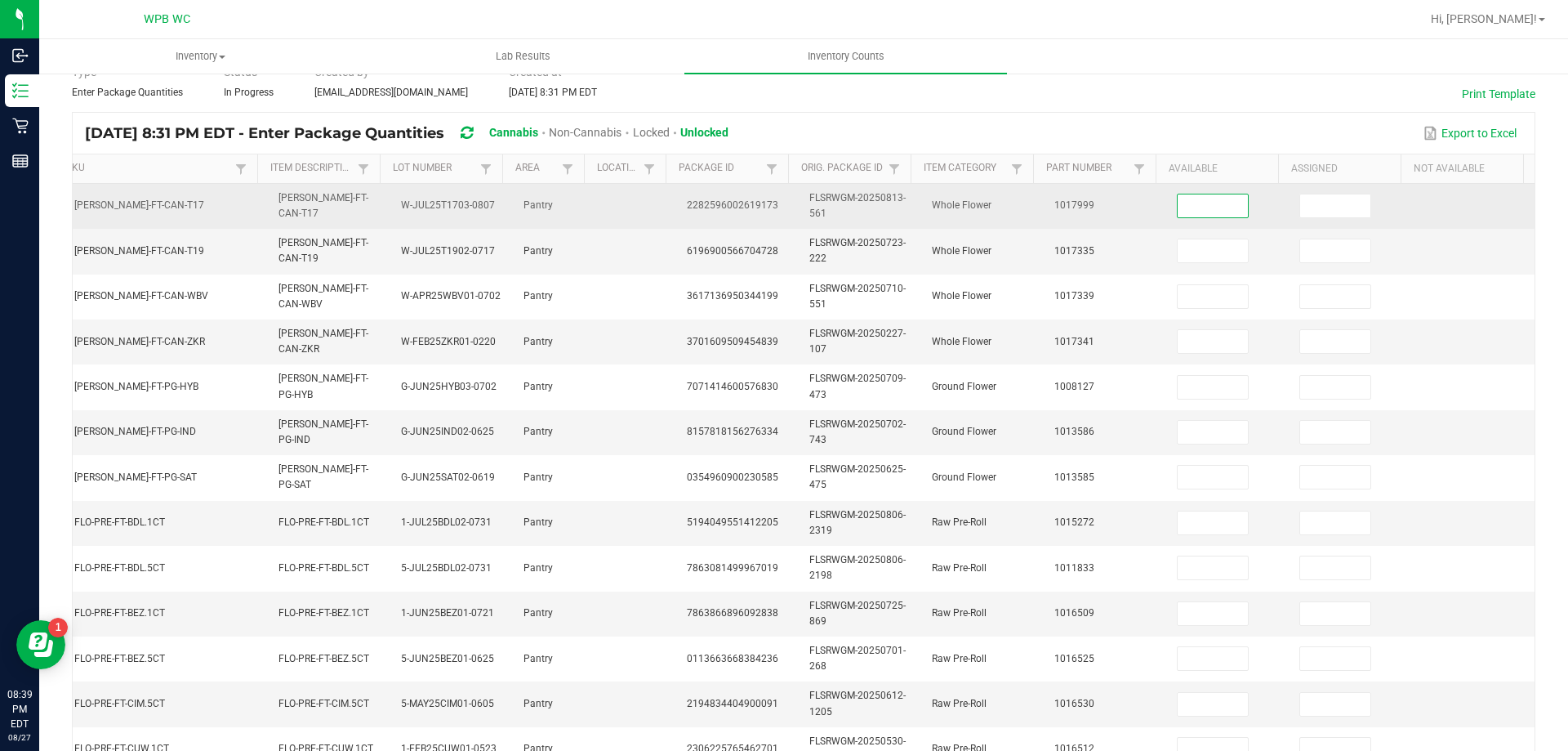
click at [1201, 206] on input at bounding box center [1213, 206] width 71 height 23
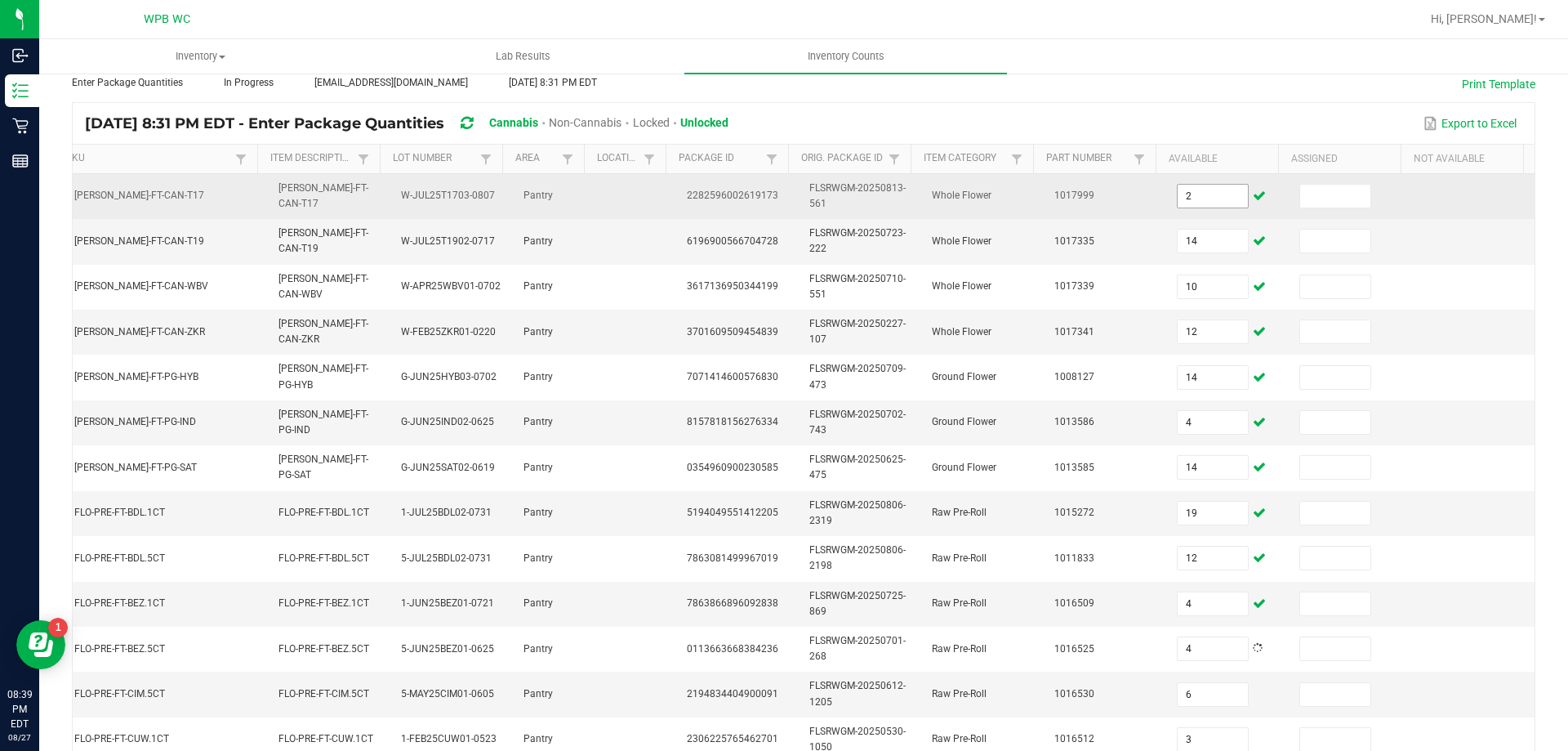
scroll to position [479, 0]
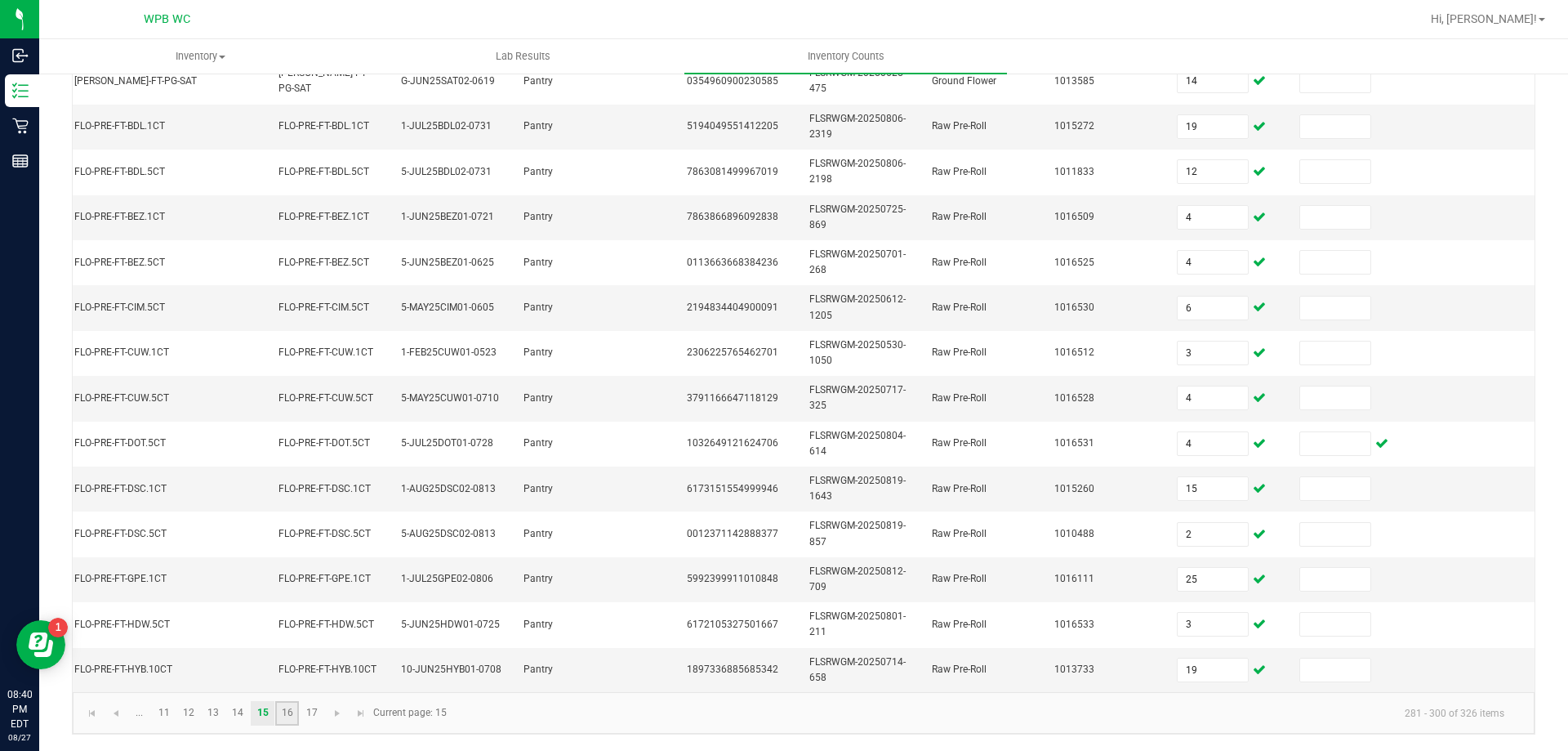
click at [285, 722] on link "16" at bounding box center [287, 714] width 24 height 25
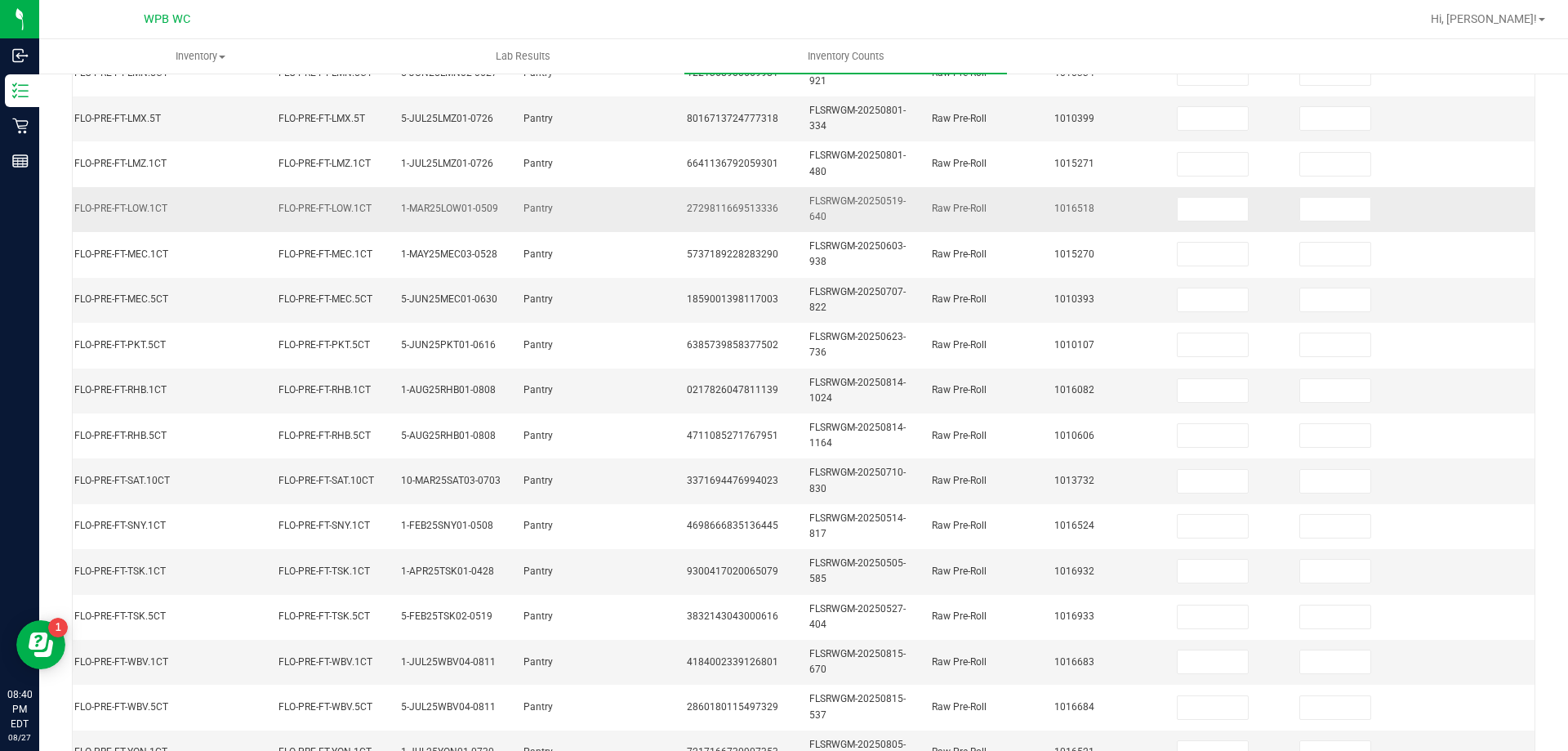
scroll to position [71, 0]
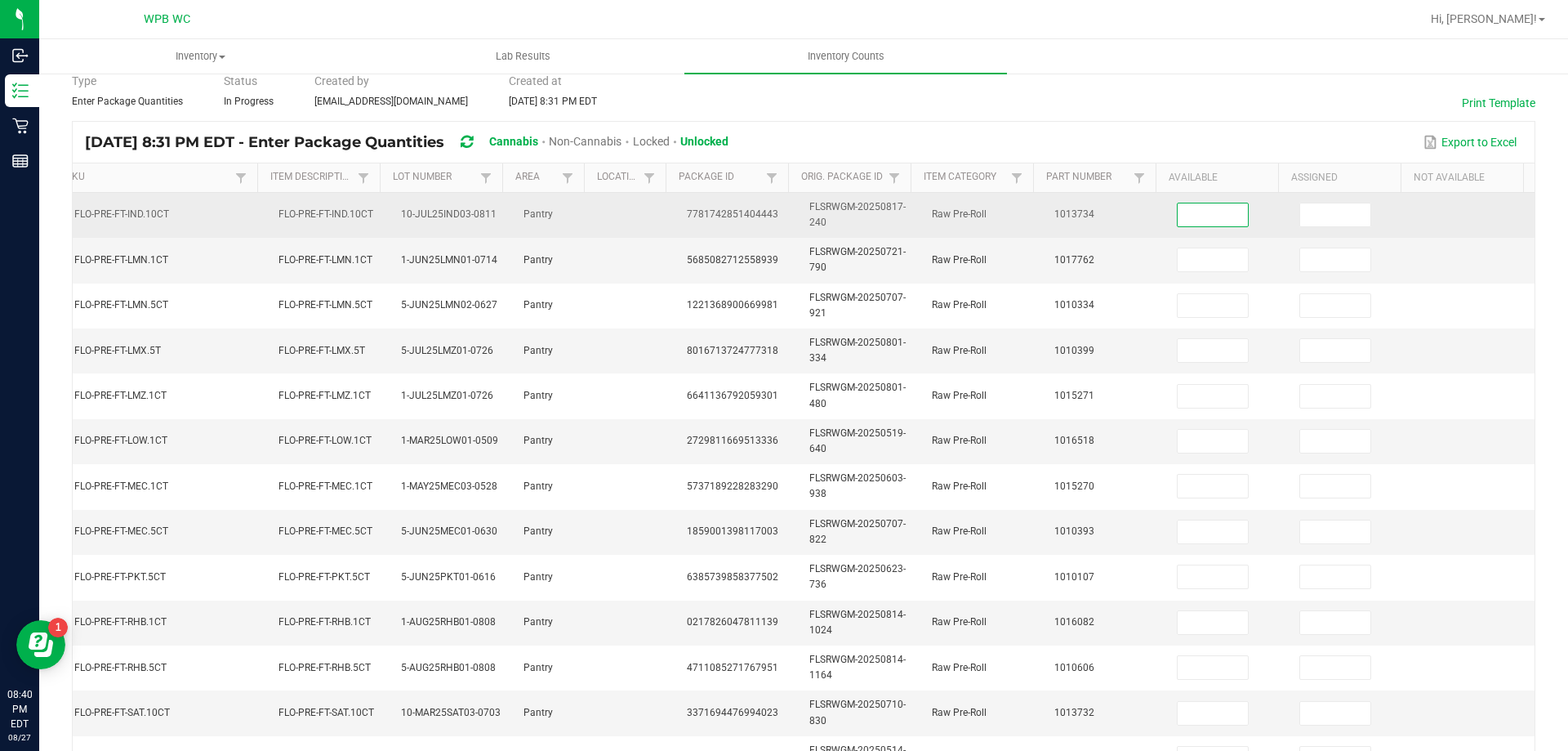
drag, startPoint x: 1202, startPoint y: 217, endPoint x: 1191, endPoint y: 207, distance: 14.9
click at [1203, 214] on input at bounding box center [1213, 215] width 71 height 23
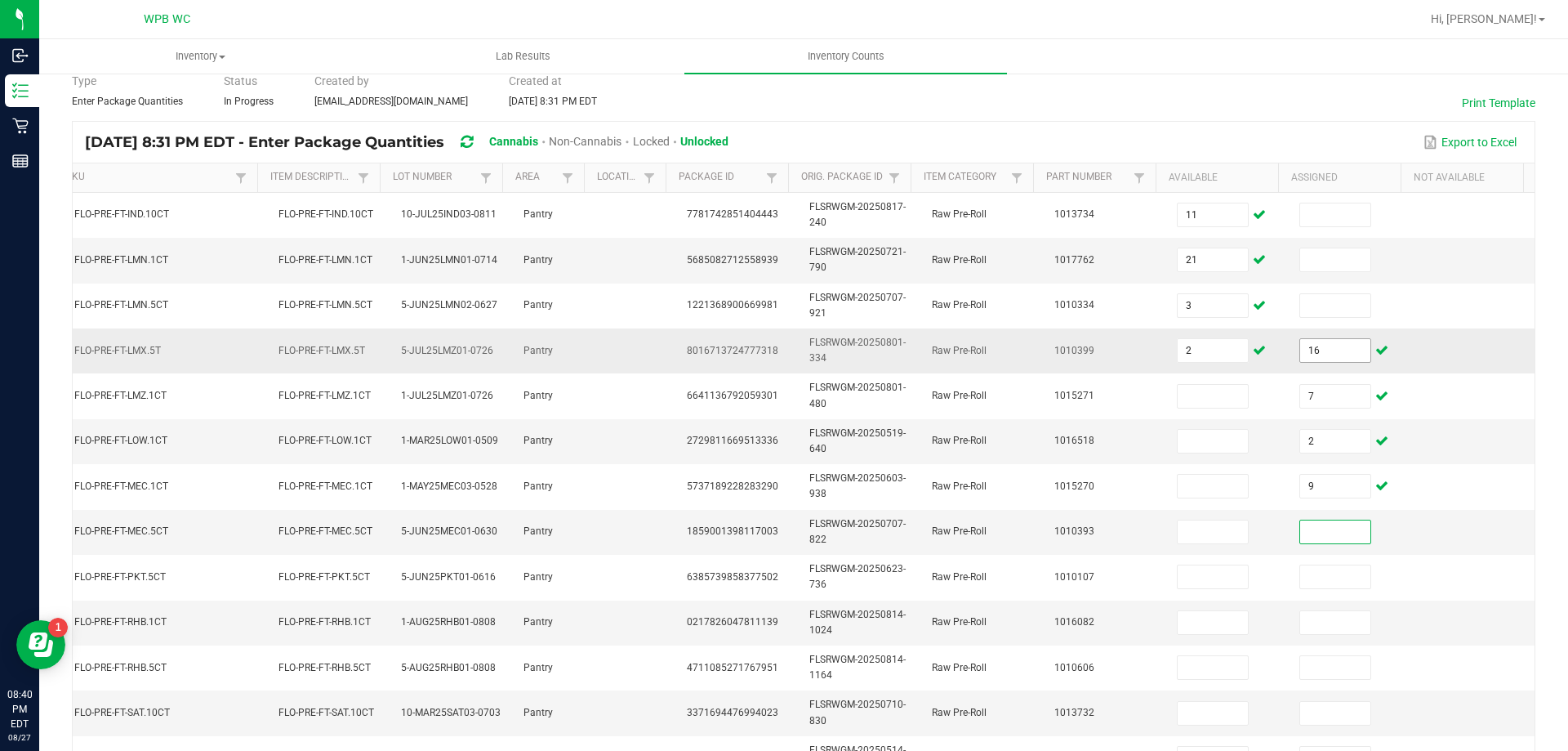
click at [1305, 341] on input "16" at bounding box center [1335, 351] width 71 height 23
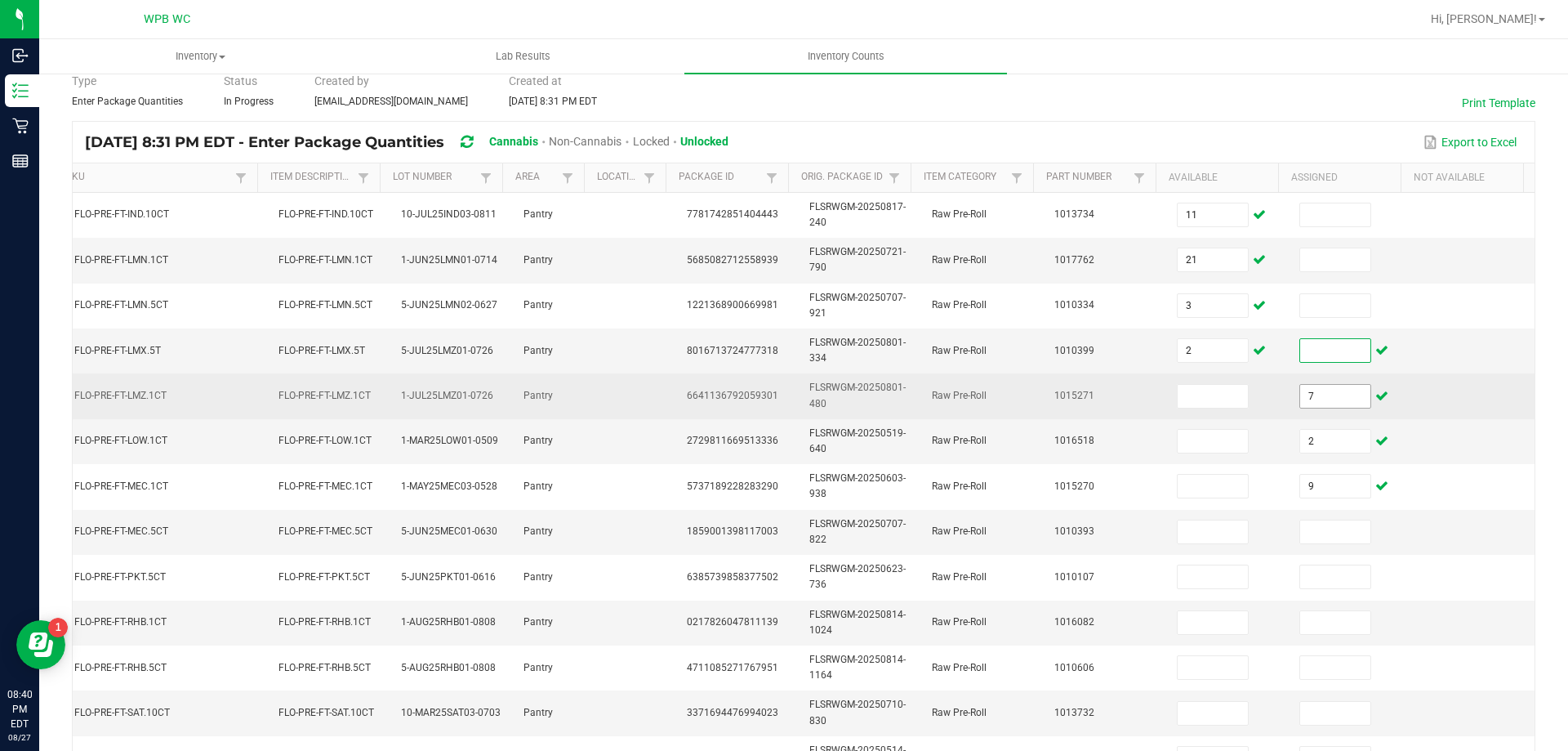
click at [1314, 393] on input "7" at bounding box center [1335, 396] width 71 height 23
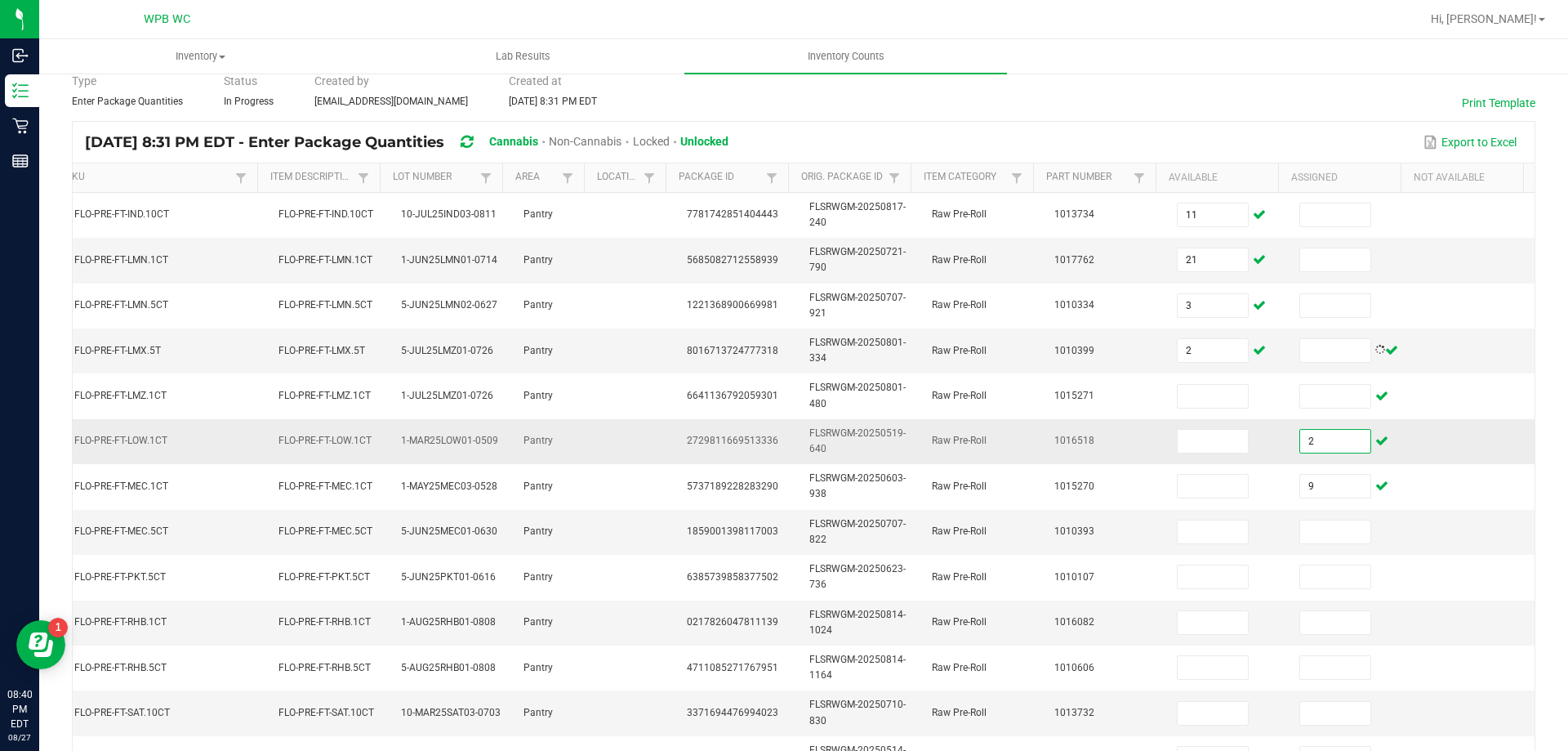
click at [1303, 443] on input "2" at bounding box center [1335, 441] width 71 height 23
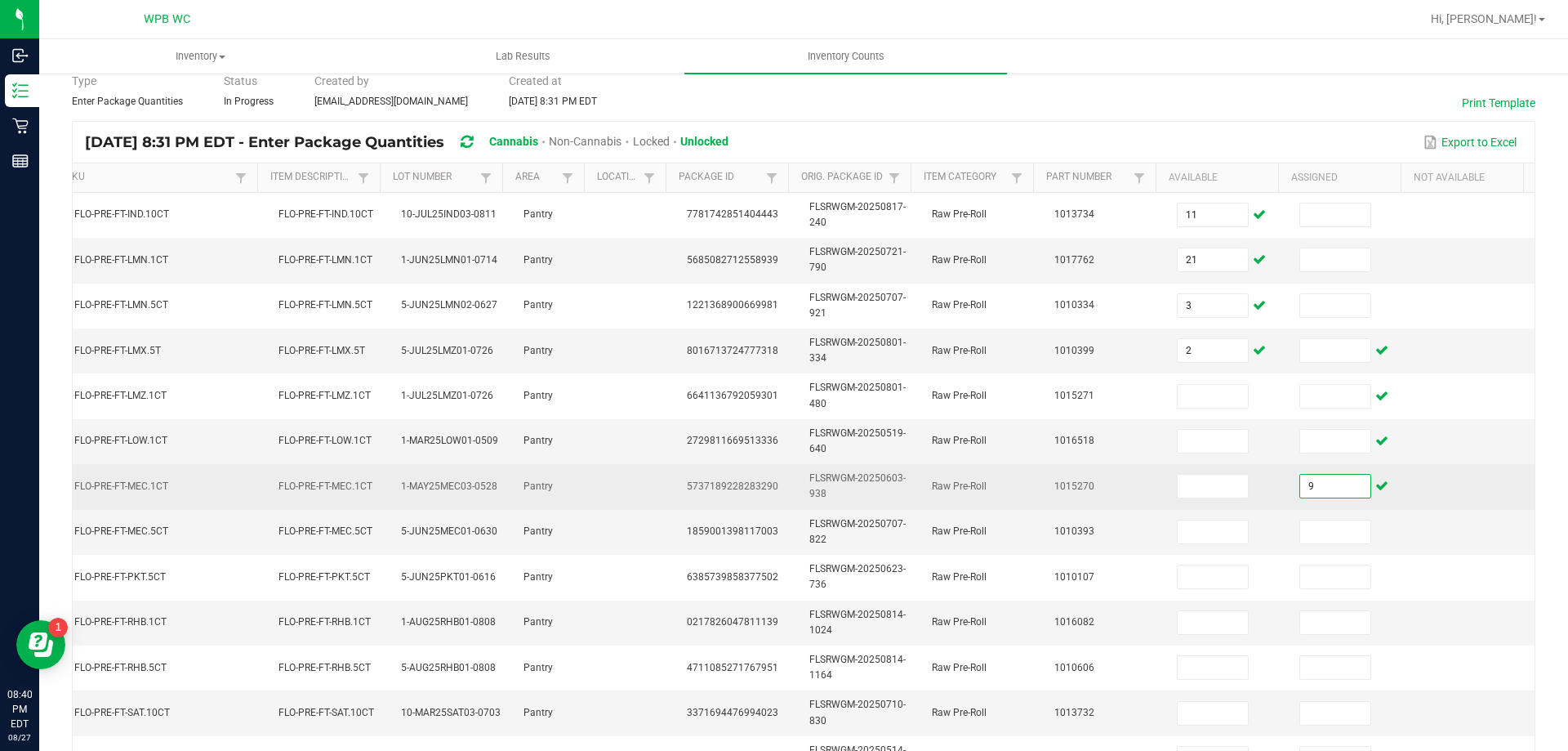
drag, startPoint x: 1307, startPoint y: 487, endPoint x: 1247, endPoint y: 422, distance: 88.5
click at [1308, 487] on input "9" at bounding box center [1335, 486] width 71 height 23
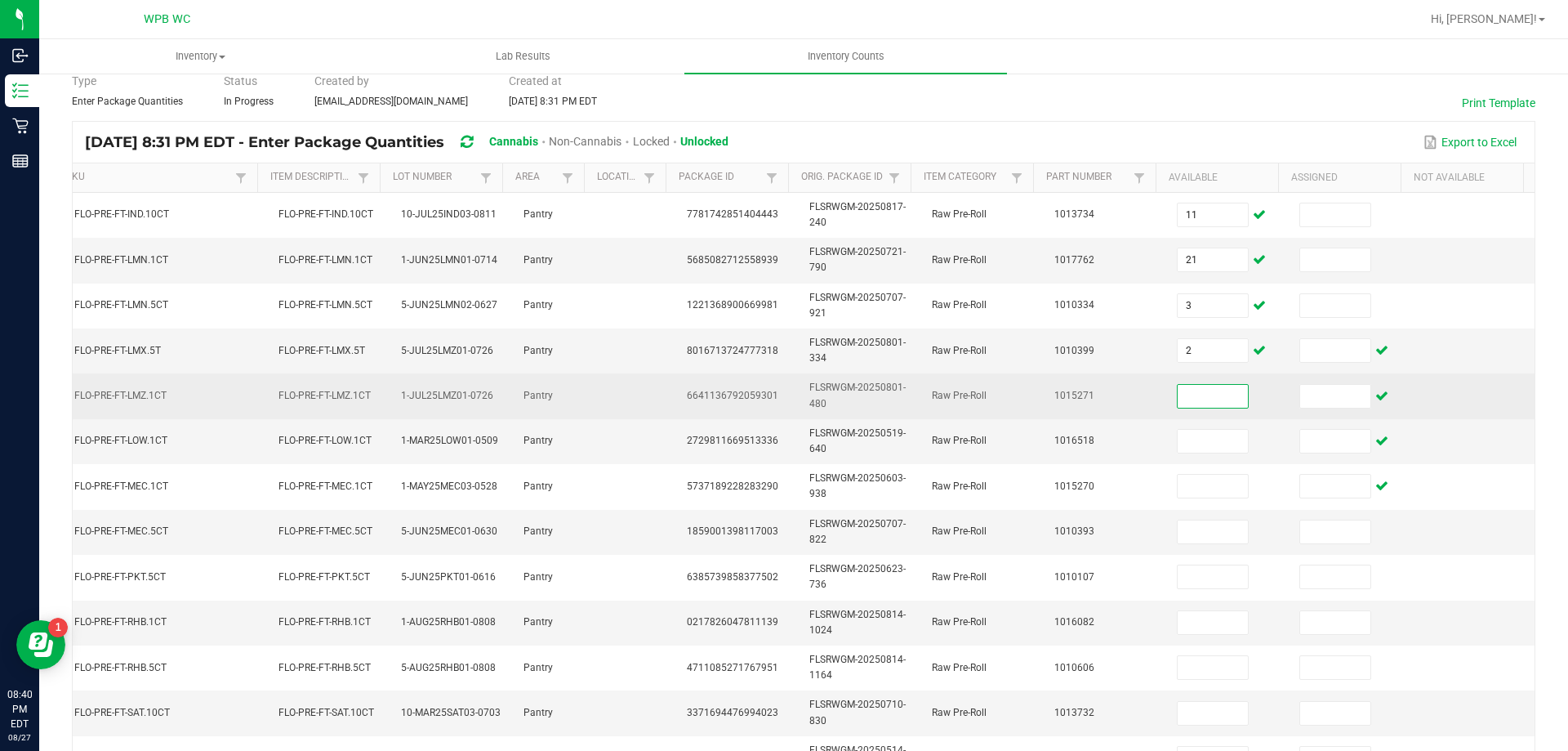
click at [1218, 389] on input at bounding box center [1213, 396] width 71 height 23
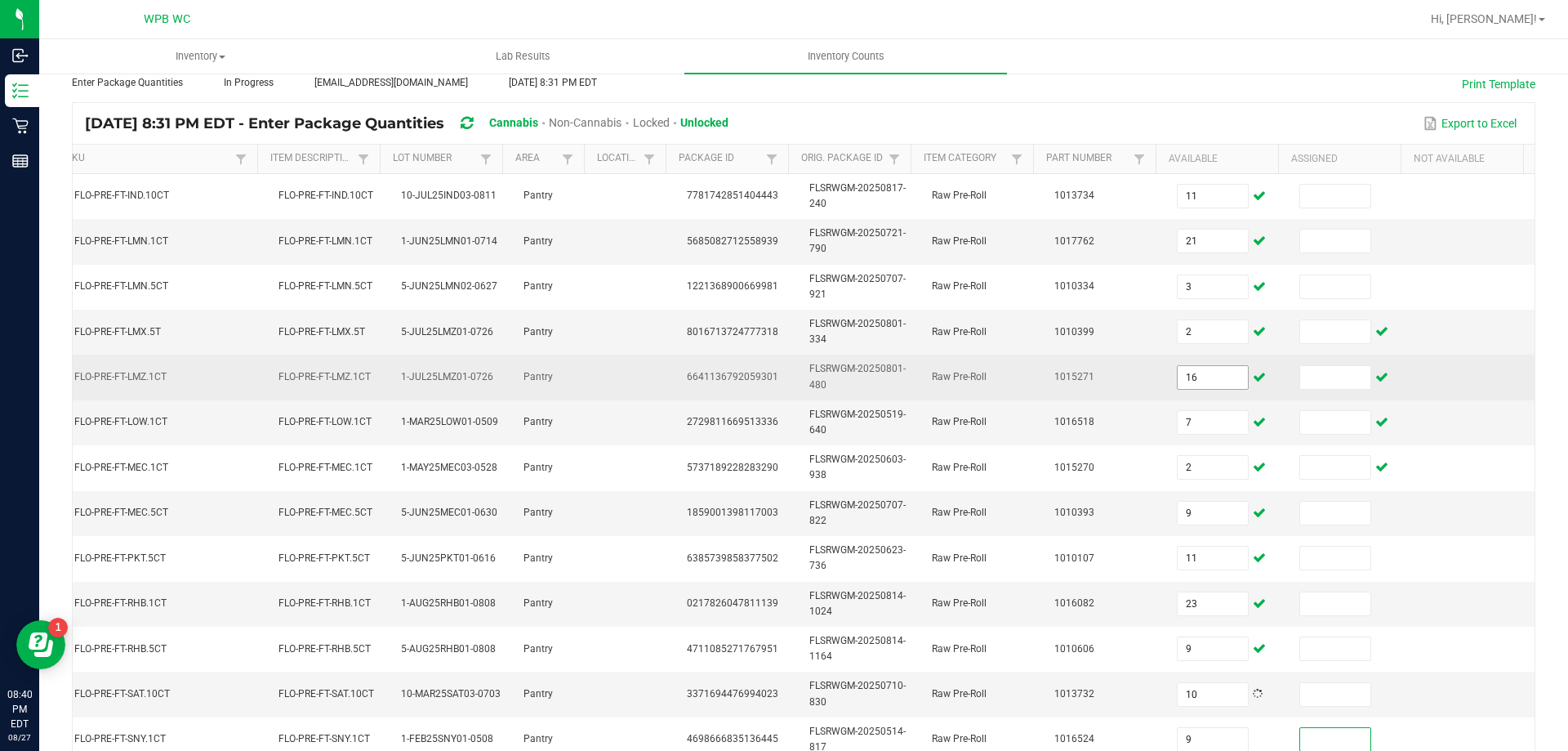
scroll to position [479, 0]
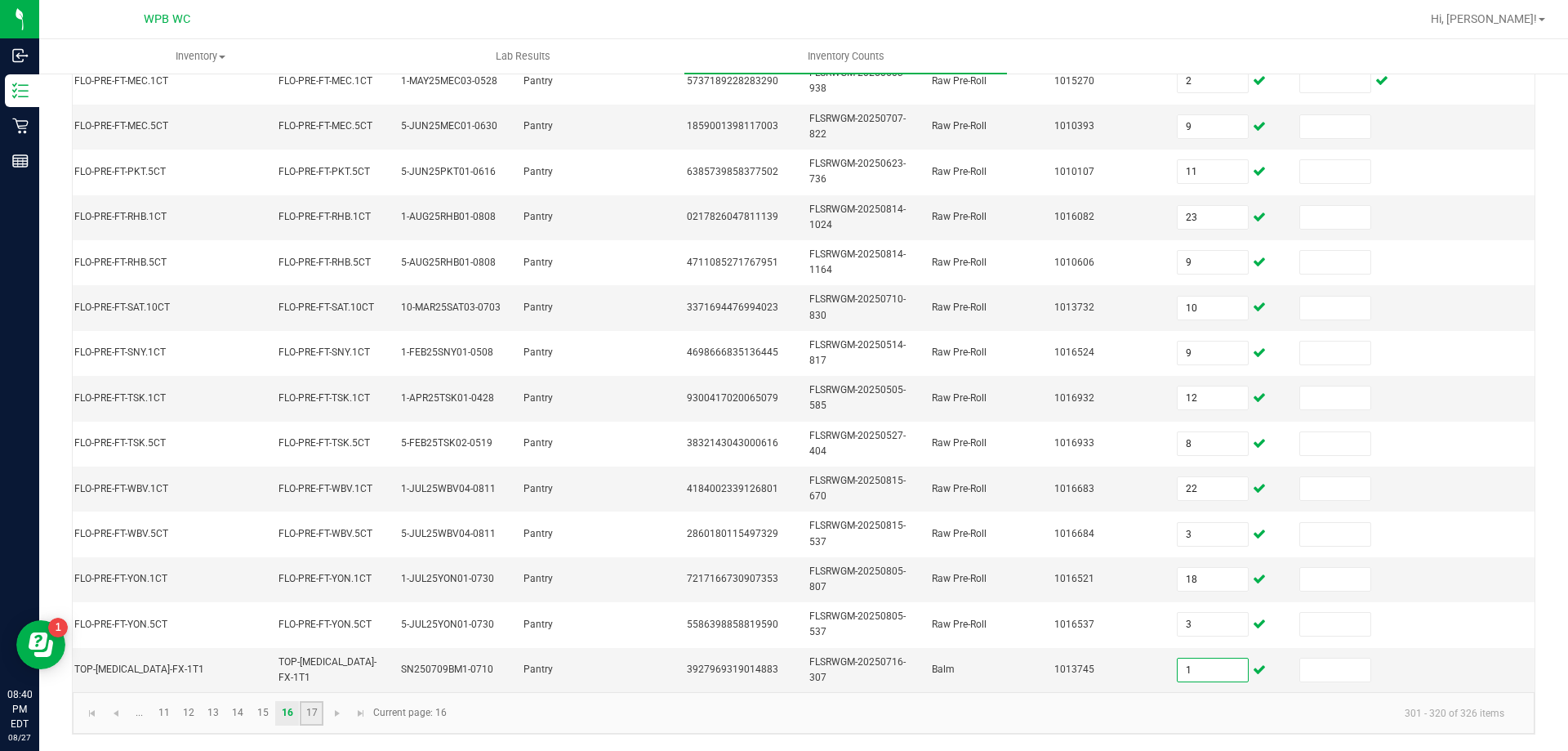
click at [309, 711] on link "17" at bounding box center [311, 714] width 24 height 25
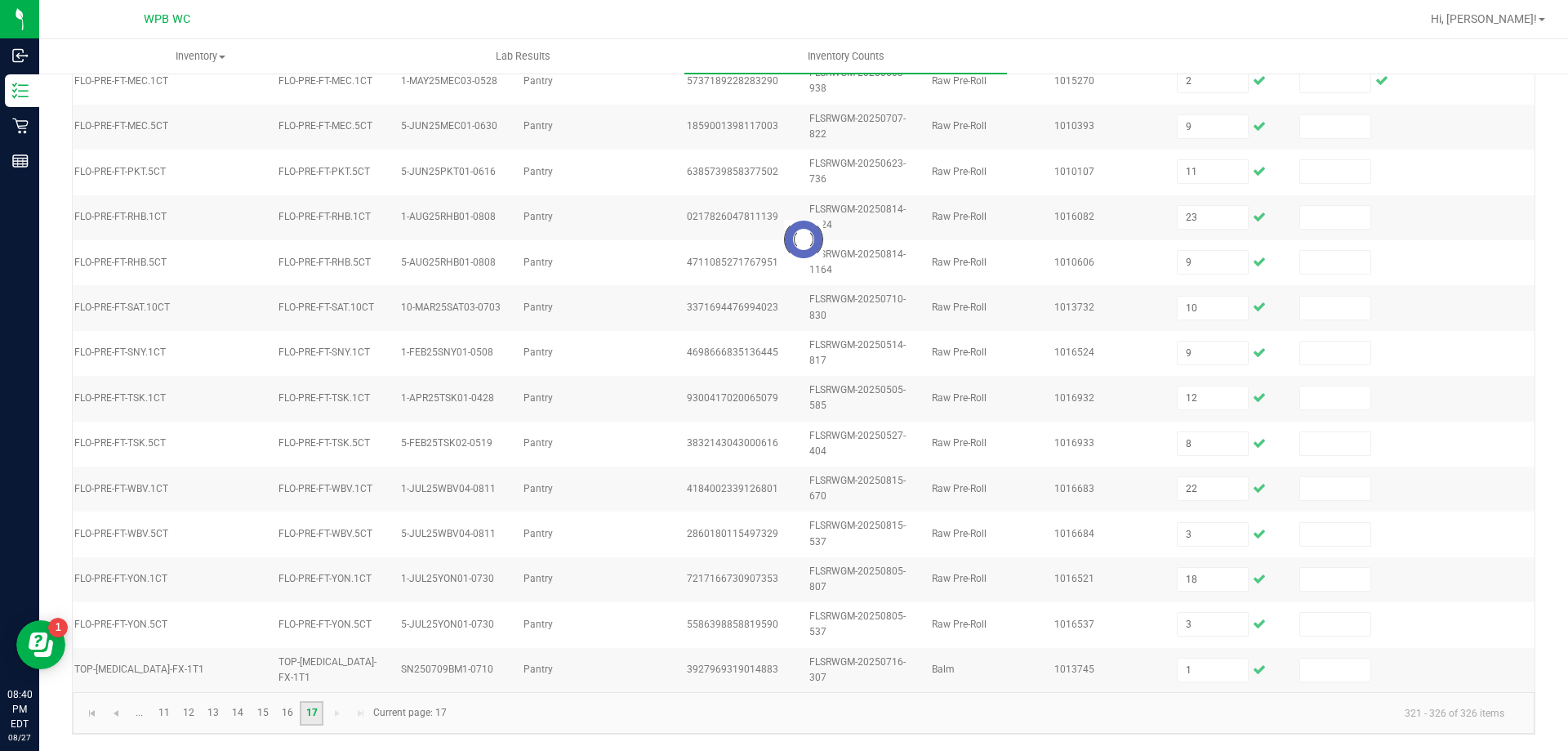
scroll to position [0, 224]
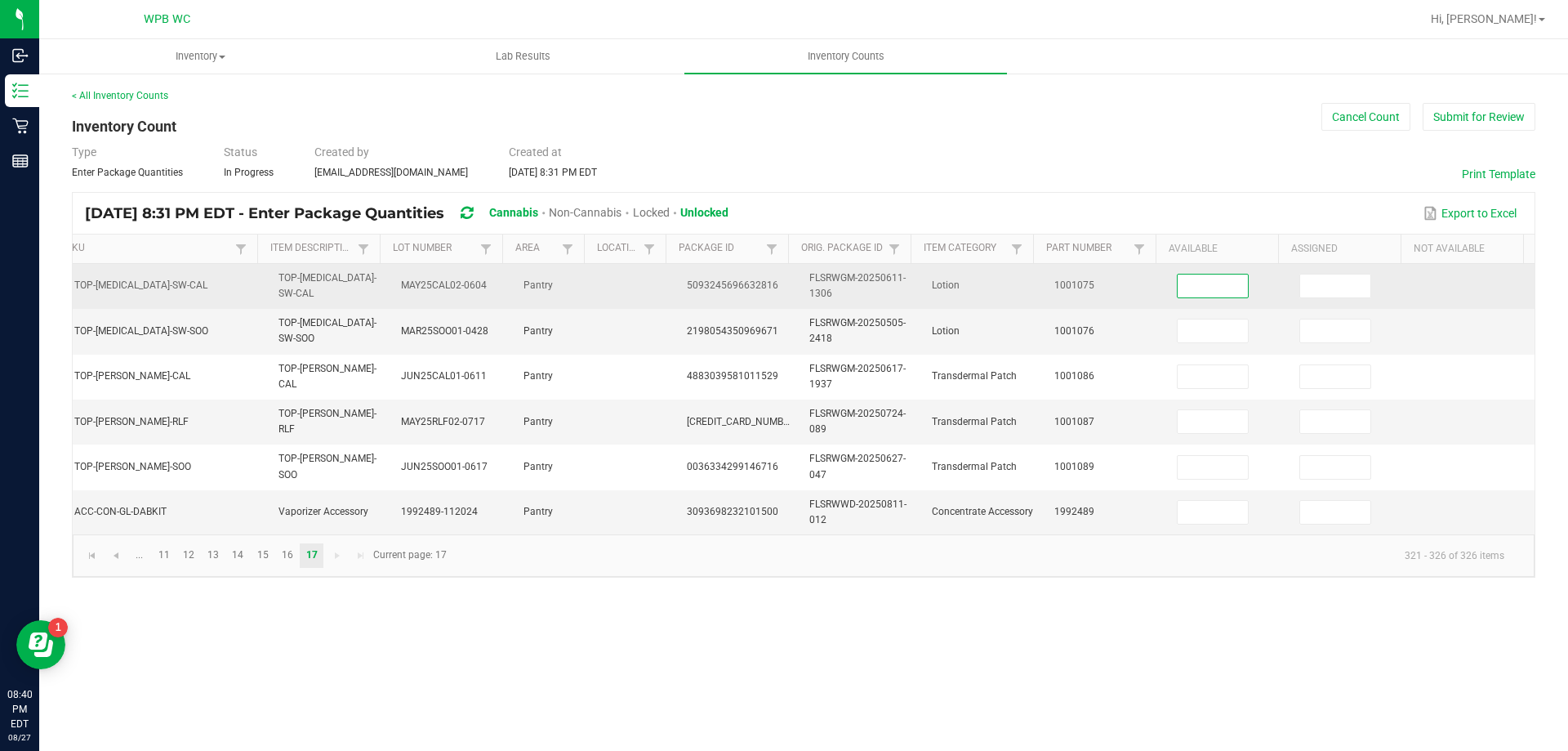
click at [1208, 281] on input at bounding box center [1213, 286] width 71 height 23
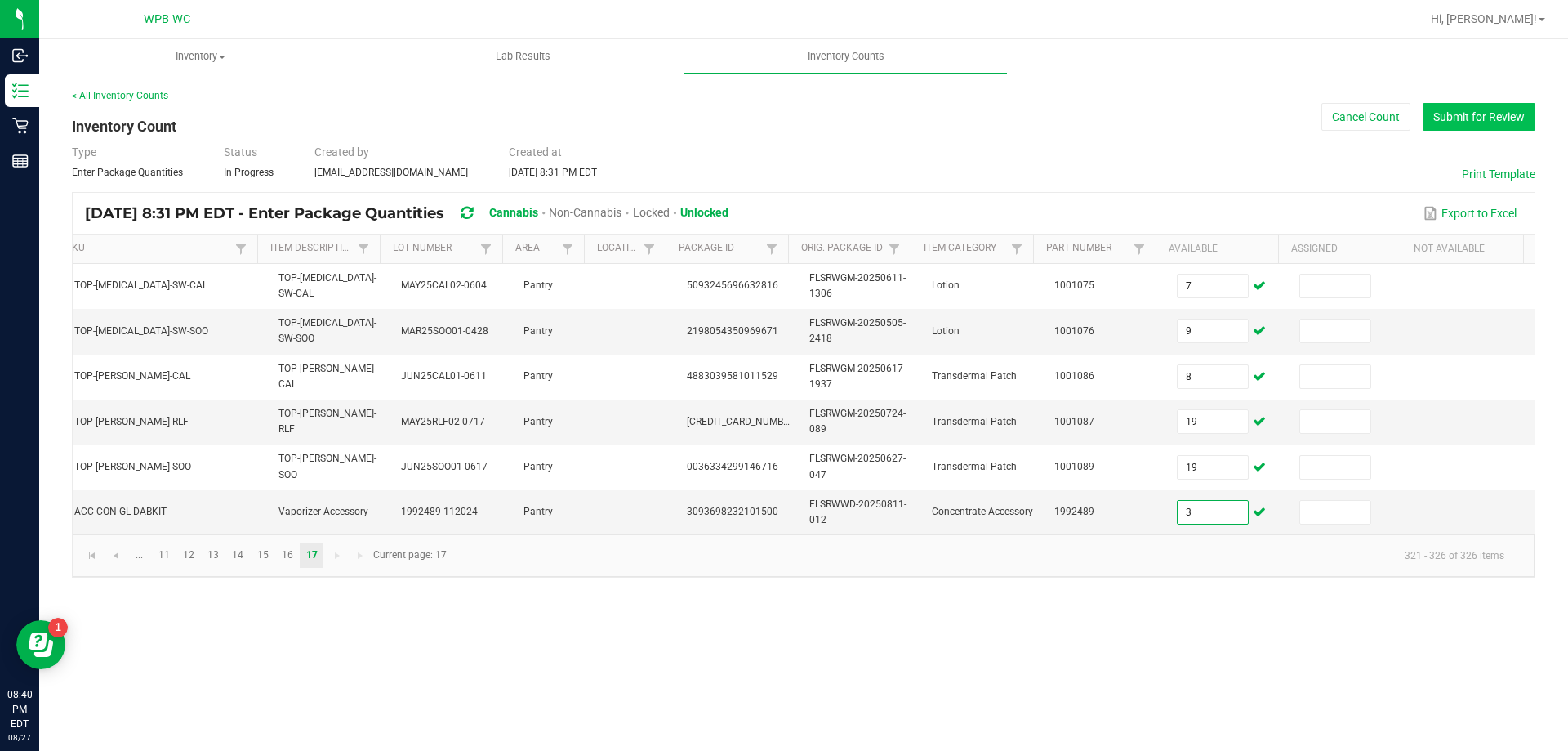
click at [1482, 115] on button "Submit for Review" at bounding box center [1479, 116] width 113 height 27
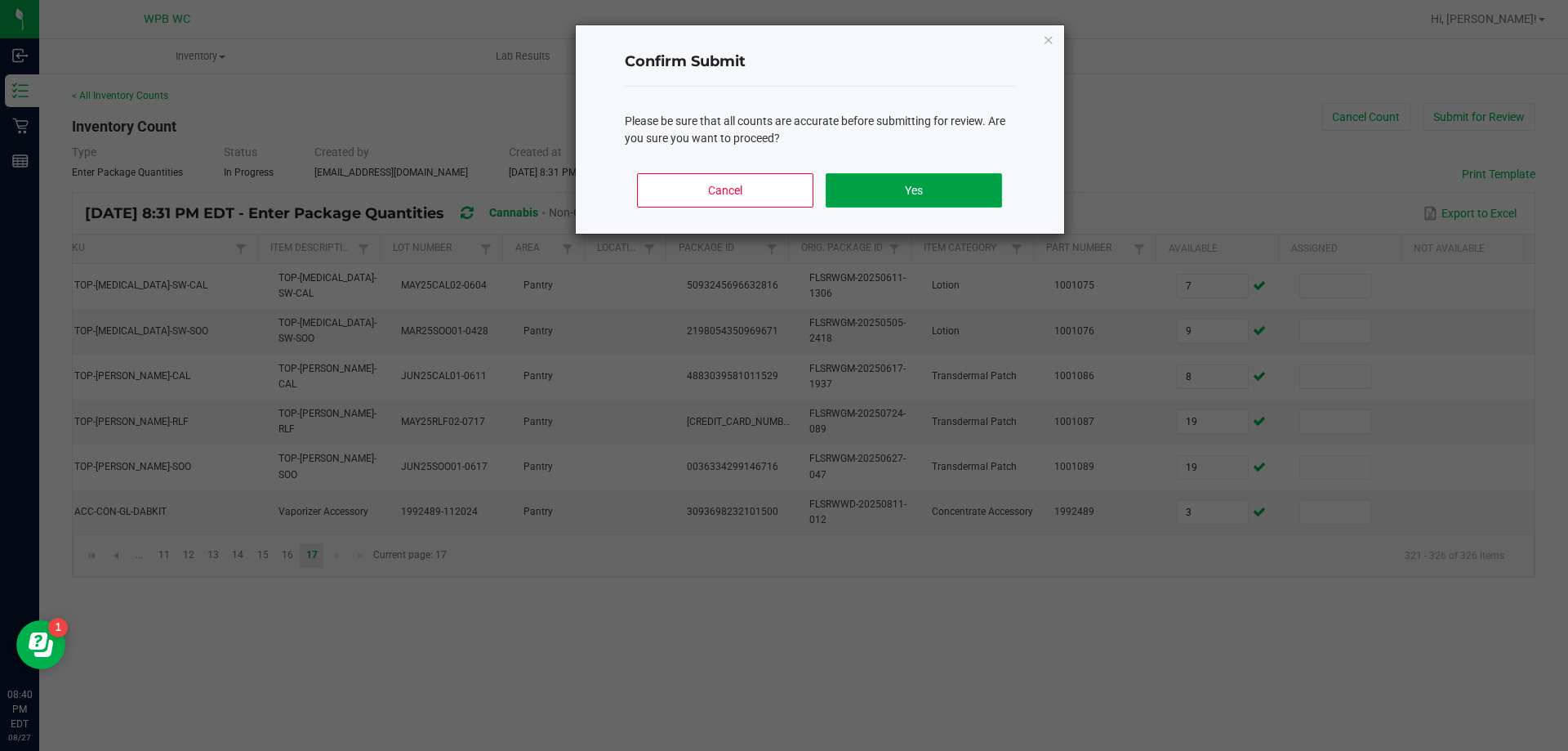
click at [994, 196] on button "Yes" at bounding box center [913, 190] width 175 height 34
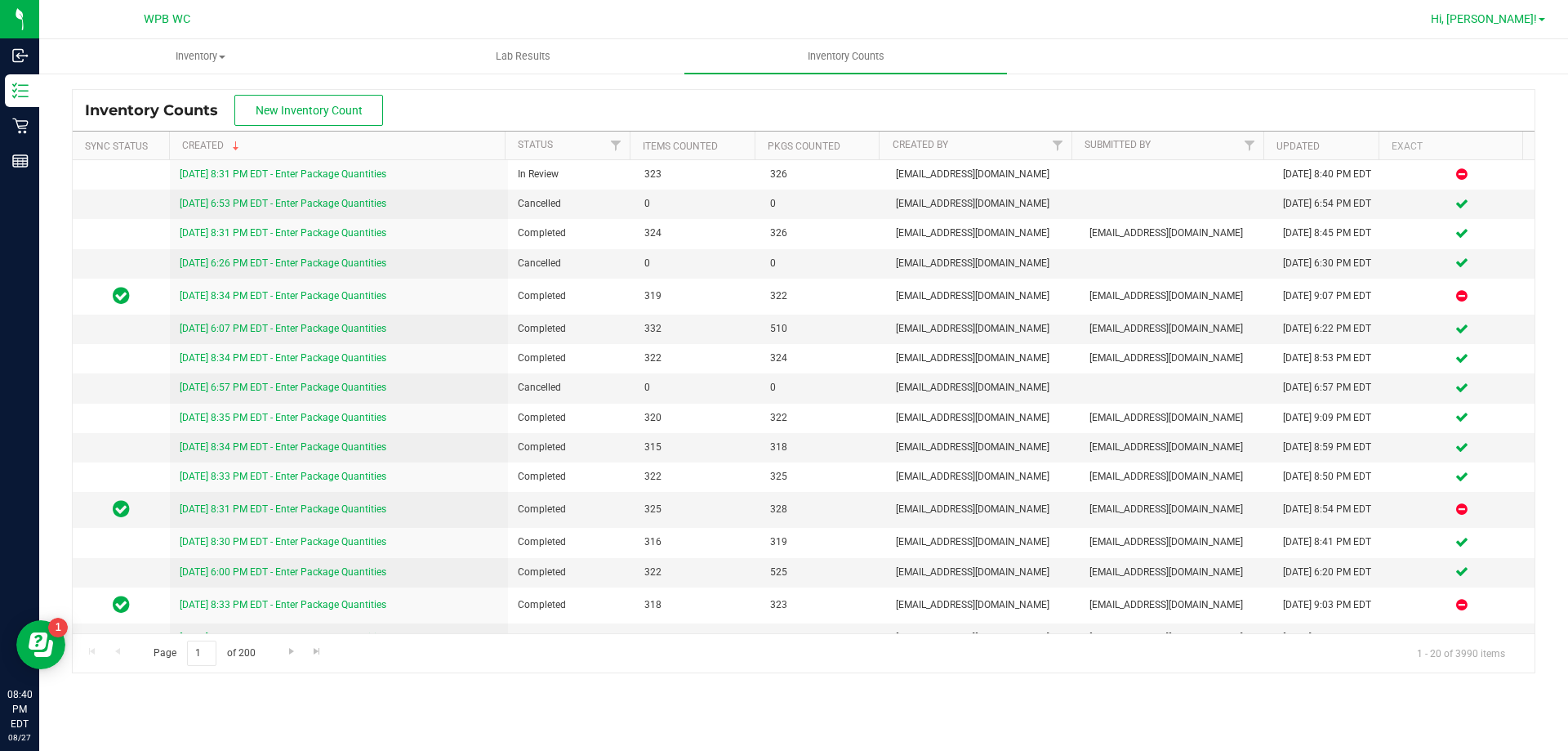
click at [1535, 14] on span "Hi, [PERSON_NAME]!" at bounding box center [1484, 19] width 106 height 13
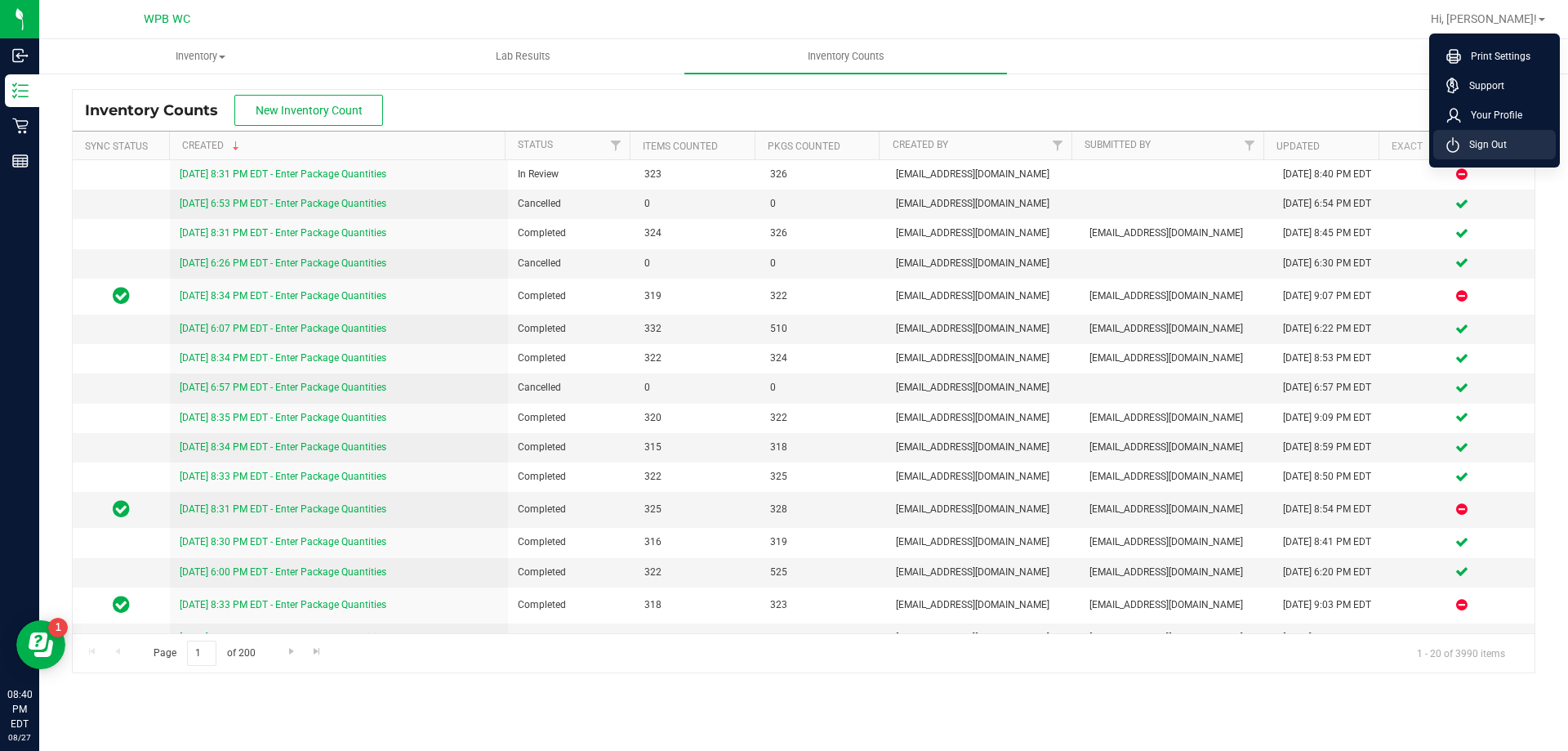
click at [1509, 145] on li "Sign Out" at bounding box center [1495, 144] width 123 height 29
